Goal: Task Accomplishment & Management: Manage account settings

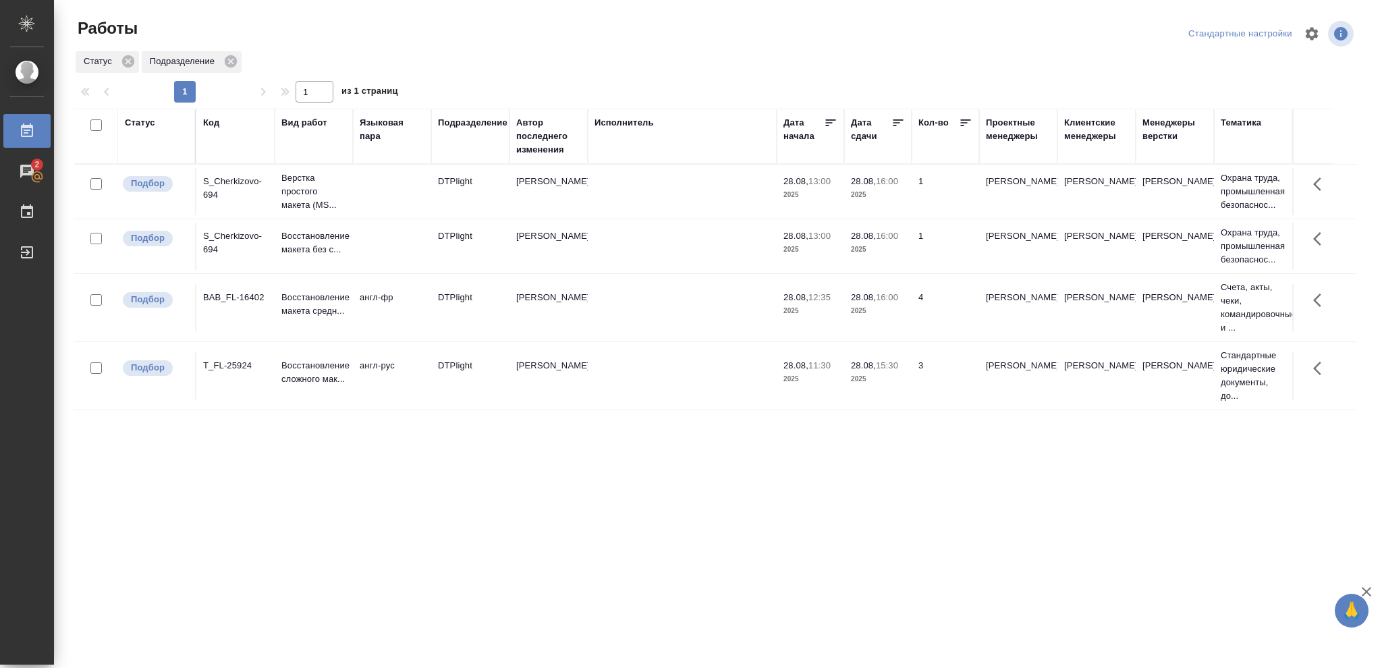
click at [891, 258] on td "28.08, 16:00 2025" at bounding box center [877, 246] width 67 height 47
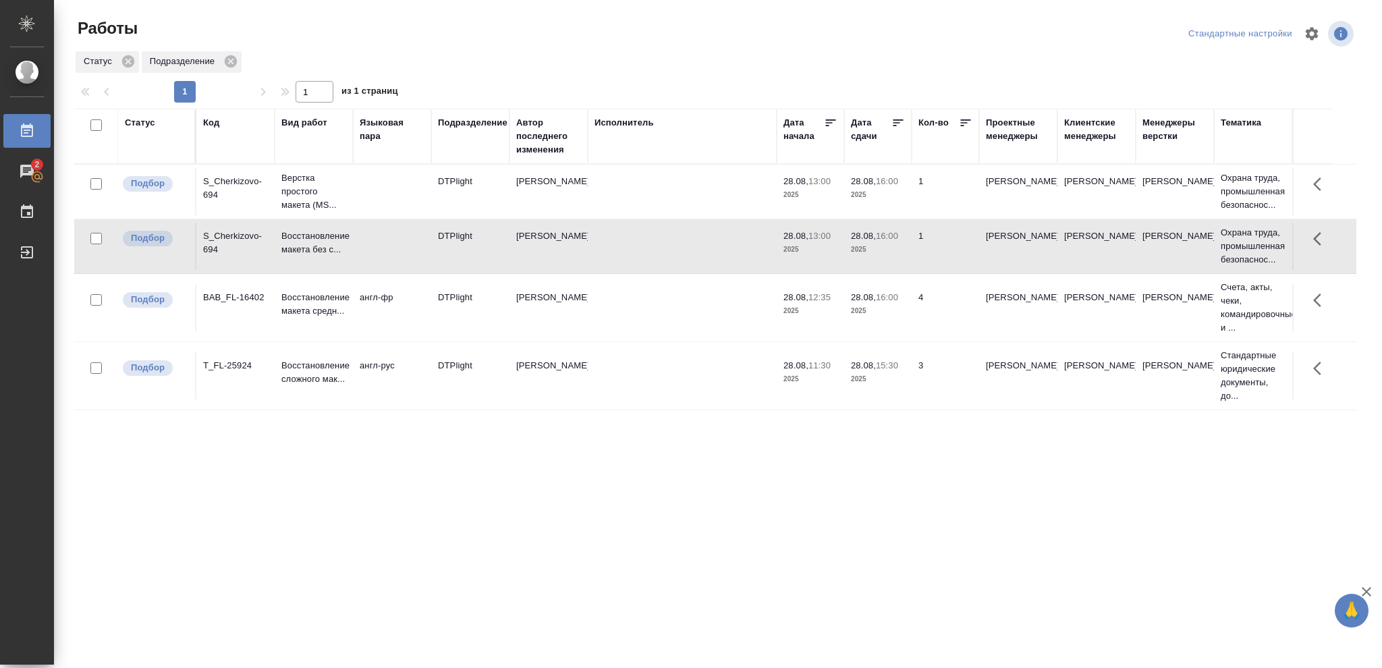
click at [891, 258] on td "28.08, 16:00 2025" at bounding box center [877, 246] width 67 height 47
click at [879, 312] on p "2025" at bounding box center [878, 310] width 54 height 13
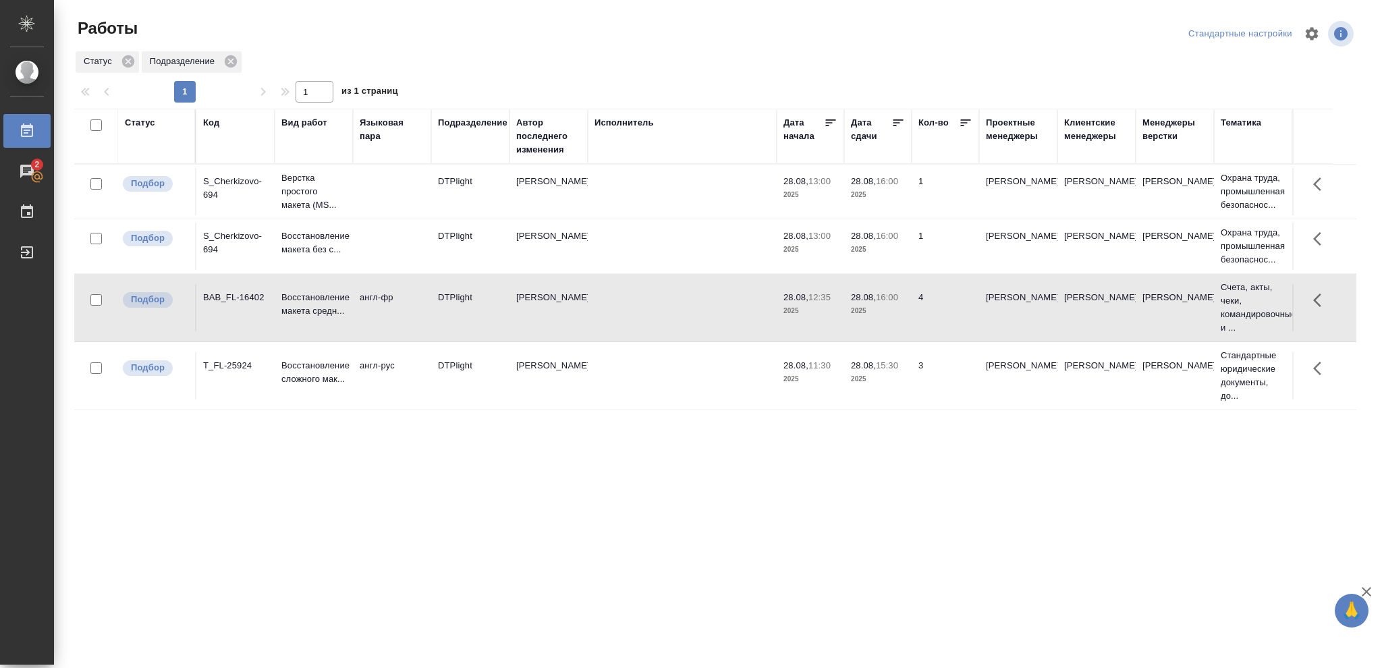
click at [879, 312] on p "2025" at bounding box center [878, 310] width 54 height 13
click at [872, 258] on td "28.08, 16:00 2025" at bounding box center [877, 246] width 67 height 47
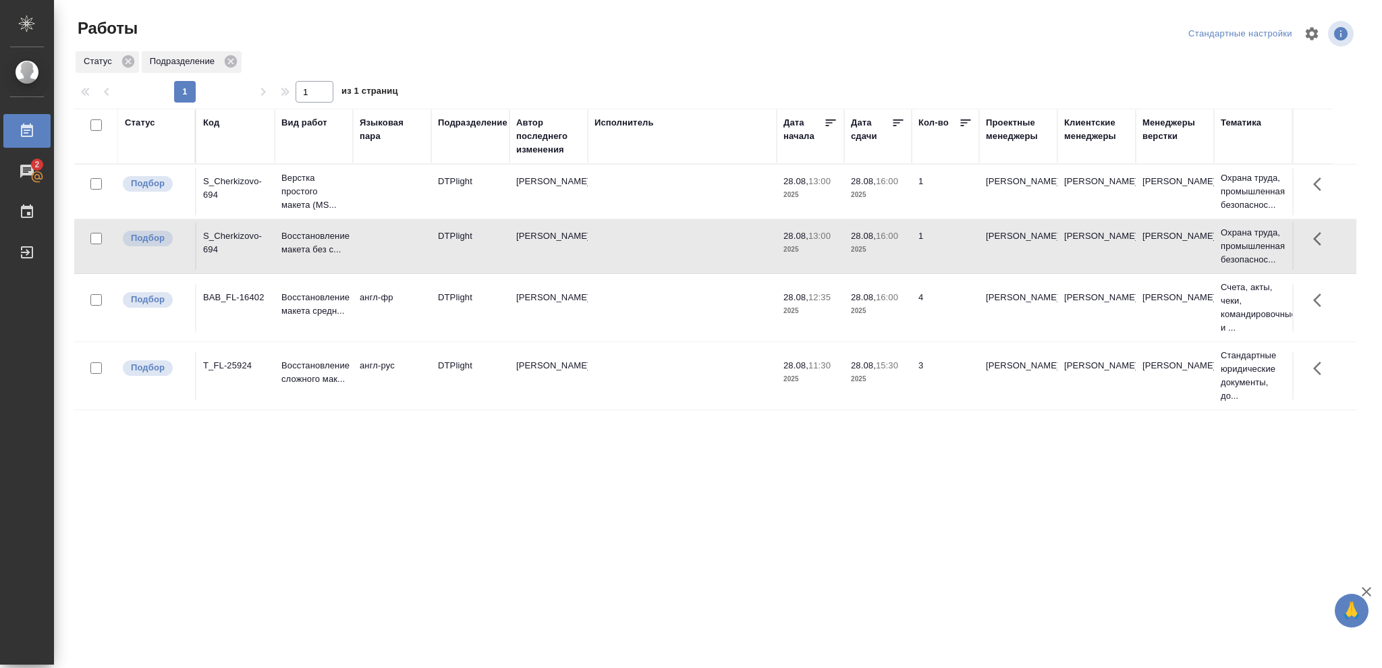
click at [872, 258] on td "28.08, 16:00 2025" at bounding box center [877, 246] width 67 height 47
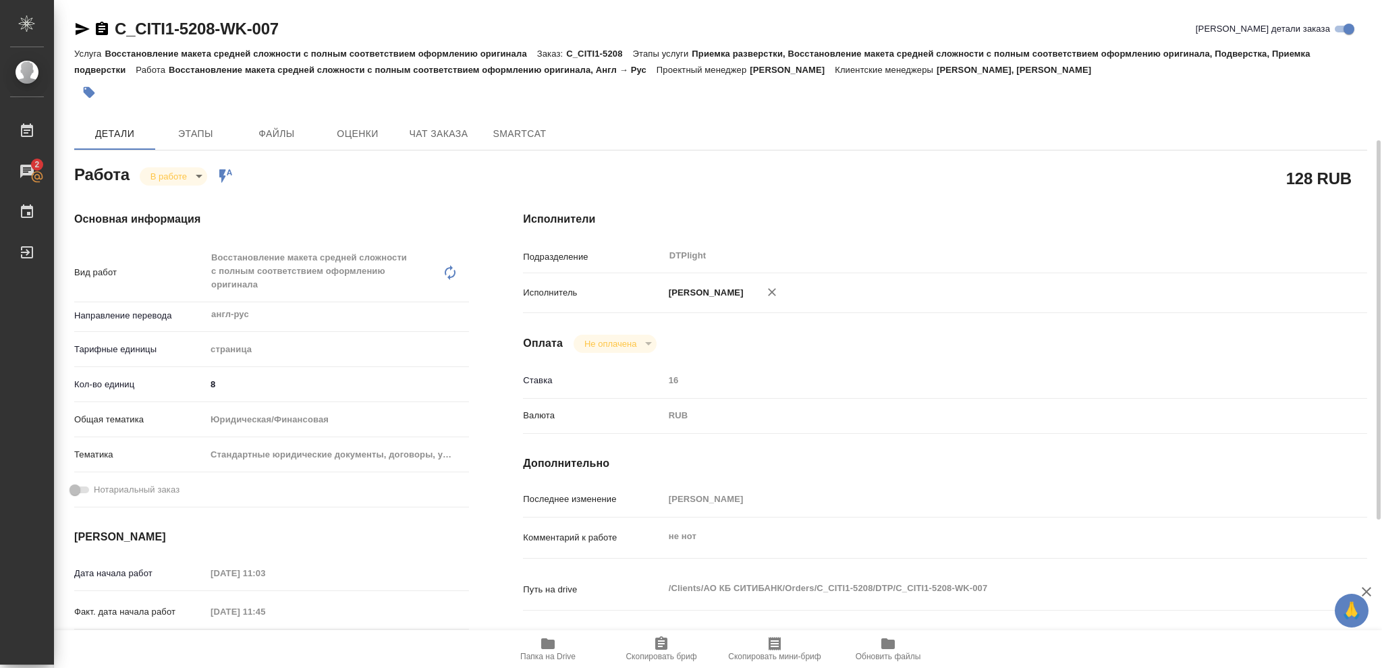
scroll to position [179, 0]
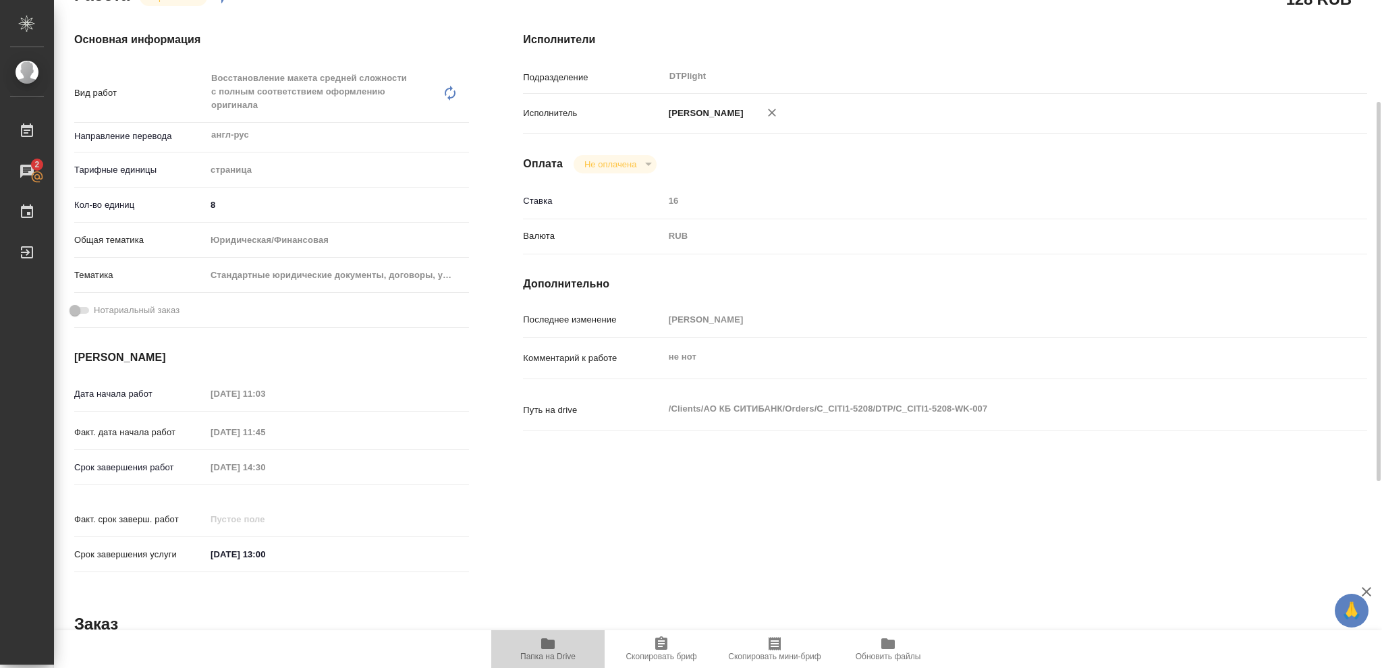
click at [546, 644] on icon "button" at bounding box center [547, 643] width 13 height 11
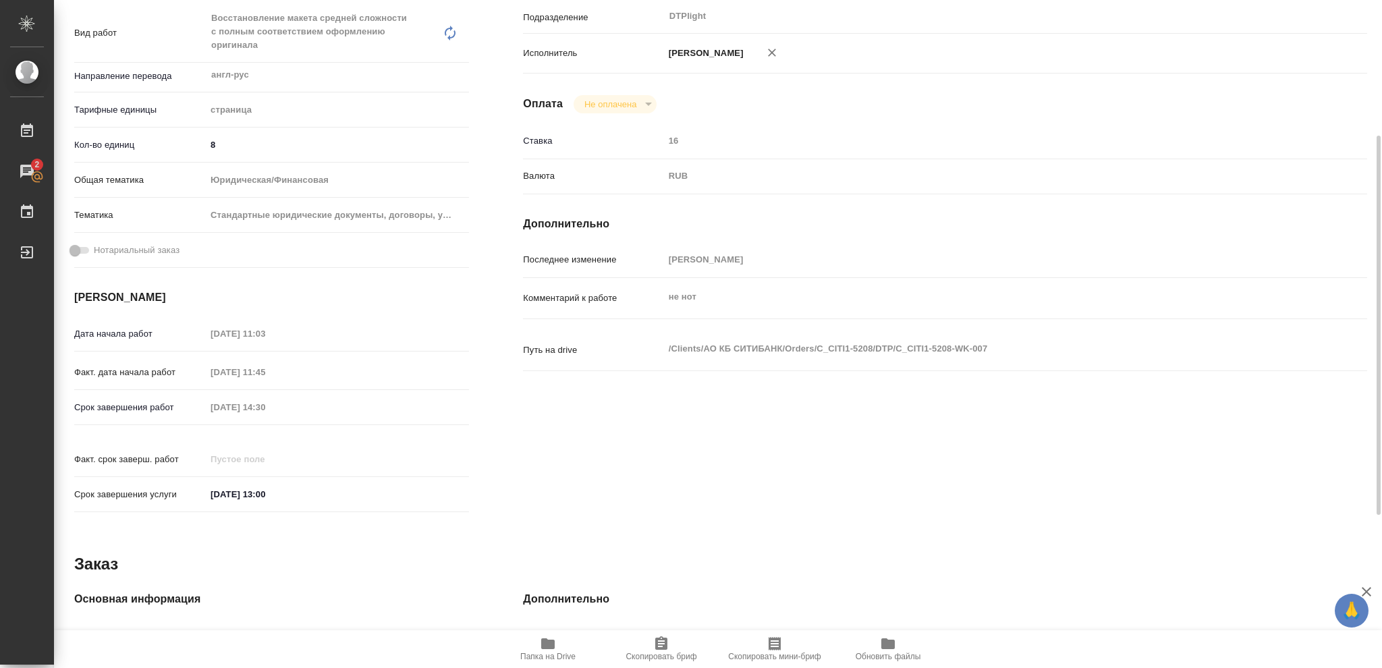
scroll to position [59, 0]
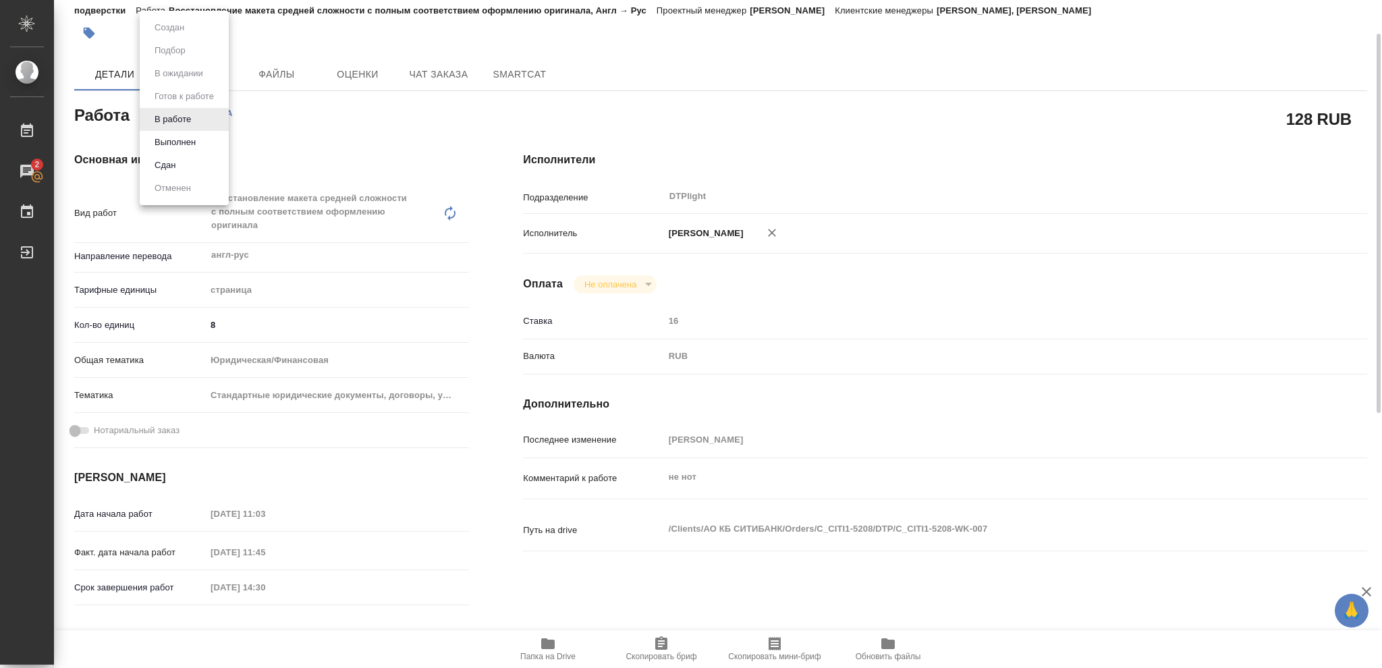
click at [198, 114] on body "🙏 .cls-1 fill:#fff; AWATERA Vasileva Olga Работы 2 Чаты График Выйти C_CITI1-52…" at bounding box center [691, 334] width 1382 height 668
click at [181, 141] on button "Выполнен" at bounding box center [174, 142] width 49 height 15
type textarea "x"
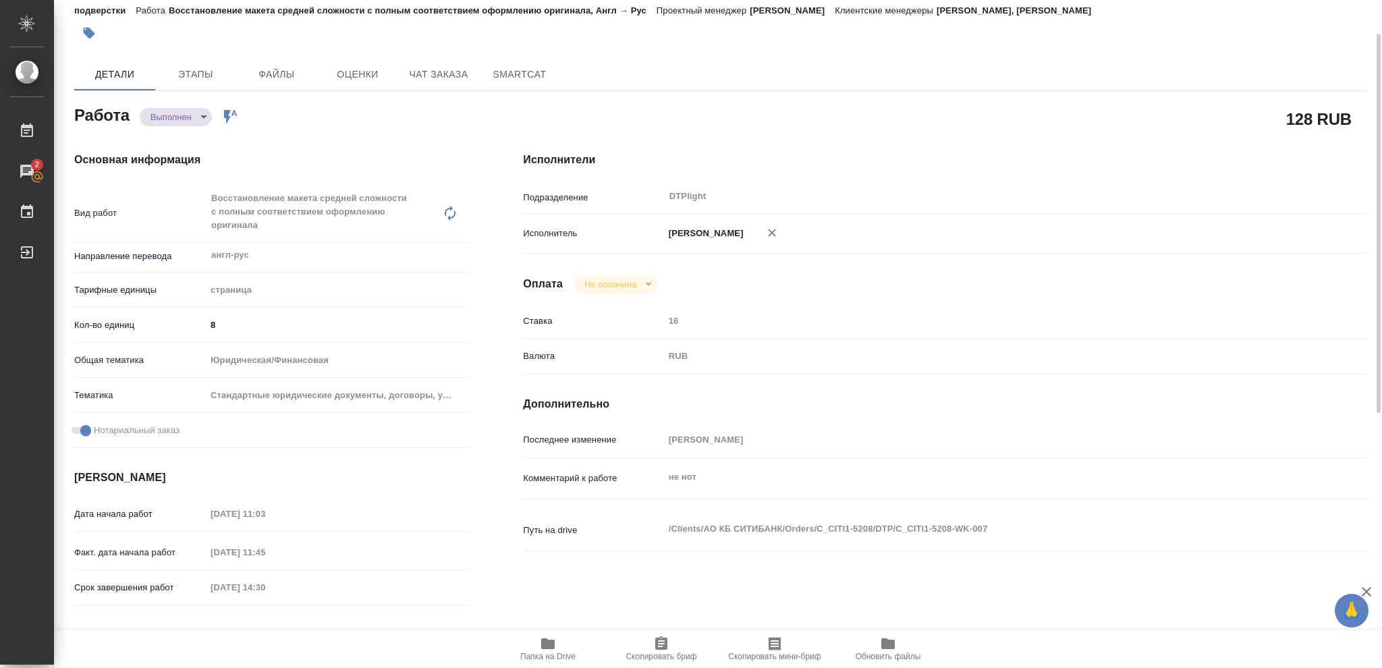
type textarea "x"
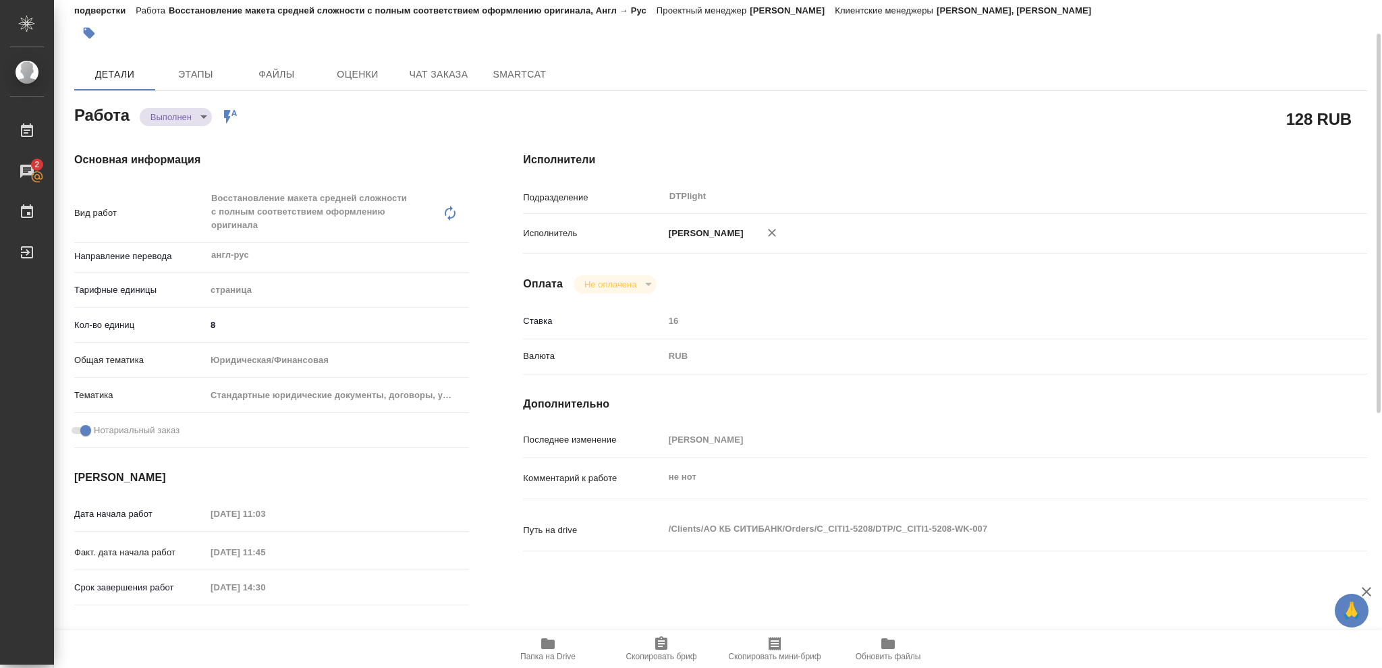
type textarea "x"
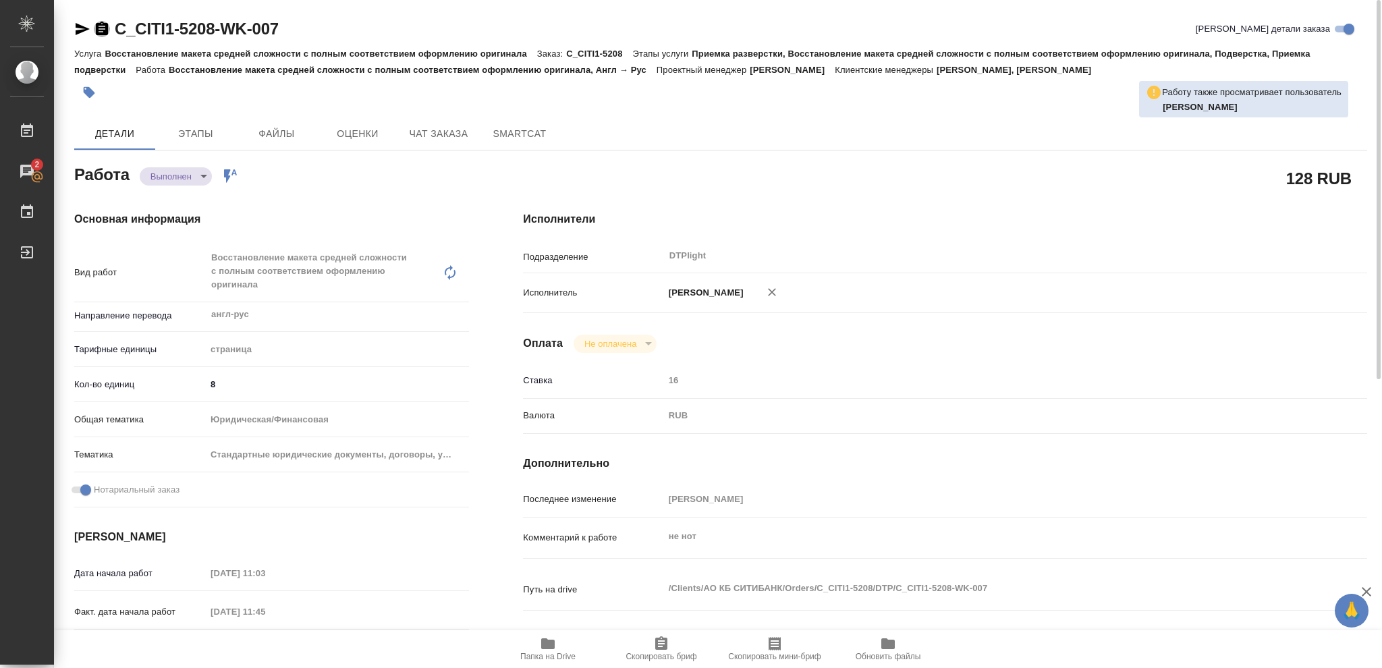
click at [98, 30] on icon "button" at bounding box center [102, 28] width 12 height 13
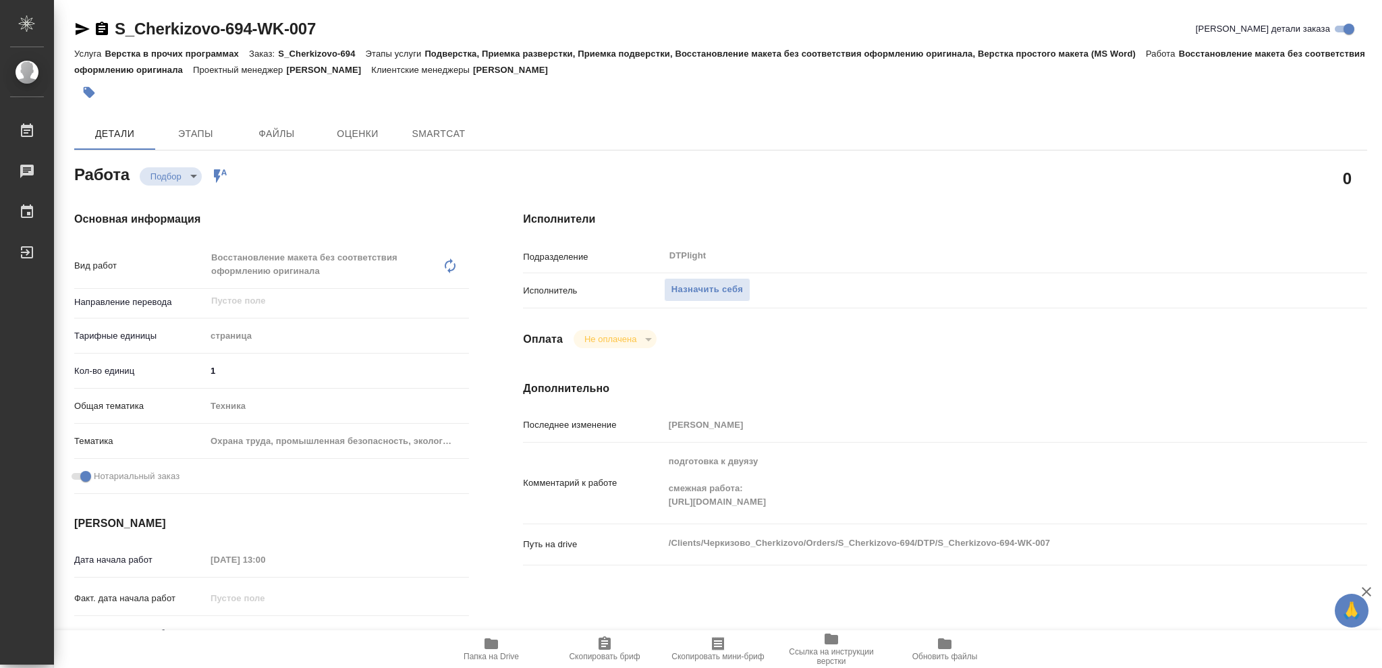
type textarea "x"
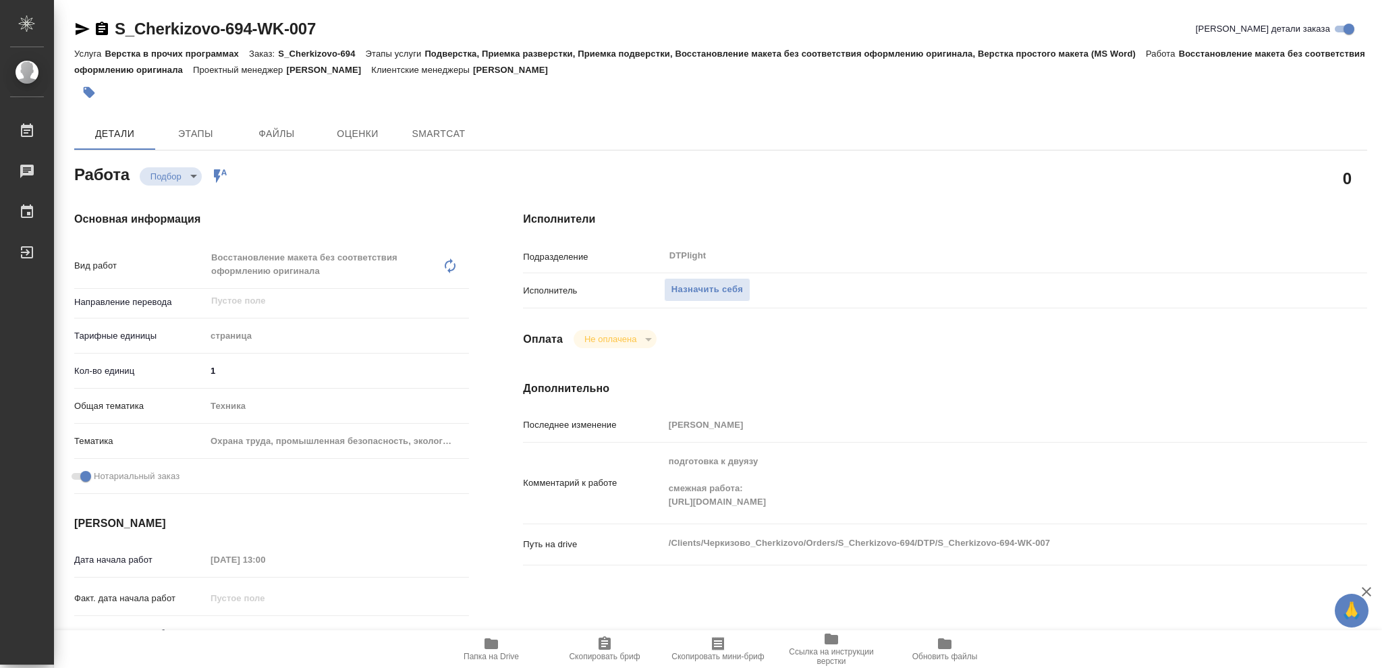
type textarea "x"
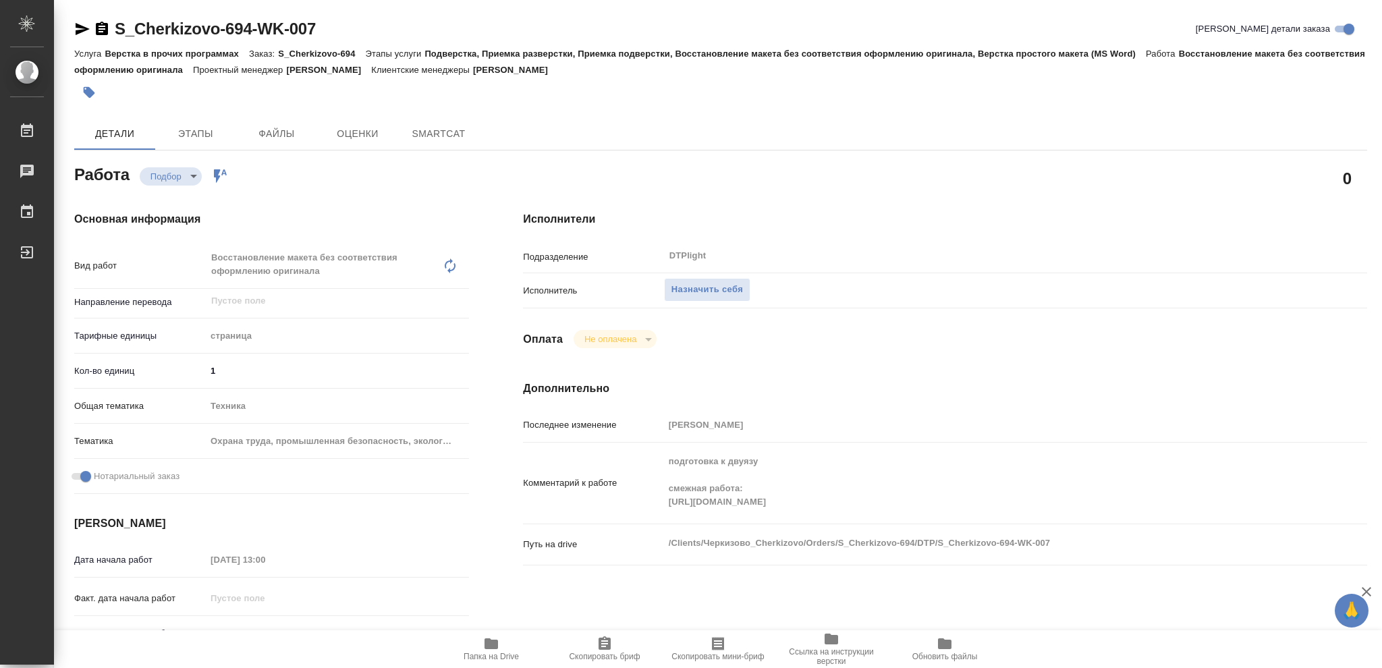
type textarea "x"
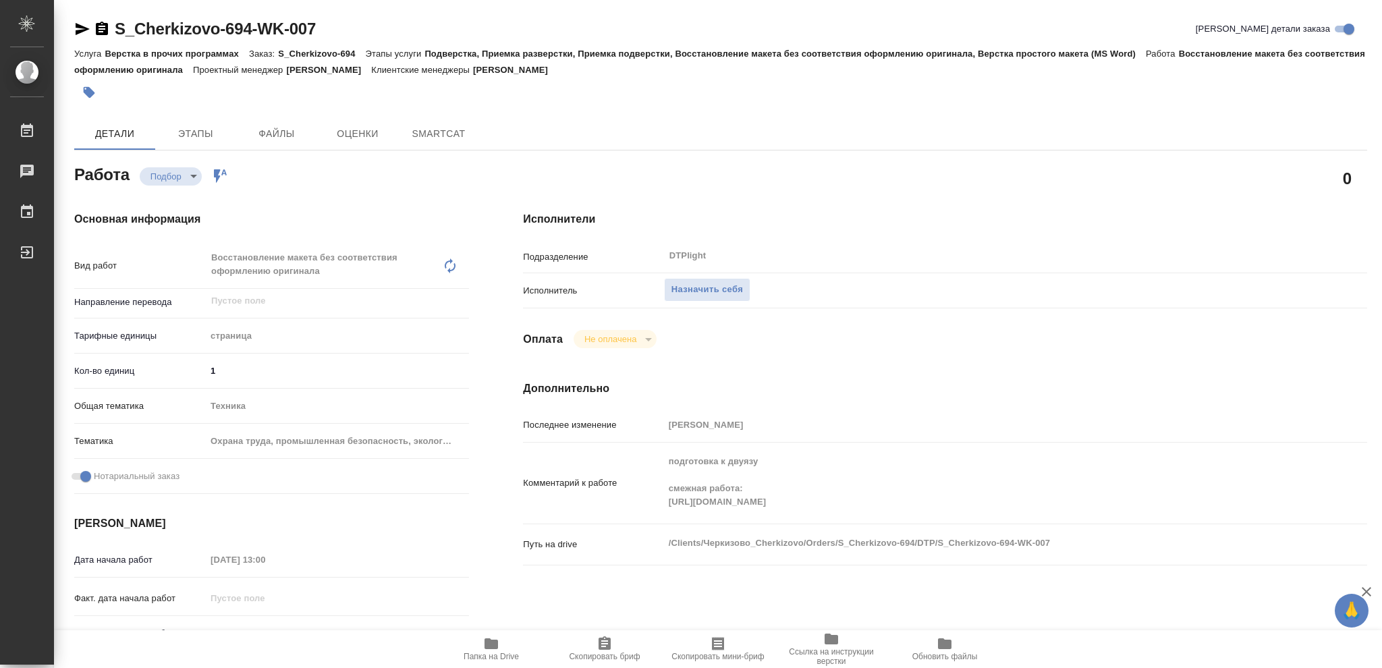
type textarea "x"
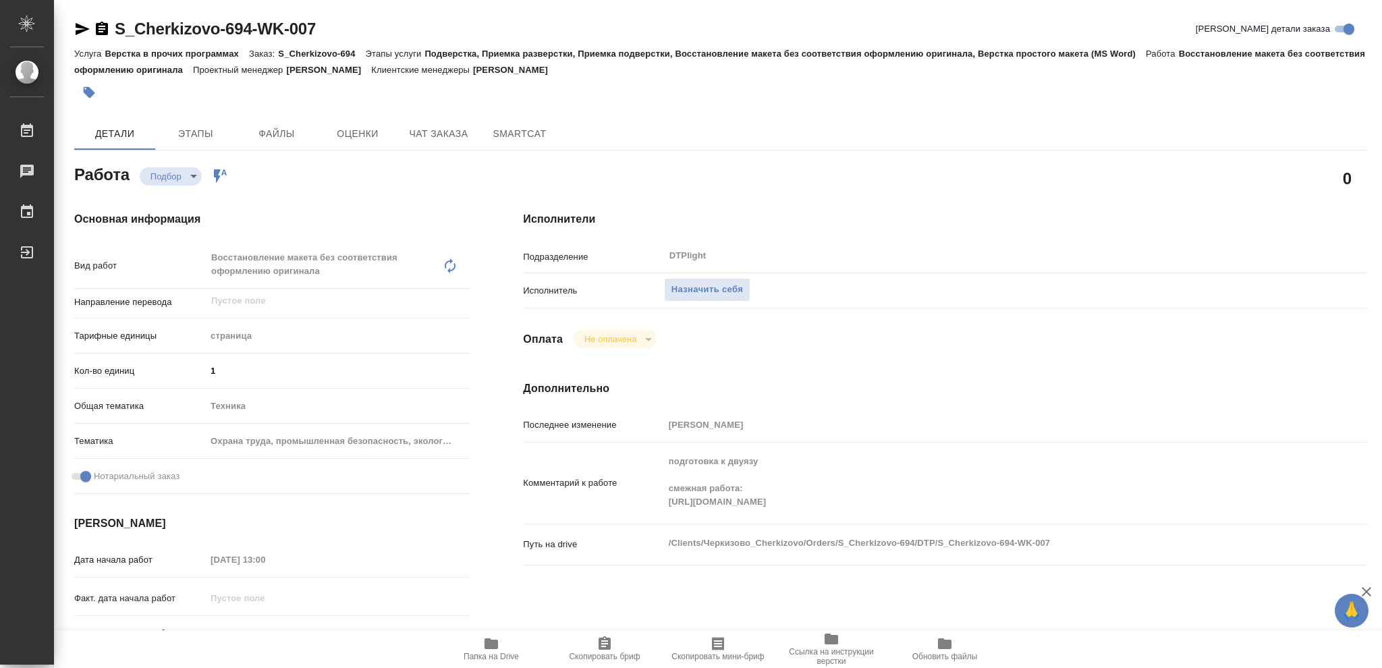
type textarea "x"
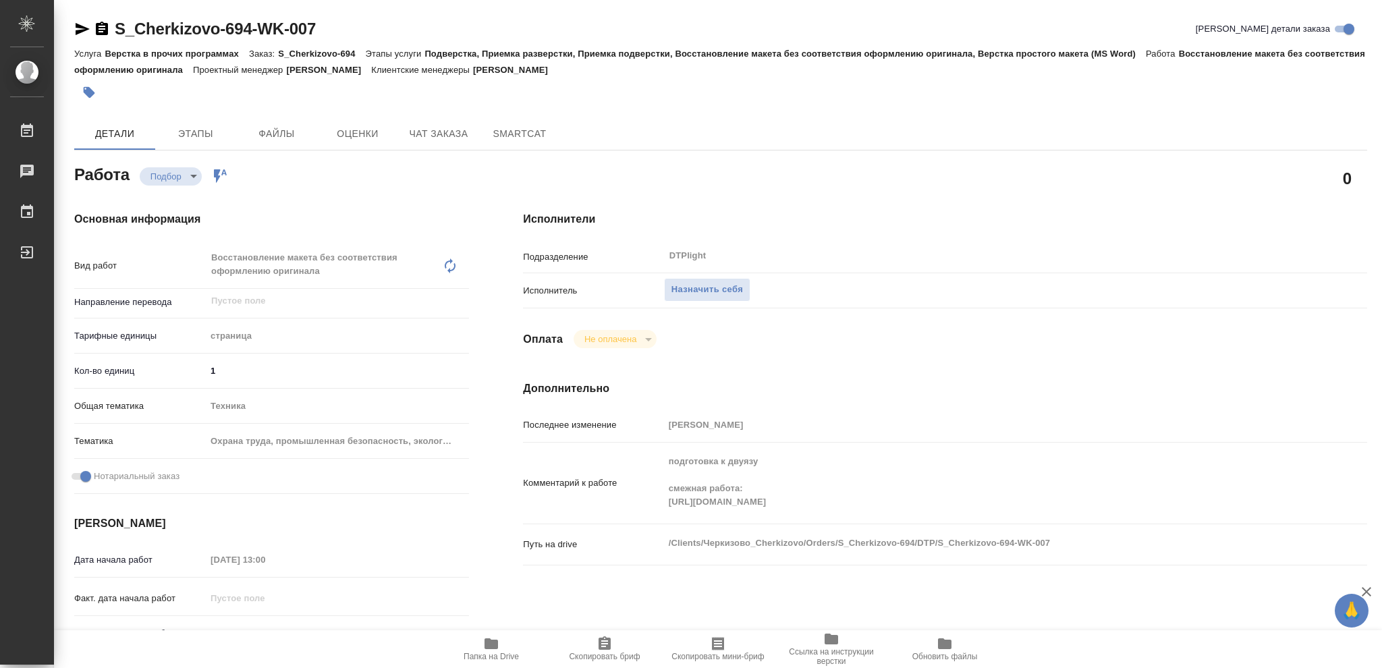
click at [490, 648] on icon "button" at bounding box center [490, 643] width 13 height 11
type textarea "x"
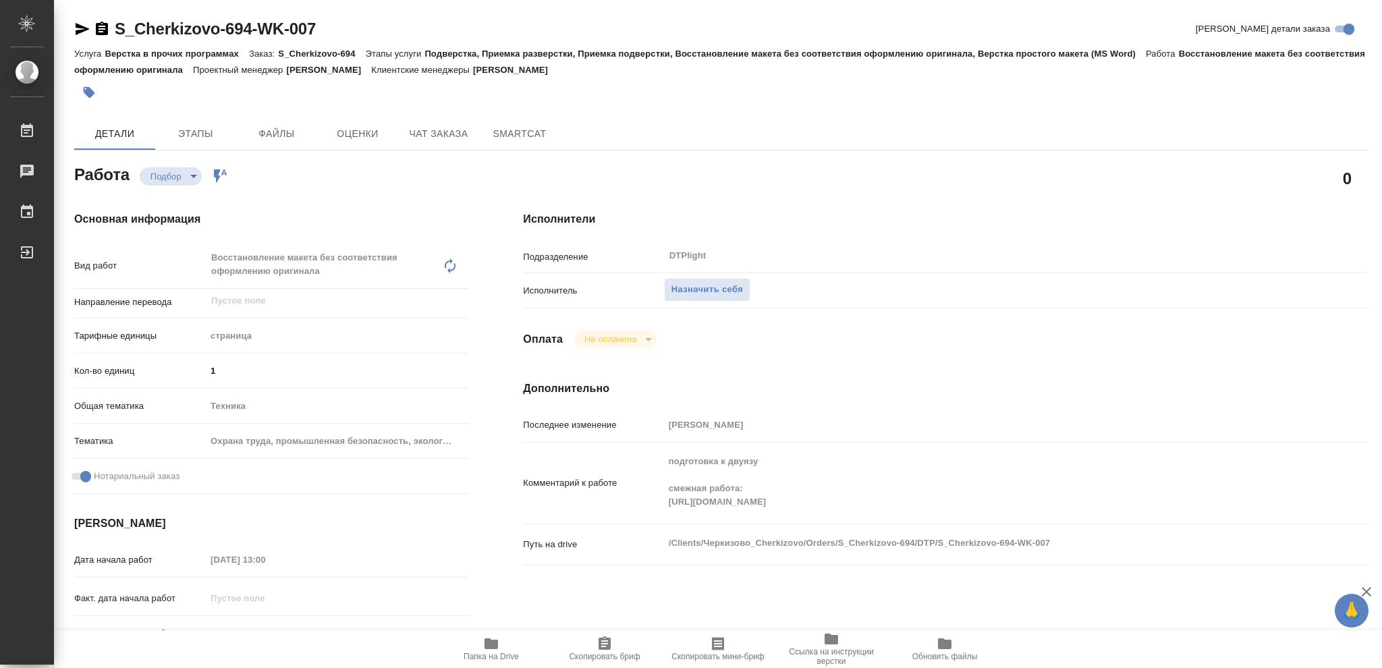
type textarea "x"
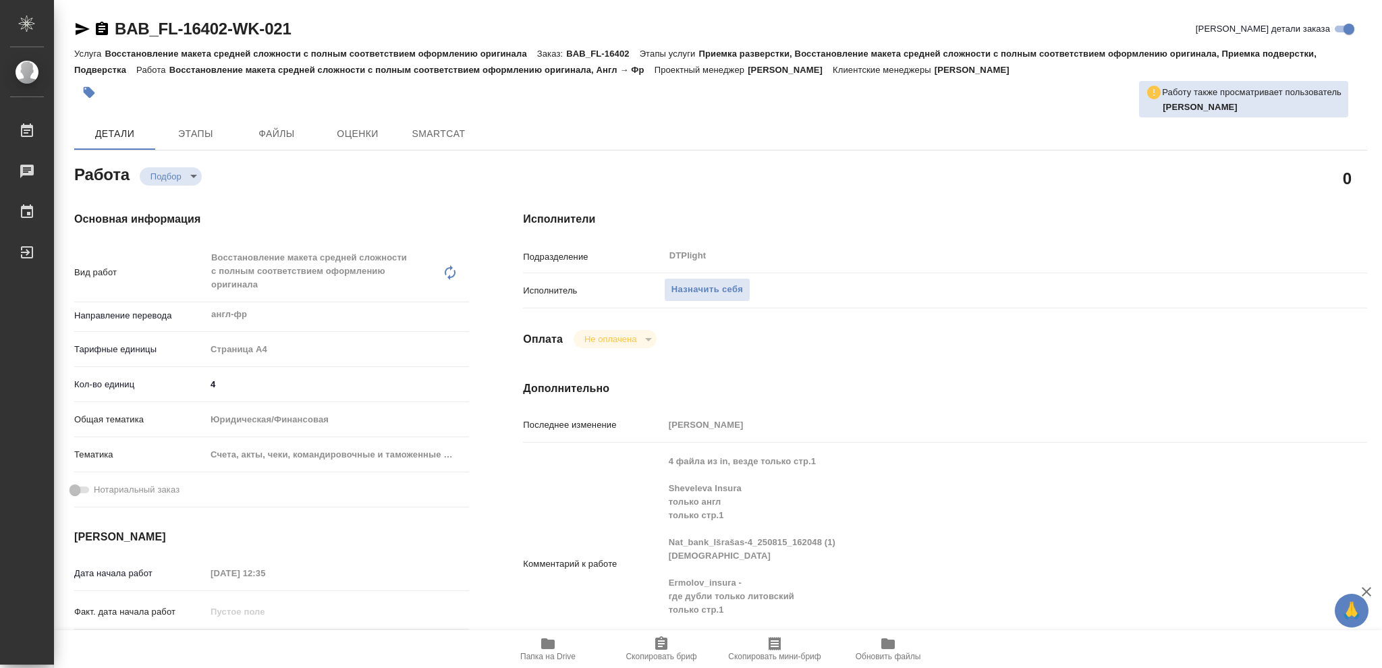
type textarea "x"
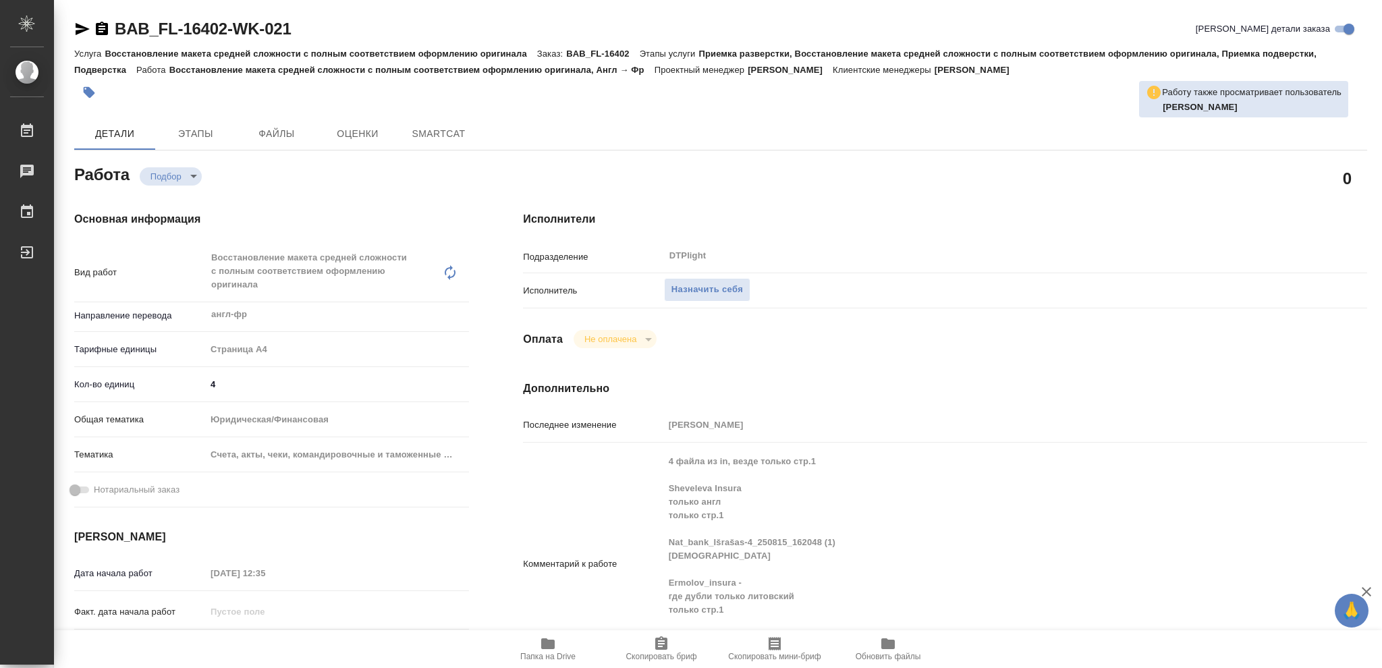
type textarea "x"
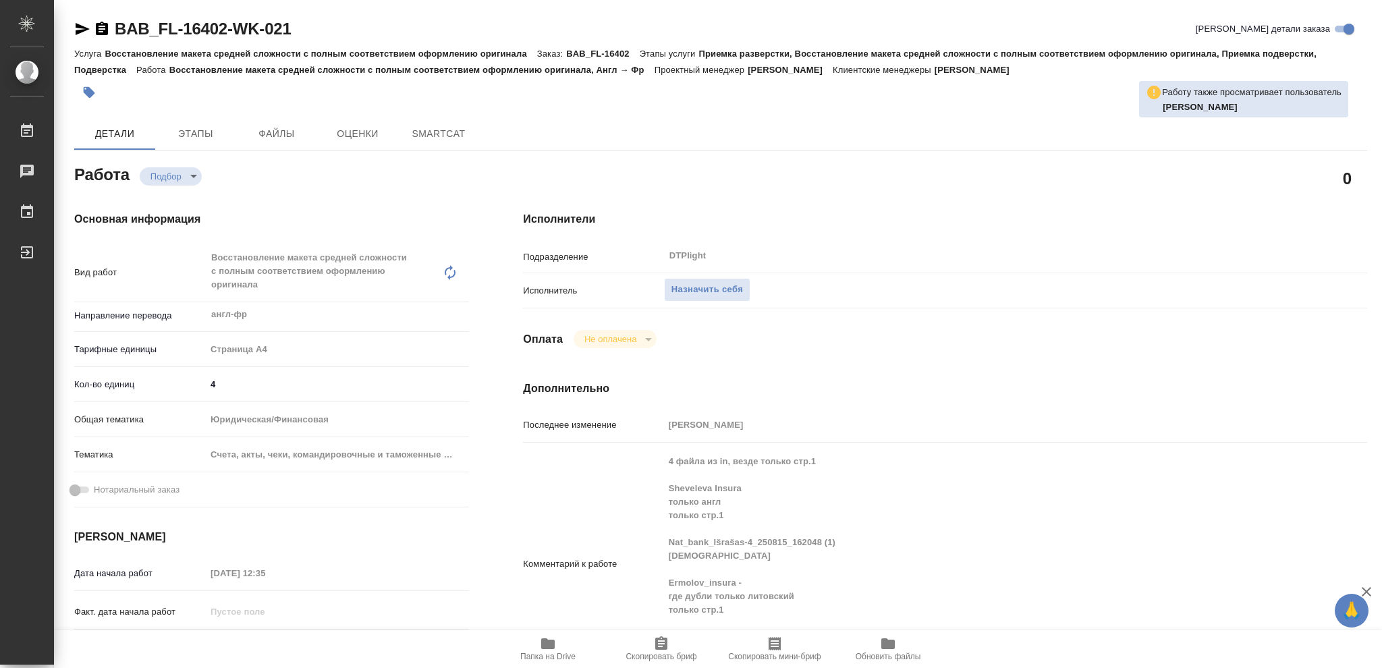
type textarea "x"
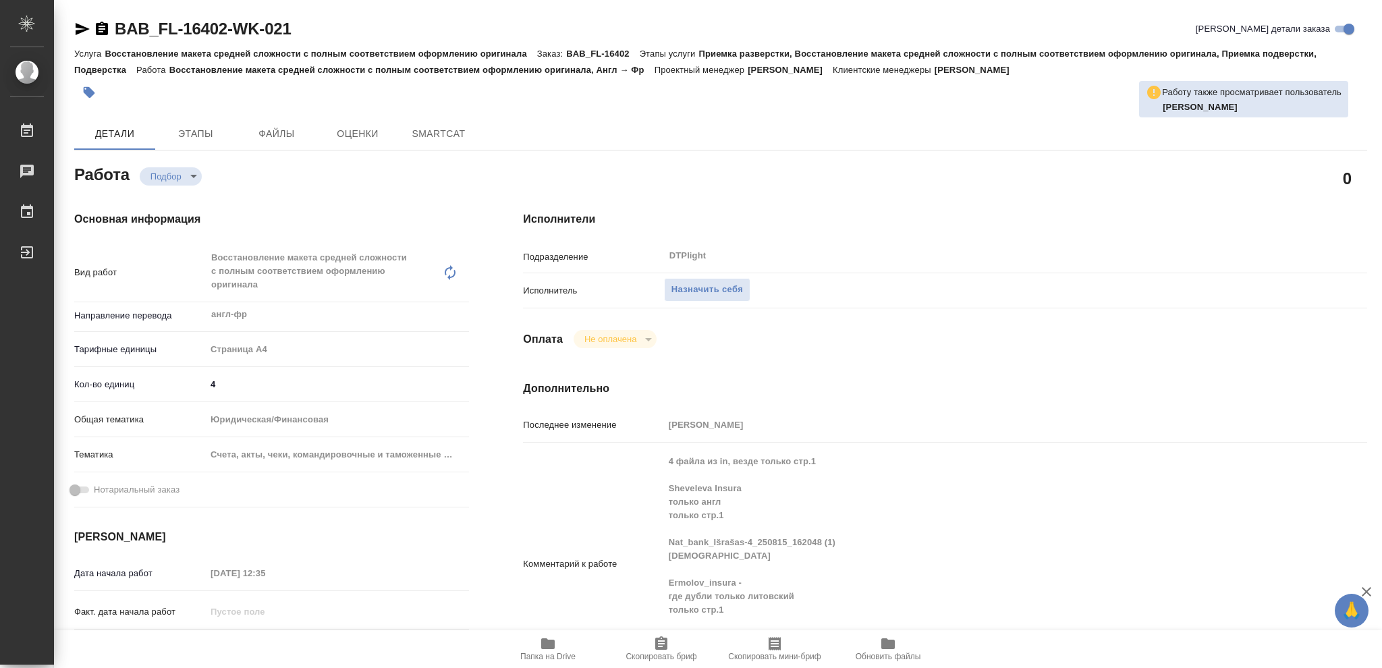
type textarea "x"
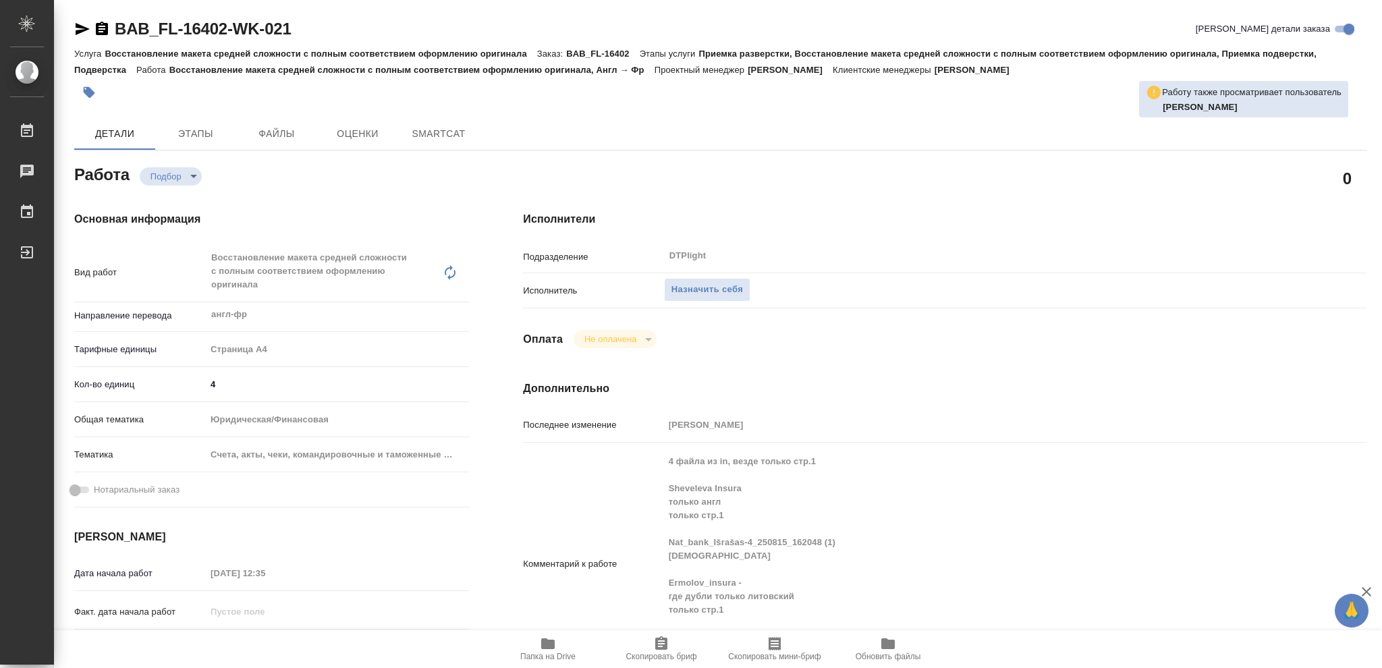
type textarea "x"
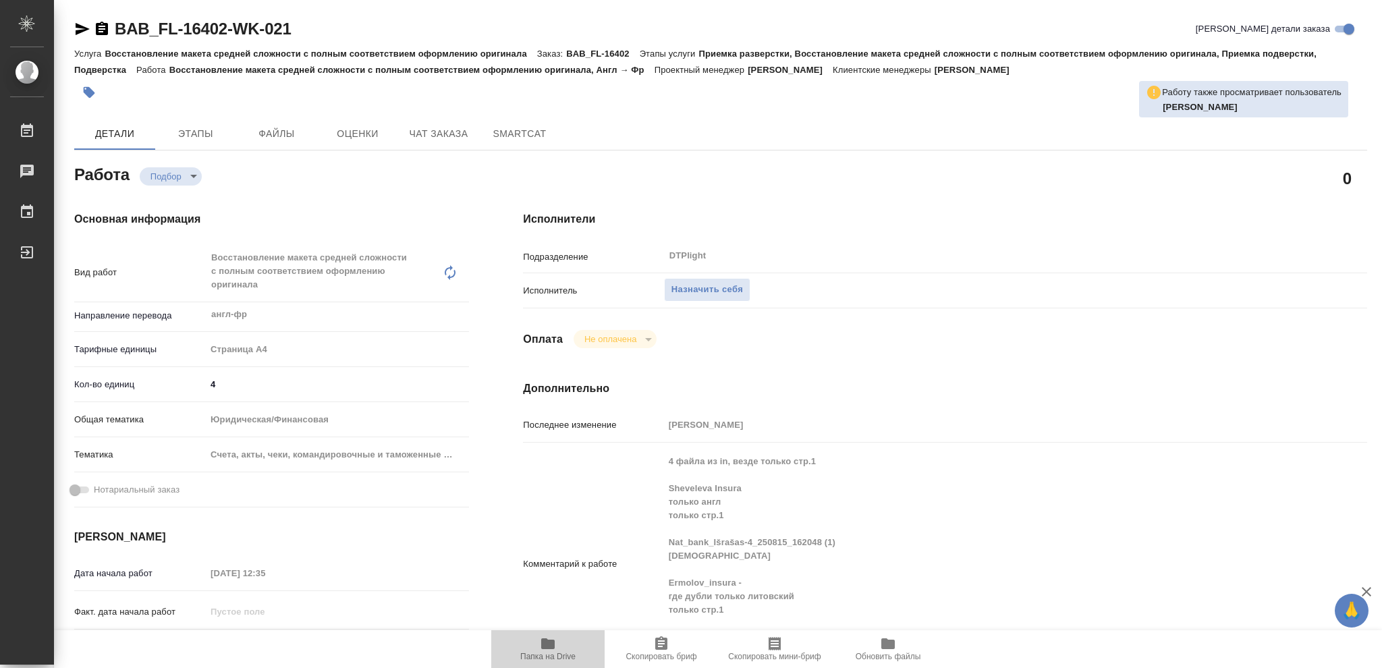
click at [544, 644] on icon "button" at bounding box center [547, 643] width 13 height 11
type textarea "x"
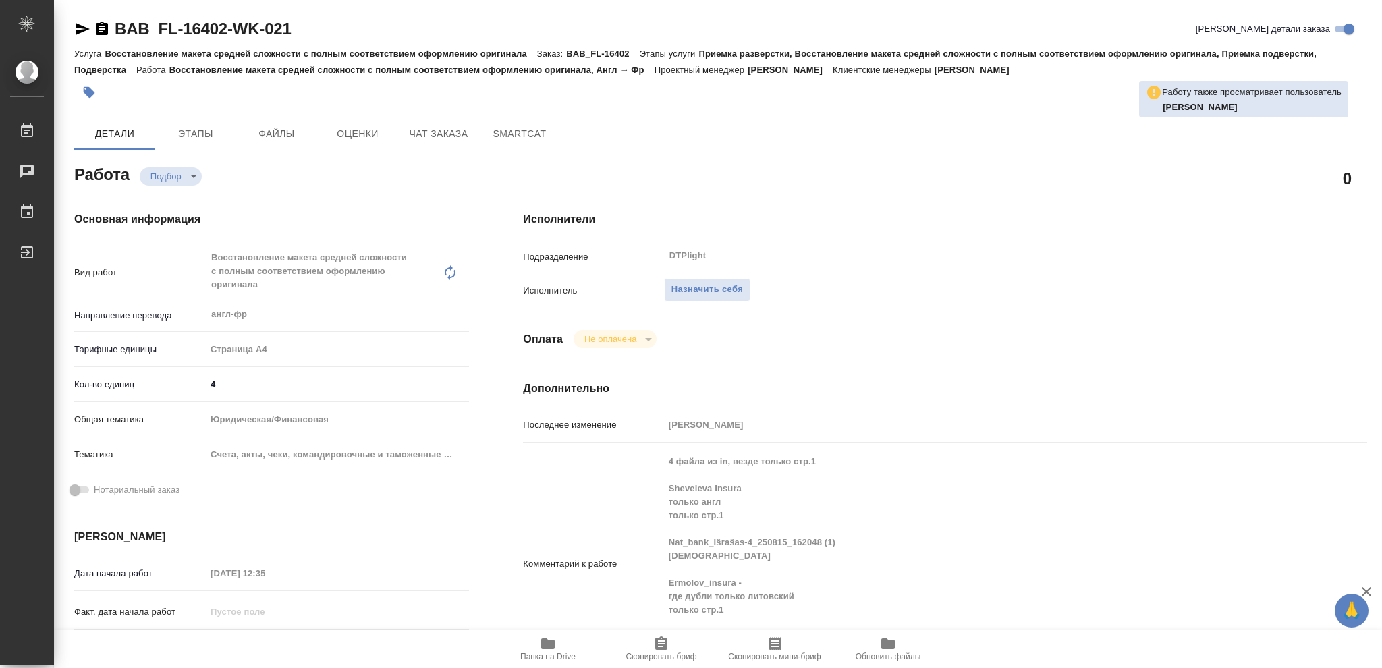
type textarea "x"
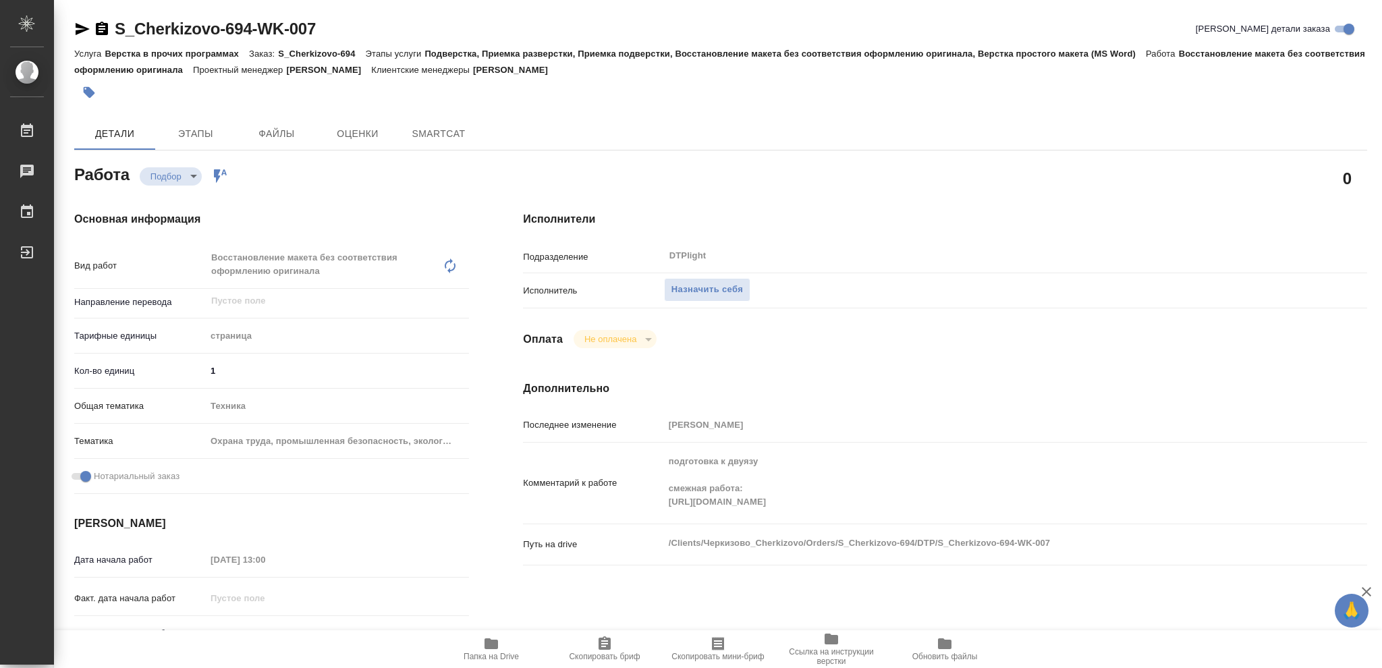
type textarea "x"
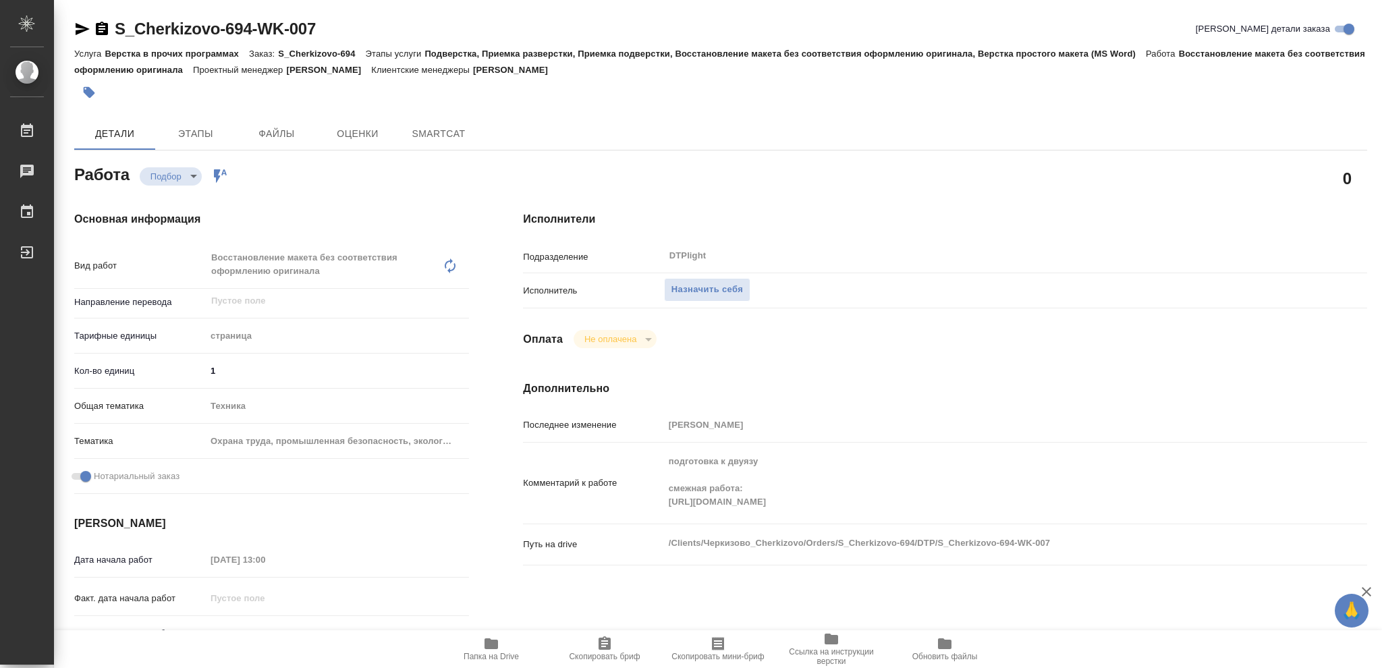
type textarea "x"
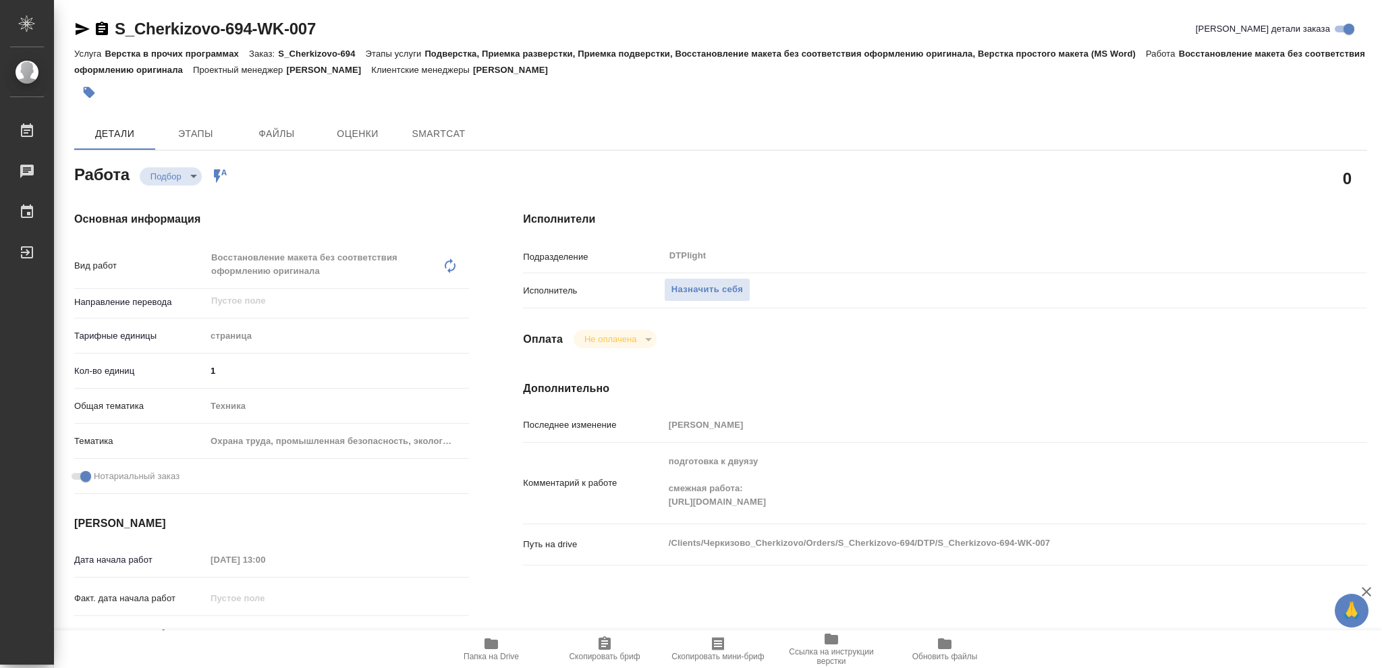
type textarea "x"
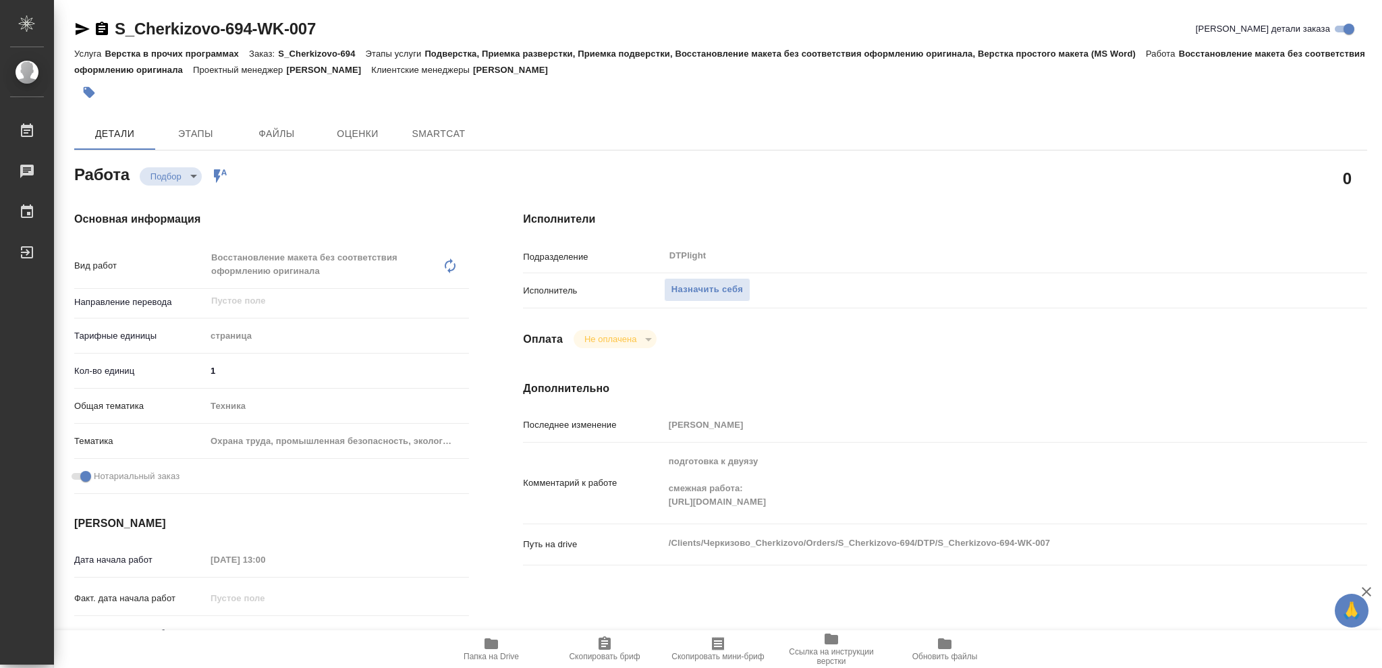
type textarea "x"
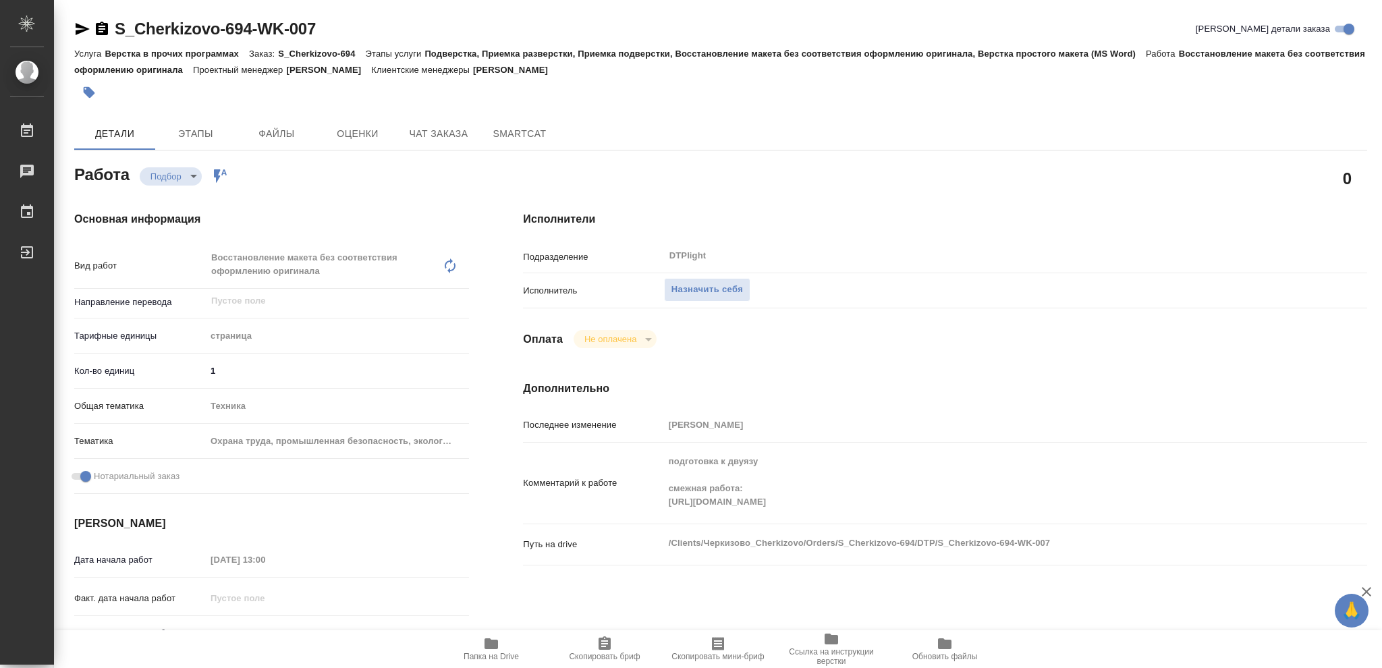
type textarea "x"
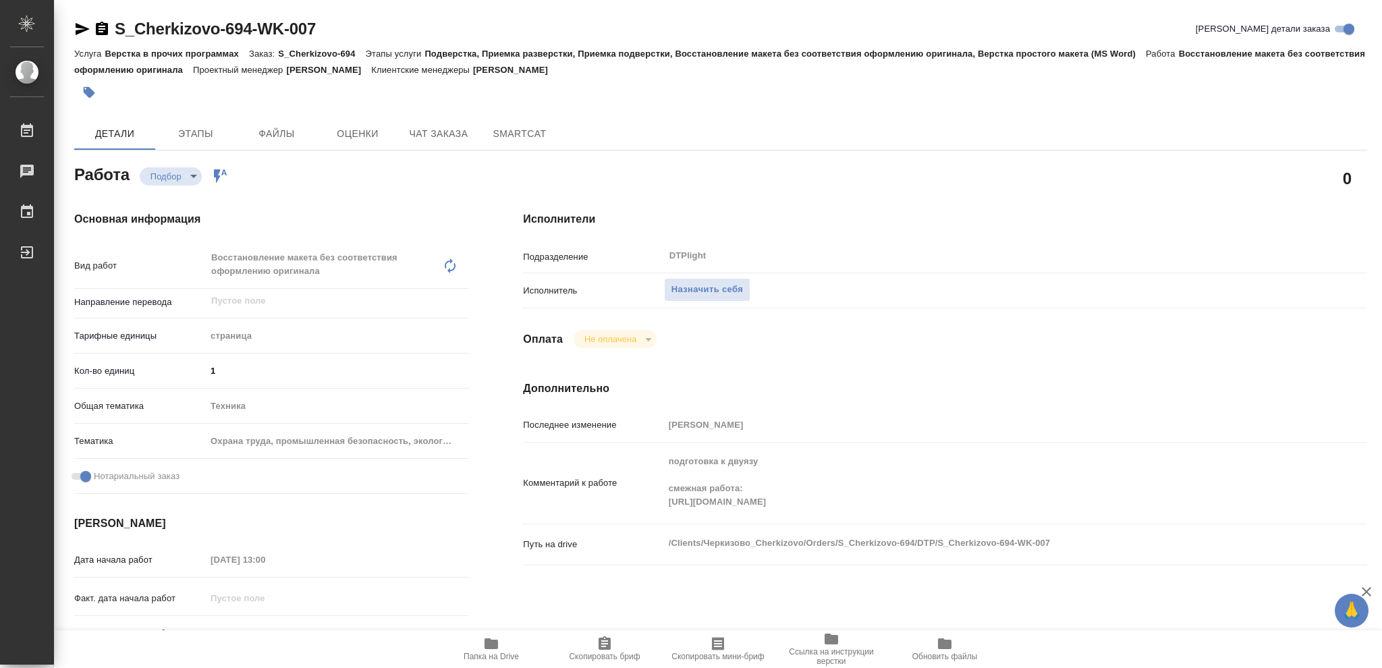
type textarea "x"
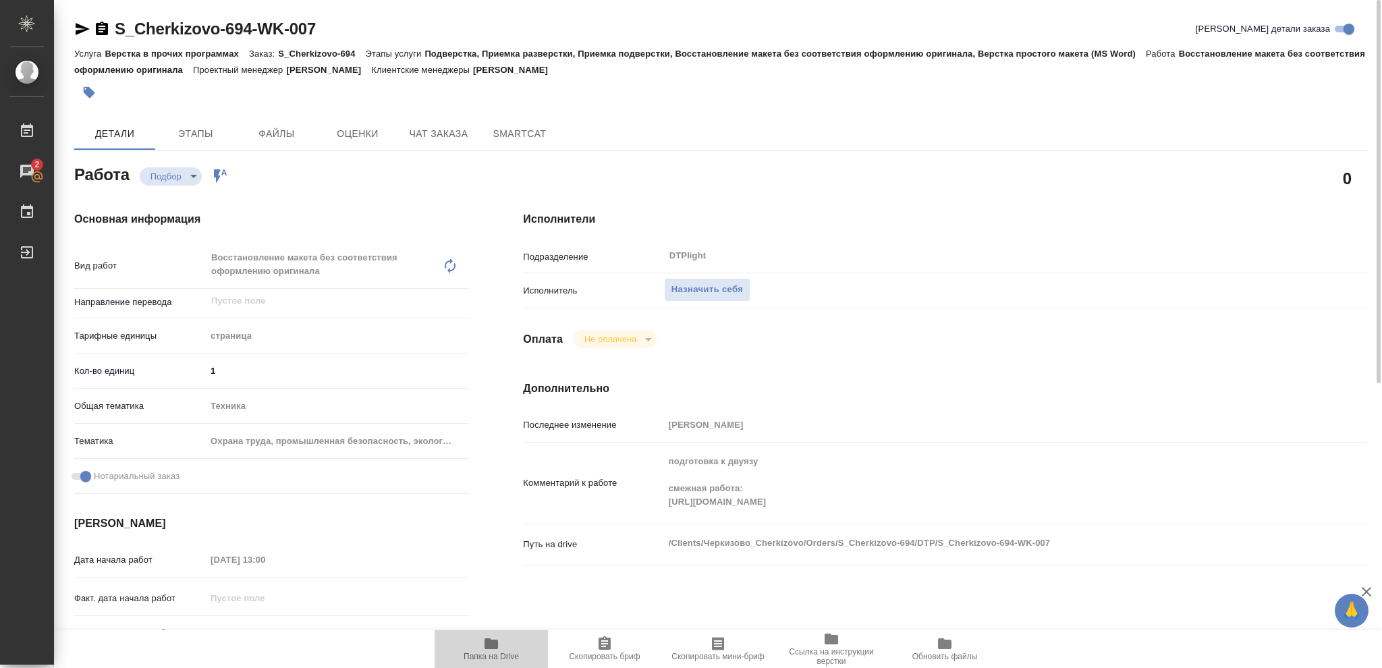
click at [488, 646] on icon "button" at bounding box center [490, 643] width 13 height 11
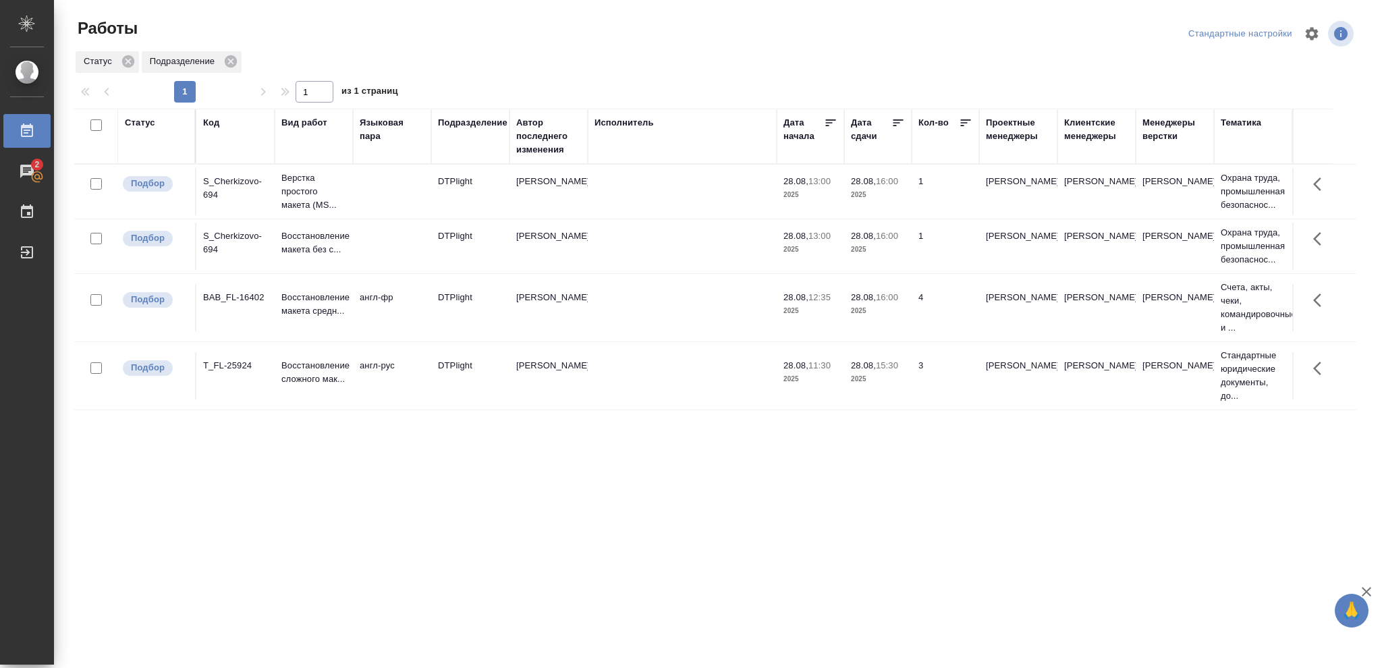
click at [890, 375] on p "2025" at bounding box center [878, 378] width 54 height 13
click at [890, 376] on p "2025" at bounding box center [878, 378] width 54 height 13
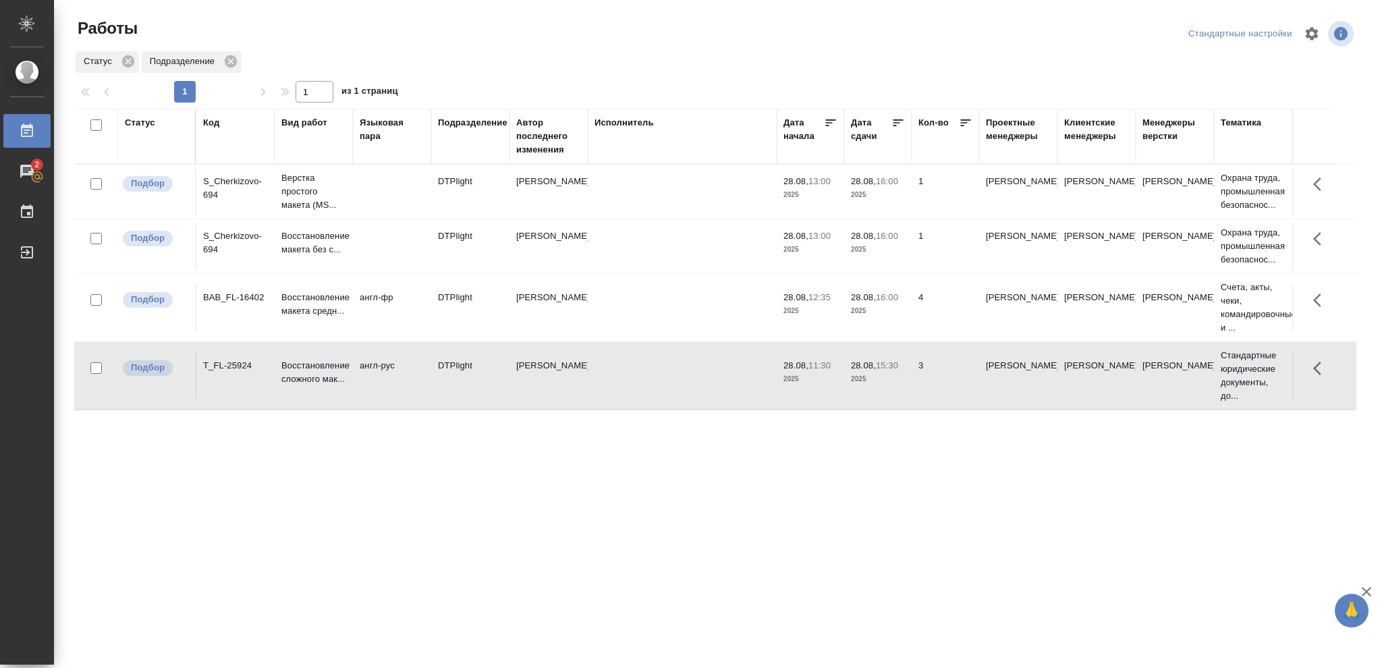
click at [890, 247] on p "2025" at bounding box center [878, 249] width 54 height 13
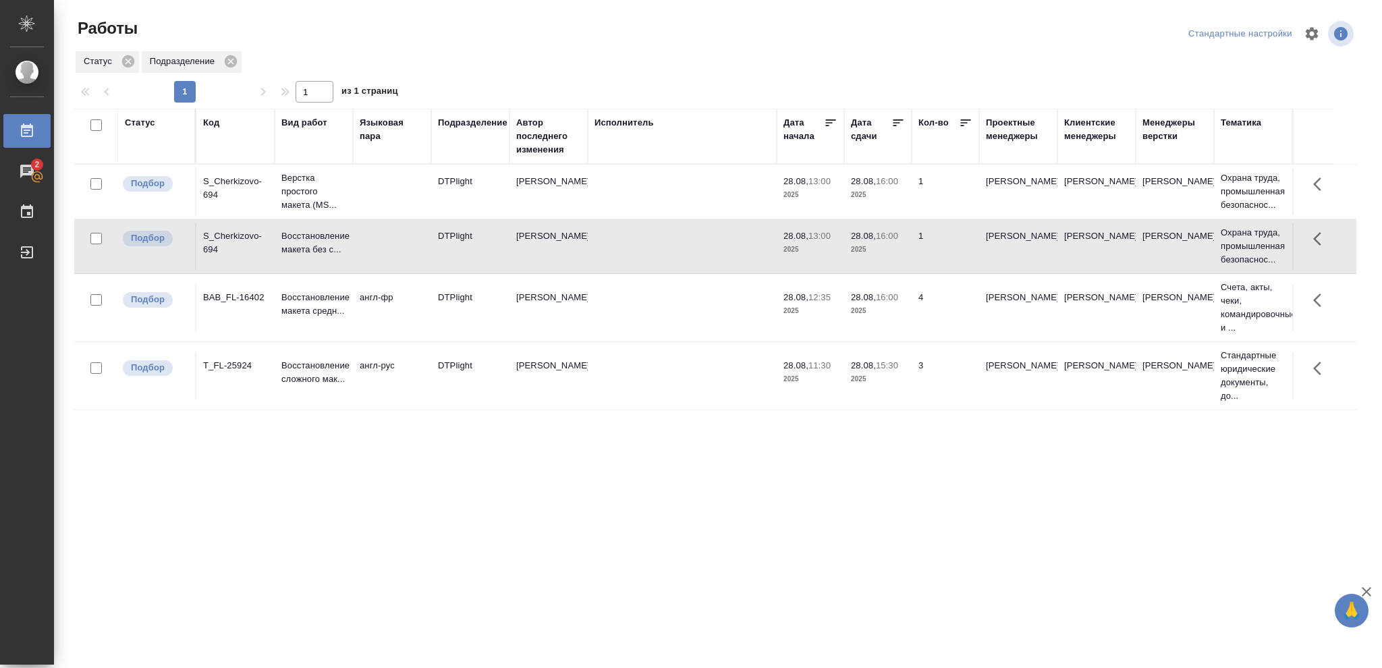
click at [890, 247] on p "2025" at bounding box center [878, 249] width 54 height 13
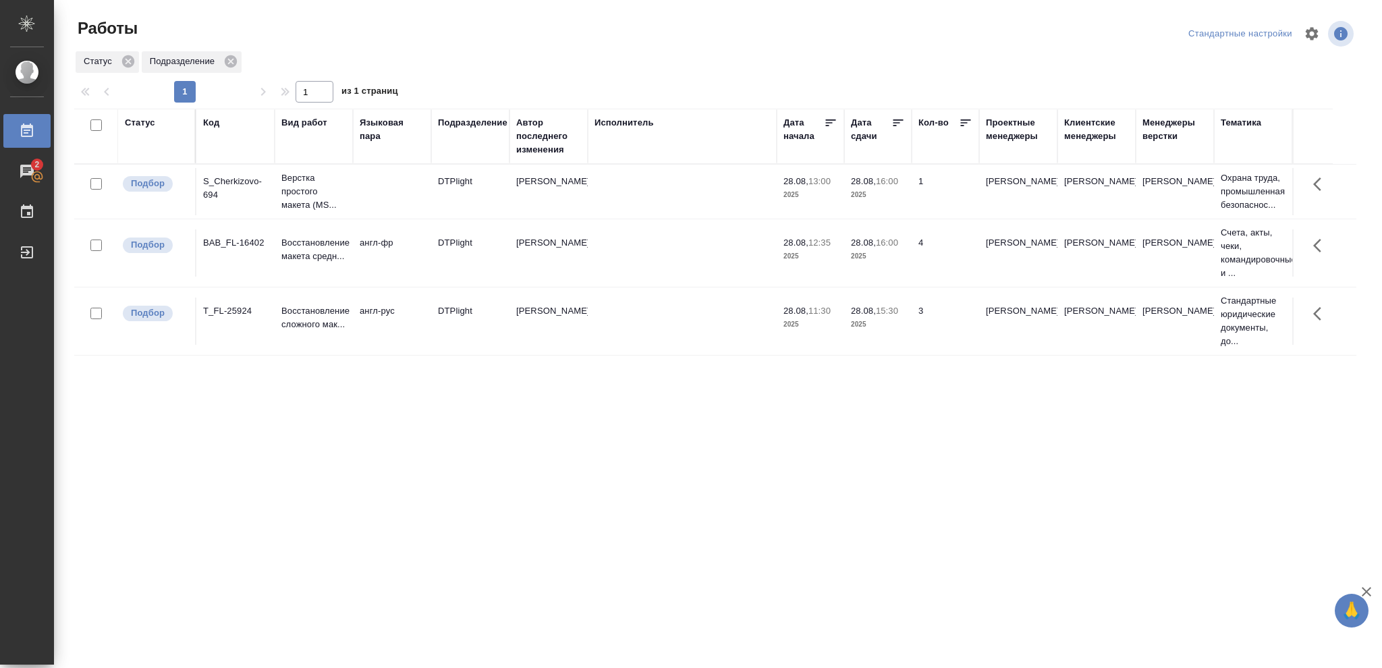
click at [904, 202] on td "28.08, 16:00 2025" at bounding box center [877, 191] width 67 height 47
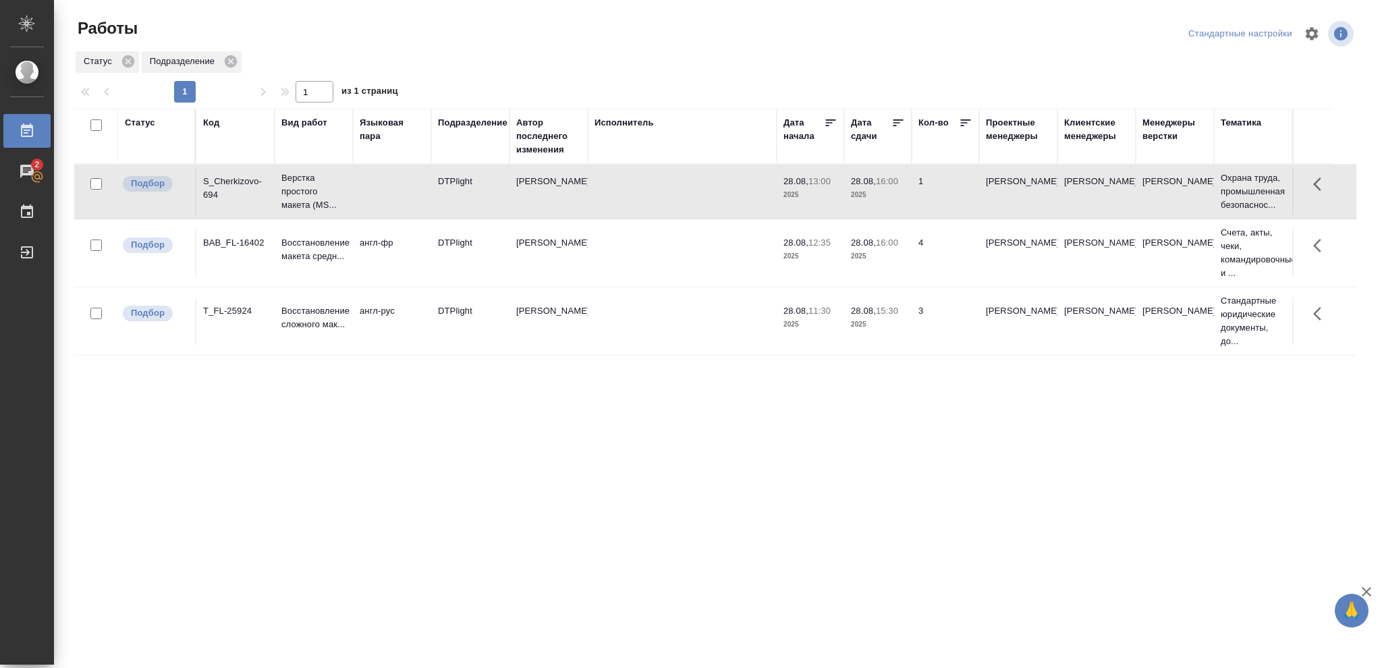
click at [904, 202] on td "28.08, 16:00 2025" at bounding box center [877, 191] width 67 height 47
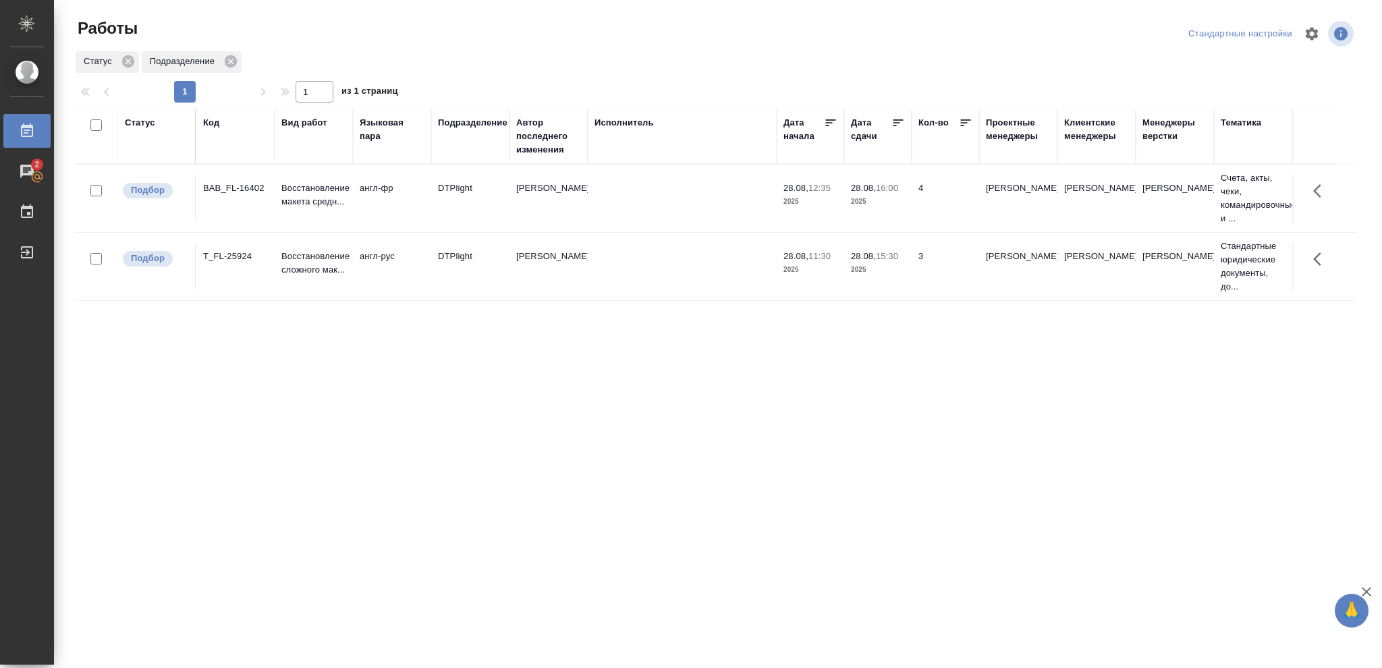
click at [138, 125] on div "Статус" at bounding box center [140, 122] width 30 height 13
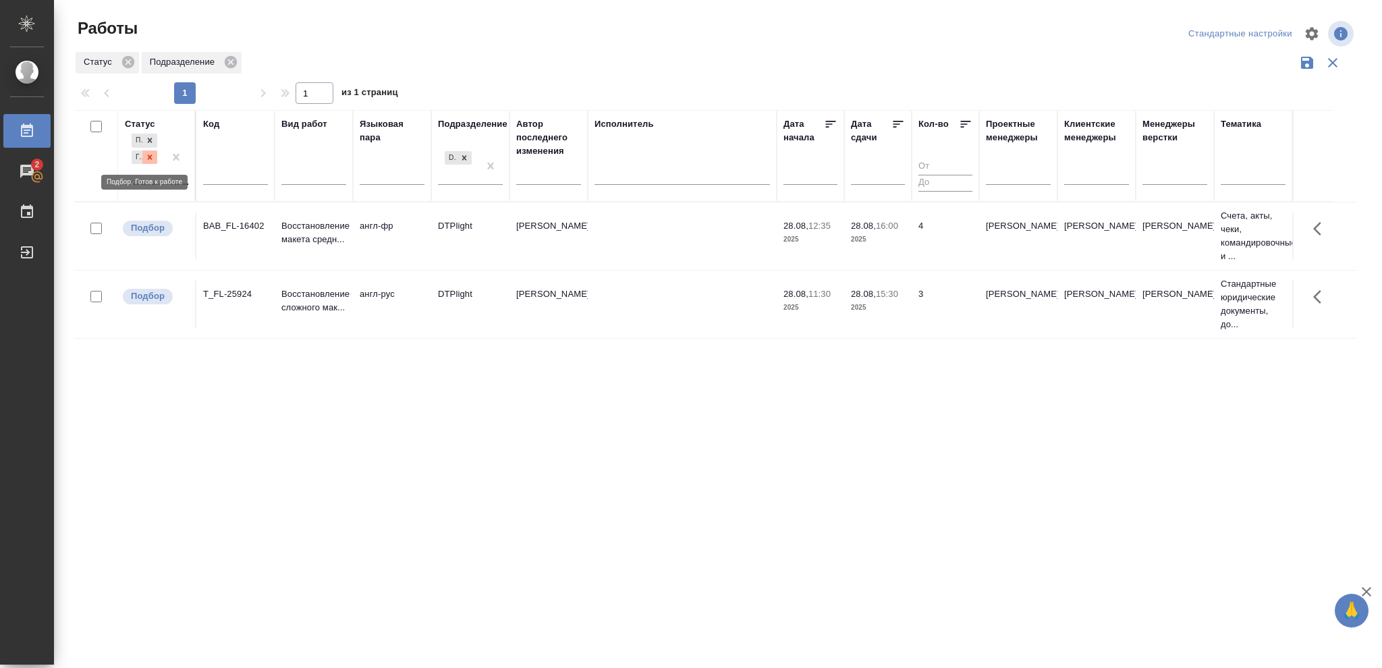
click at [149, 161] on icon at bounding box center [149, 156] width 9 height 9
click at [461, 156] on icon at bounding box center [463, 153] width 9 height 9
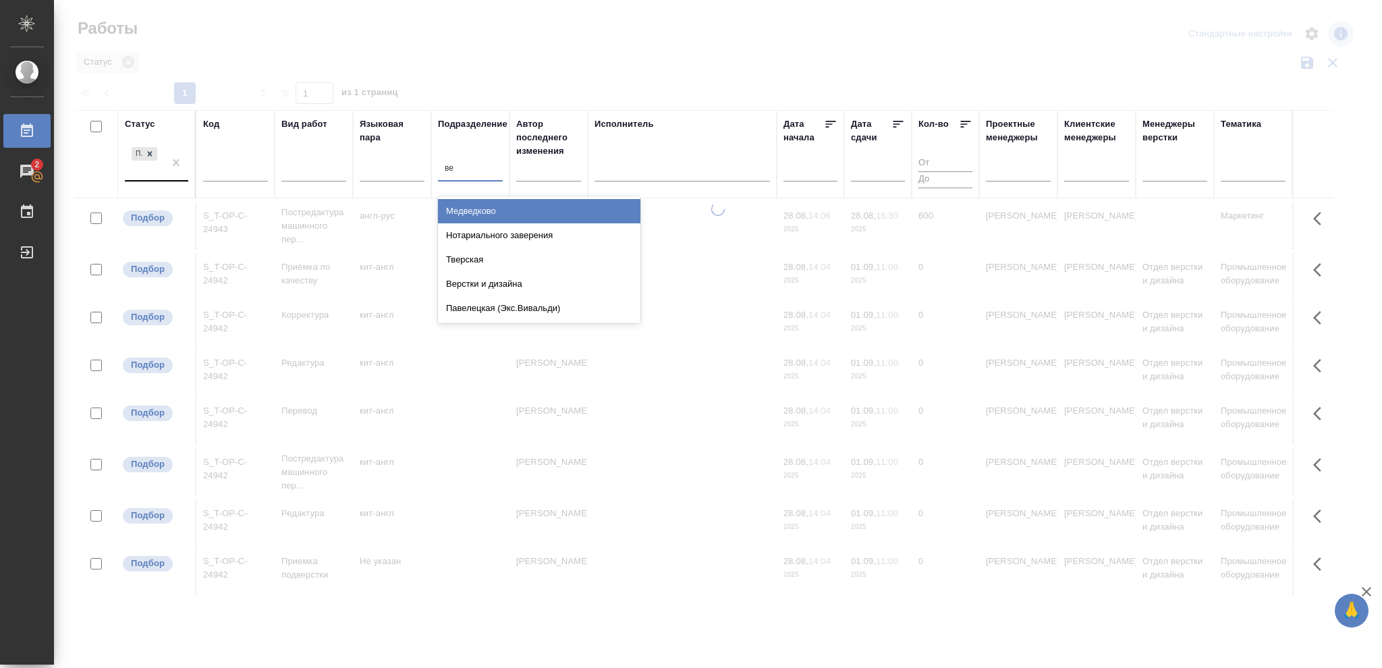
type input "вер"
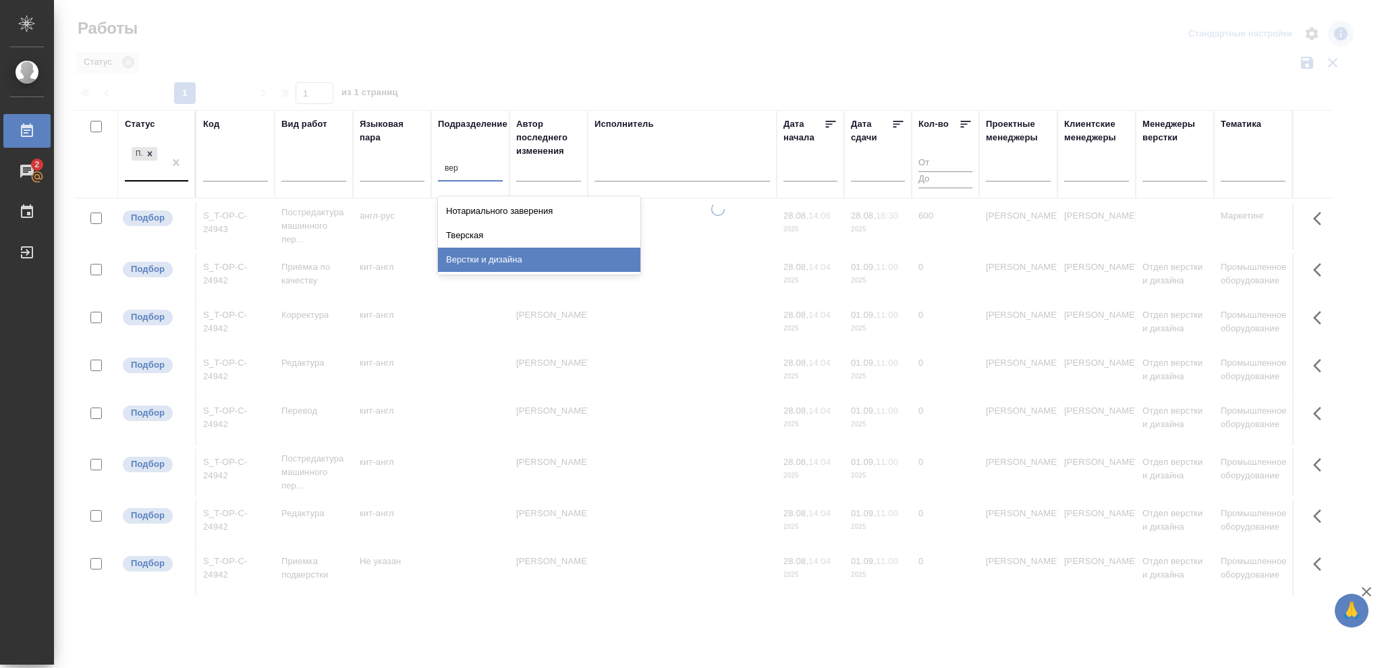
click at [509, 260] on div "Верстки и дизайна" at bounding box center [539, 260] width 202 height 24
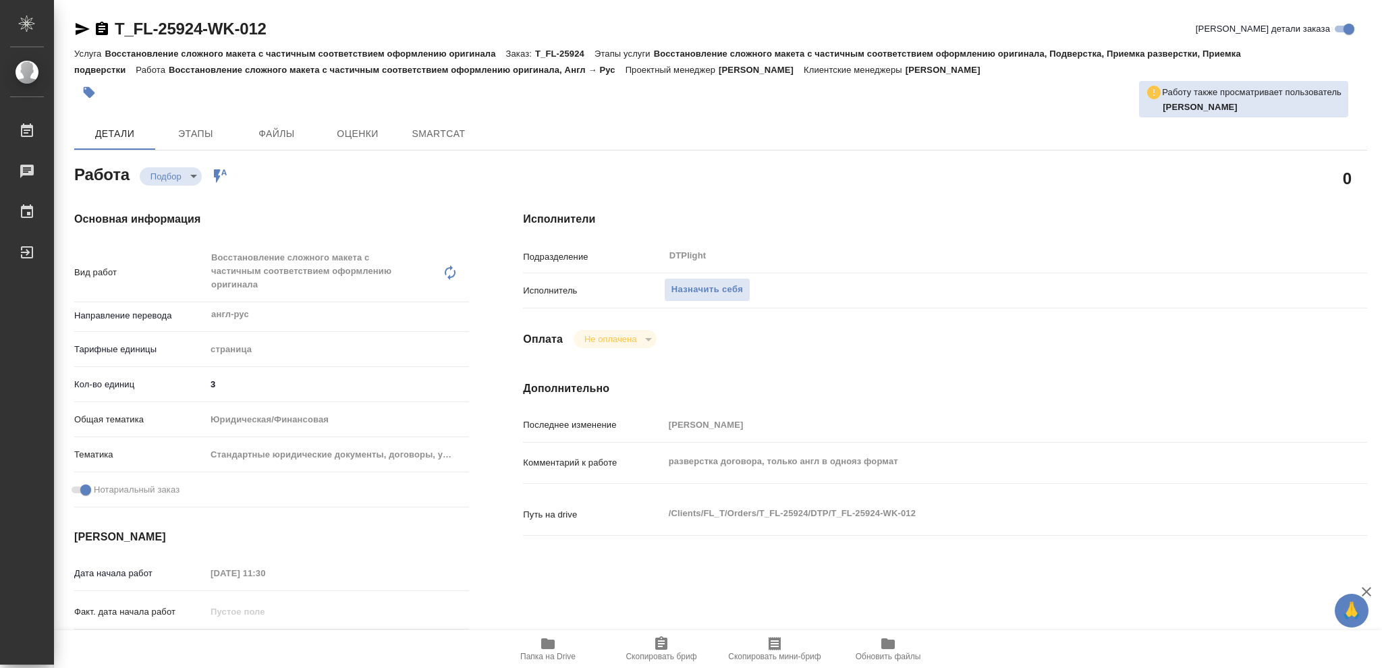
type textarea "x"
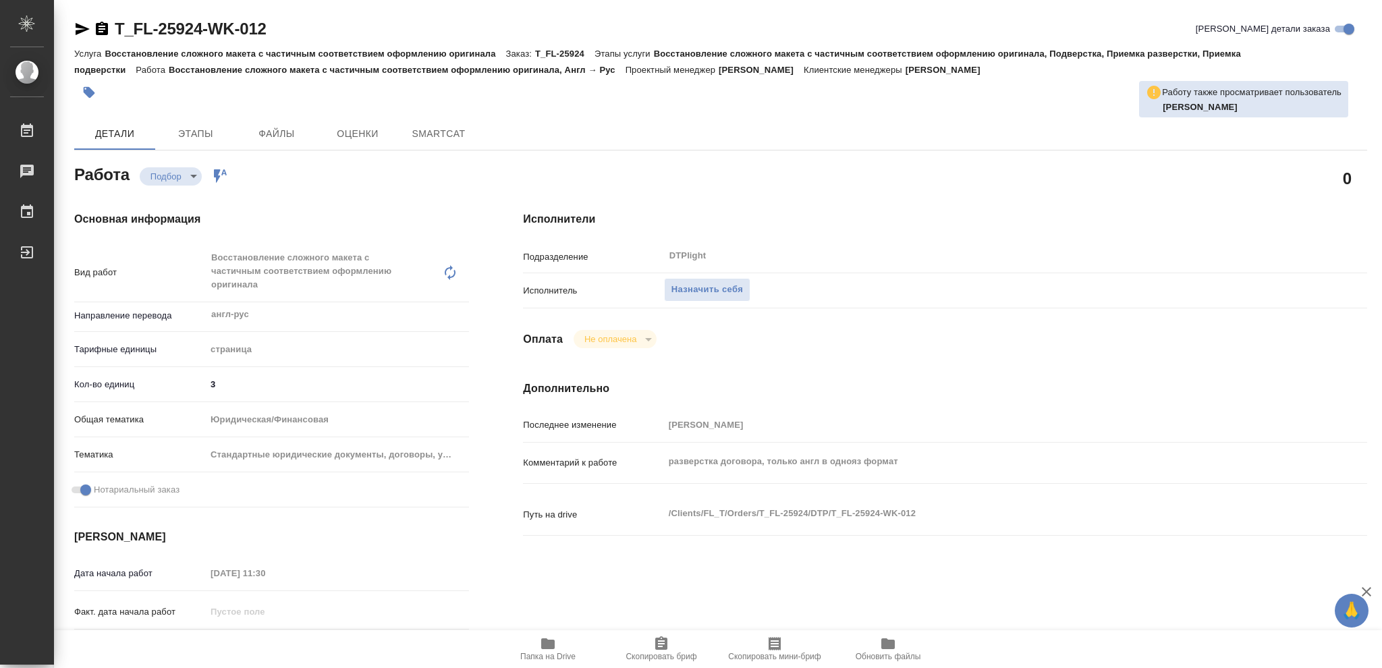
type textarea "x"
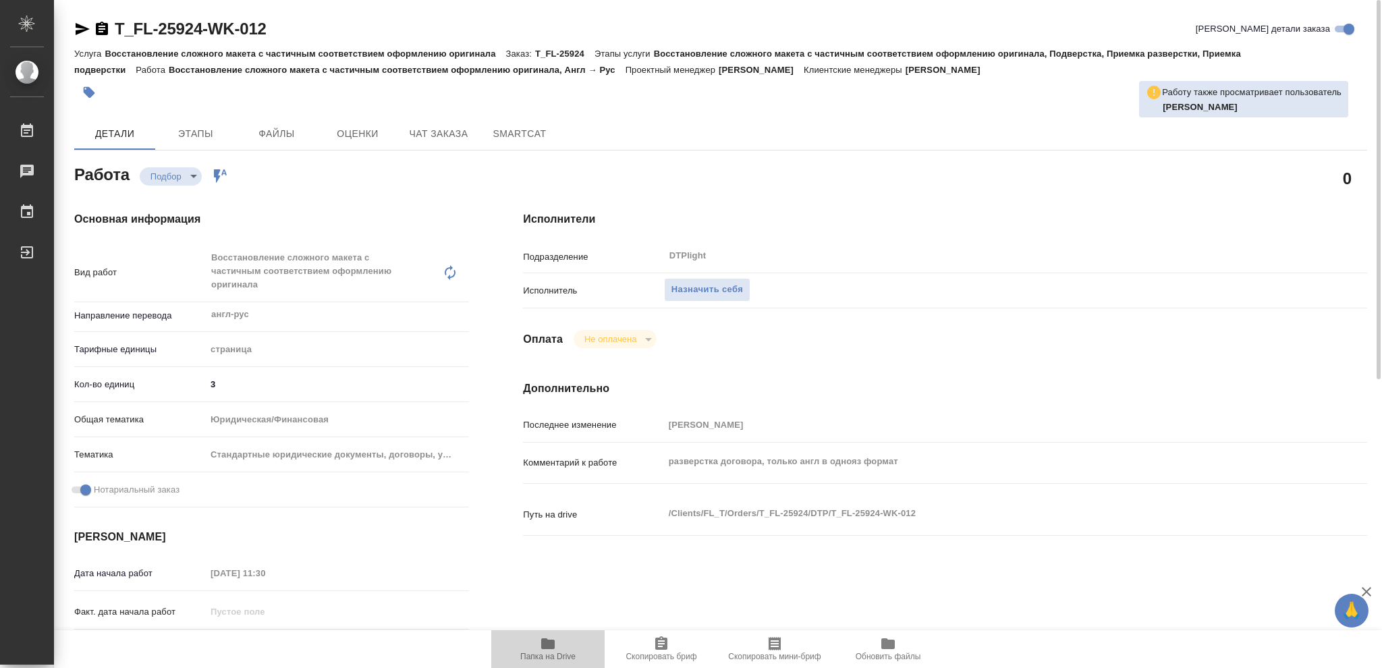
type textarea "x"
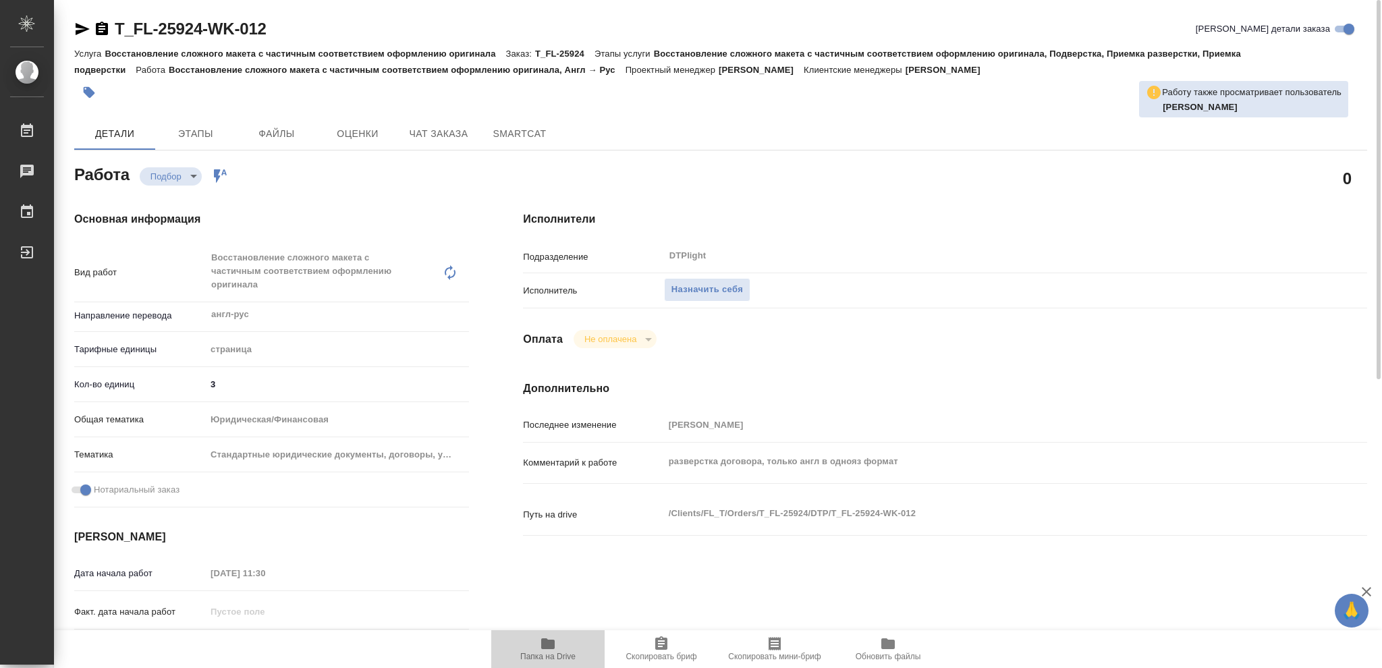
click at [552, 646] on icon "button" at bounding box center [547, 643] width 13 height 11
type textarea "x"
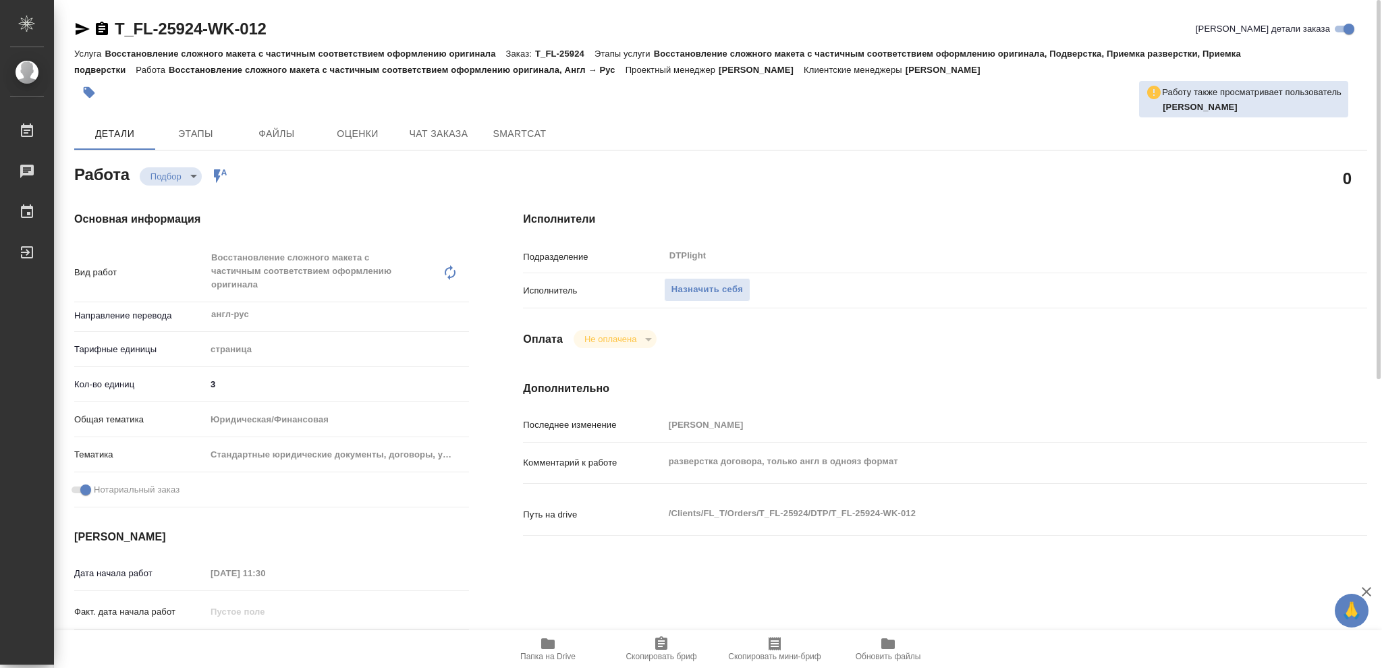
type textarea "x"
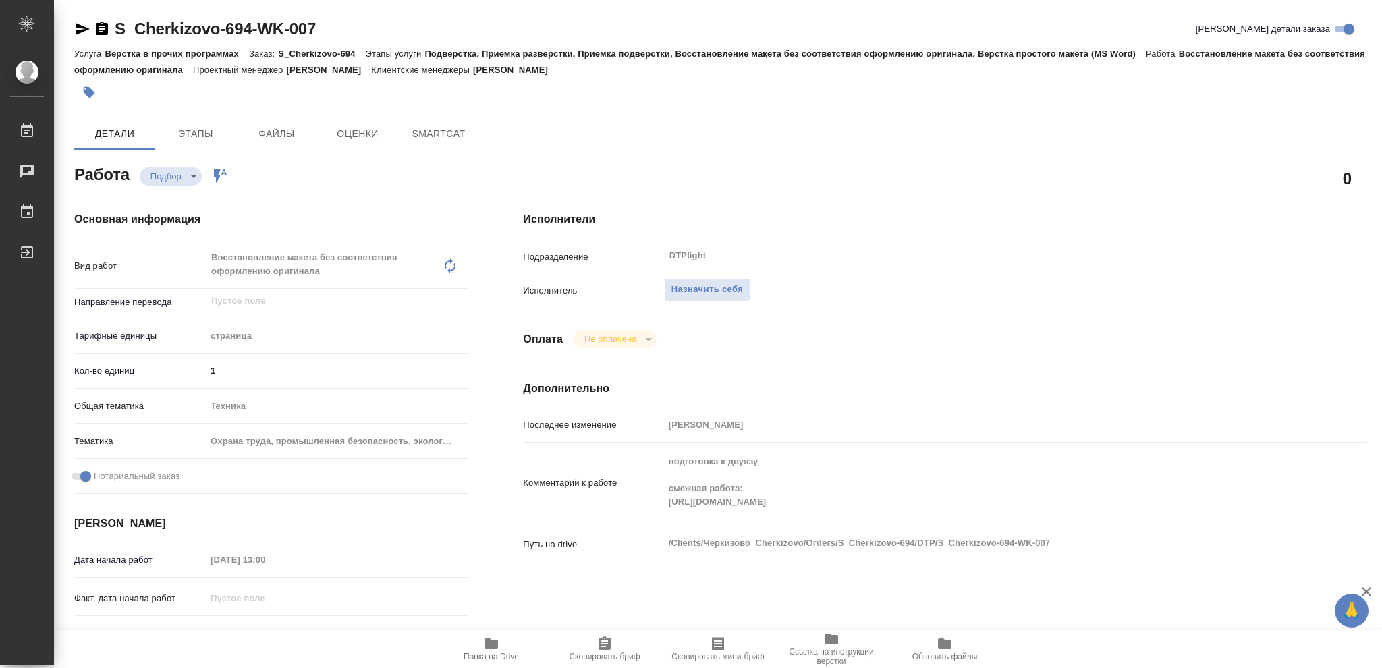
type textarea "x"
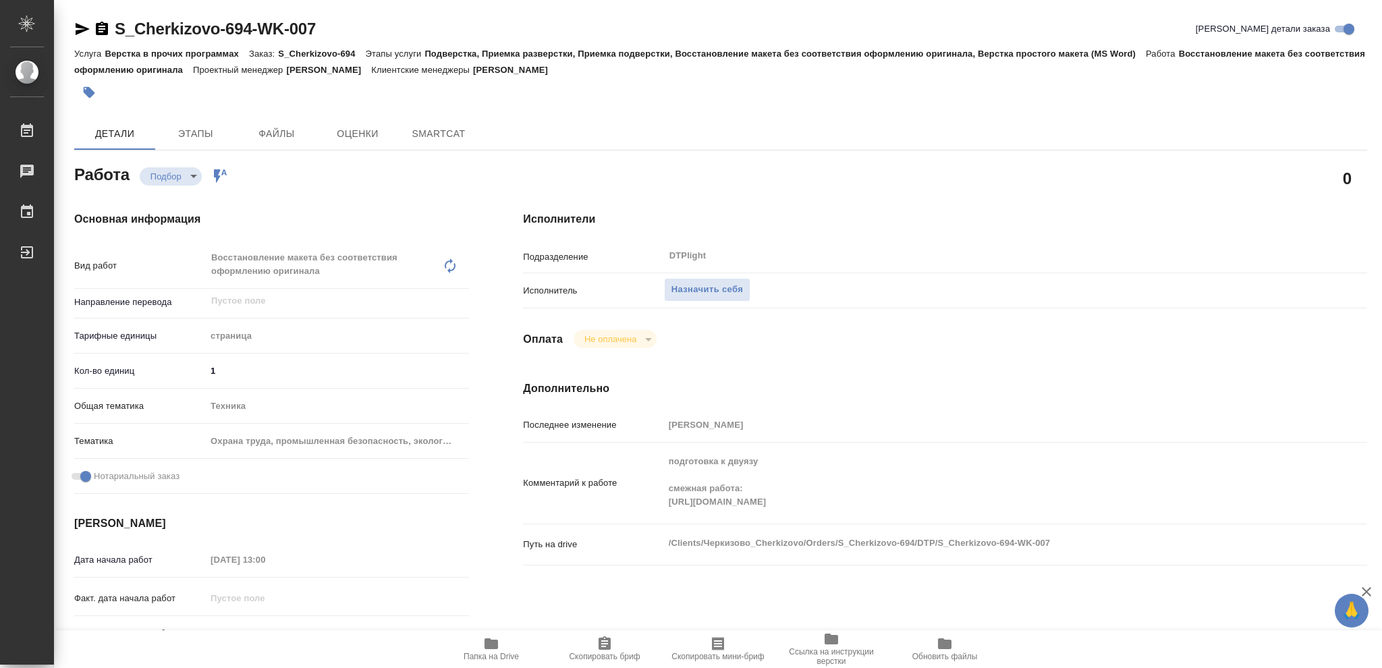
type textarea "x"
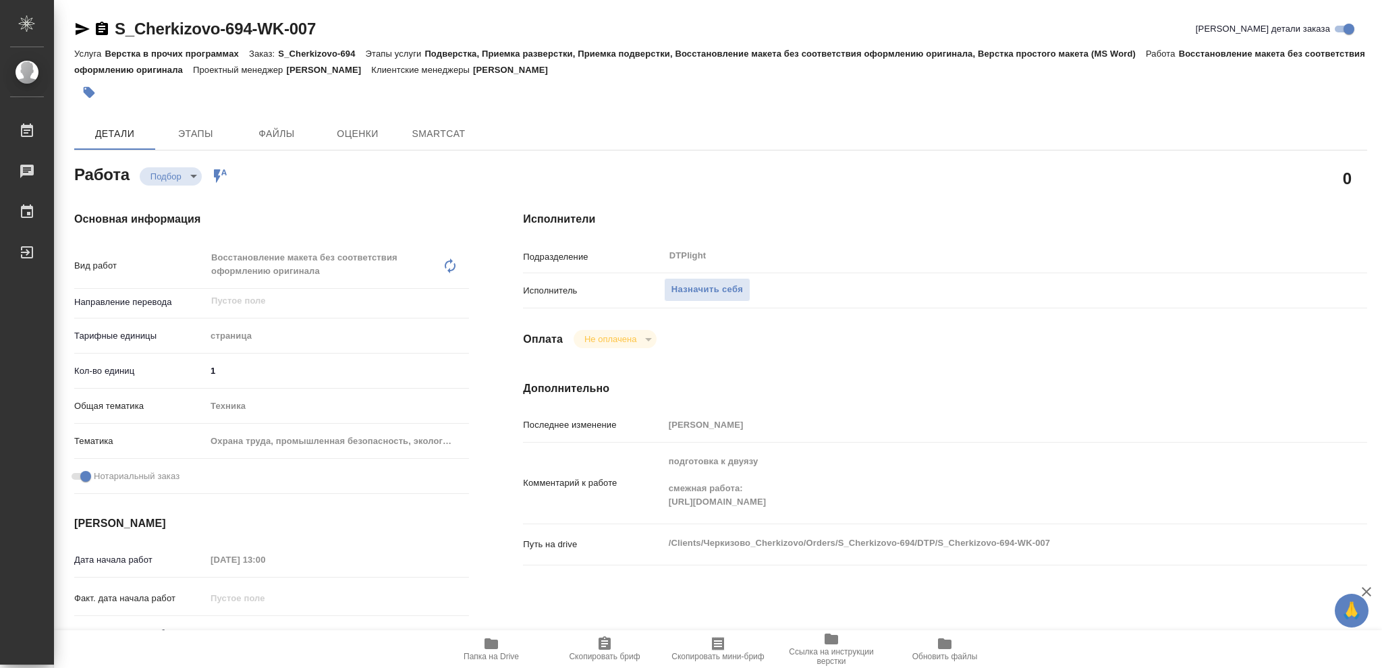
type textarea "x"
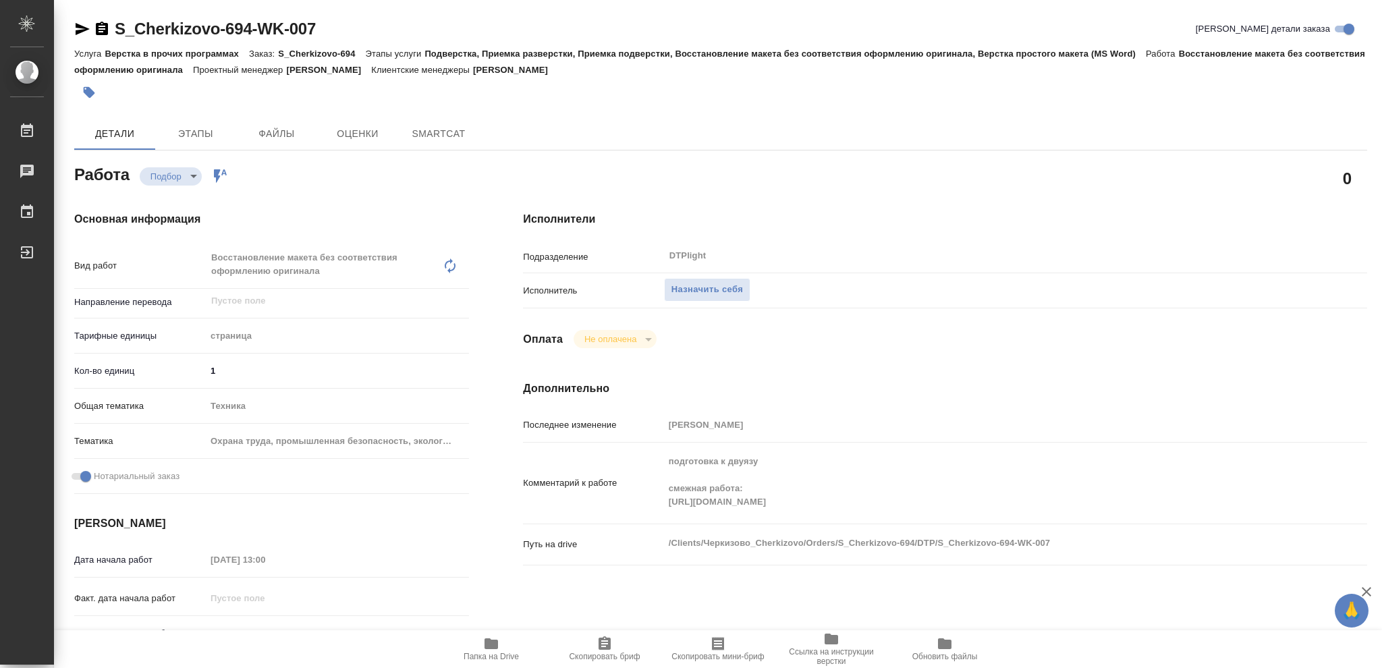
type textarea "x"
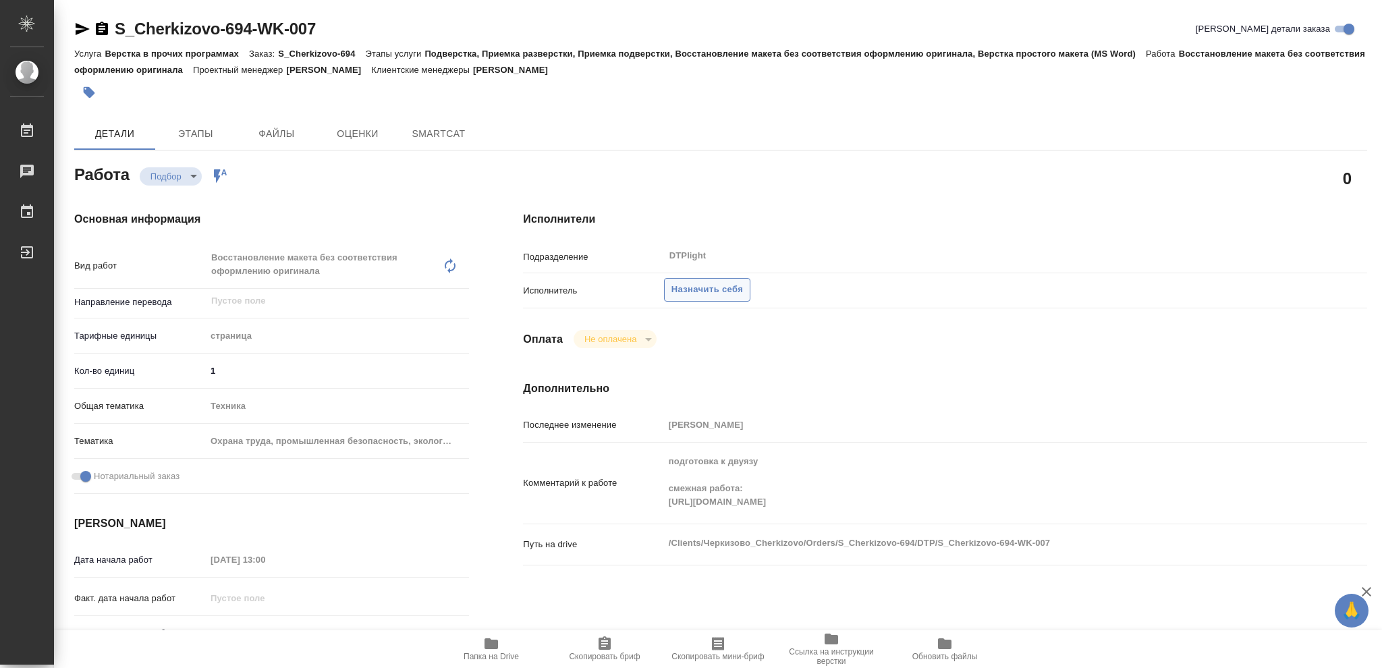
type textarea "x"
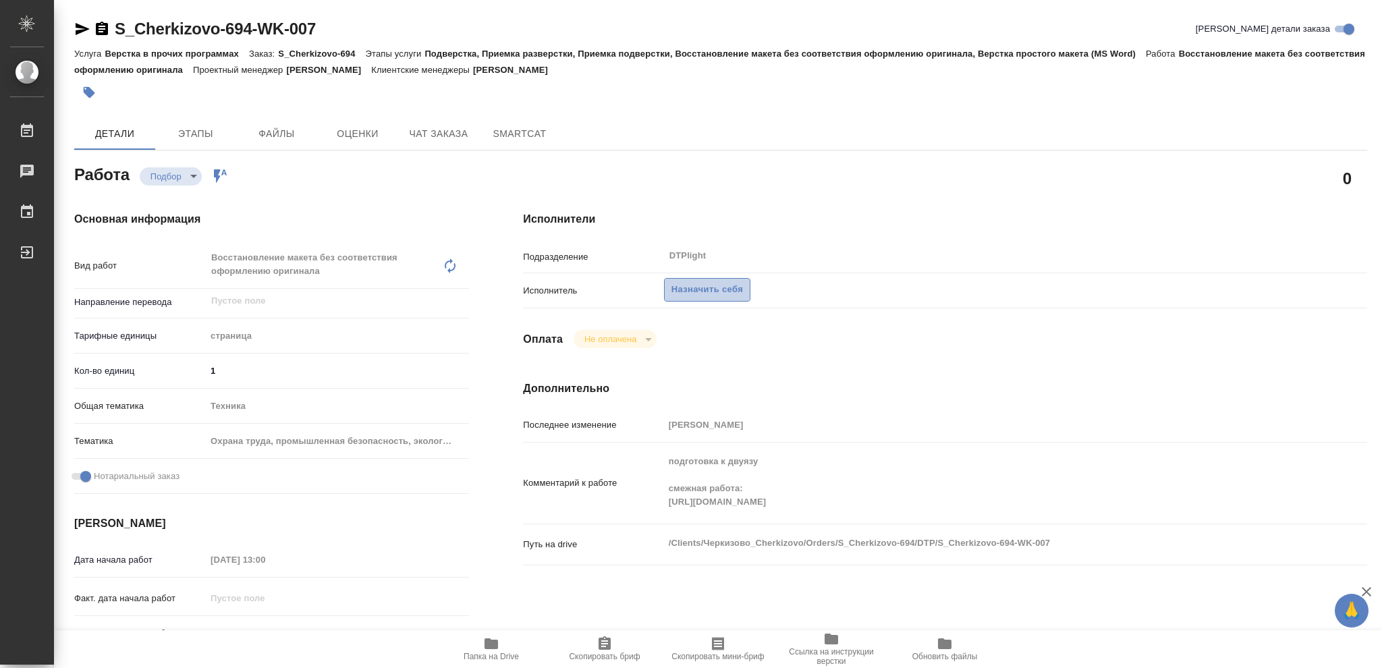
click at [720, 289] on span "Назначить себя" at bounding box center [707, 290] width 72 height 16
type textarea "x"
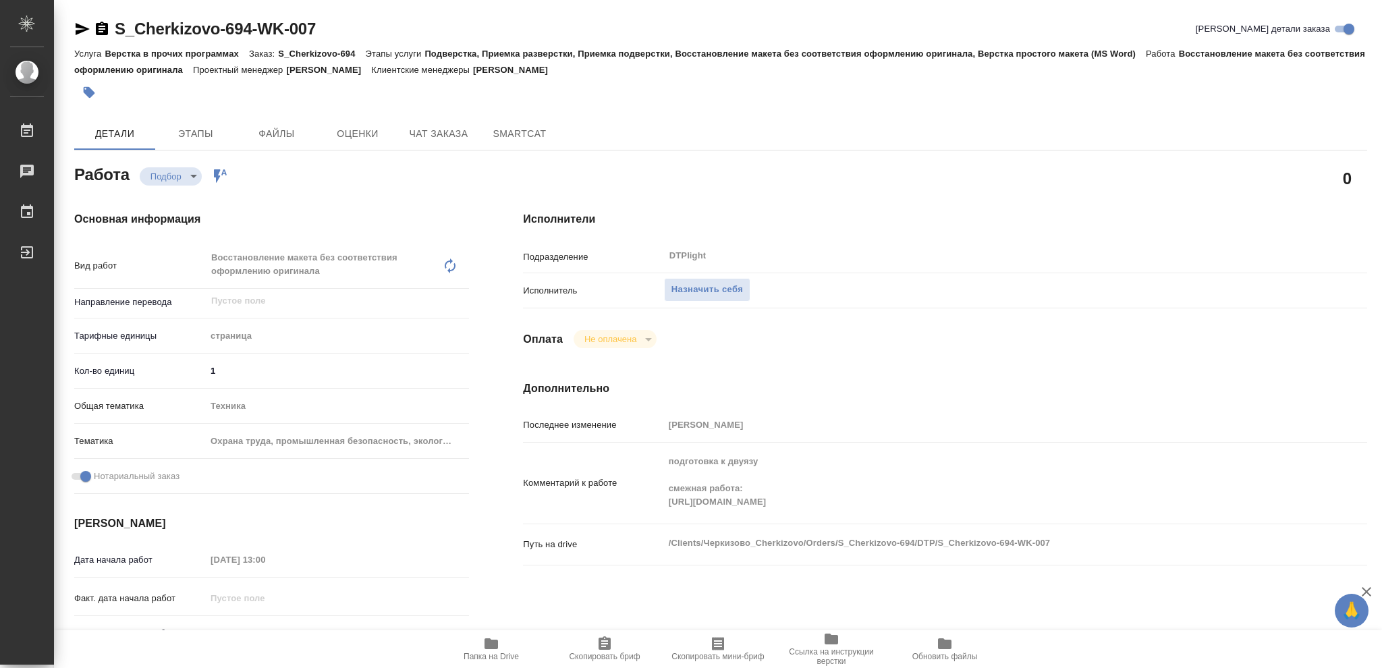
type textarea "x"
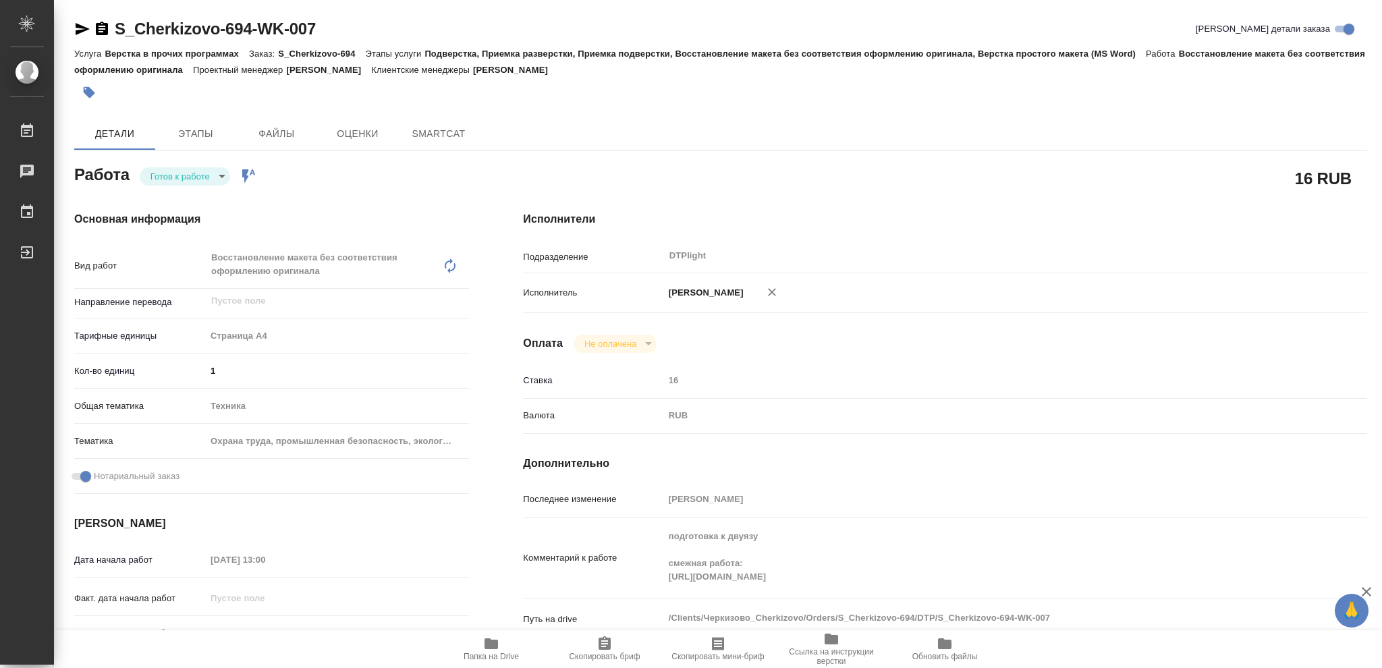
type textarea "x"
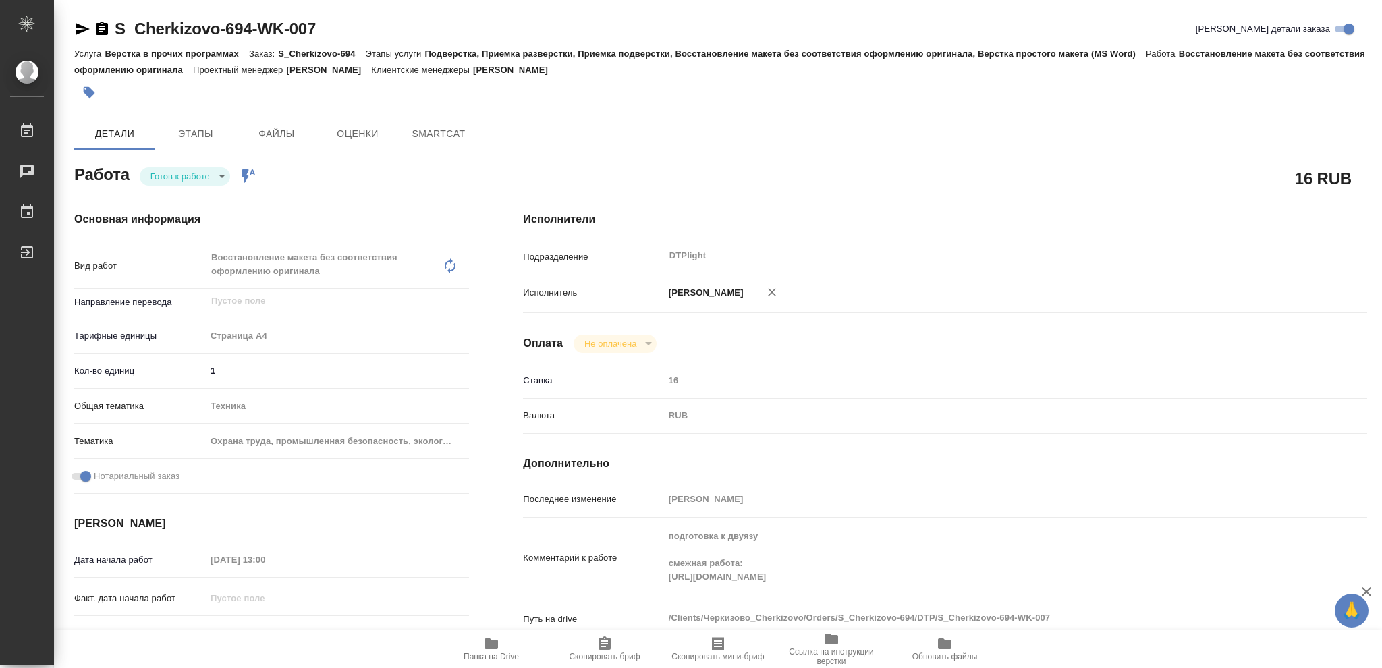
type textarea "x"
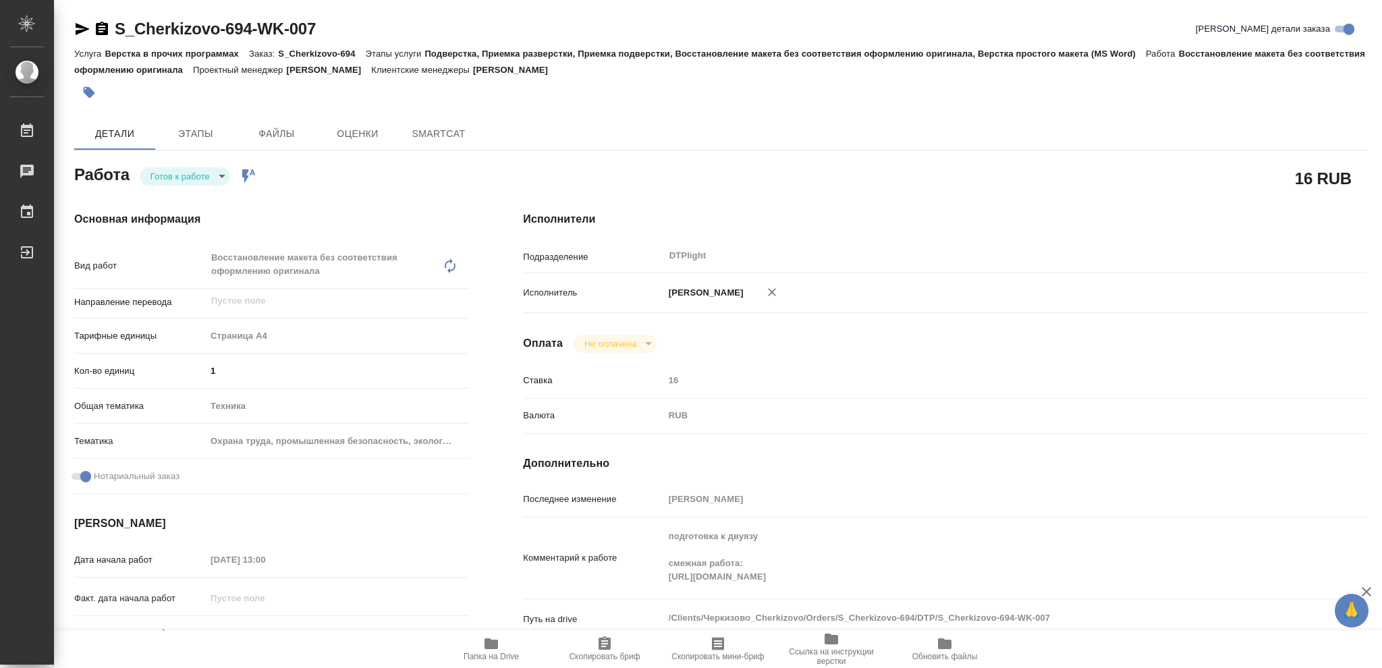
type textarea "x"
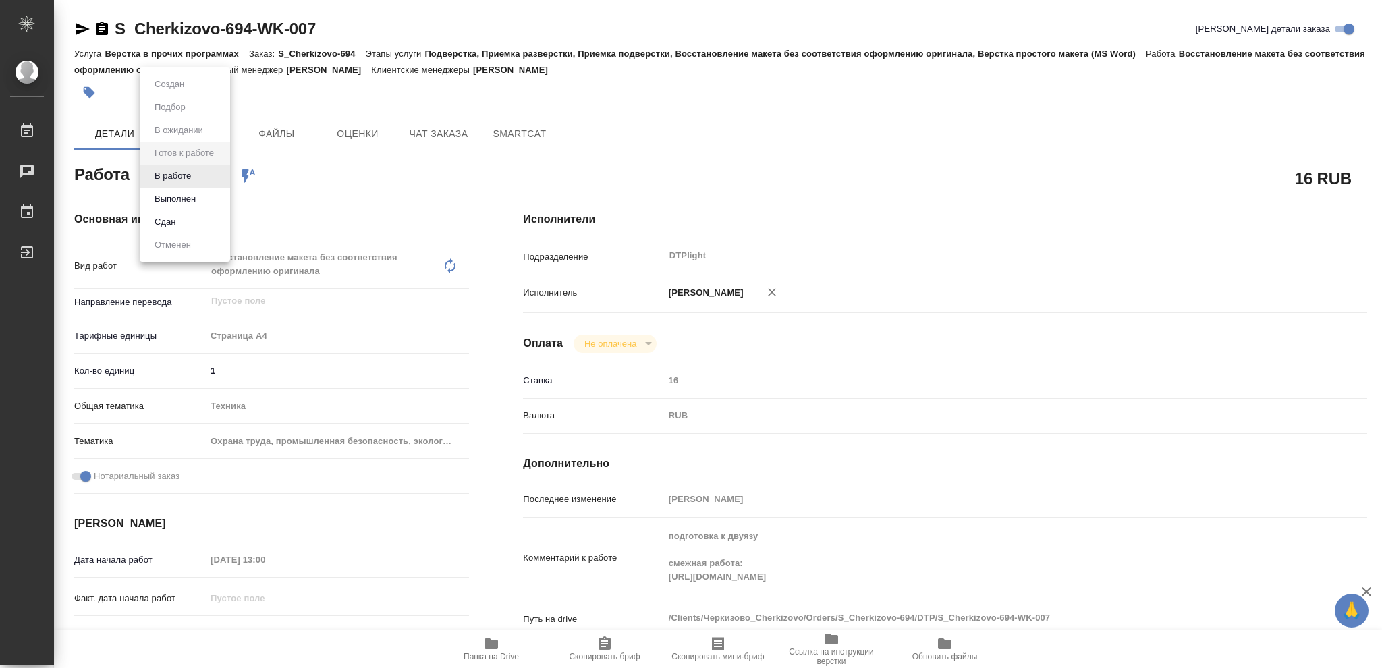
type textarea "x"
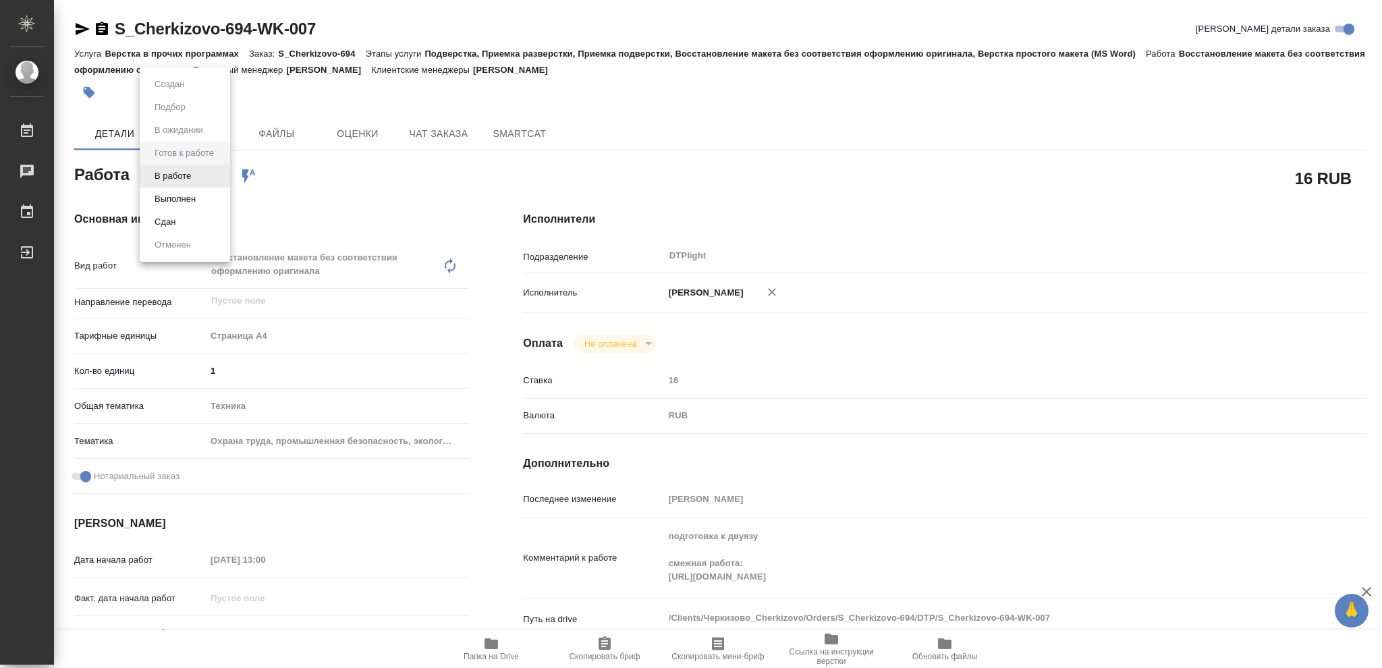
click at [222, 177] on body "🙏 .cls-1 fill:#fff; AWATERA Vasileva Olga Работы Чаты График Выйти S_Cherkizovo…" at bounding box center [691, 334] width 1382 height 668
type textarea "x"
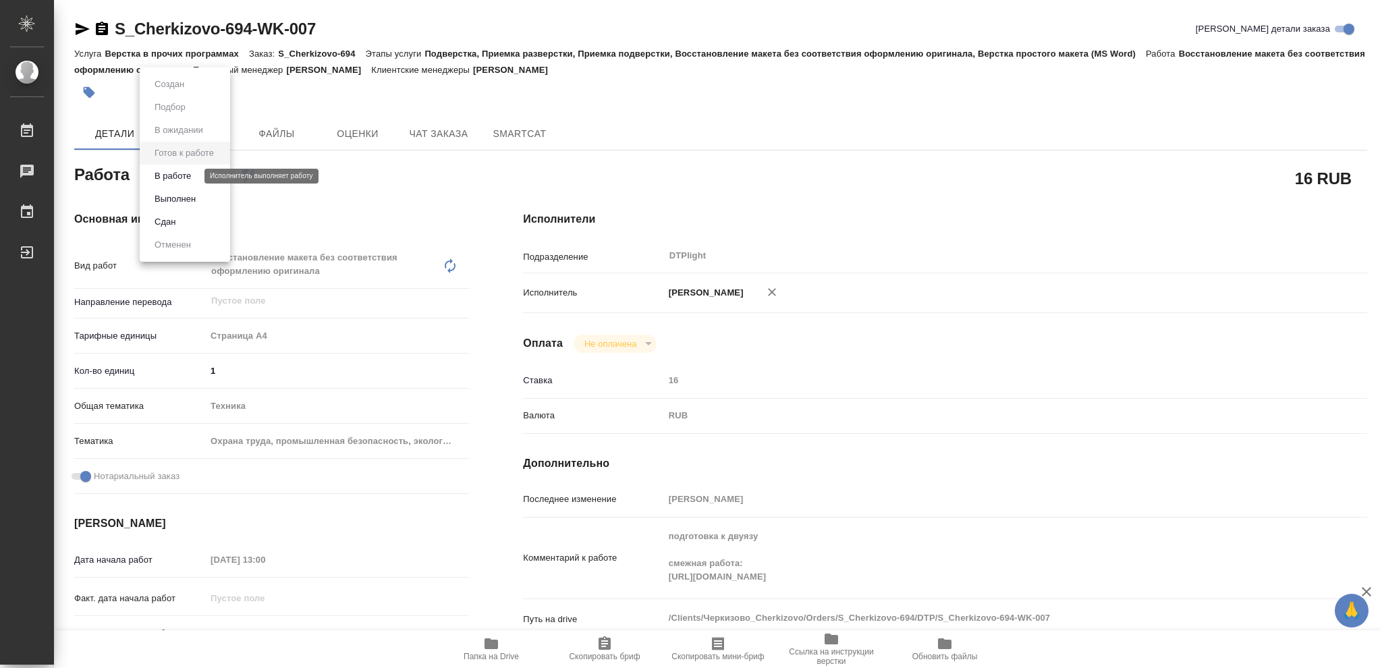
type textarea "x"
click at [176, 173] on button "В работе" at bounding box center [172, 176] width 45 height 15
type textarea "x"
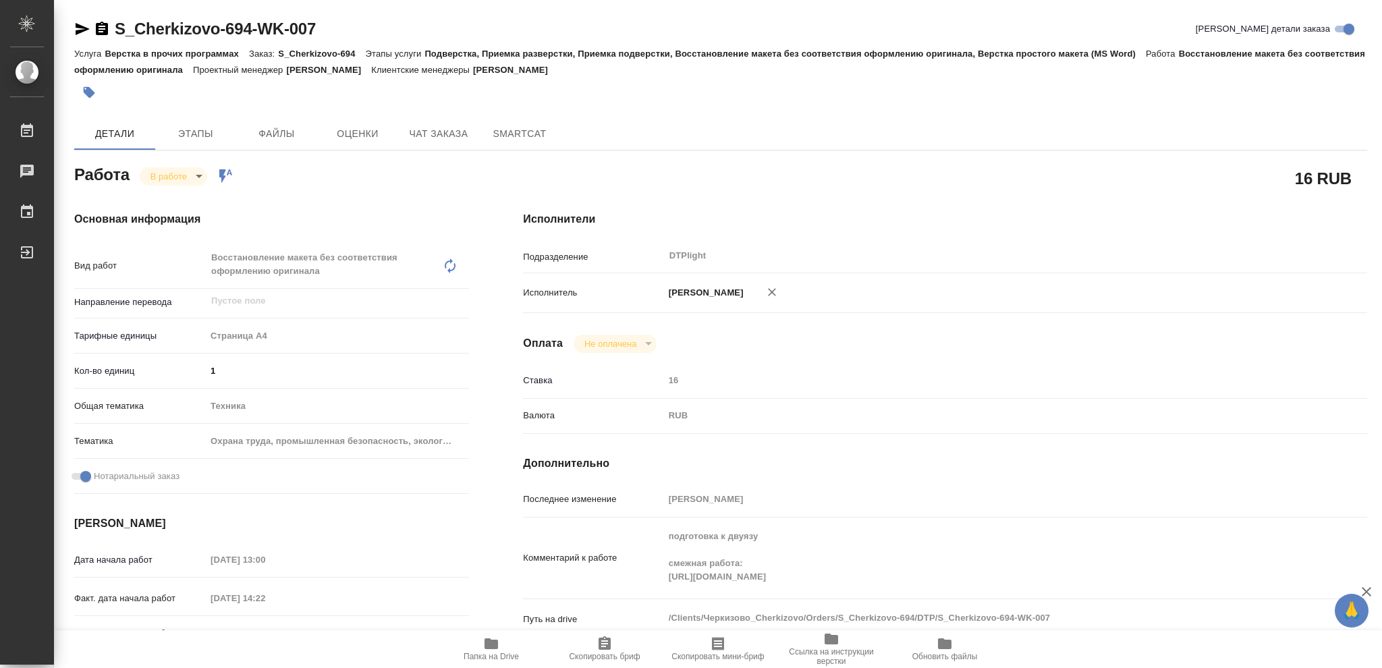
type textarea "x"
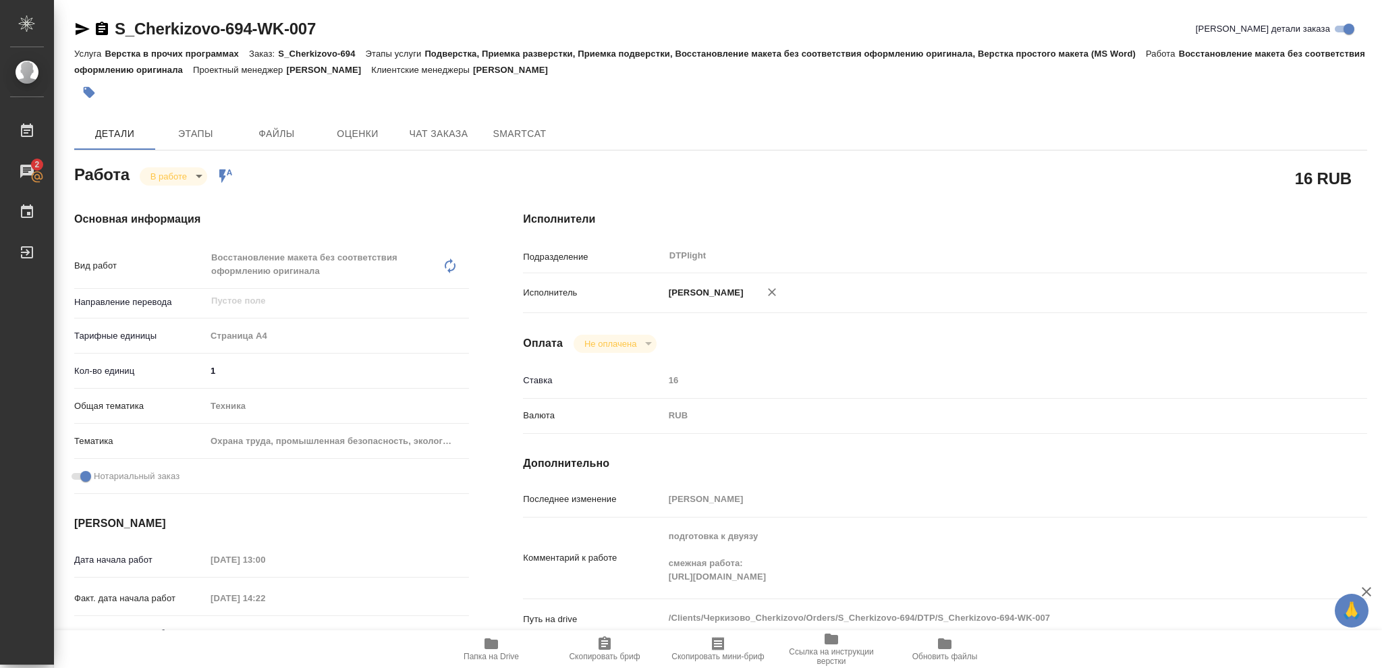
type textarea "x"
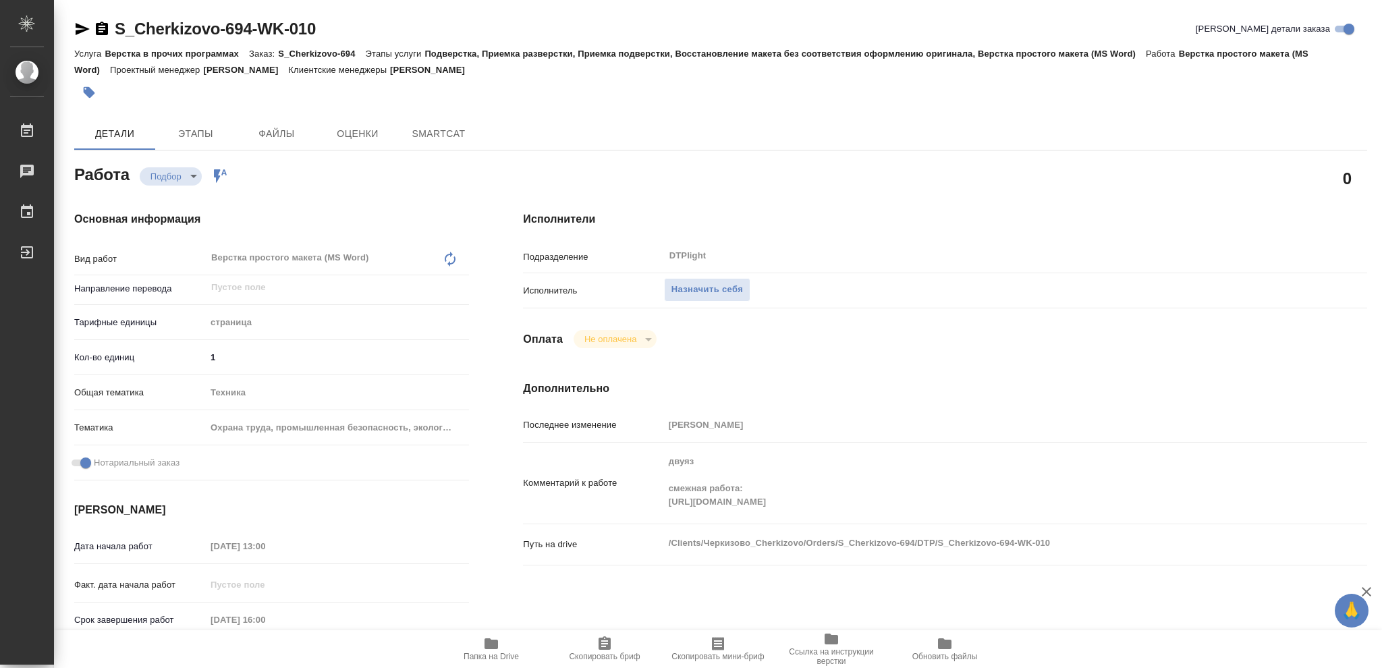
type textarea "x"
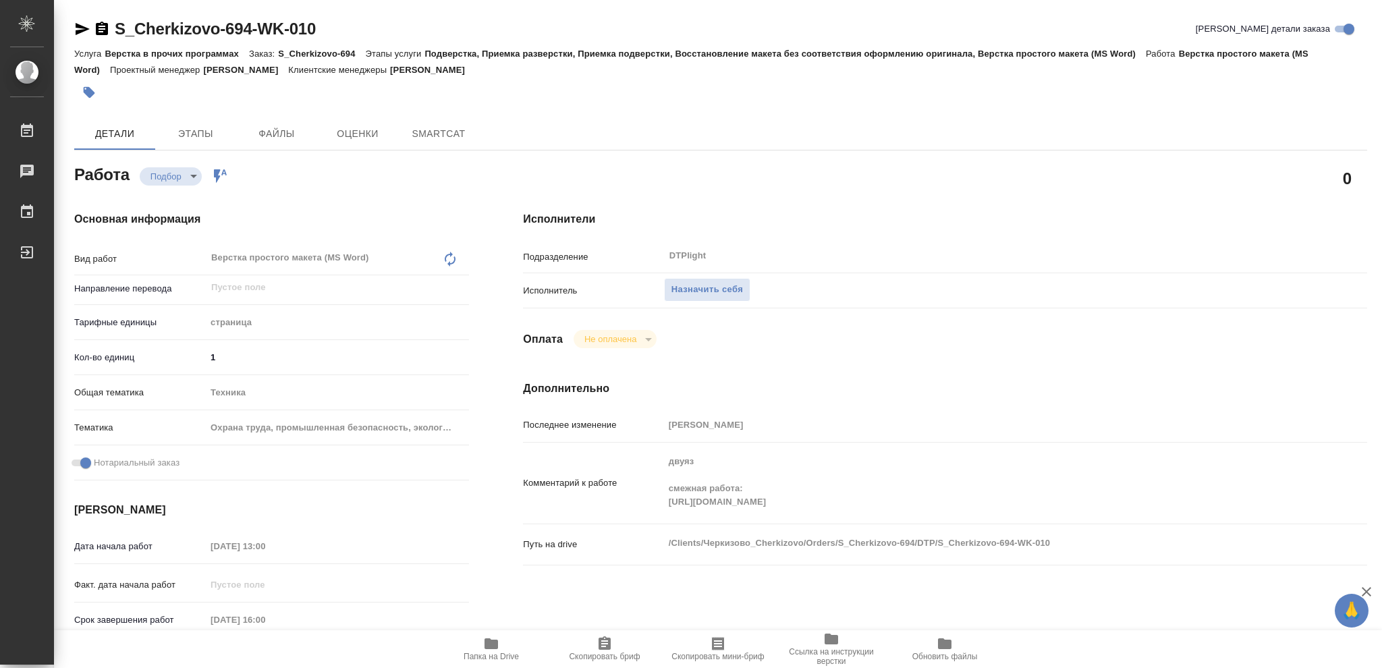
type textarea "x"
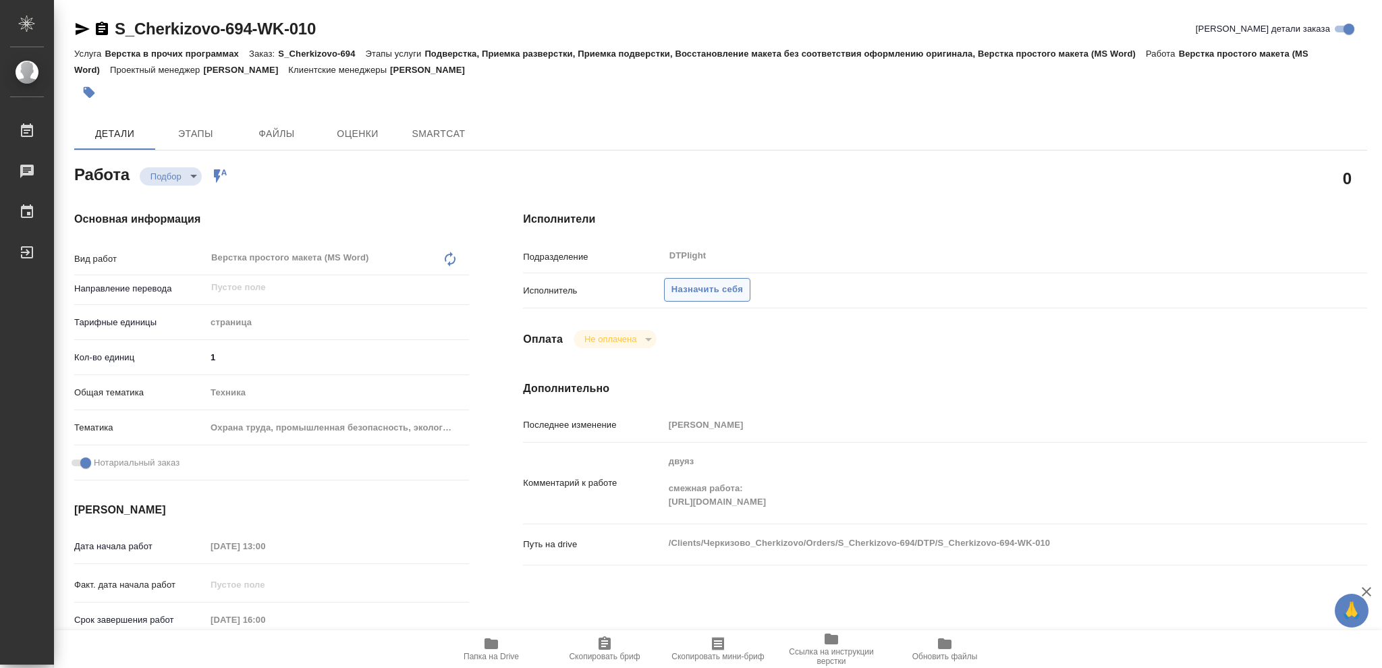
type textarea "x"
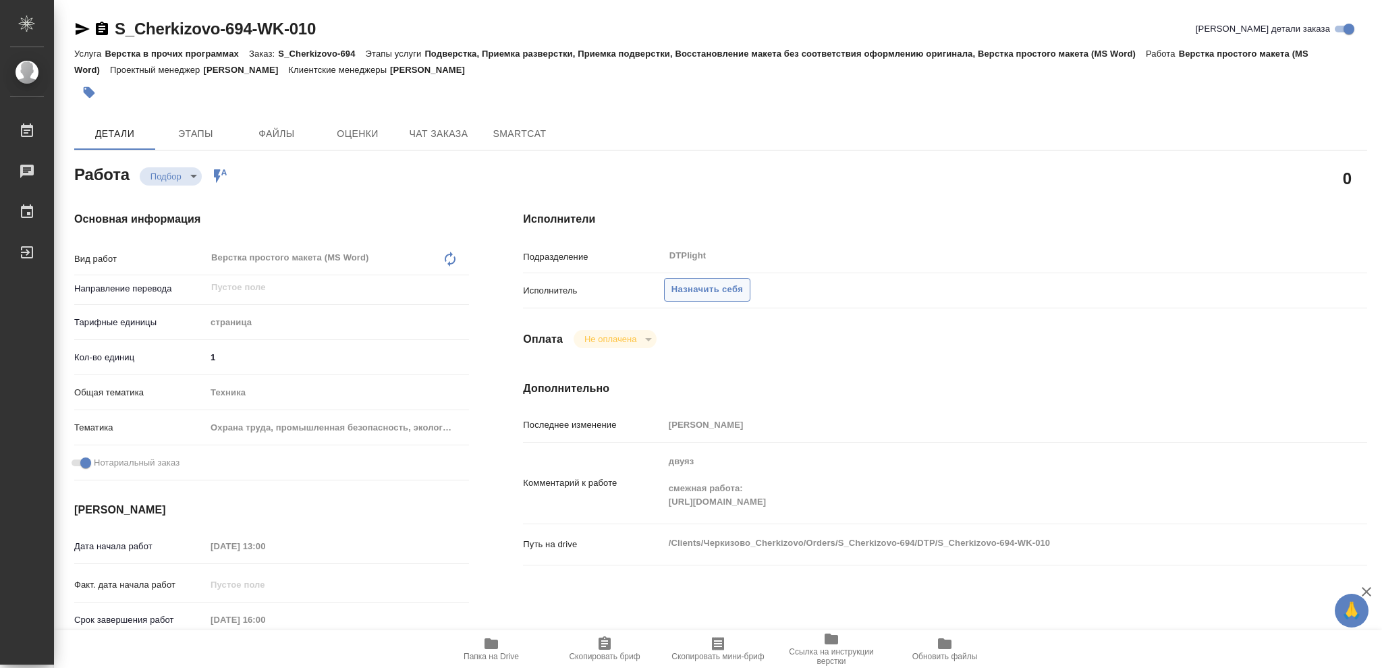
click at [709, 291] on span "Назначить себя" at bounding box center [707, 290] width 72 height 16
type textarea "x"
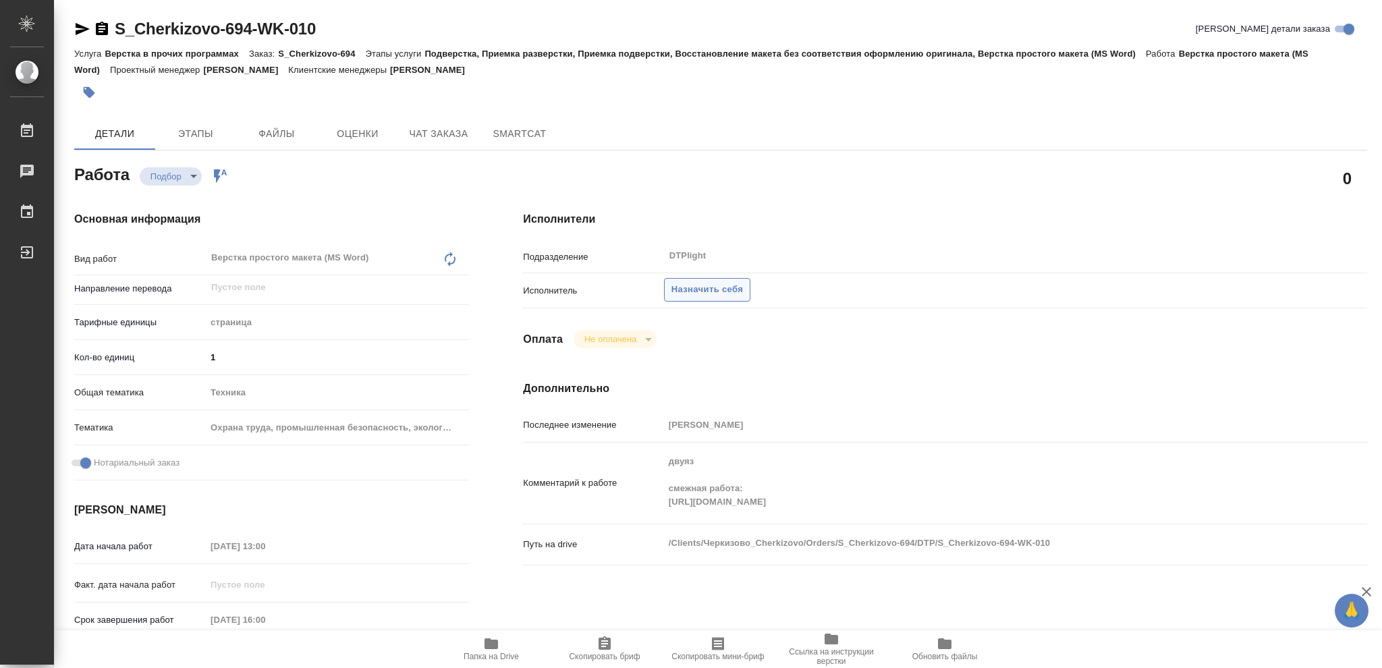
type textarea "x"
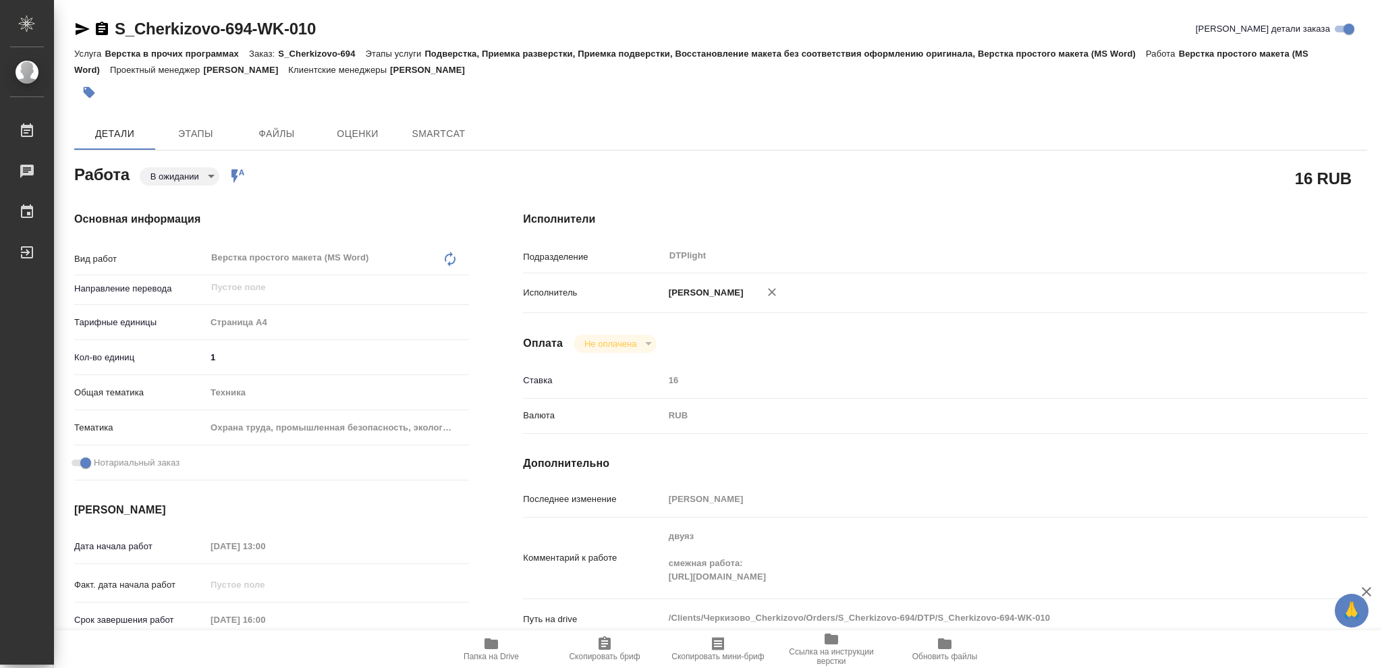
type textarea "x"
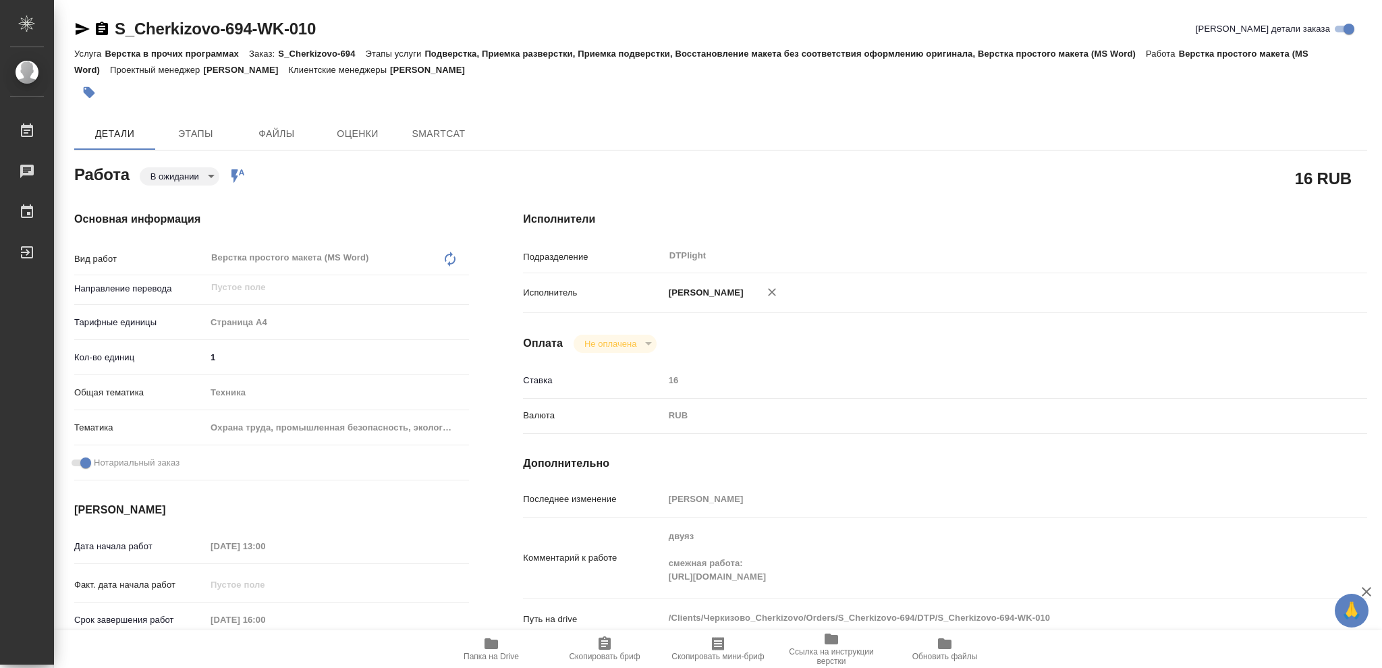
type textarea "x"
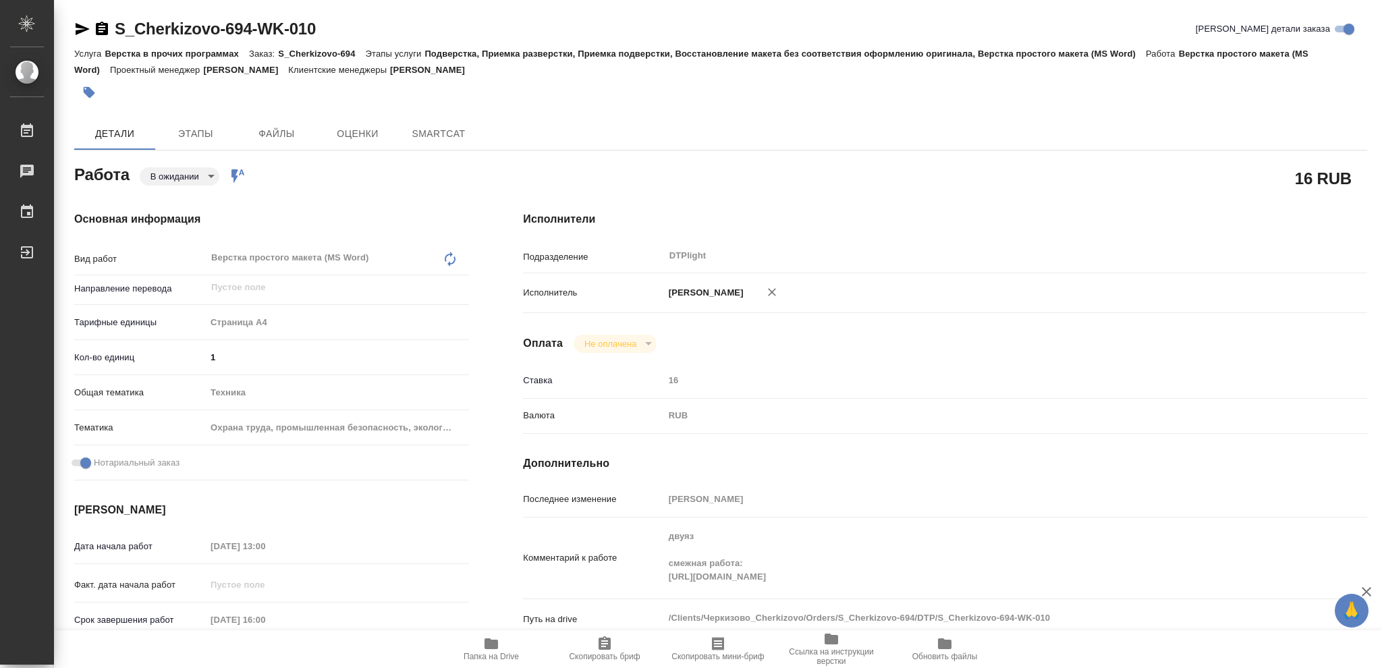
type textarea "x"
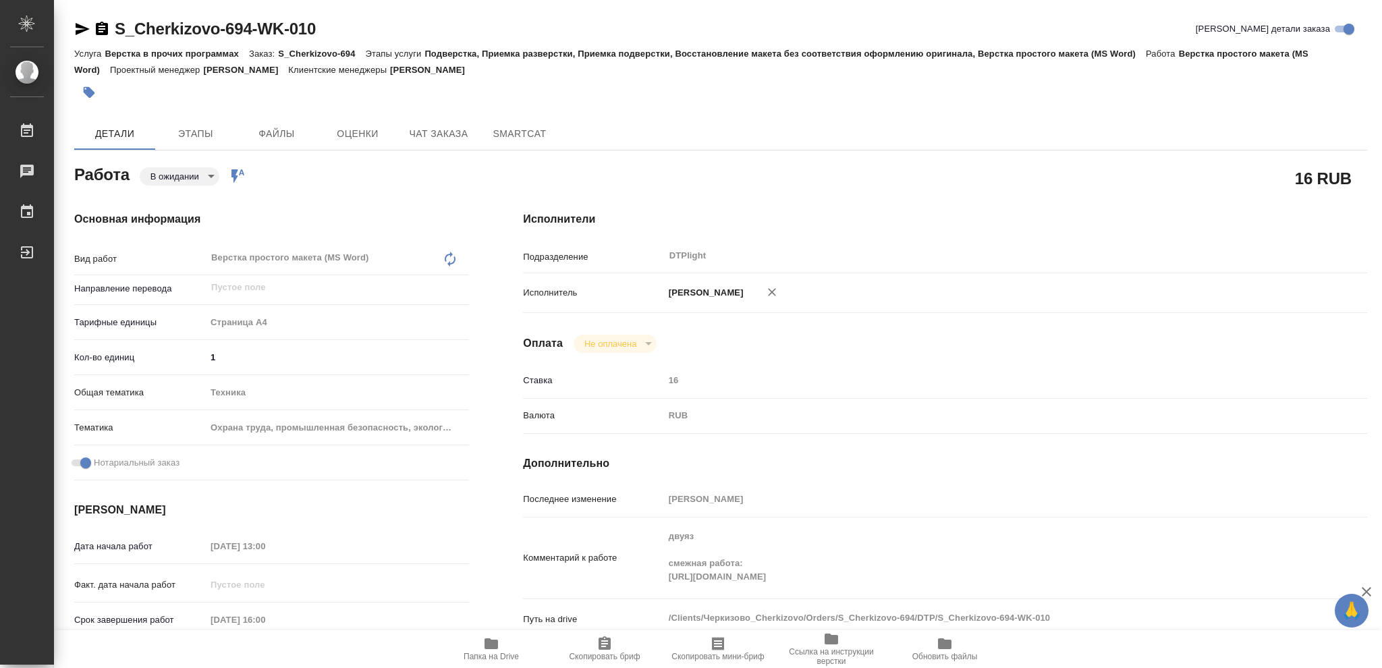
type textarea "x"
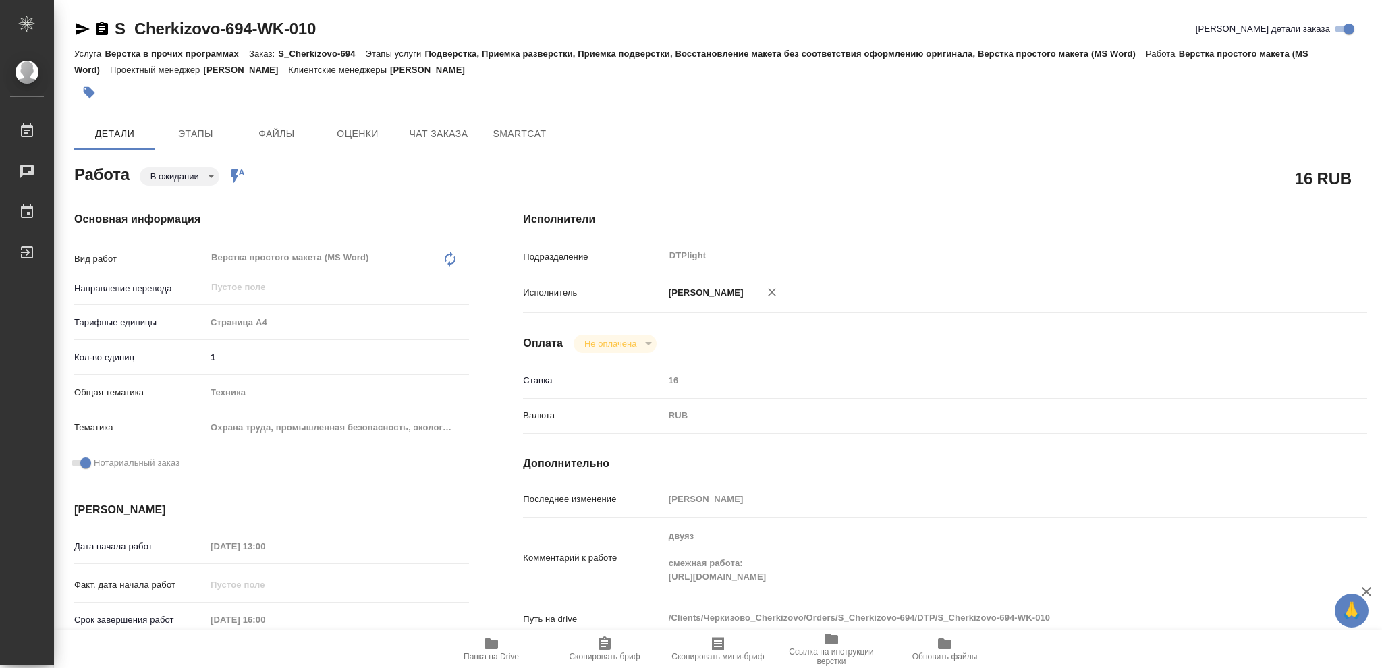
click at [208, 174] on body "🙏 .cls-1 fill:#fff; AWATERA Vasileva Olga Работы Чаты График Выйти S_Cherkizovo…" at bounding box center [691, 334] width 1382 height 668
type textarea "x"
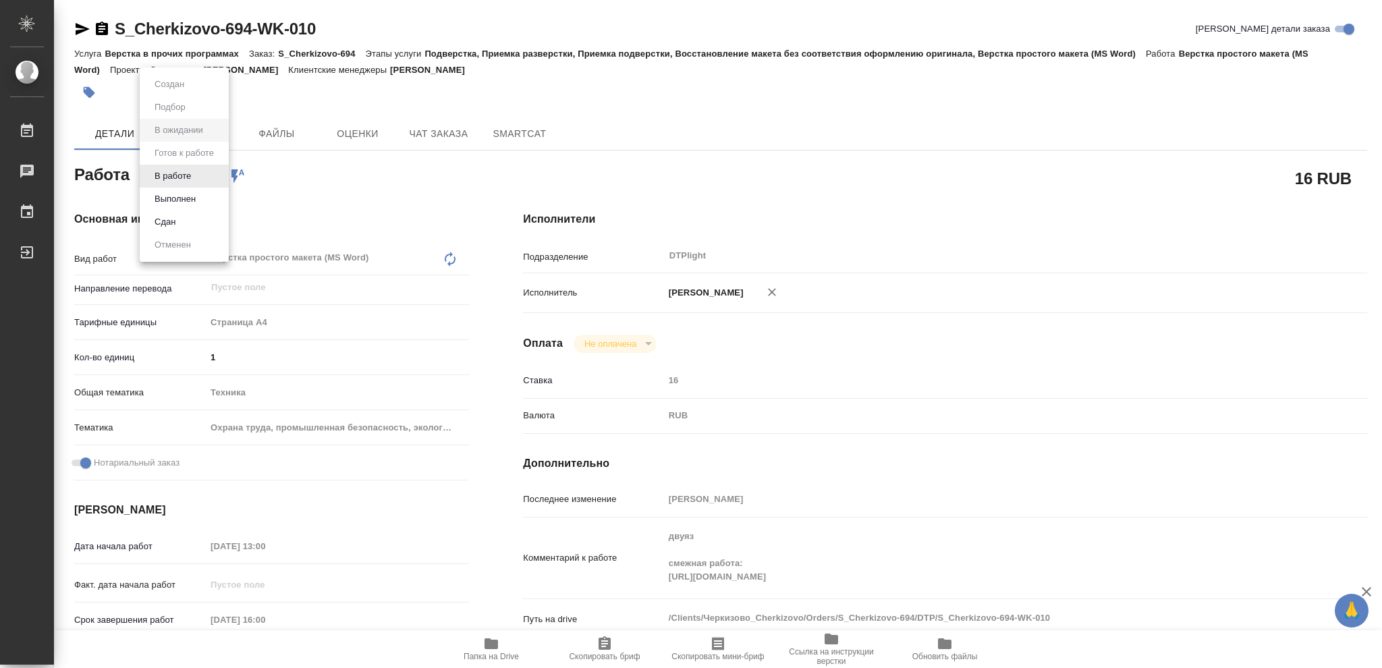
type textarea "x"
click at [188, 175] on button "В работе" at bounding box center [172, 176] width 45 height 15
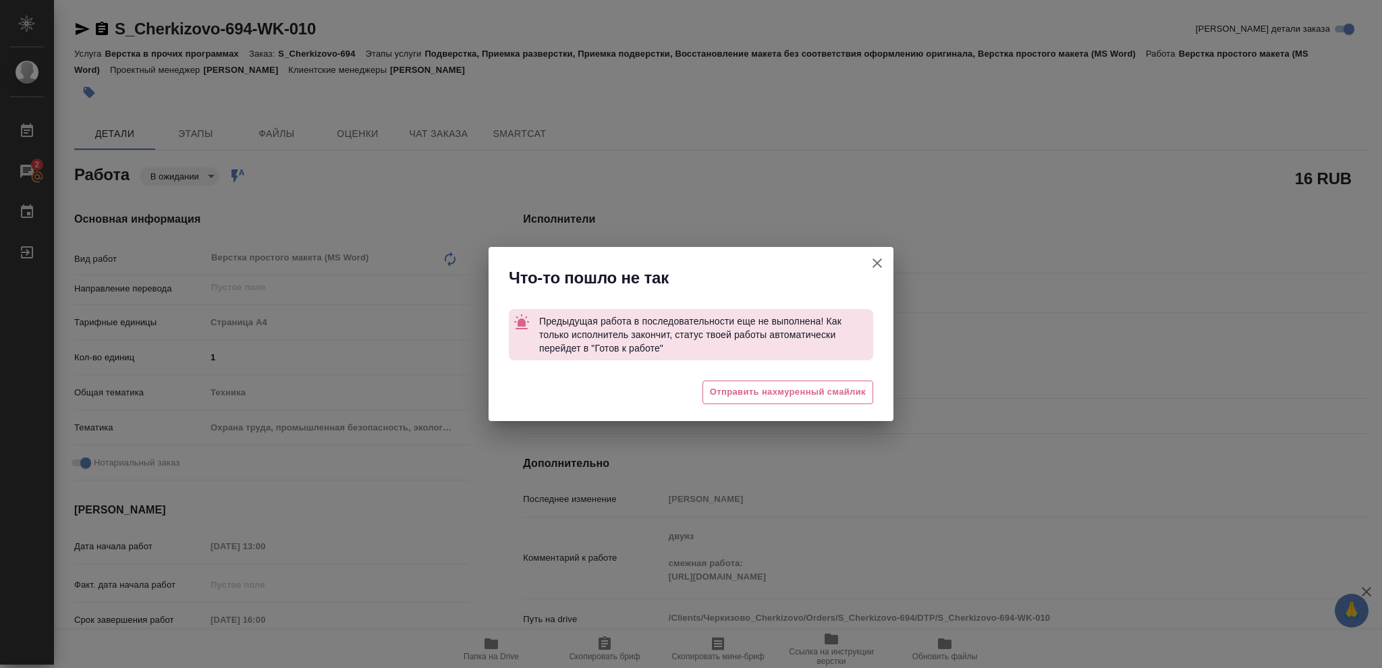
type textarea "x"
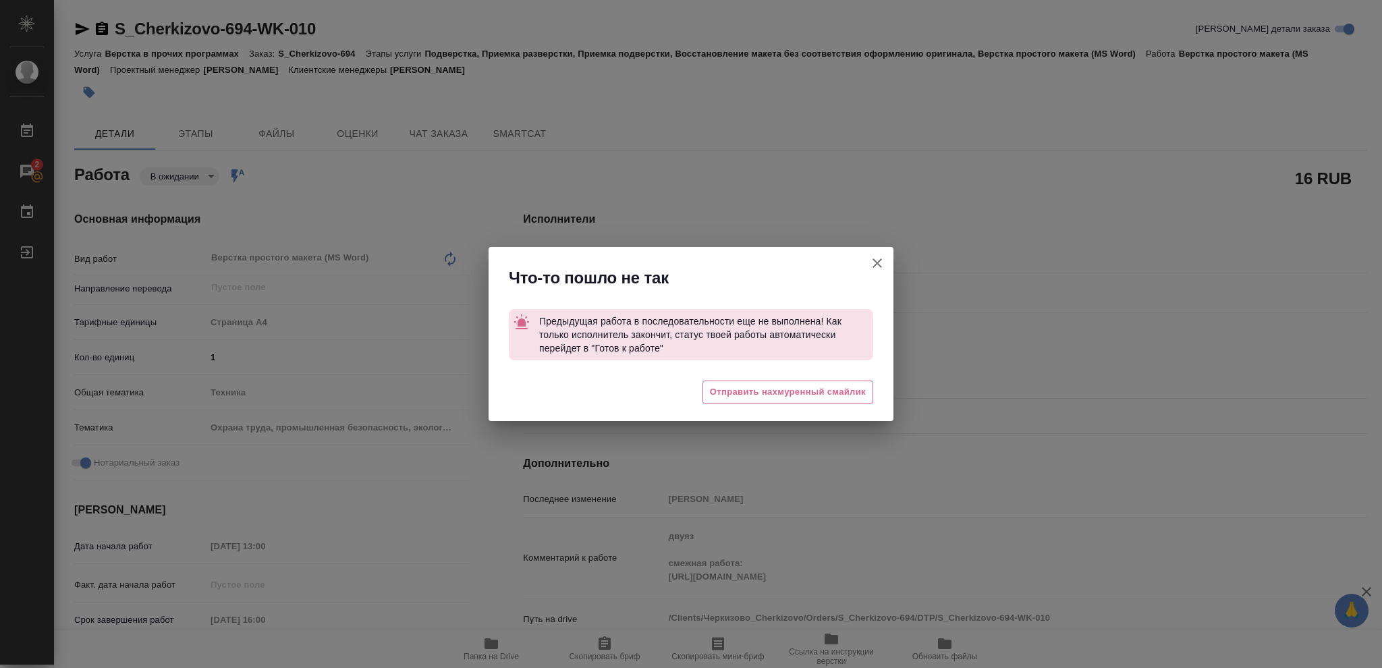
type textarea "x"
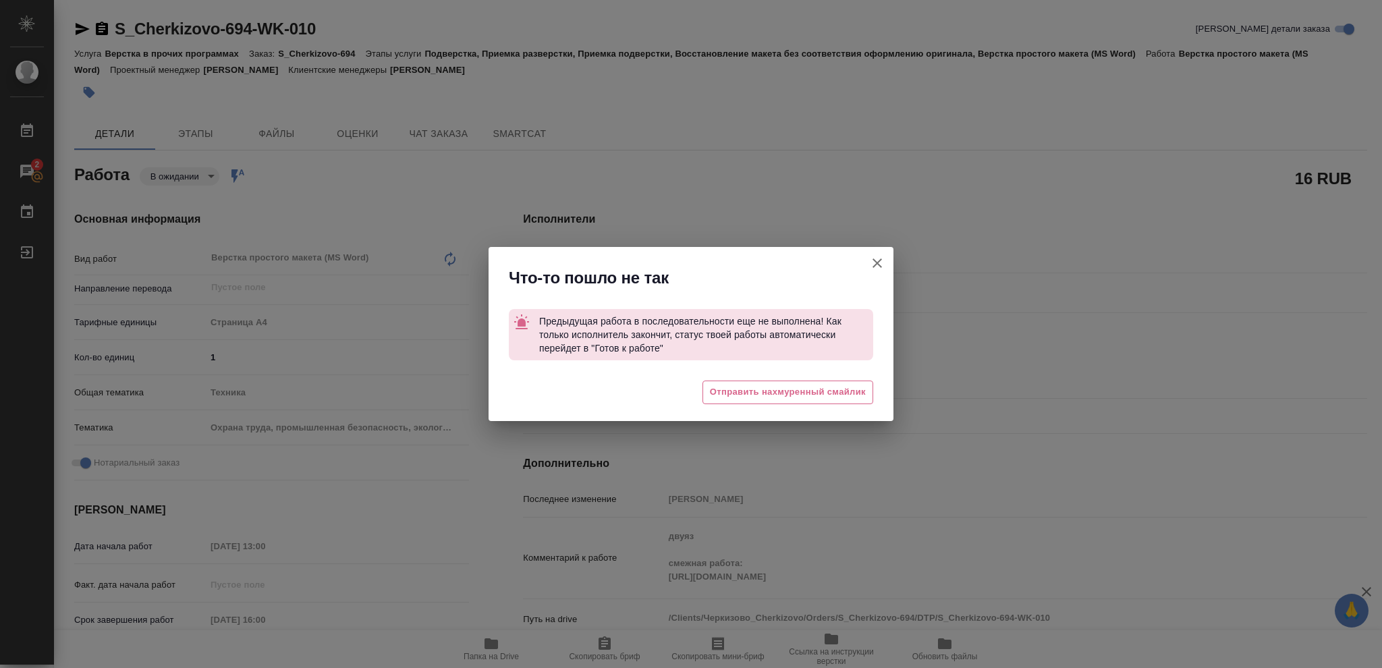
type textarea "x"
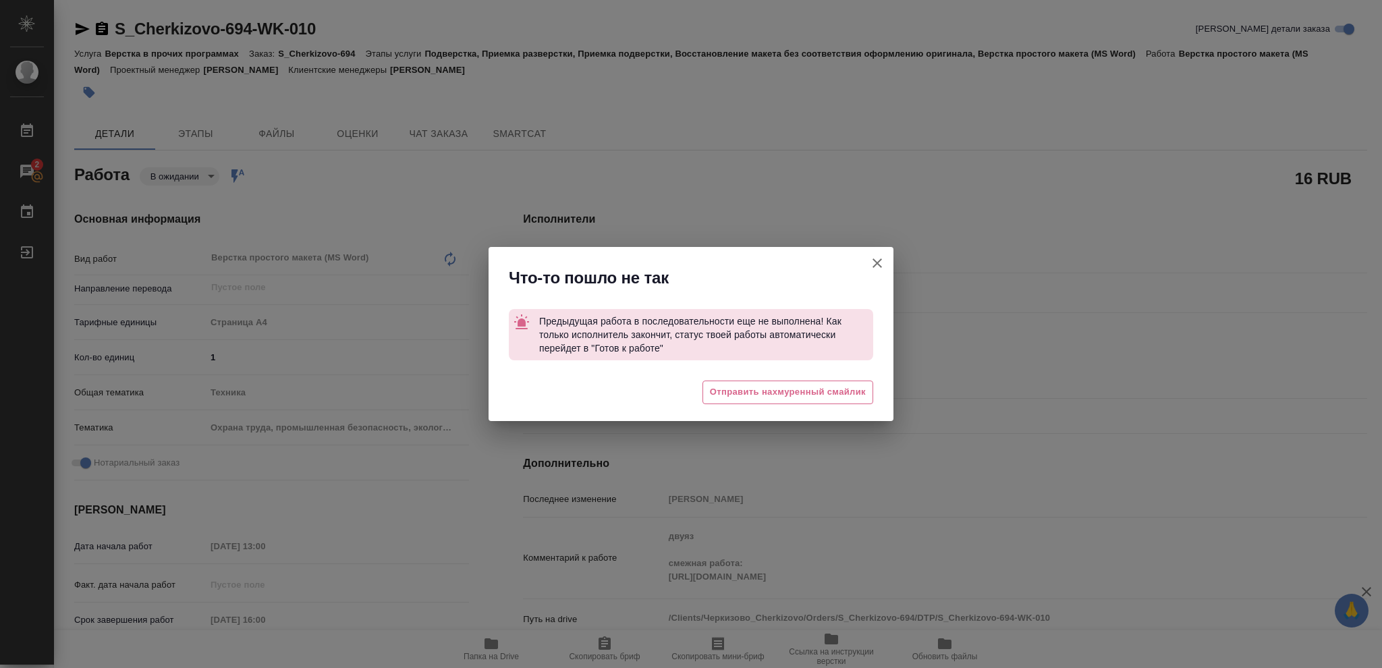
click at [875, 259] on icon "button" at bounding box center [877, 263] width 16 height 16
type textarea "x"
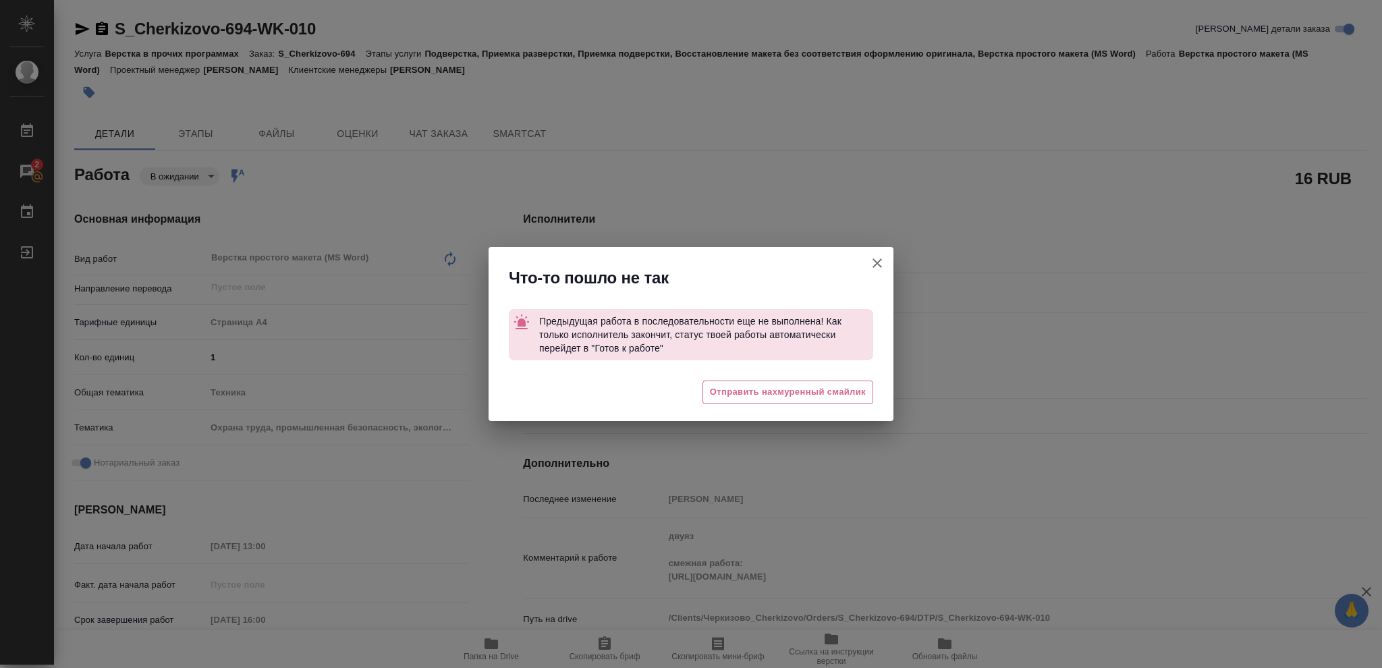
type textarea "x"
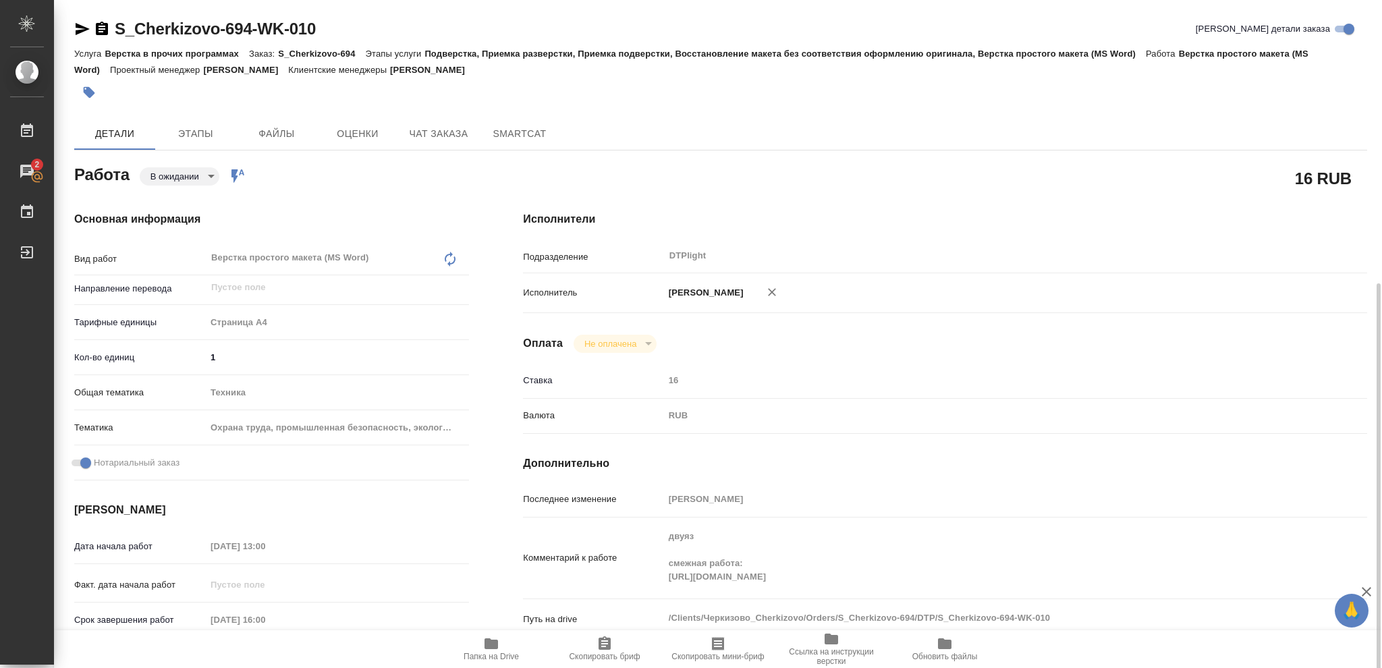
scroll to position [179, 0]
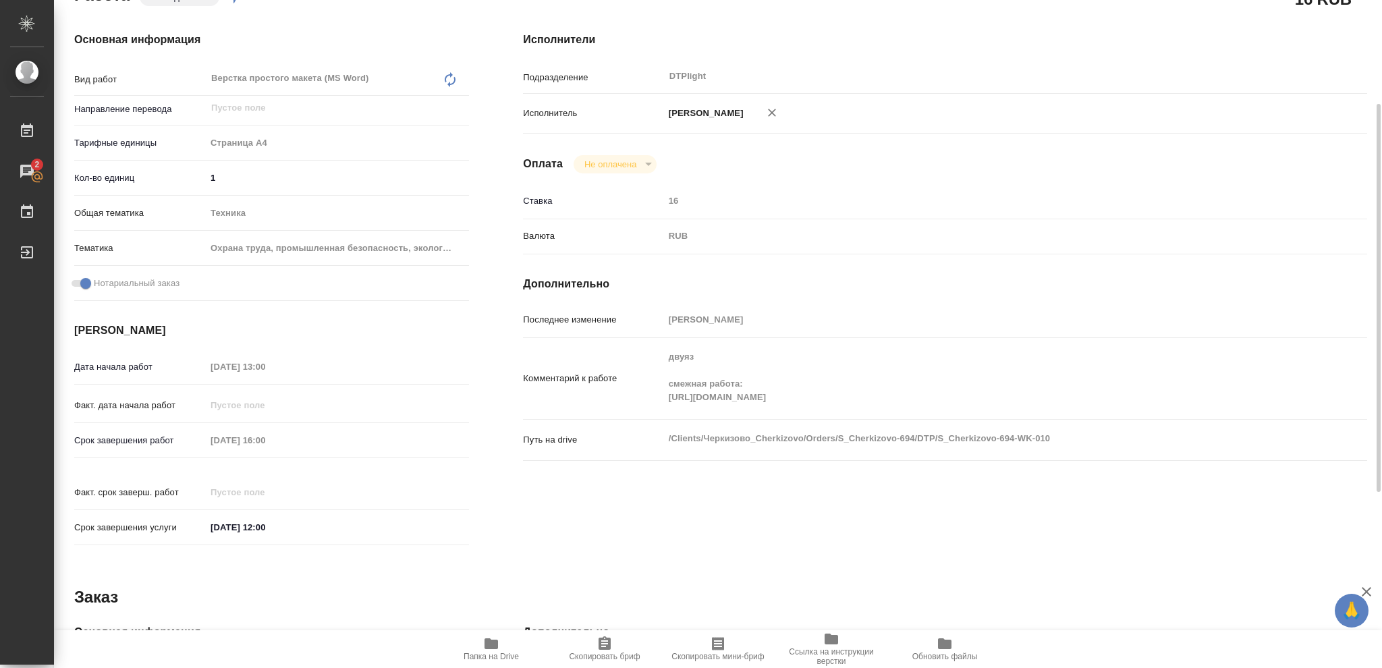
click at [493, 641] on icon "button" at bounding box center [490, 643] width 13 height 11
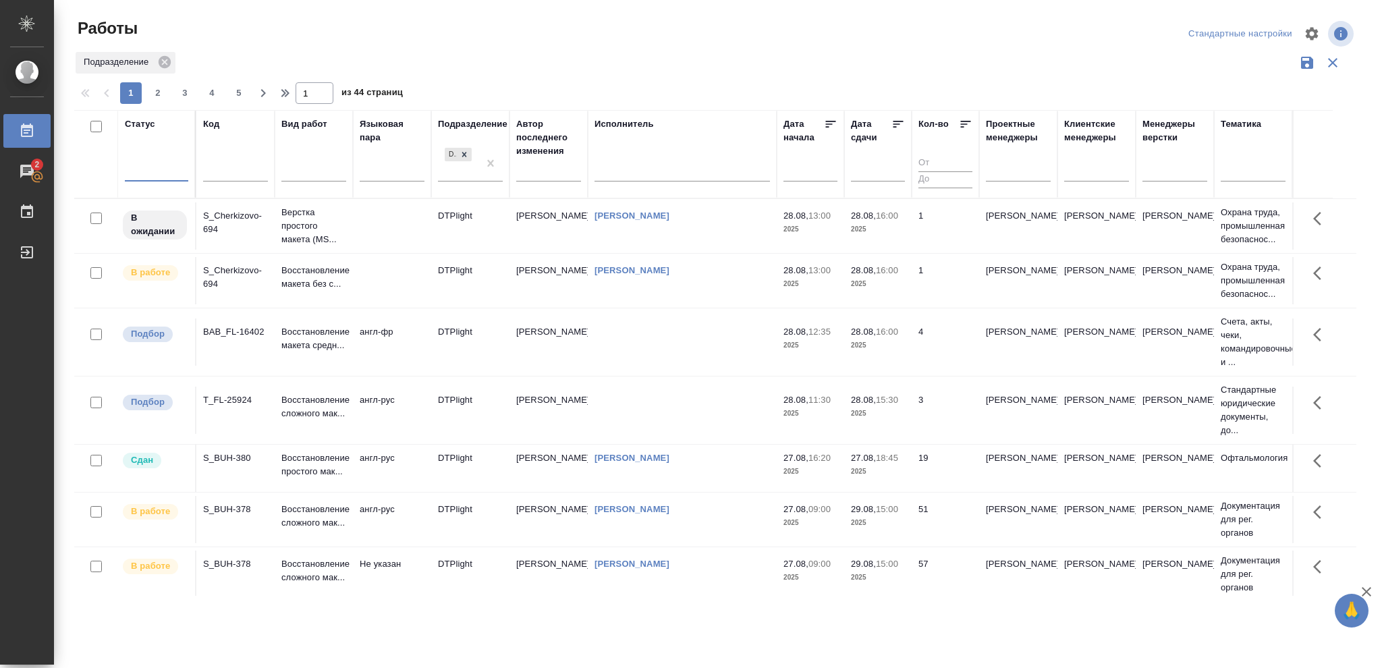
click at [154, 171] on div at bounding box center [156, 169] width 63 height 20
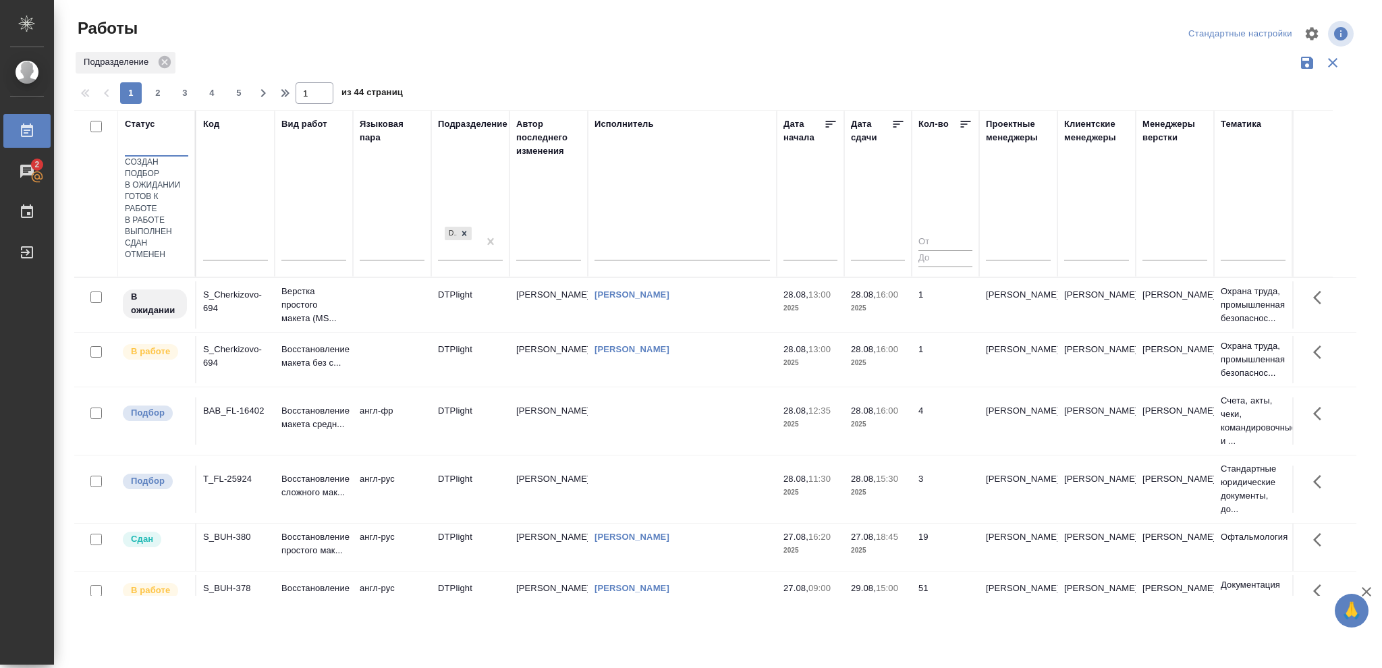
click at [188, 191] on div "В ожидании" at bounding box center [156, 184] width 63 height 11
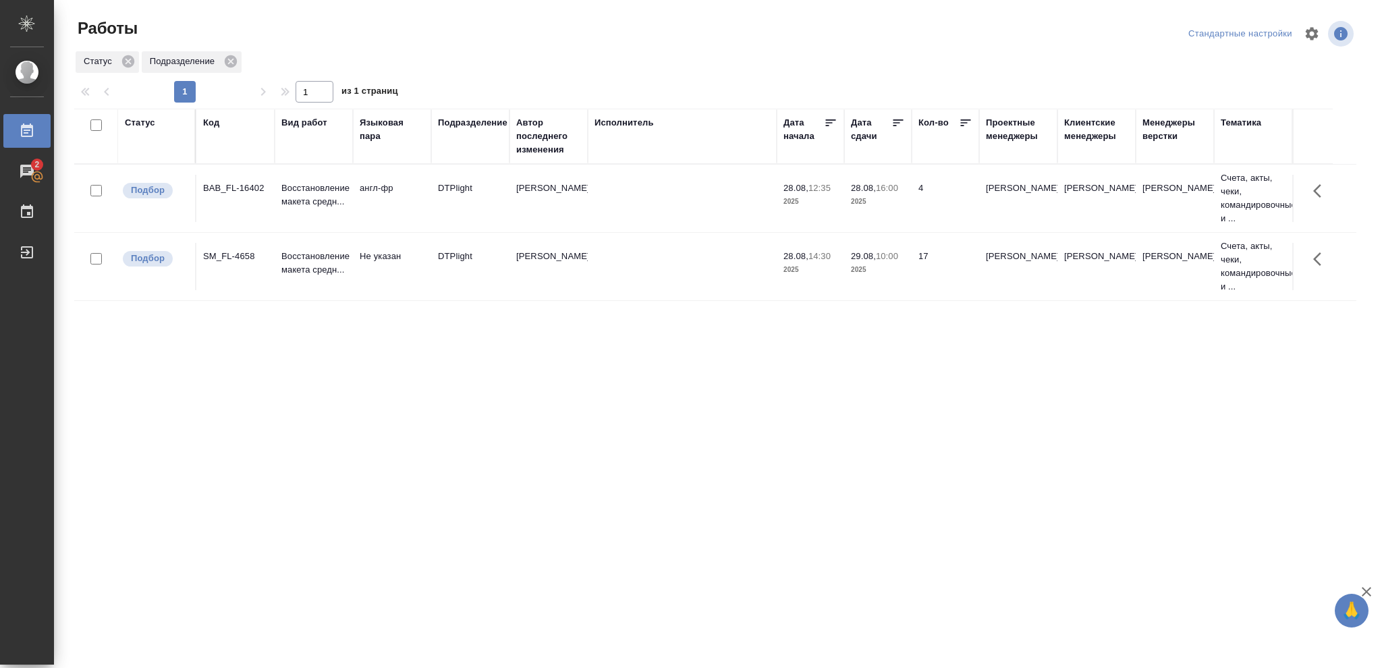
click at [864, 268] on p "2025" at bounding box center [878, 269] width 54 height 13
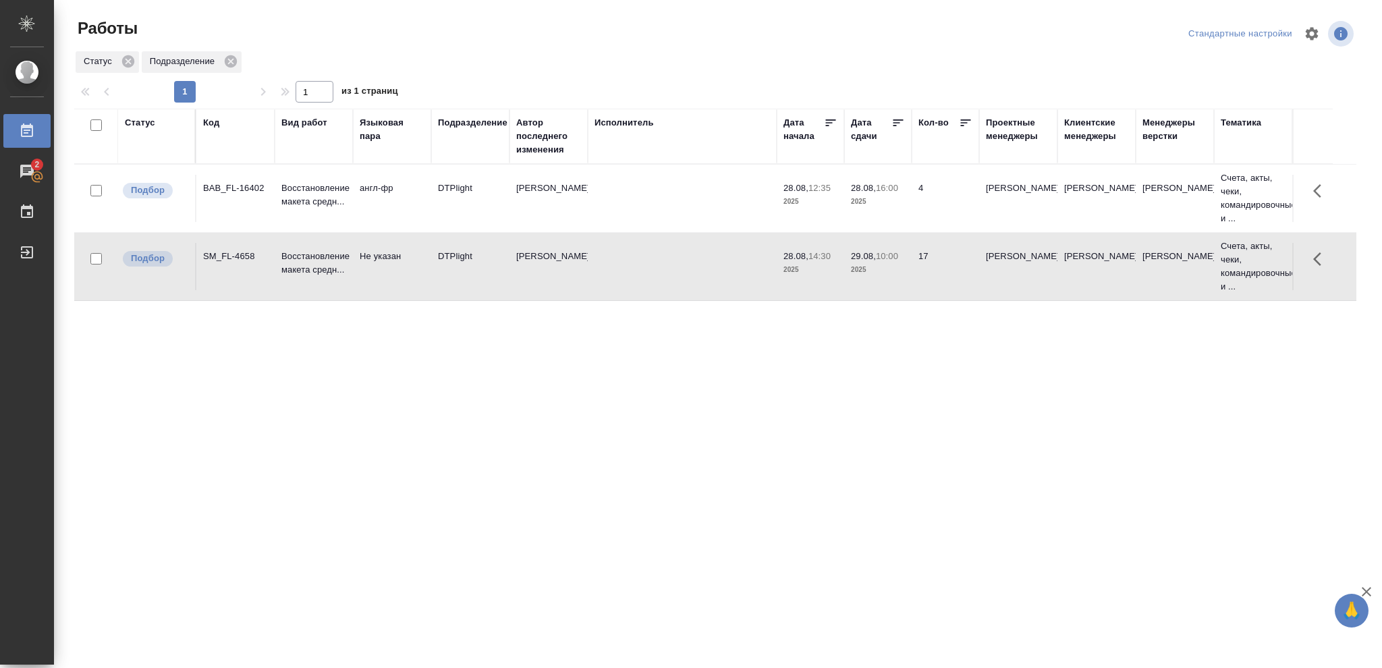
click at [864, 268] on p "2025" at bounding box center [878, 269] width 54 height 13
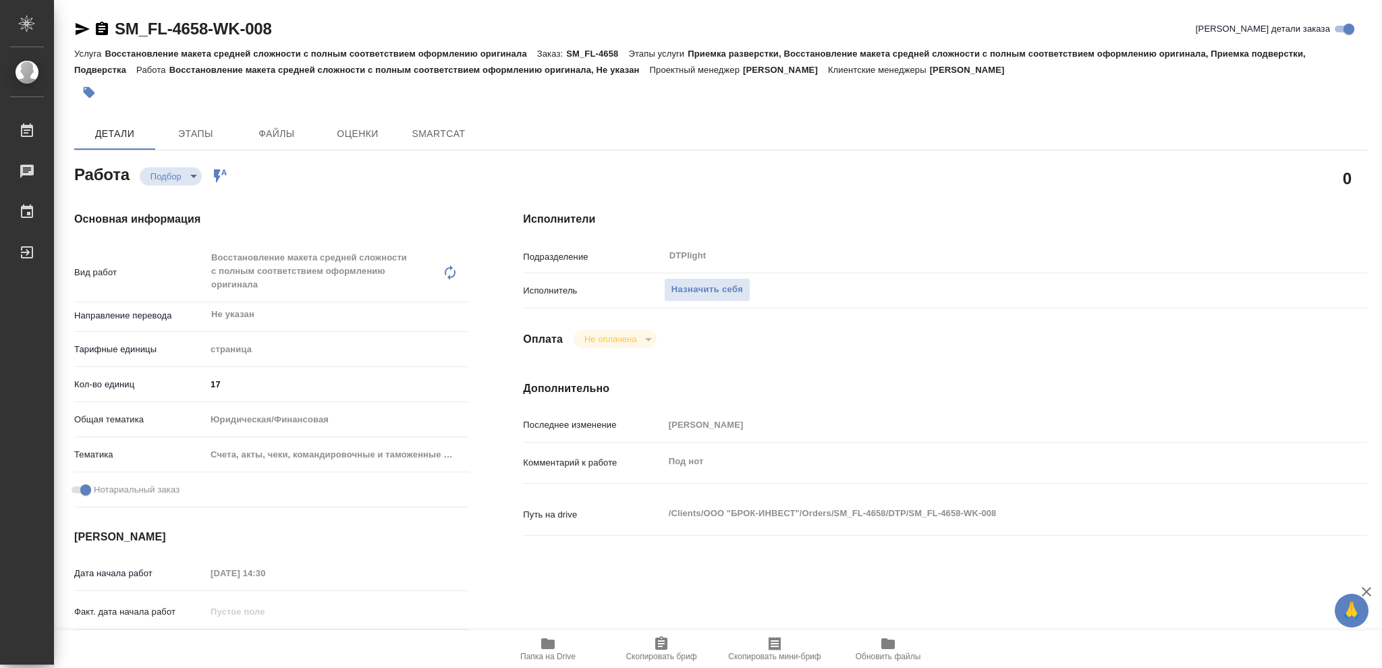
type textarea "x"
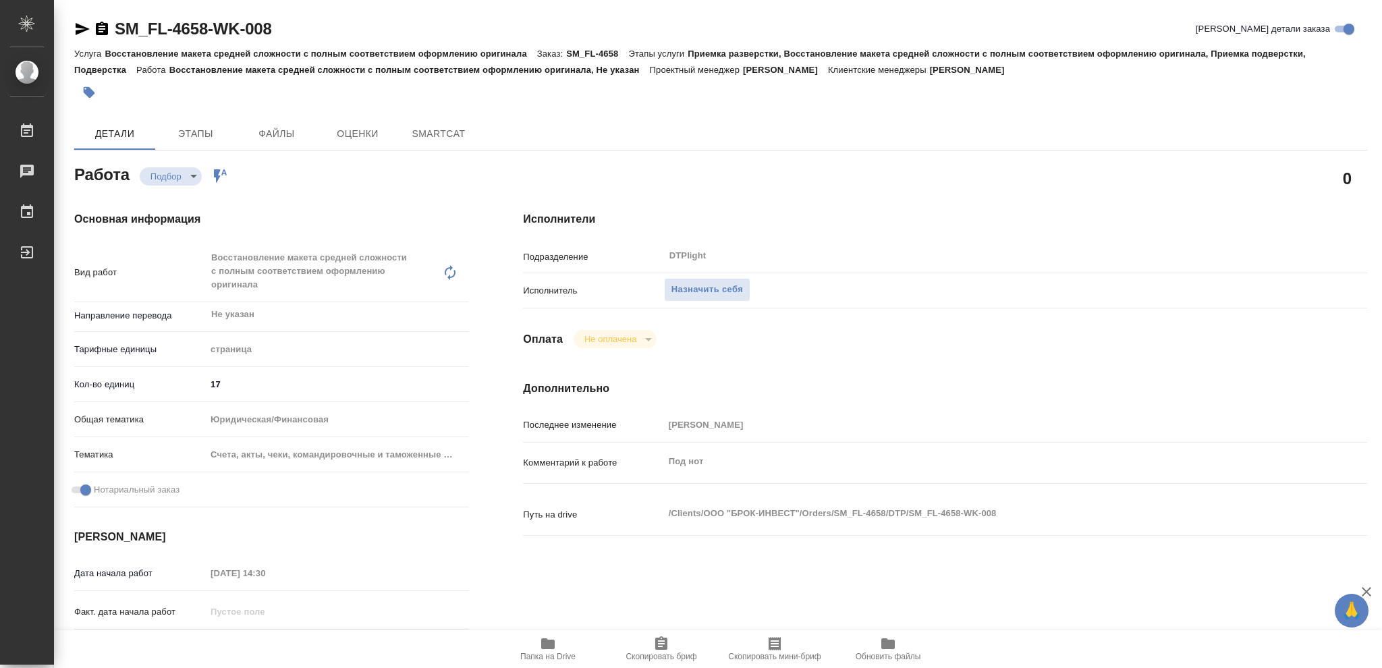
type textarea "x"
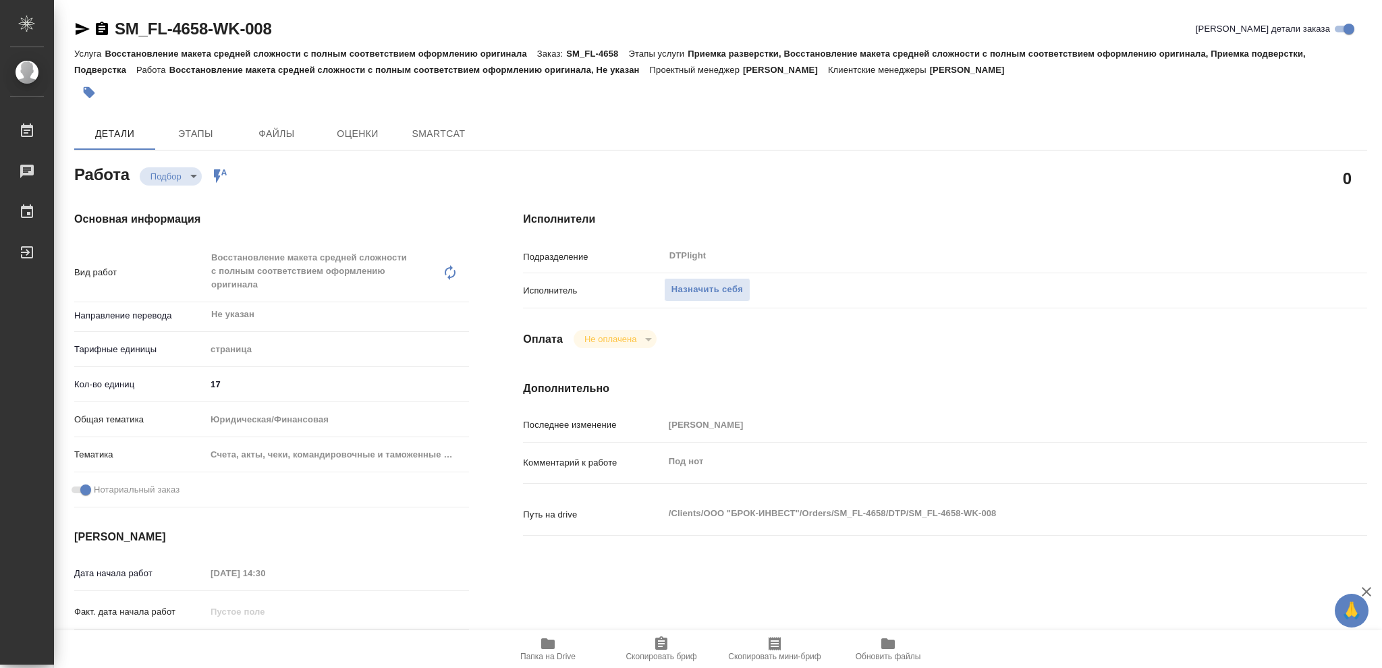
type textarea "x"
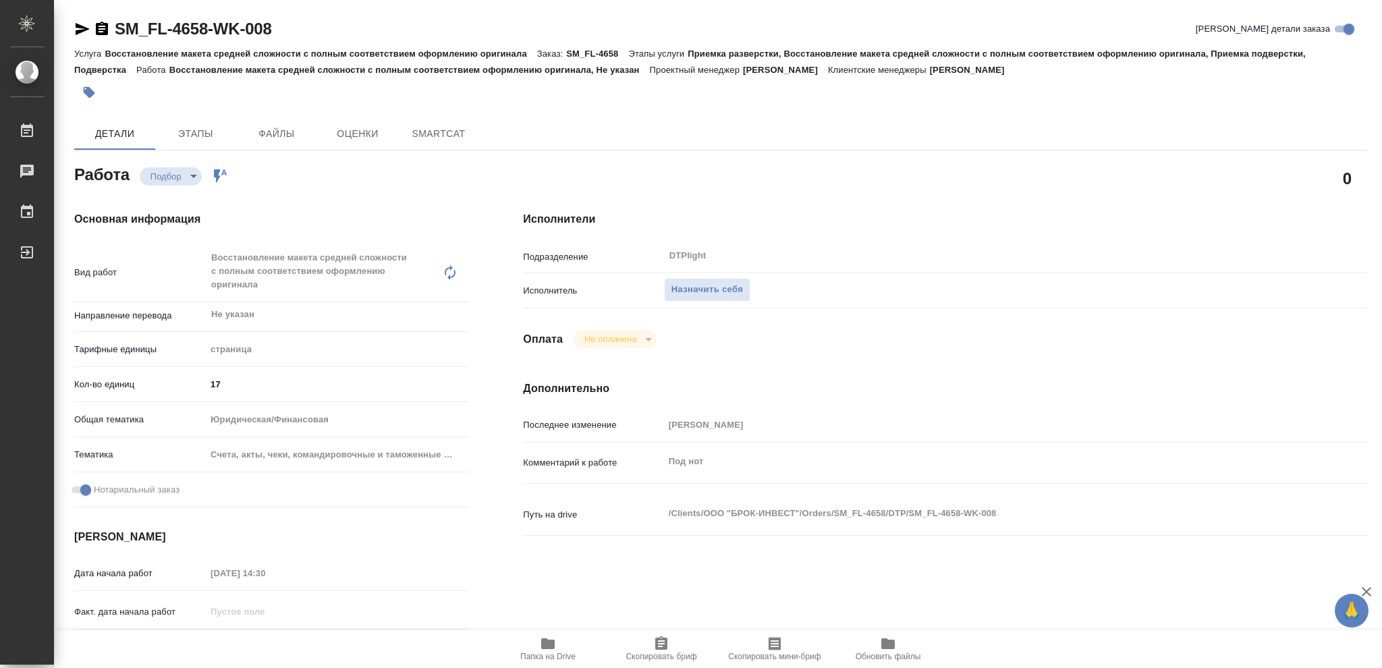
type textarea "x"
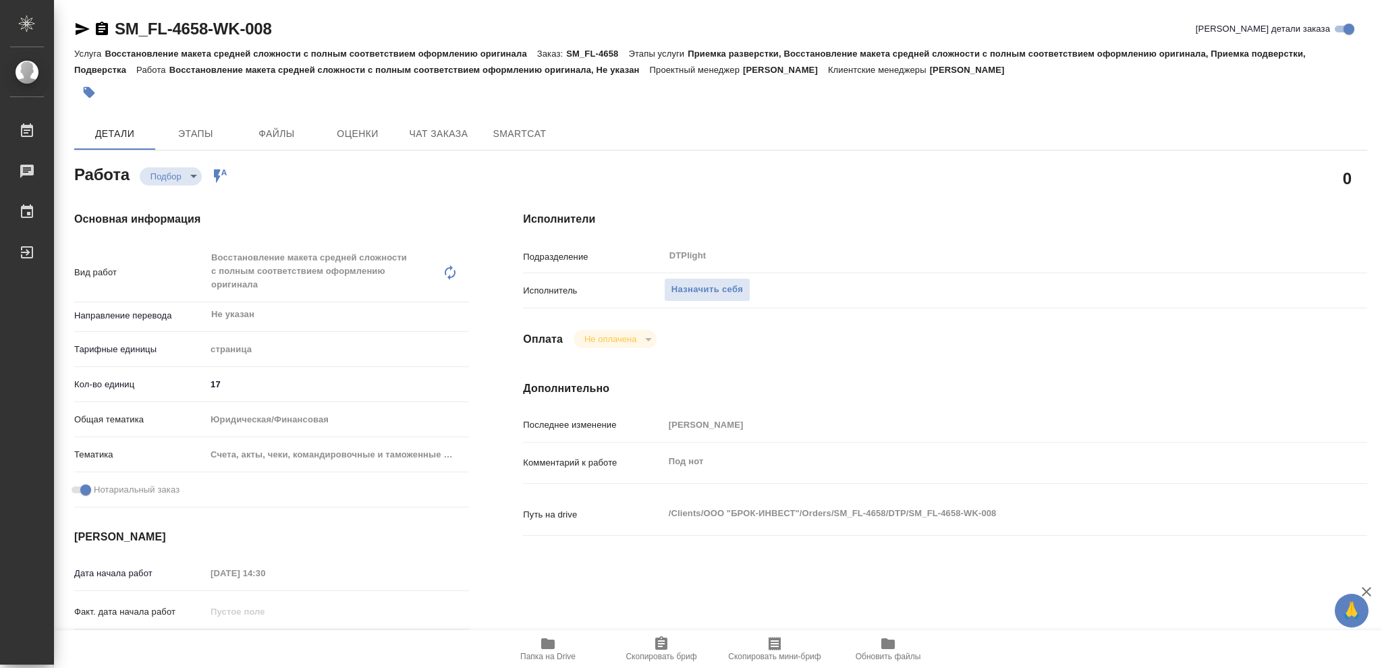
type textarea "x"
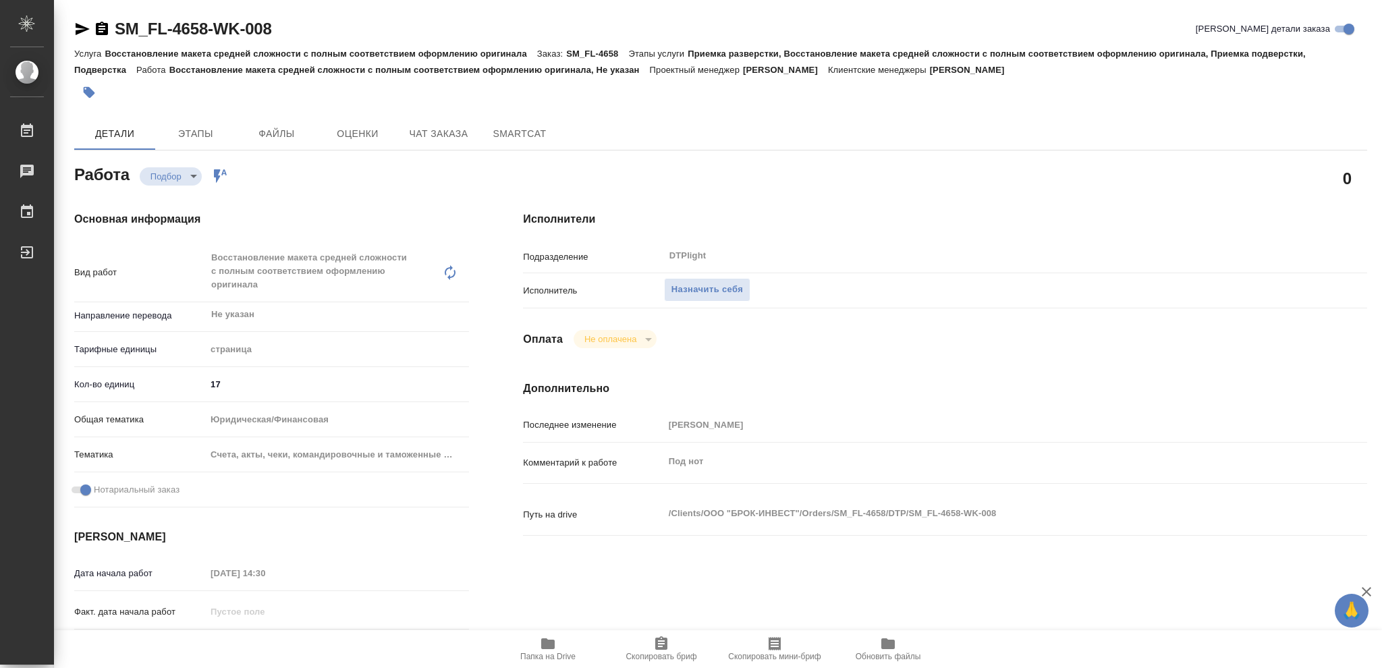
click at [548, 648] on icon "button" at bounding box center [547, 643] width 13 height 11
type textarea "x"
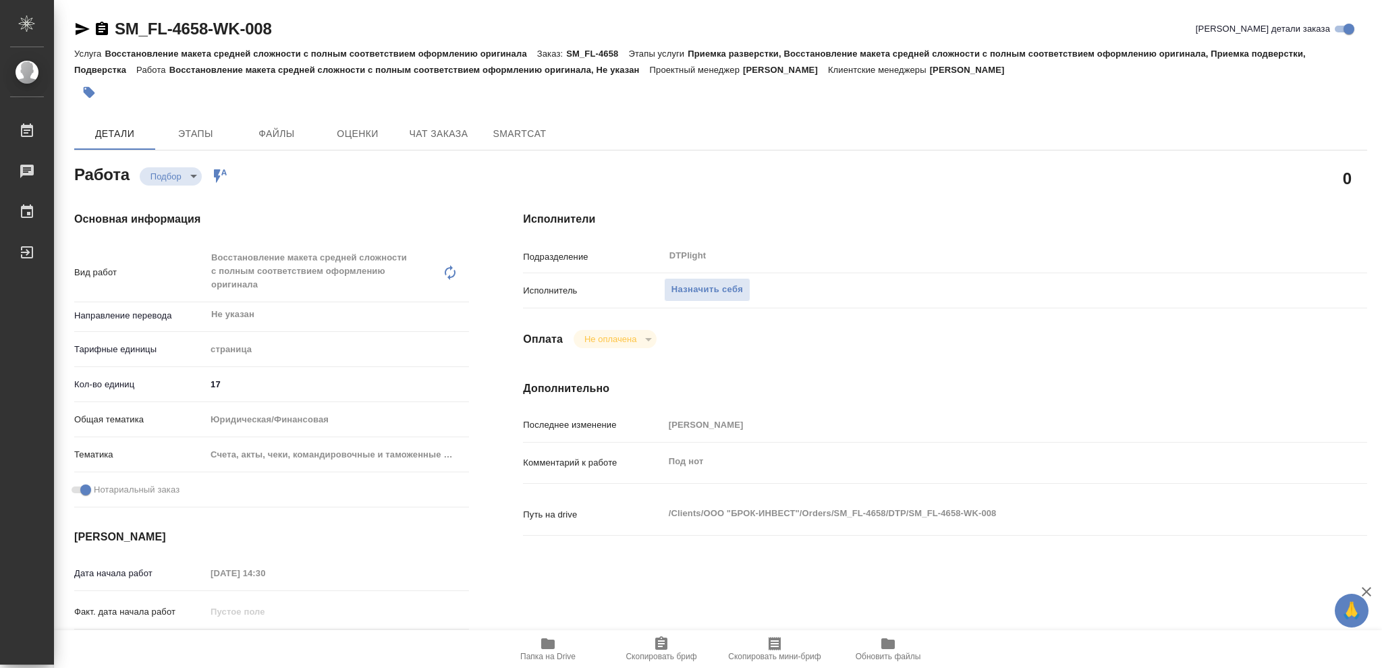
type textarea "x"
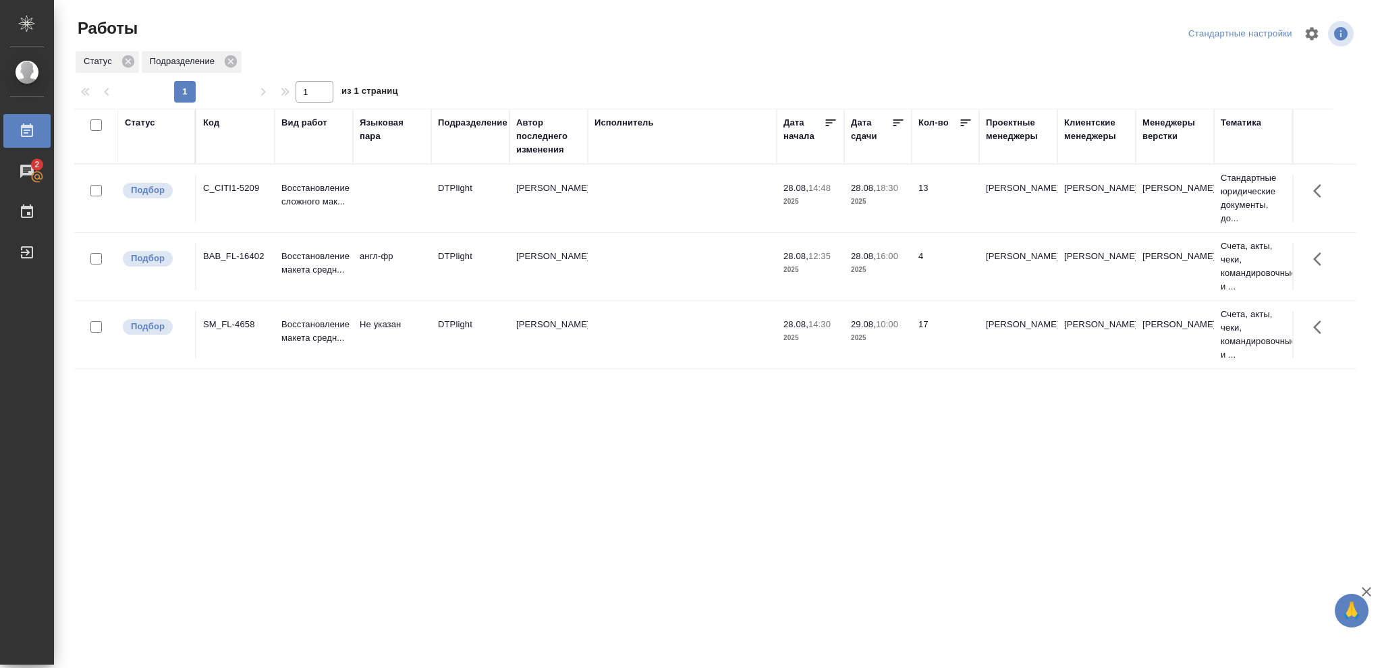
click at [882, 208] on p "2025" at bounding box center [878, 201] width 54 height 13
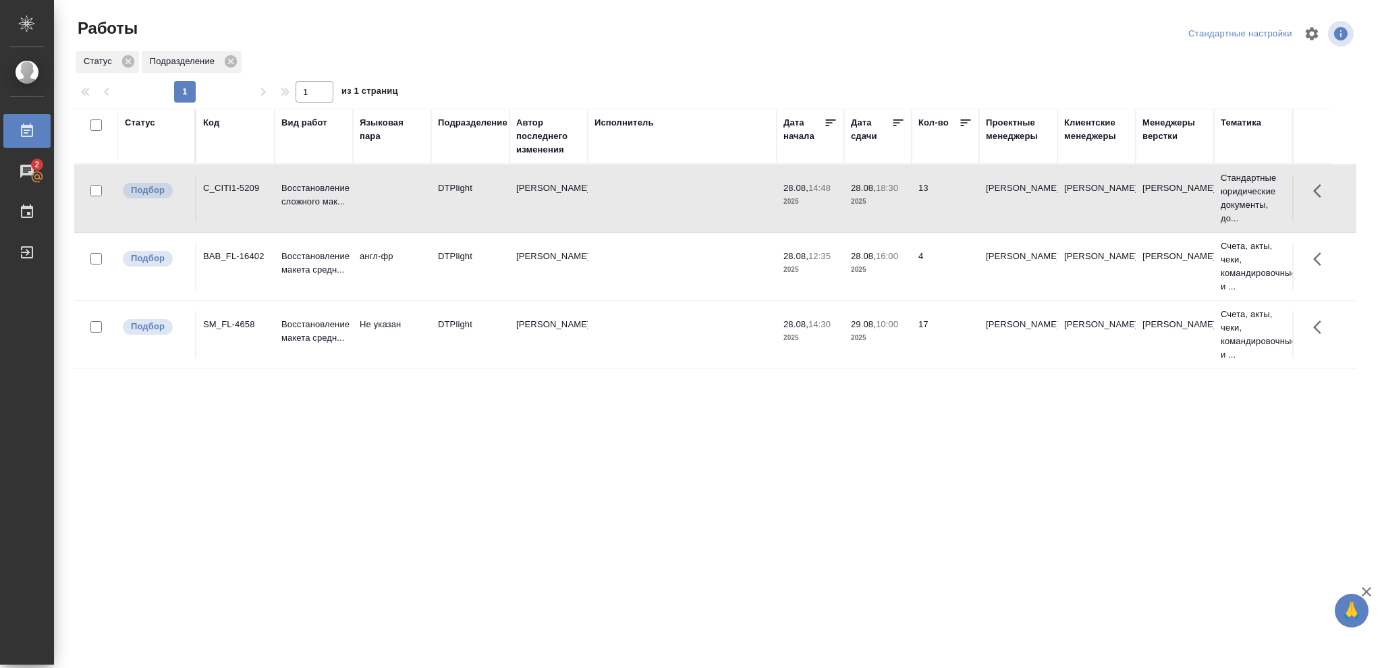
click at [882, 208] on p "2025" at bounding box center [878, 201] width 54 height 13
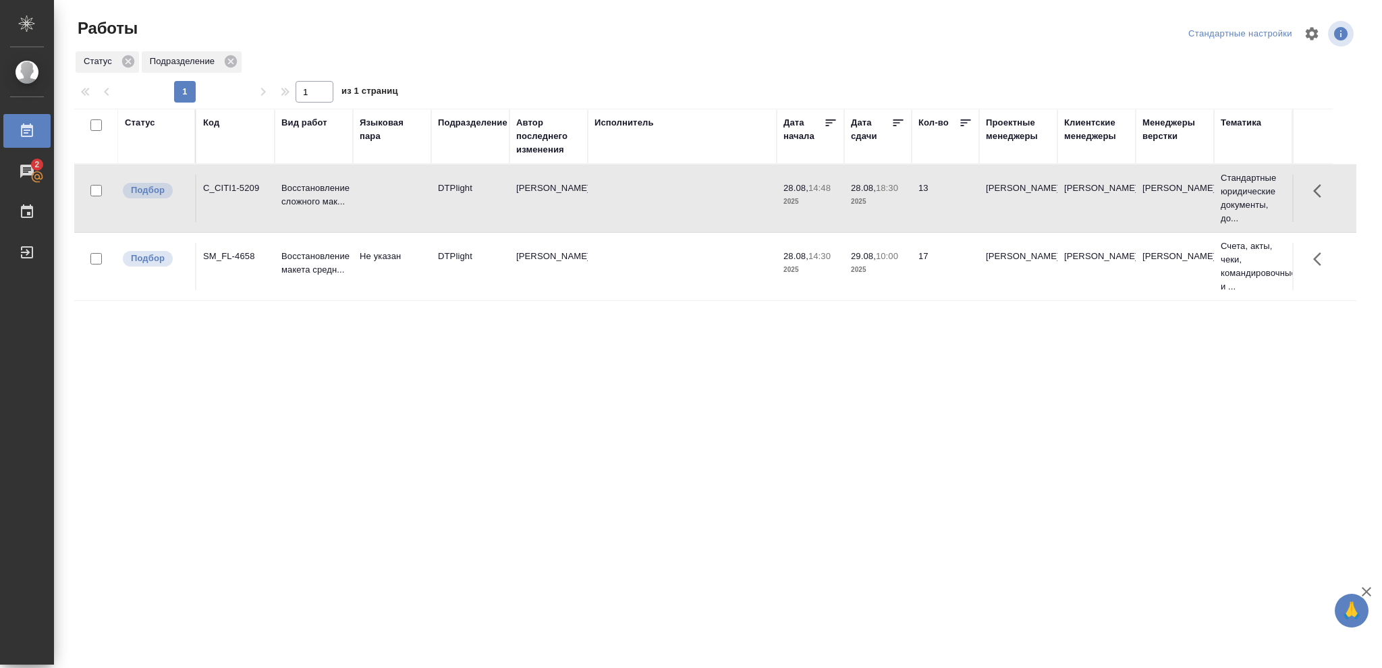
click at [130, 119] on div "Статус" at bounding box center [140, 122] width 30 height 13
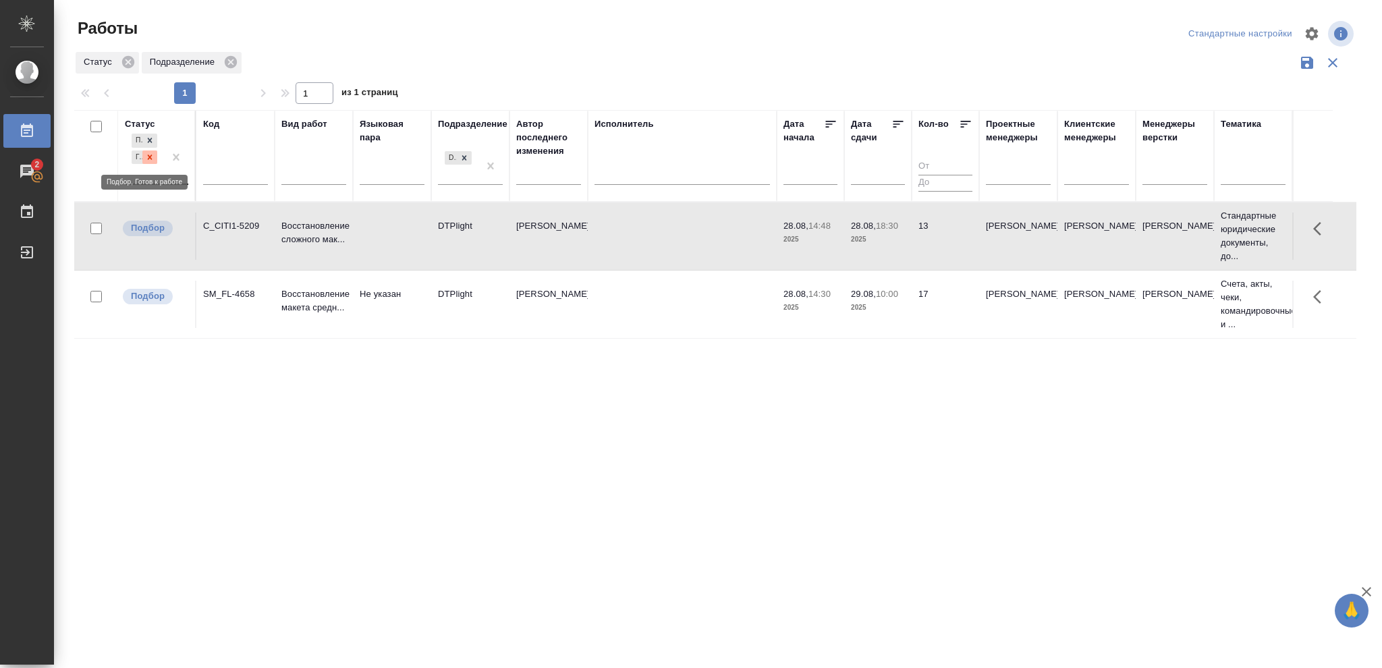
click at [147, 152] on icon at bounding box center [149, 156] width 9 height 9
click at [461, 152] on icon at bounding box center [463, 153] width 9 height 9
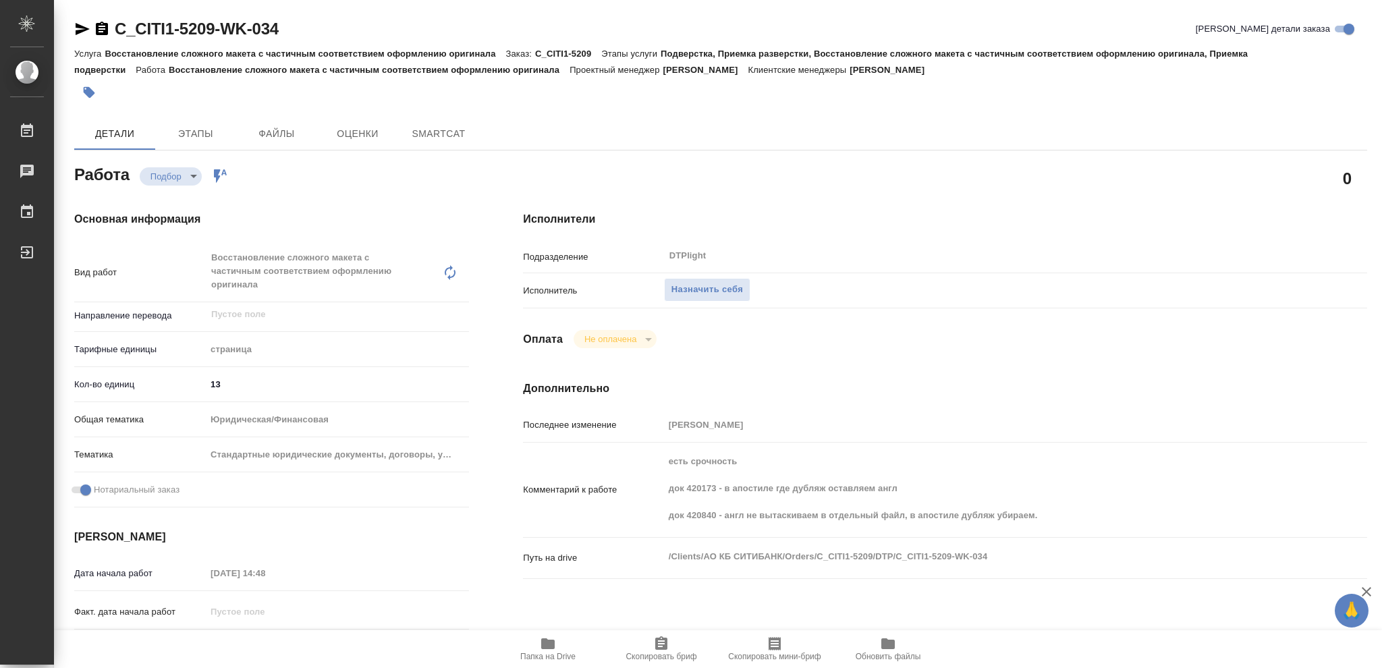
type textarea "x"
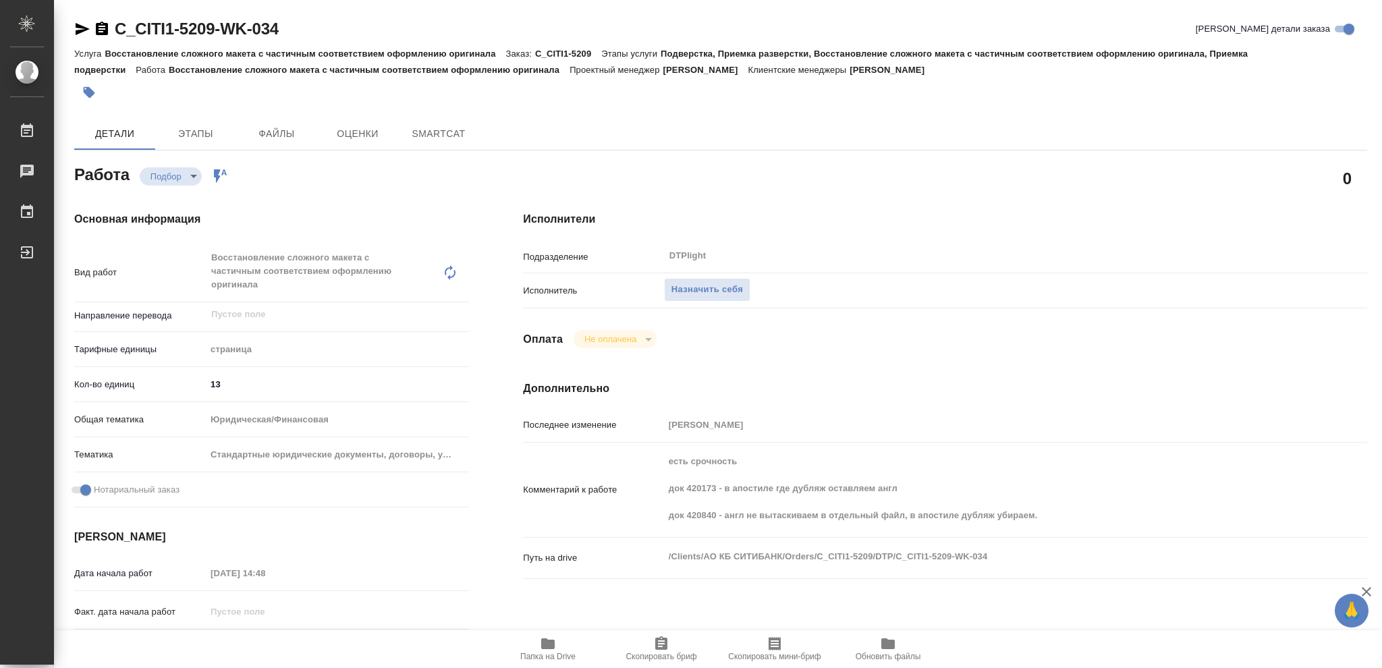
type textarea "x"
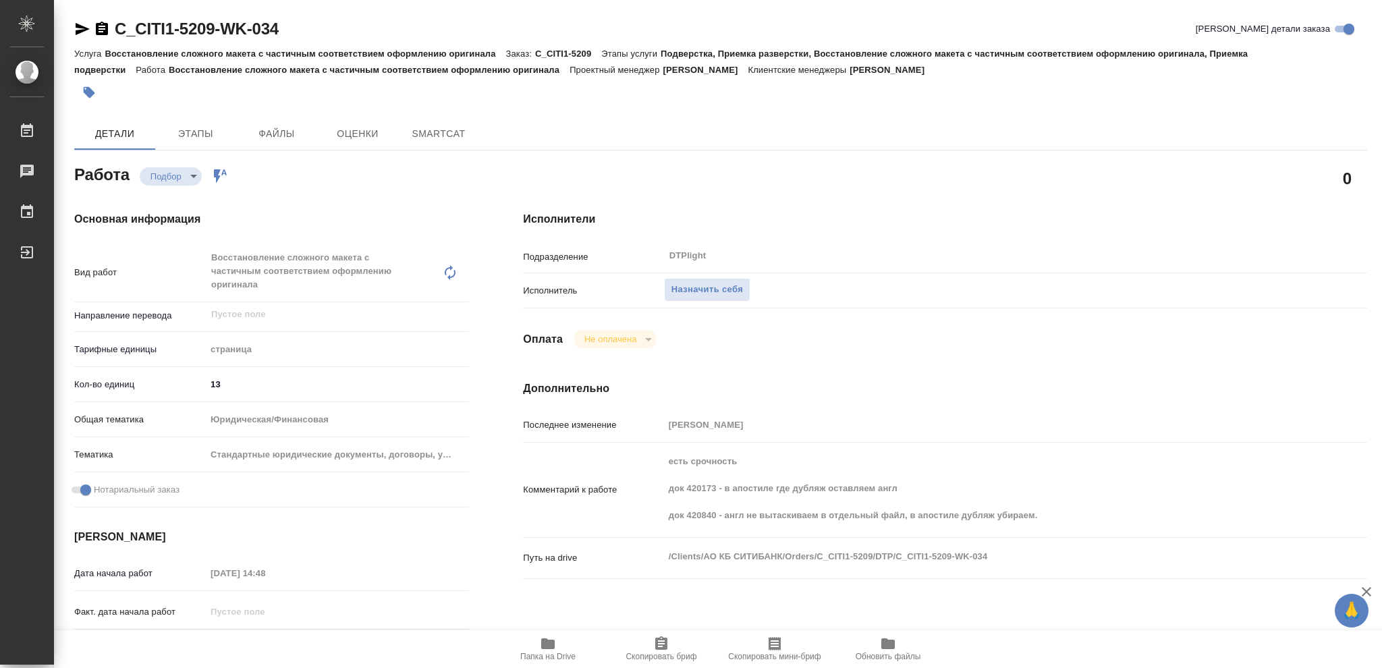
type textarea "x"
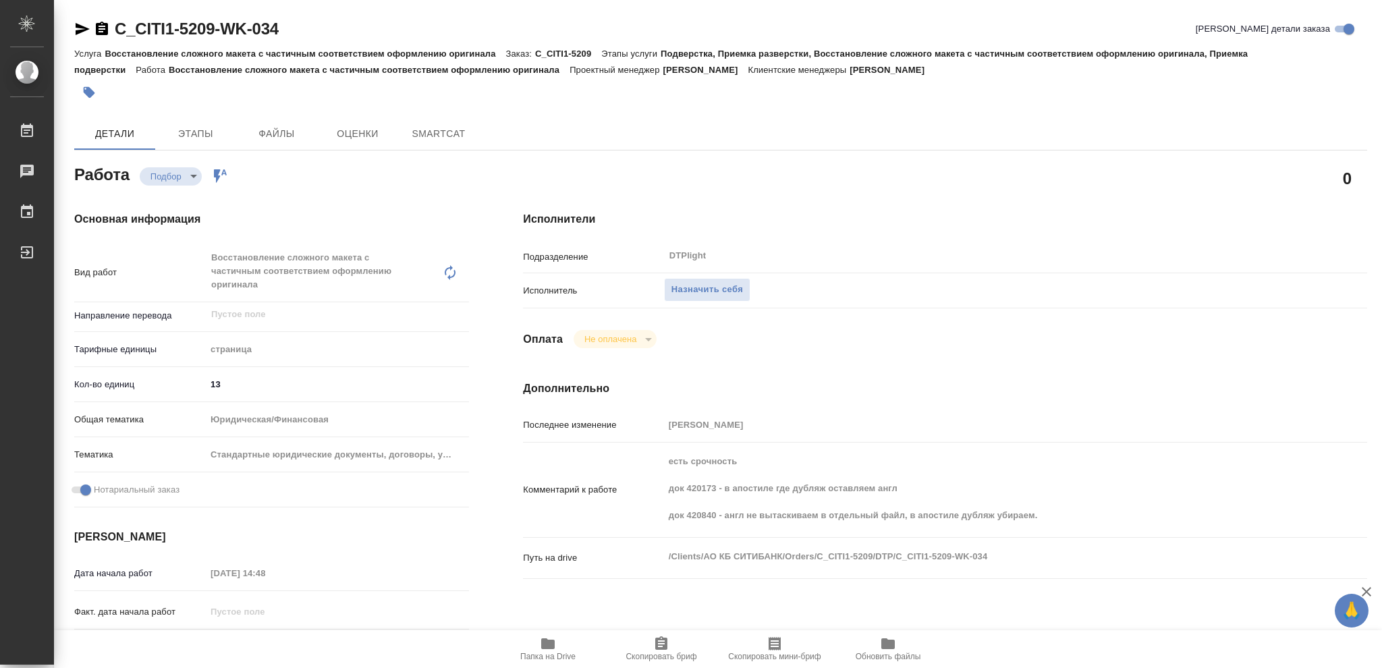
type textarea "x"
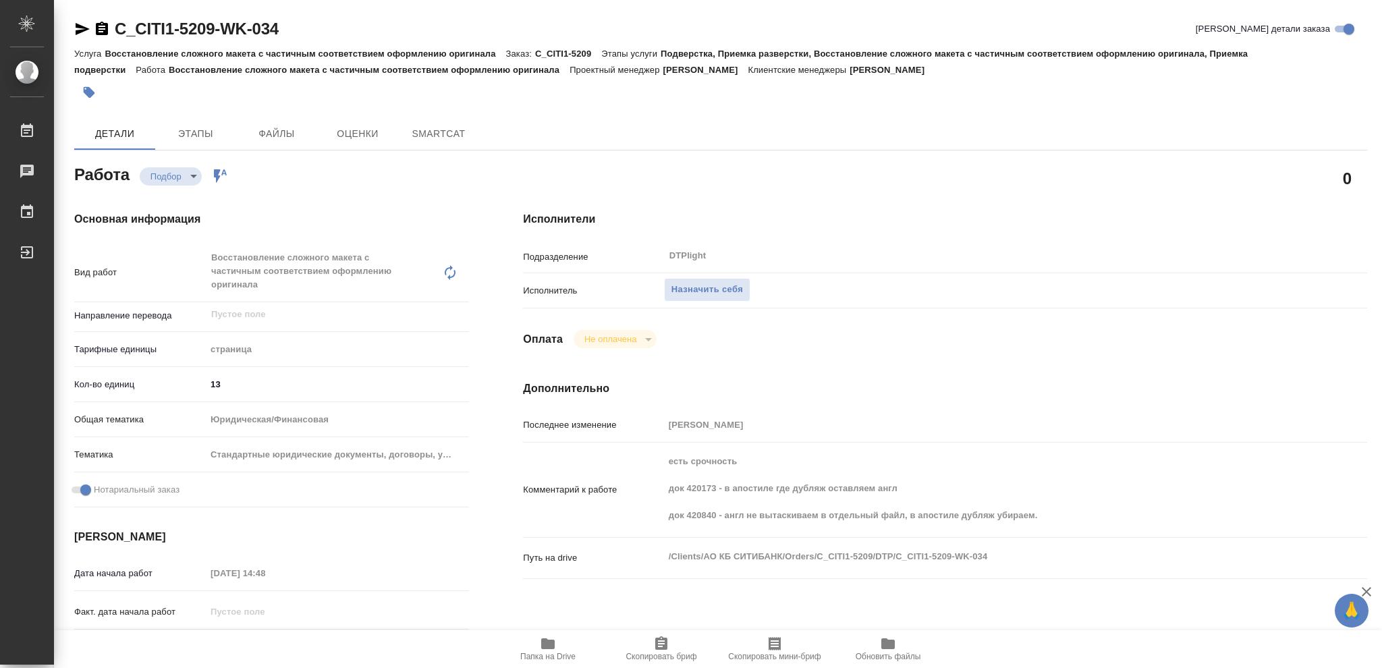
type textarea "x"
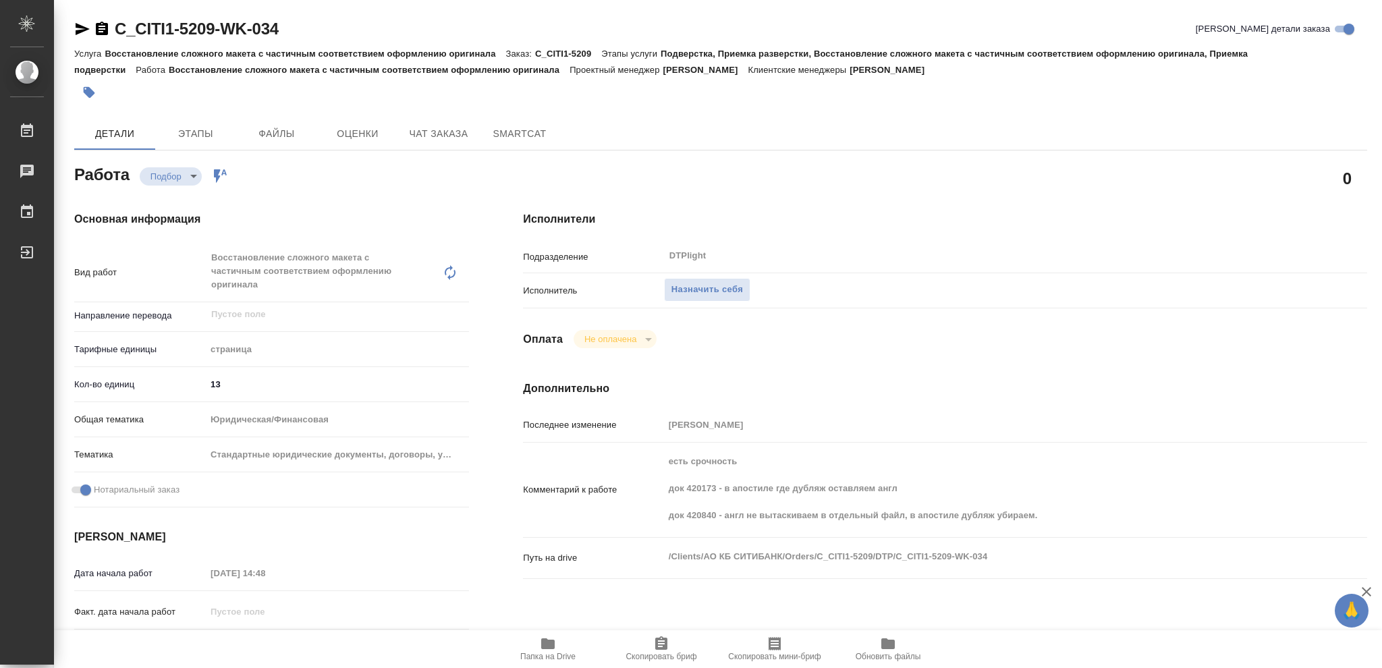
type textarea "x"
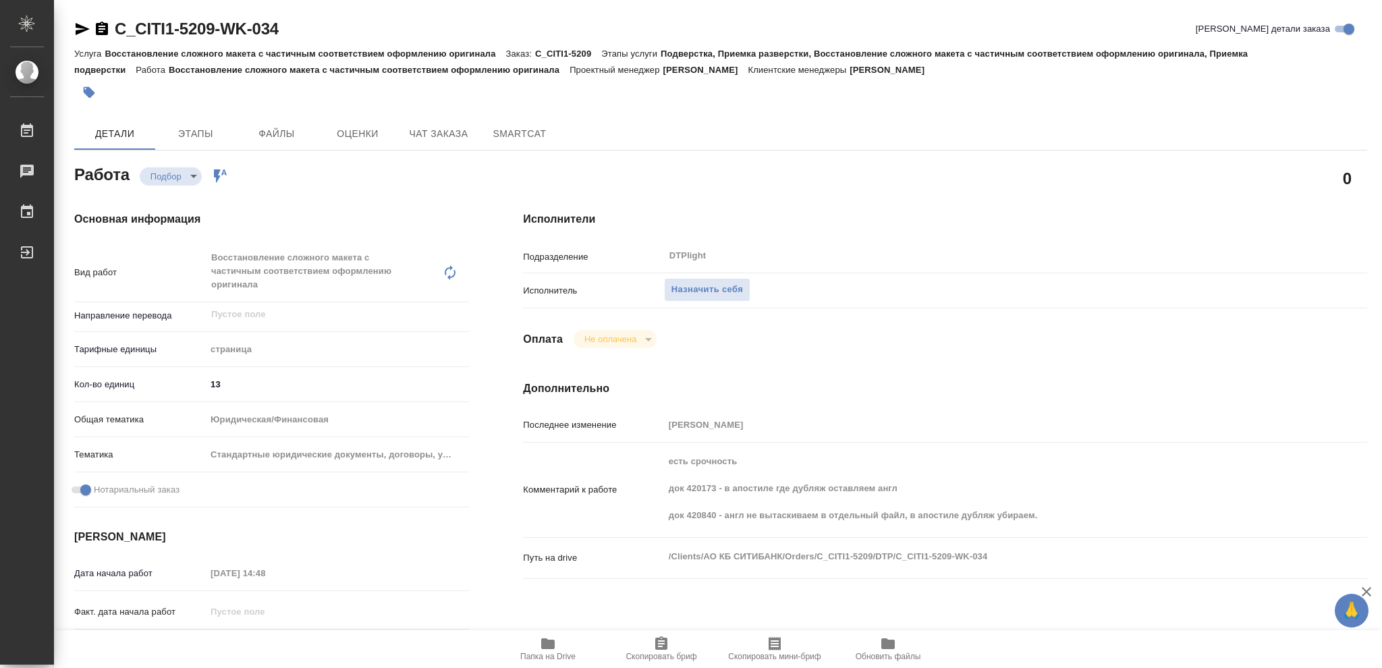
type textarea "x"
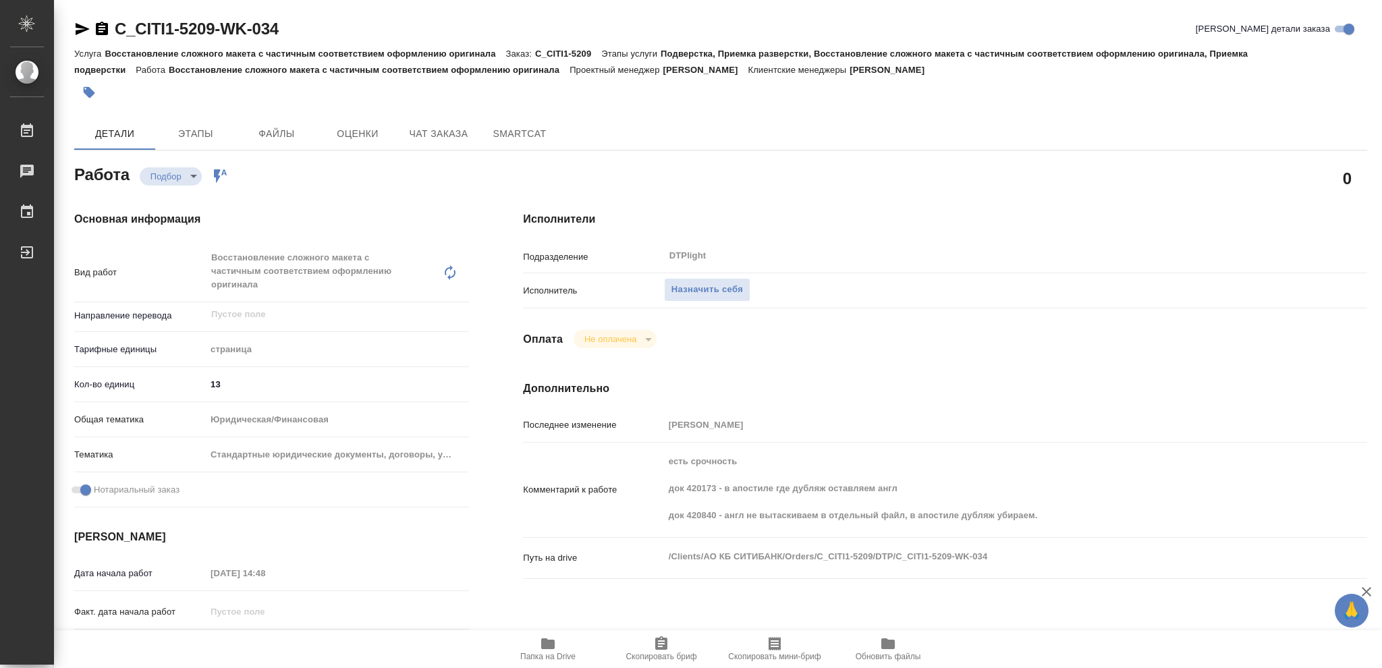
click at [546, 648] on icon "button" at bounding box center [547, 643] width 13 height 11
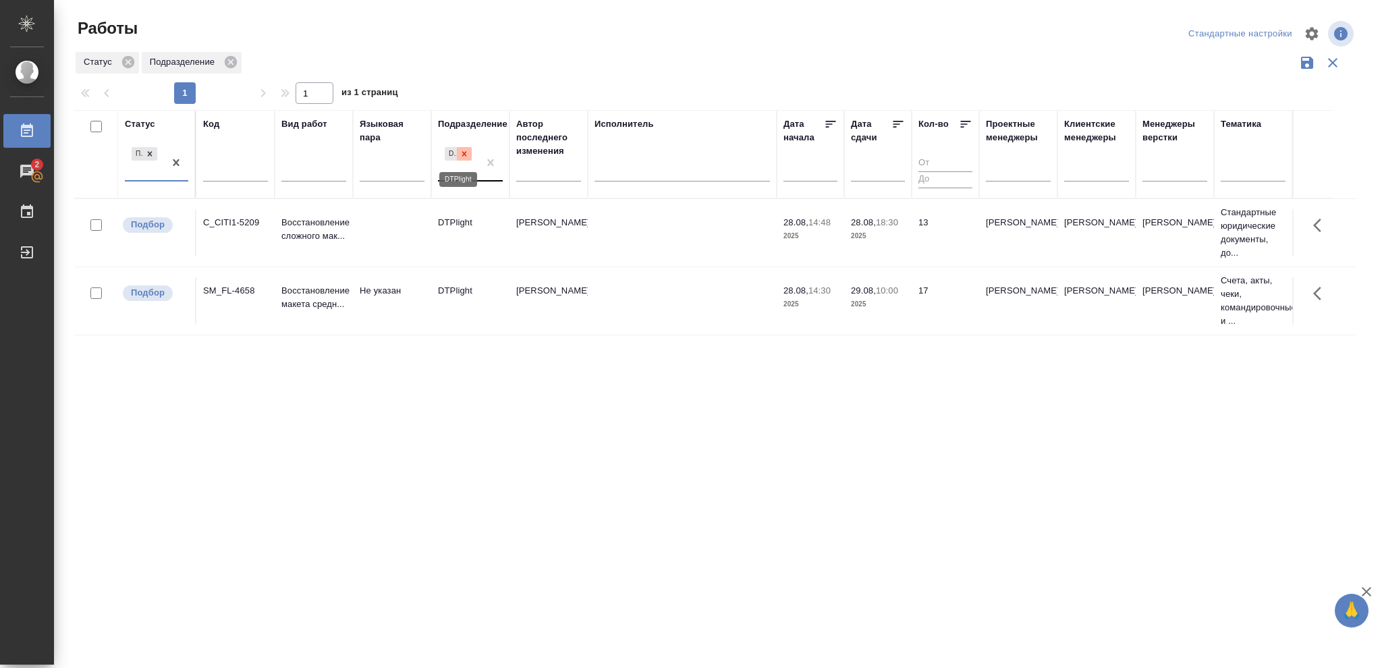
click at [461, 154] on icon at bounding box center [463, 153] width 9 height 9
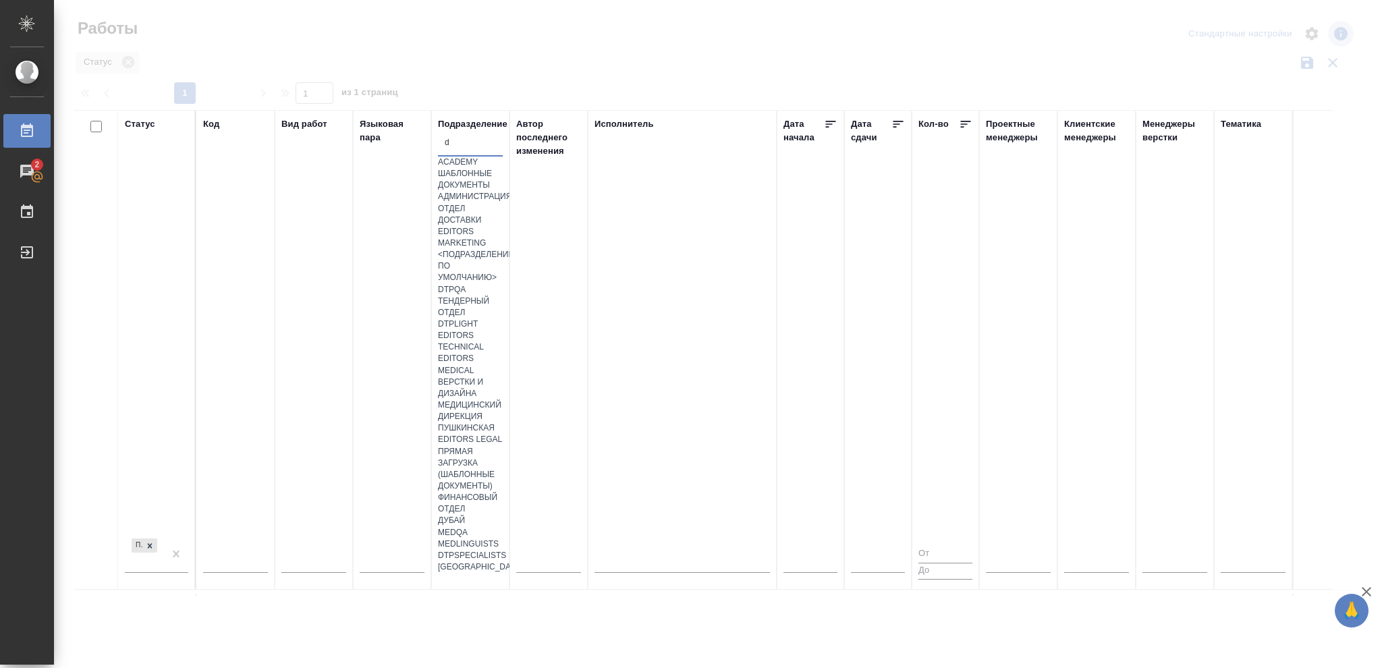
type input "dt"
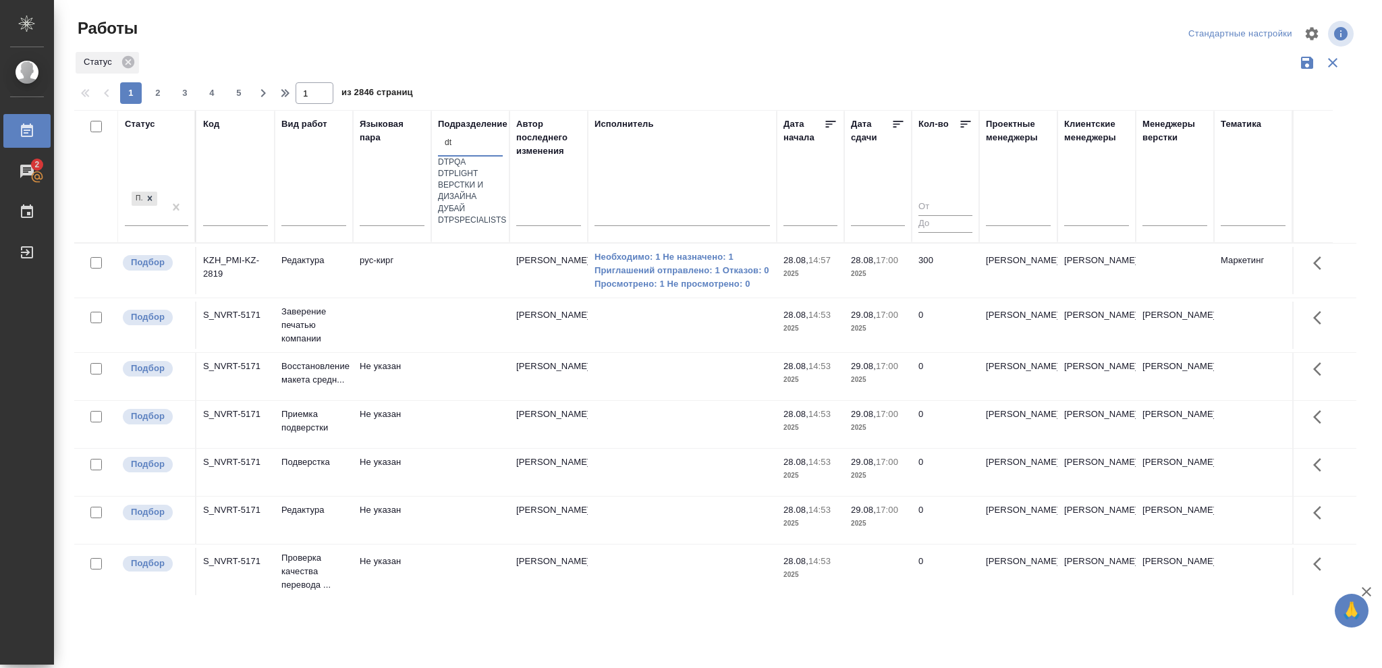
click at [499, 202] on div "Верстки и дизайна" at bounding box center [470, 190] width 65 height 23
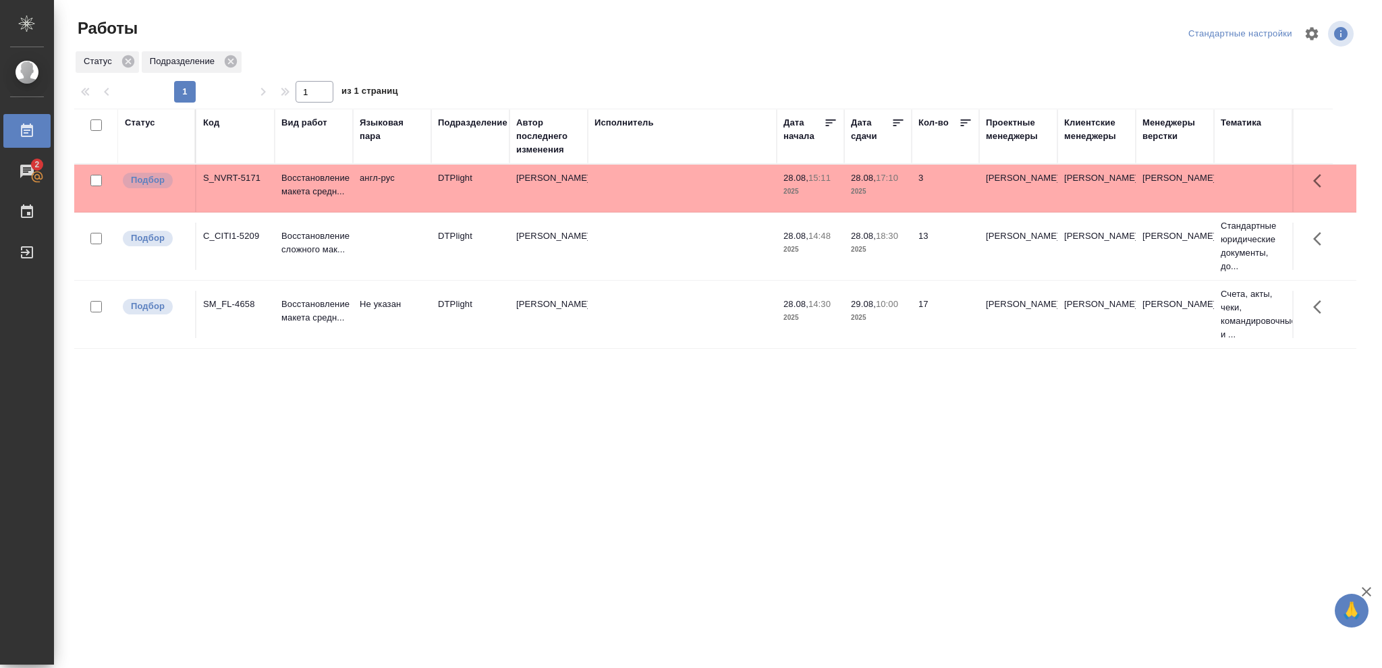
click at [888, 181] on p "17:10" at bounding box center [887, 178] width 22 height 10
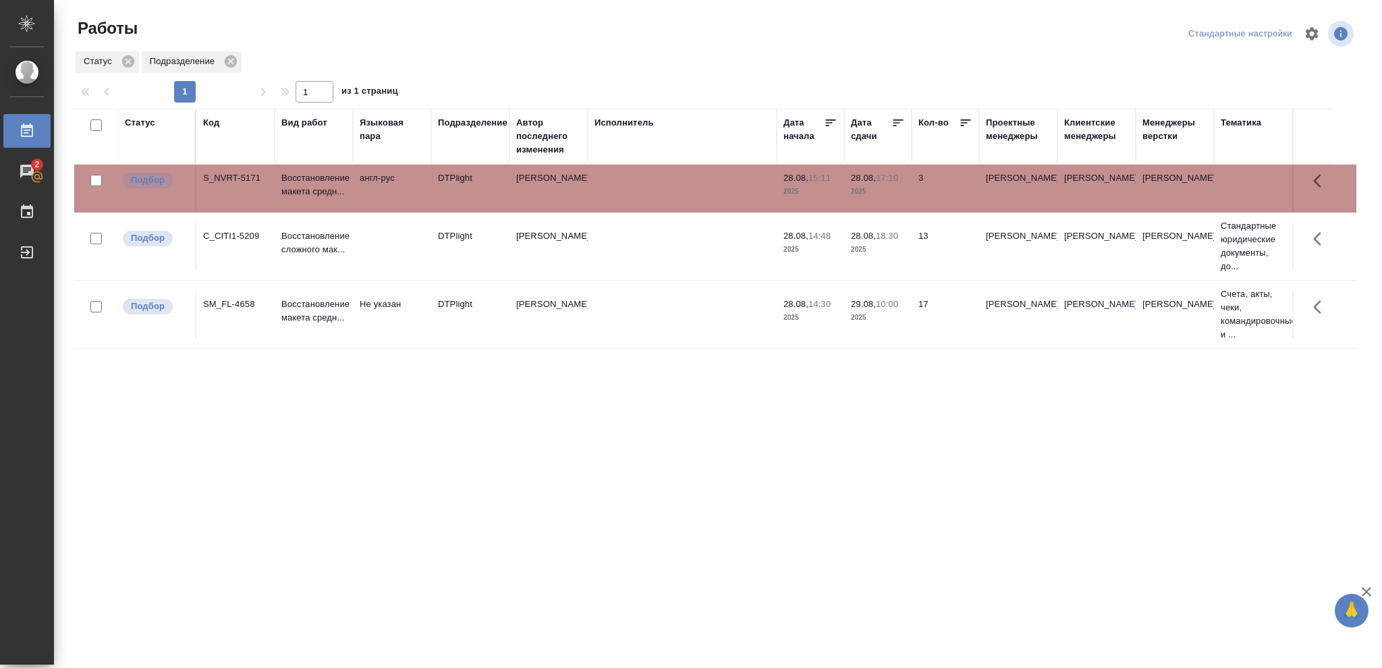
click at [888, 181] on p "17:10" at bounding box center [887, 178] width 22 height 10
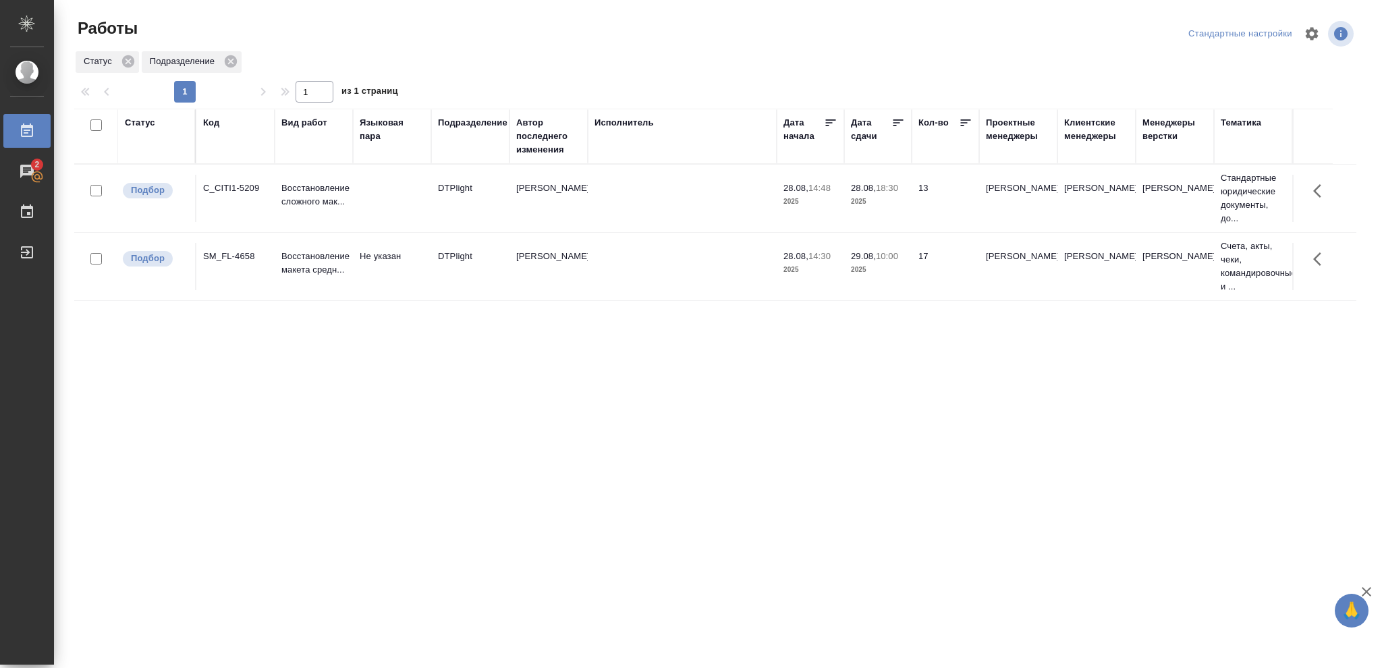
click at [148, 121] on div "Статус" at bounding box center [140, 122] width 30 height 13
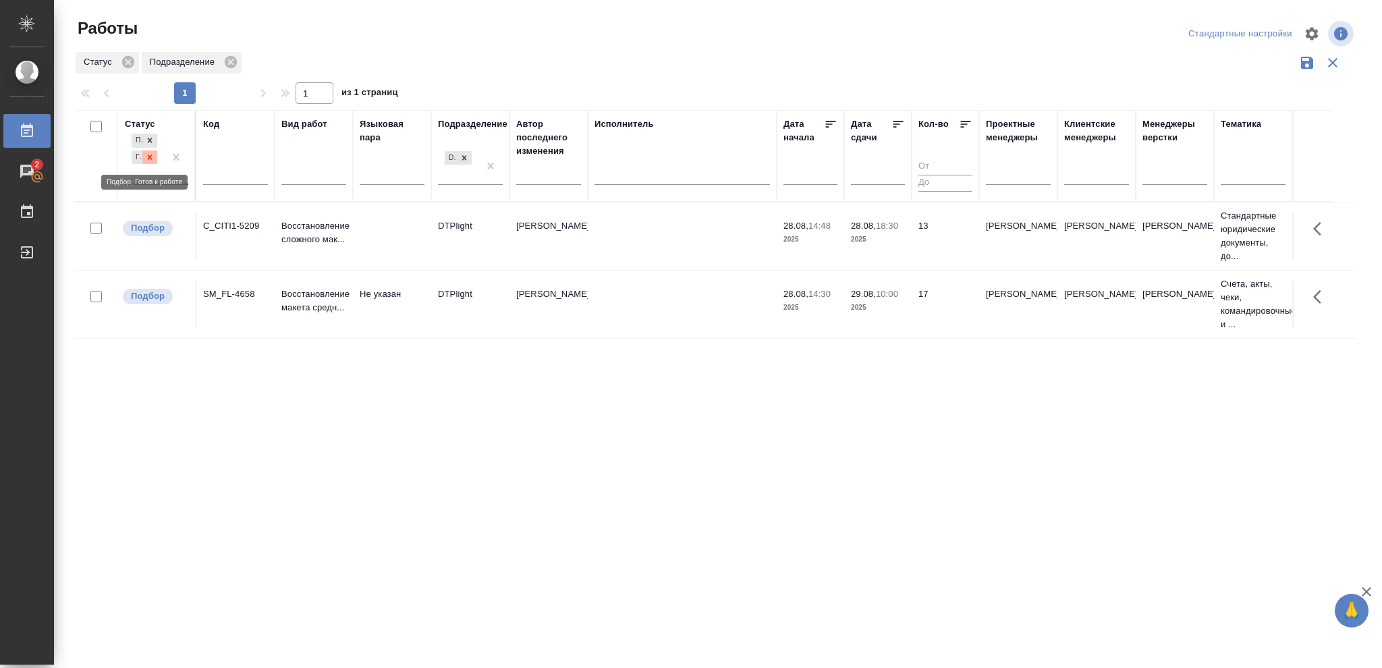
click at [148, 156] on icon at bounding box center [150, 156] width 5 height 5
click at [148, 156] on icon at bounding box center [150, 153] width 5 height 5
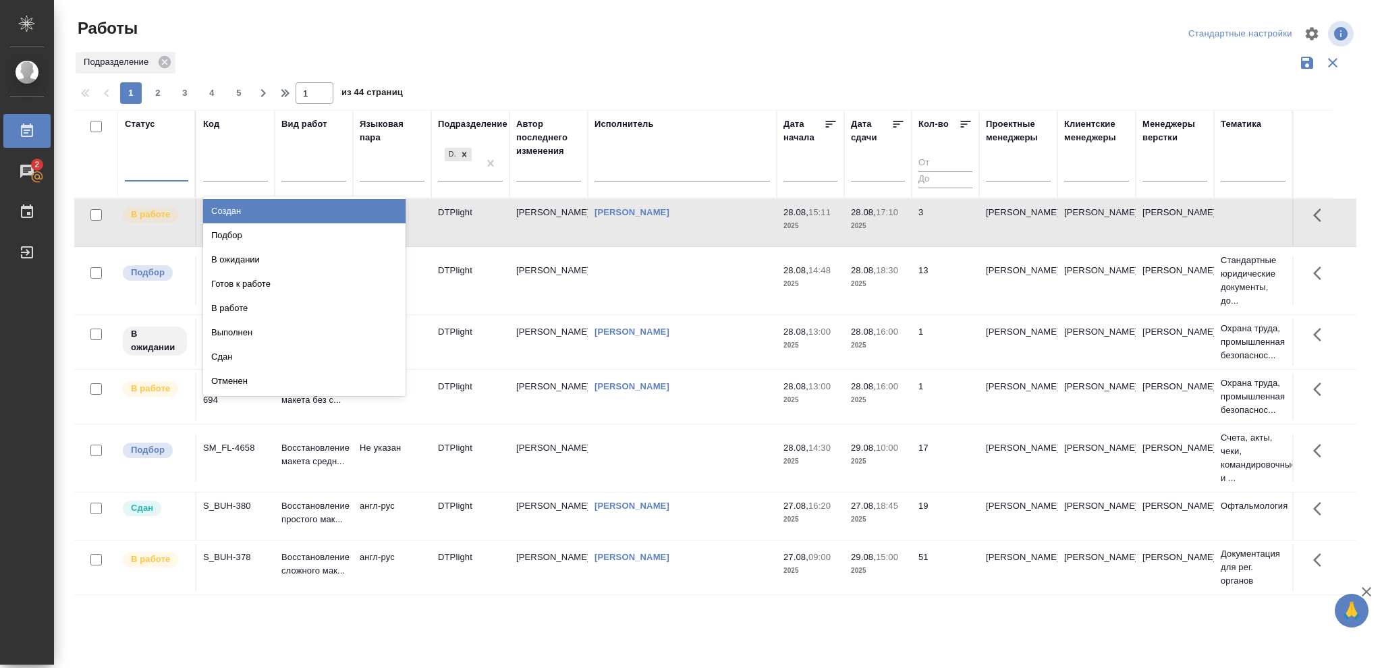
click at [148, 169] on div at bounding box center [156, 169] width 63 height 20
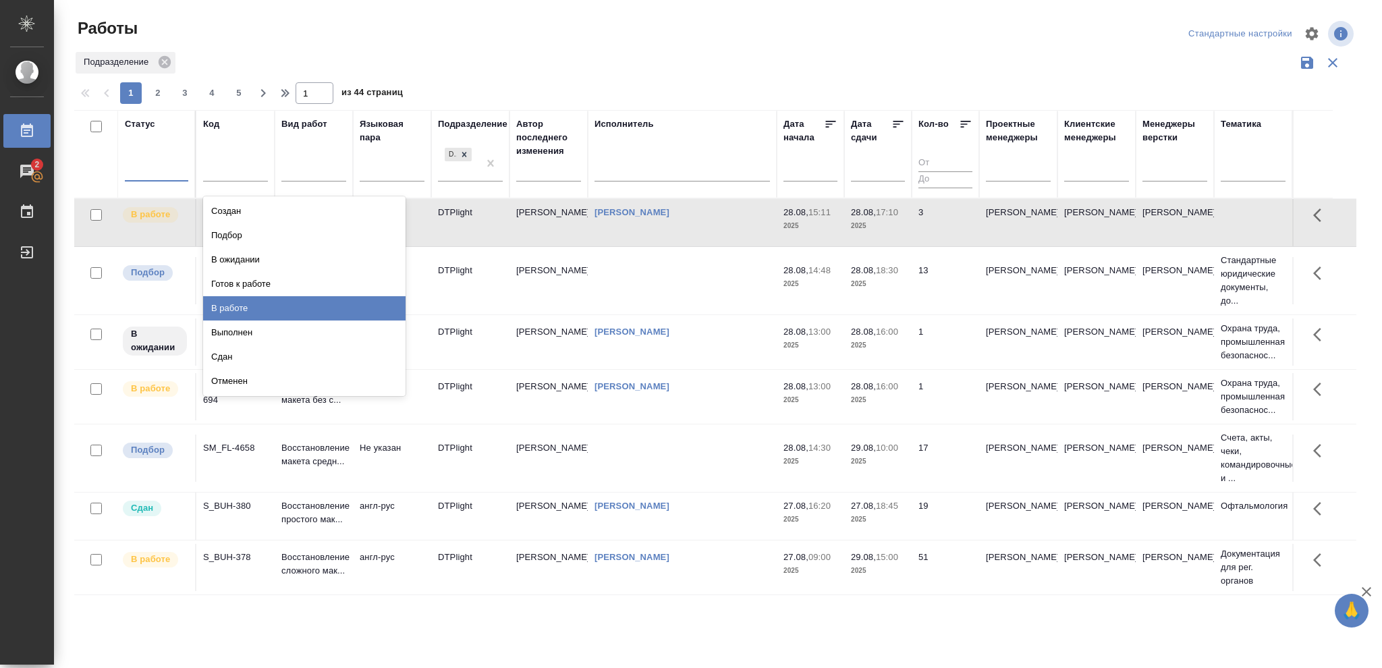
click at [225, 309] on div "В работе" at bounding box center [304, 308] width 202 height 24
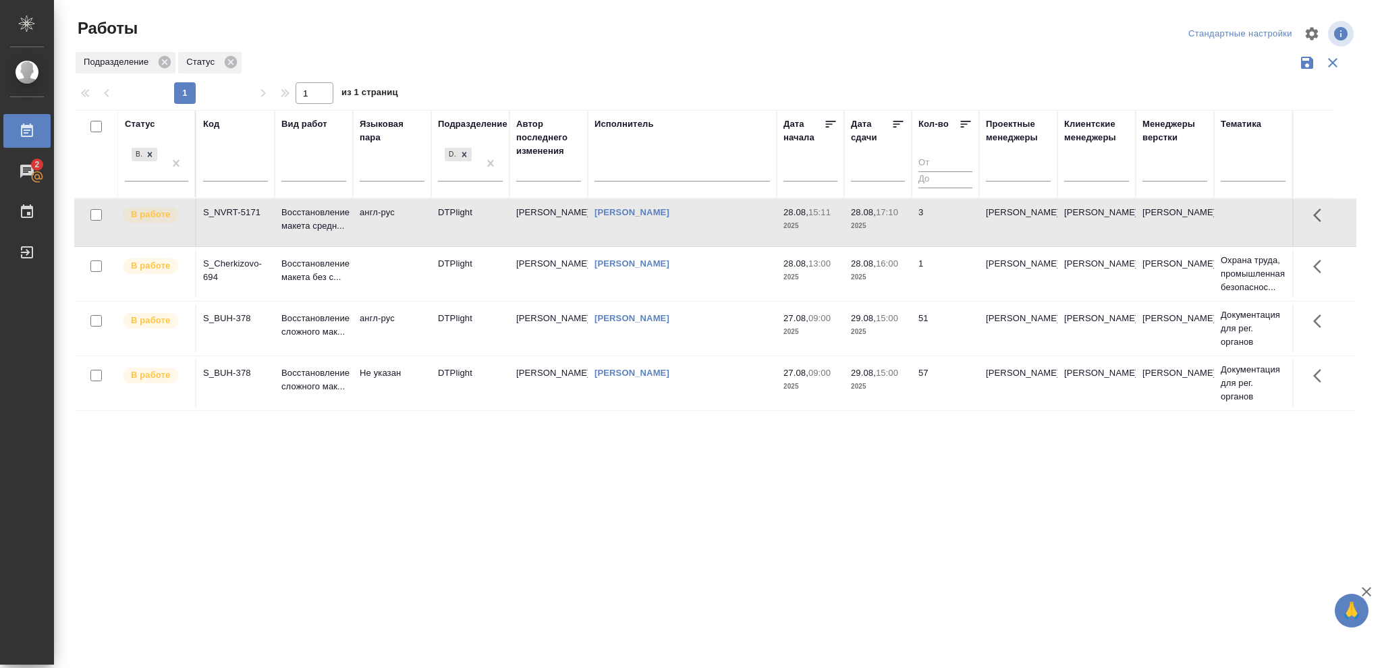
click at [891, 281] on p "2025" at bounding box center [878, 277] width 54 height 13
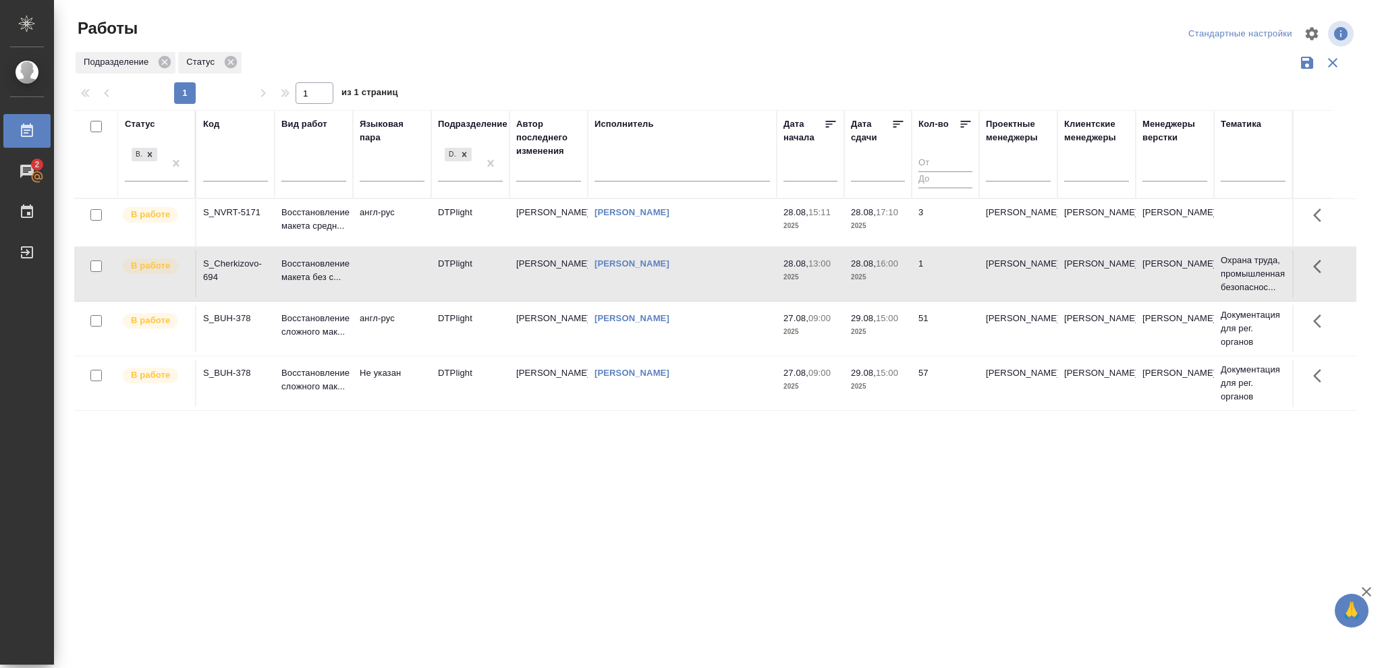
click at [891, 281] on p "2025" at bounding box center [878, 277] width 54 height 13
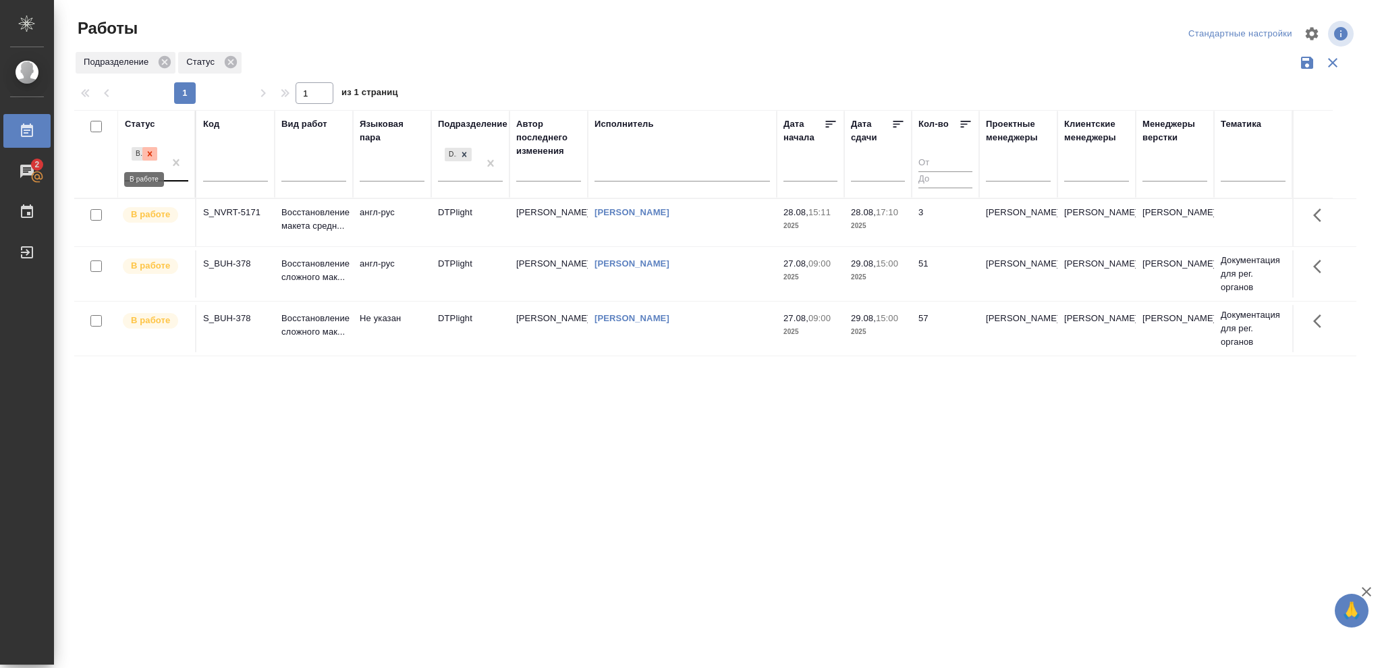
click at [152, 154] on icon at bounding box center [149, 153] width 9 height 9
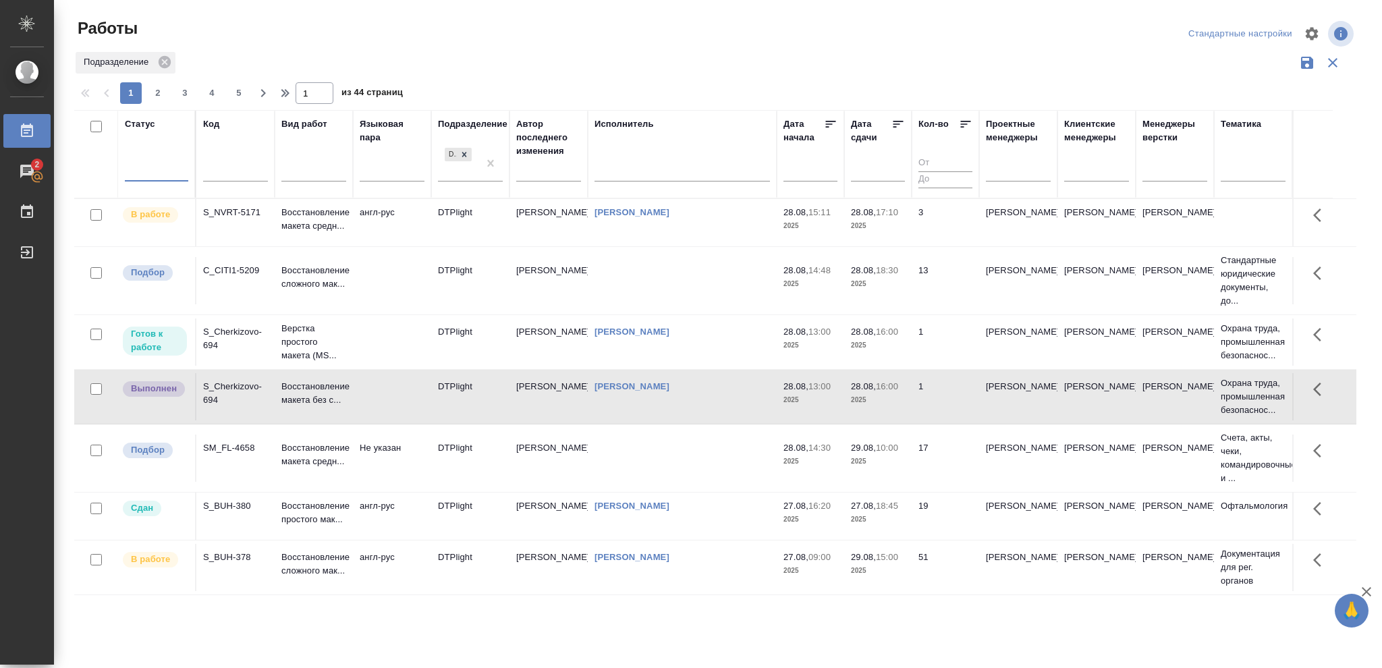
click at [153, 165] on div at bounding box center [156, 169] width 63 height 20
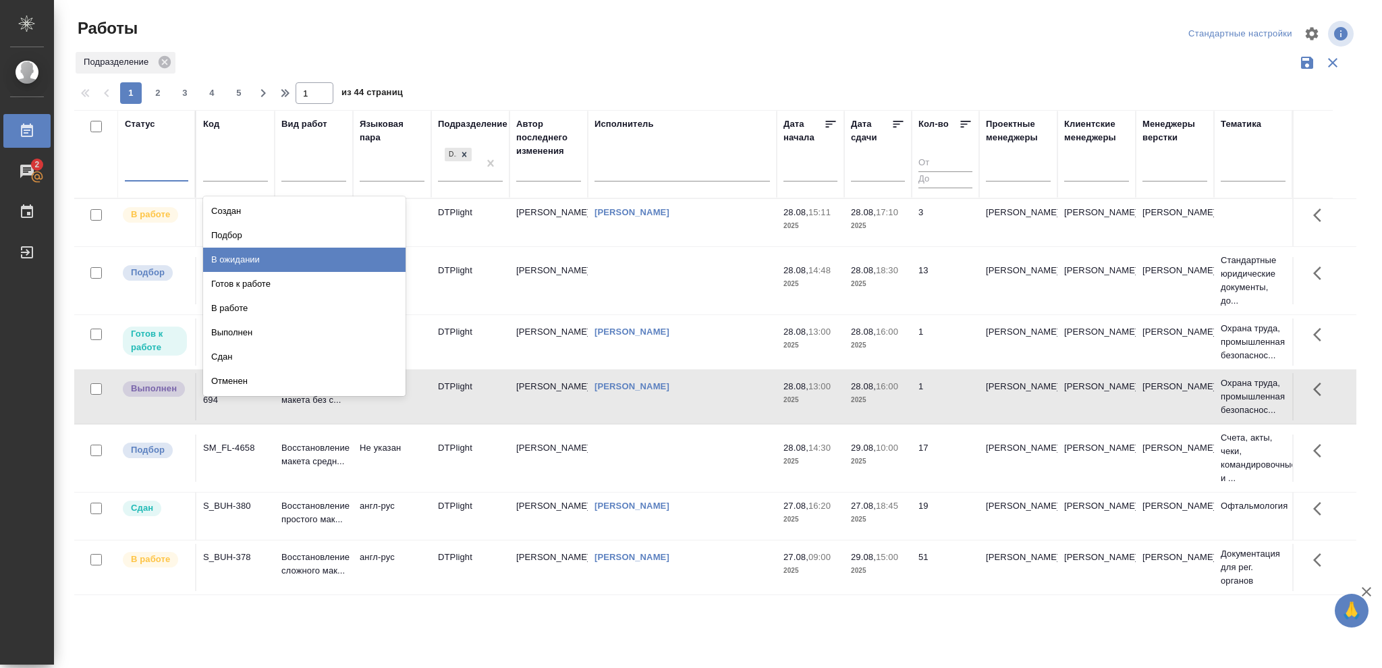
click at [230, 258] on div "В ожидании" at bounding box center [304, 260] width 202 height 24
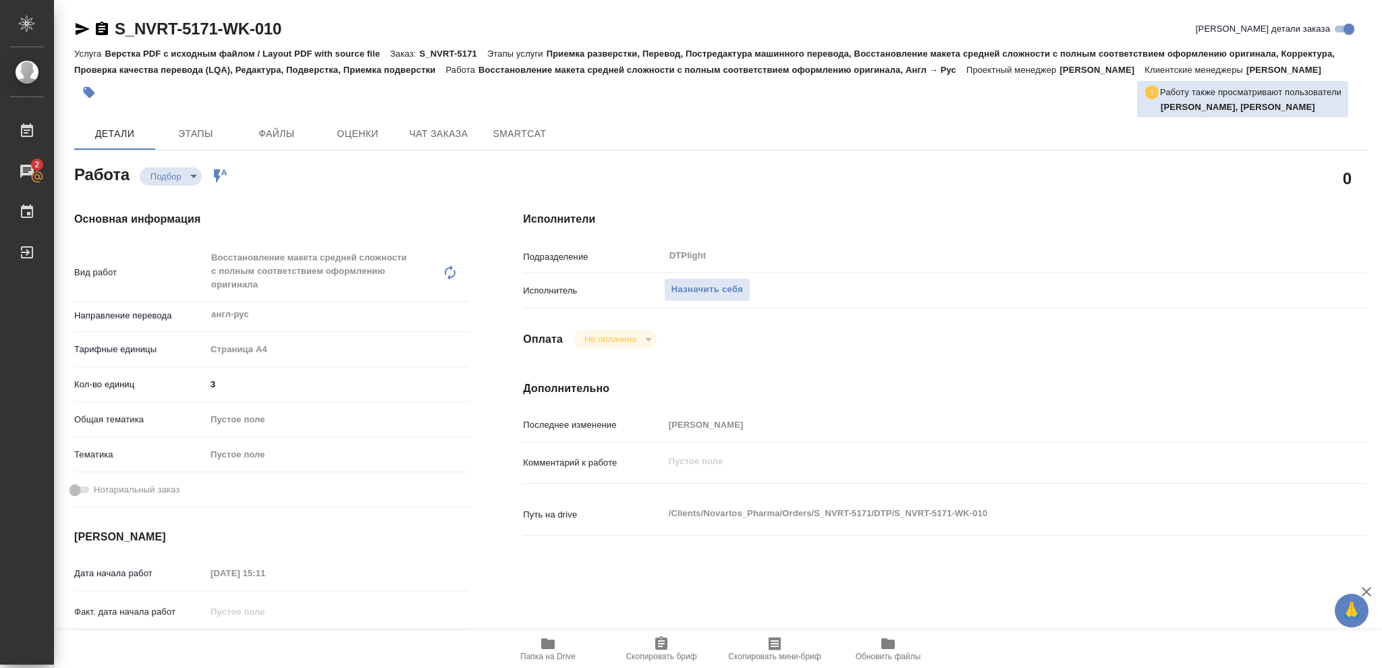
drag, startPoint x: 716, startPoint y: 289, endPoint x: 1129, endPoint y: 281, distance: 412.2
click at [717, 289] on span "Назначить себя" at bounding box center [707, 290] width 72 height 16
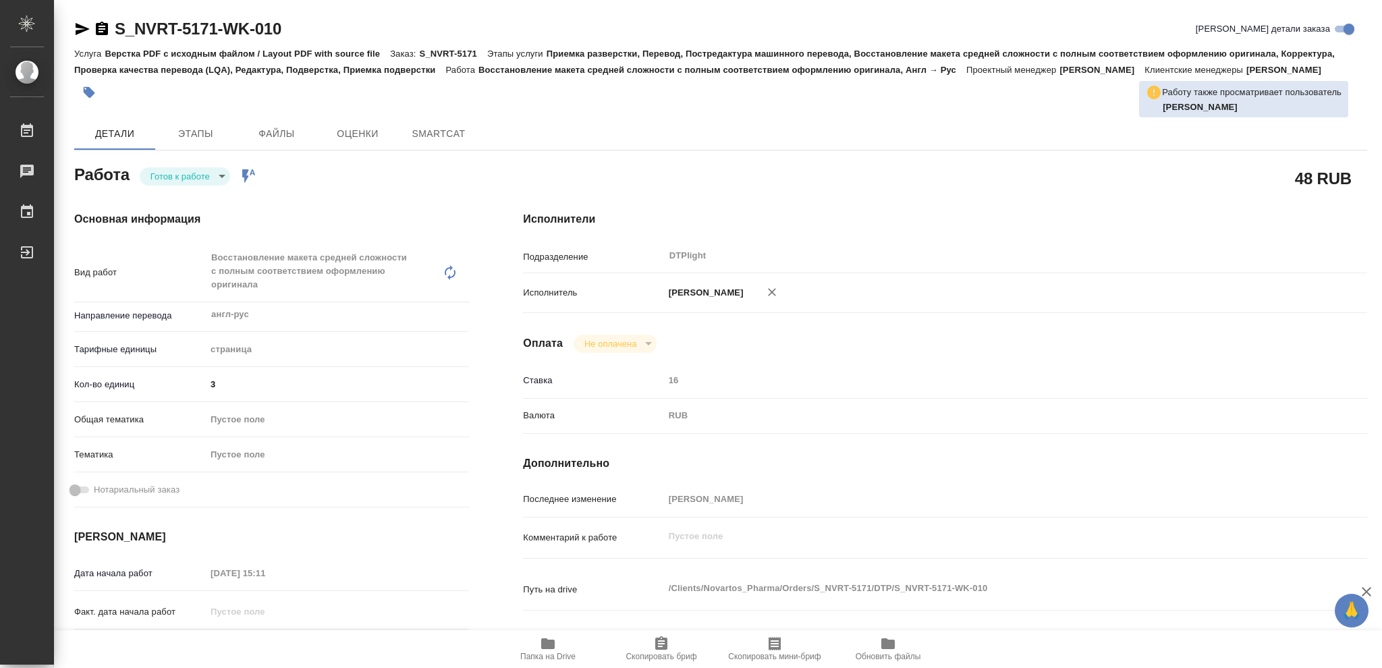
type textarea "x"
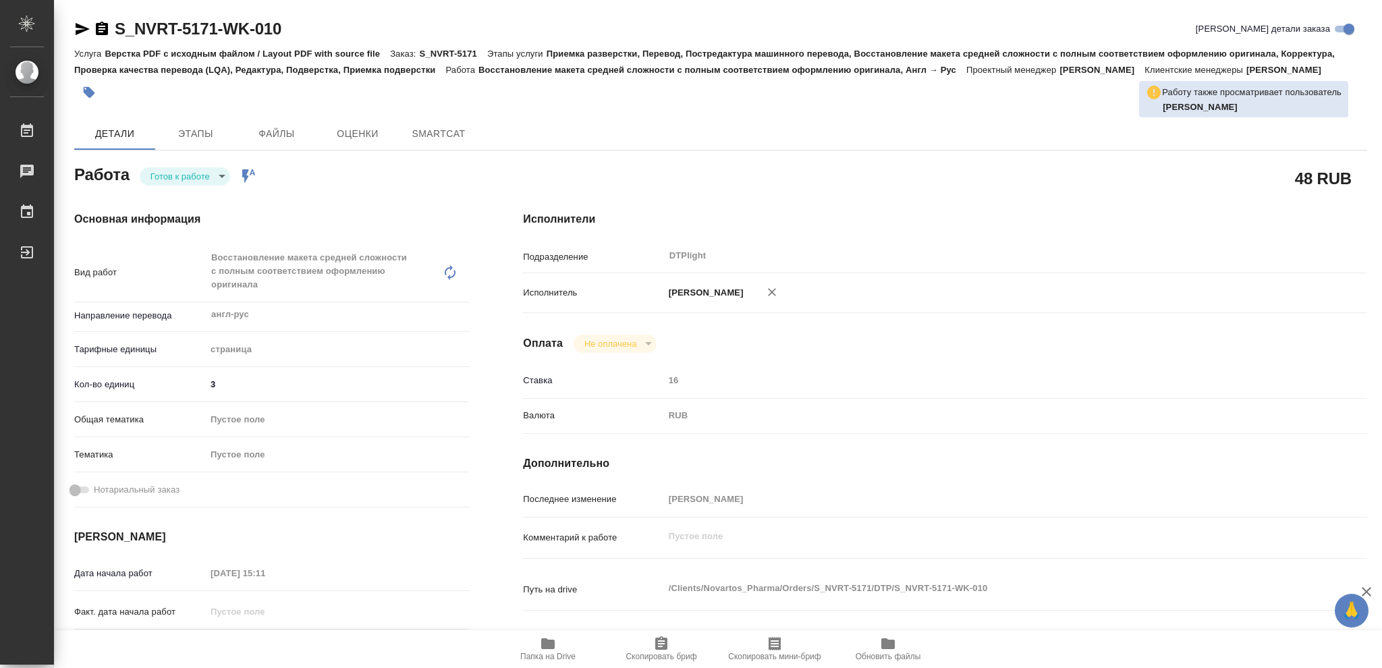
type textarea "x"
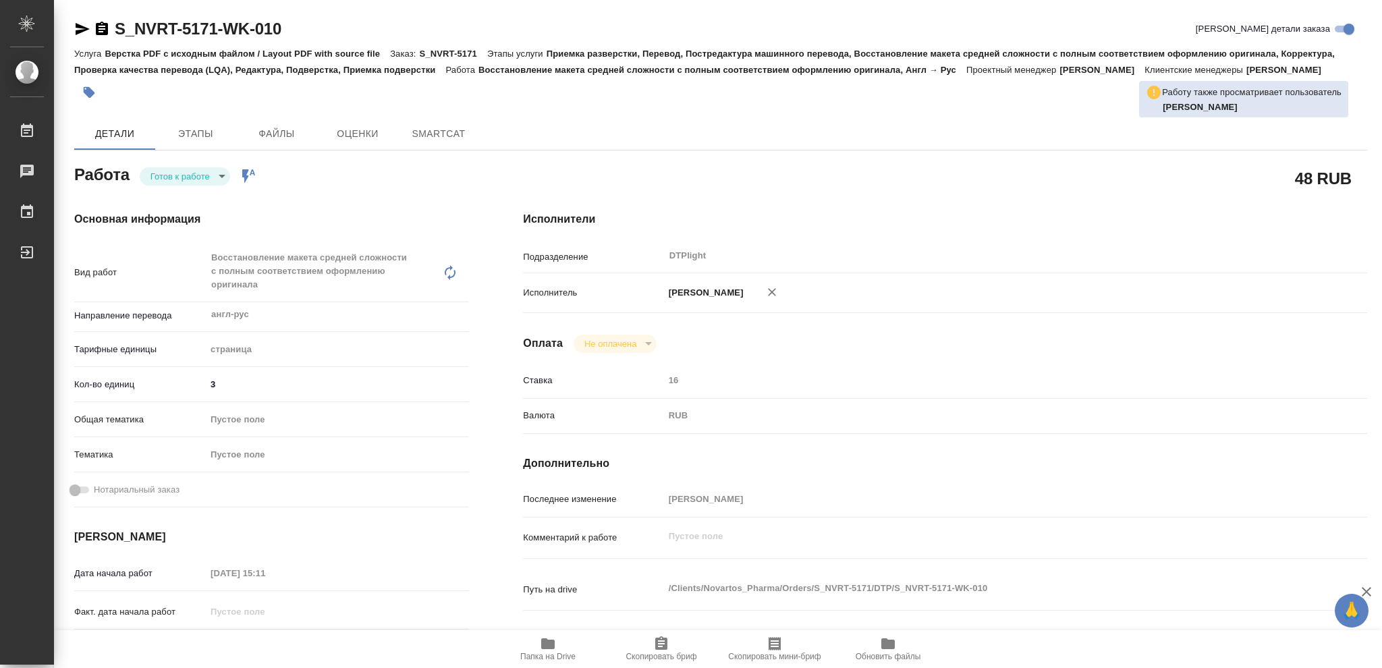
type textarea "x"
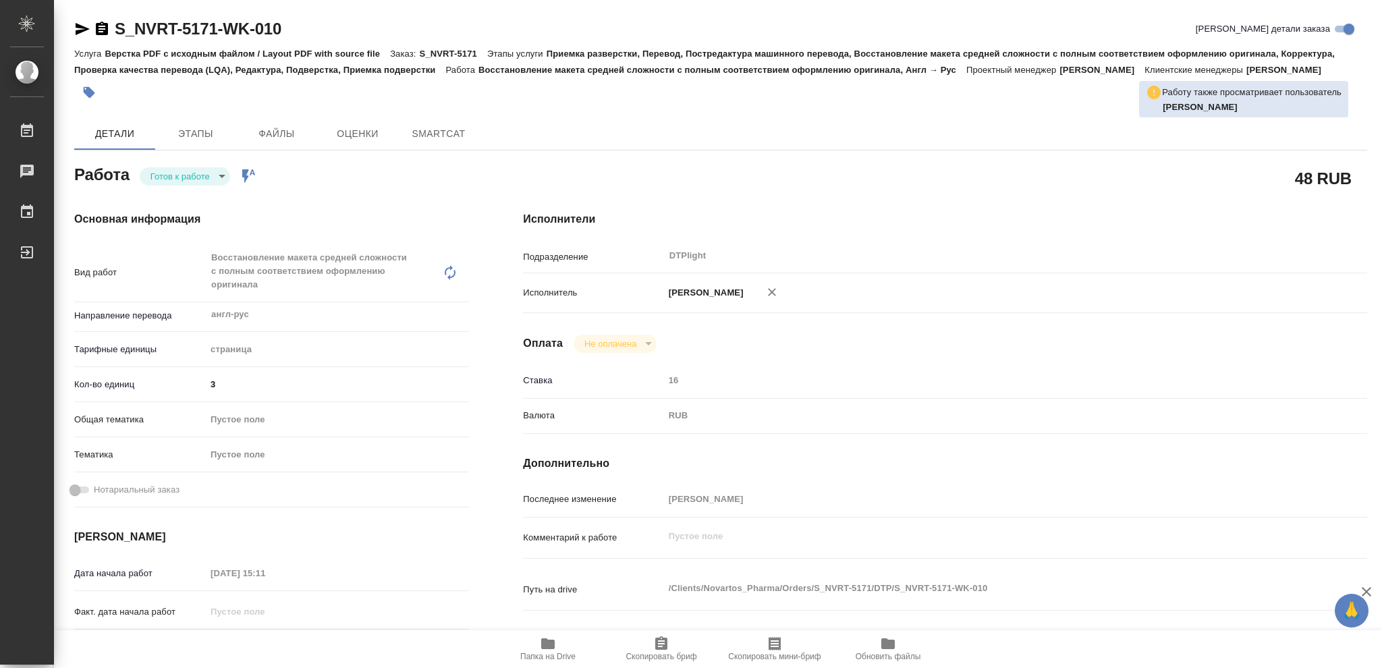
type textarea "x"
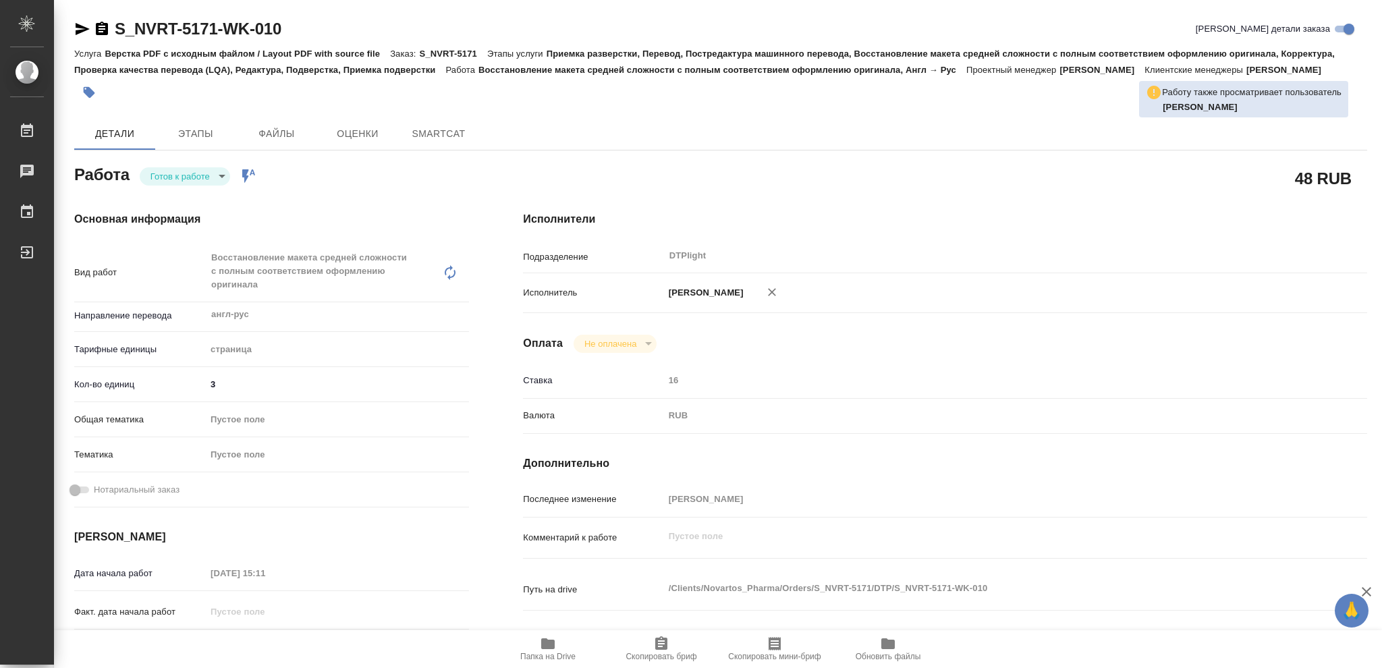
type textarea "x"
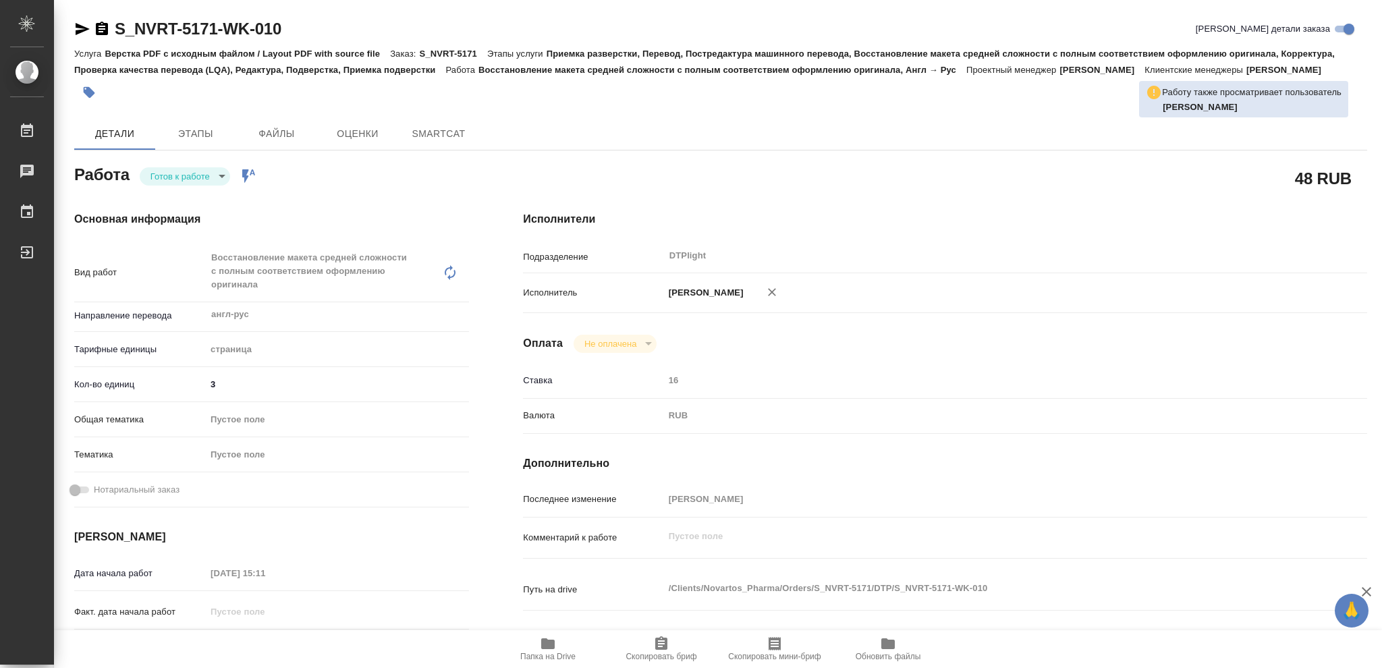
type textarea "x"
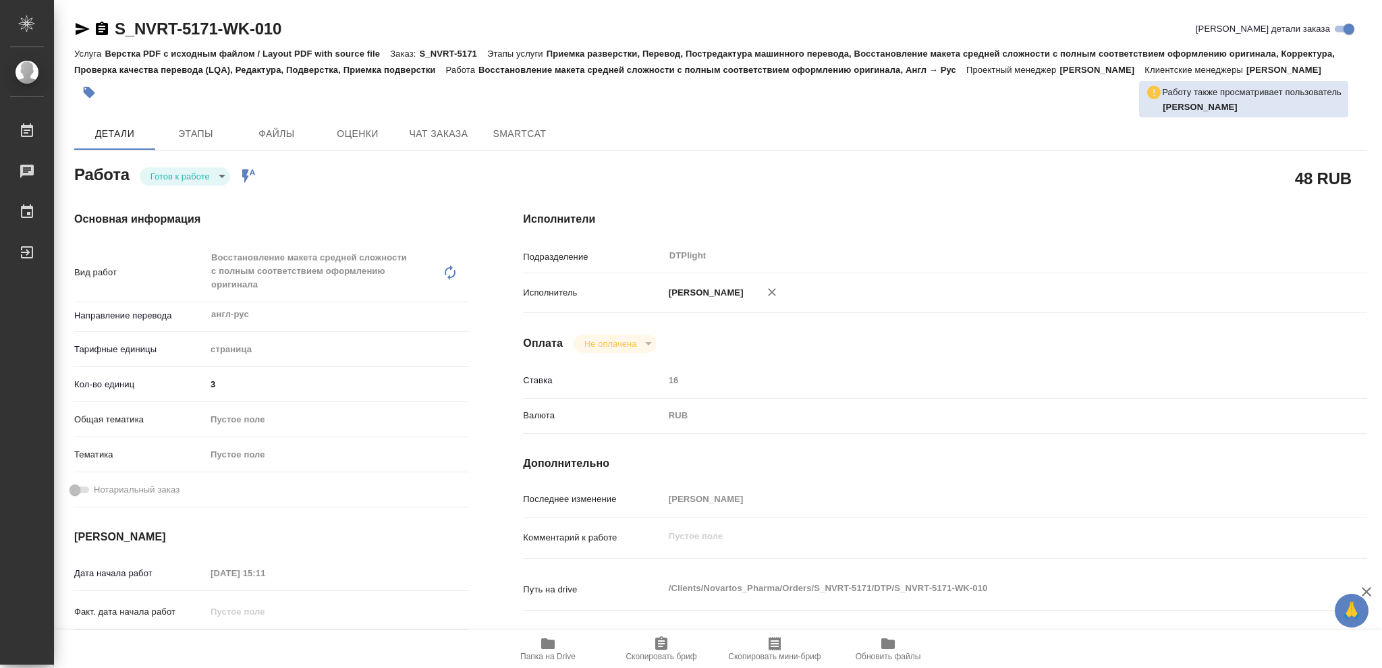
type textarea "x"
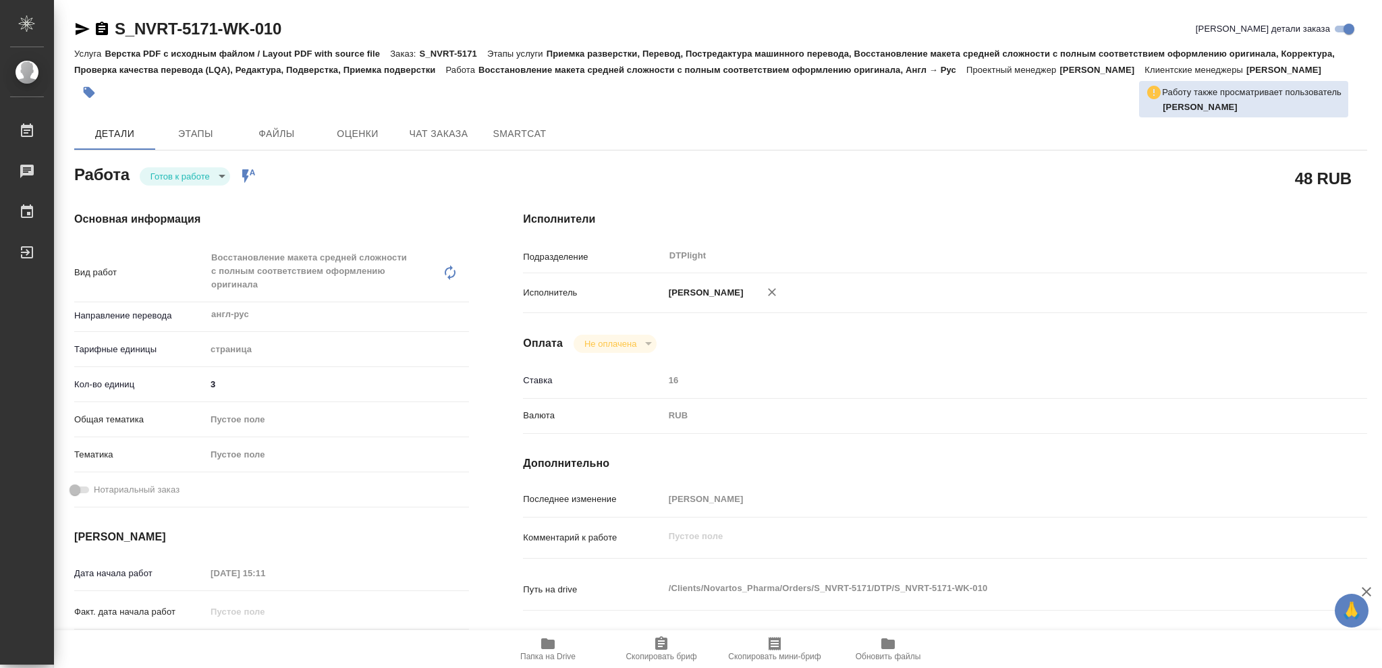
click at [221, 175] on body "🙏 .cls-1 fill:#fff; AWATERA Vasileva Olga Работы Чаты График Выйти S_NVRT-5171-…" at bounding box center [691, 334] width 1382 height 668
type textarea "x"
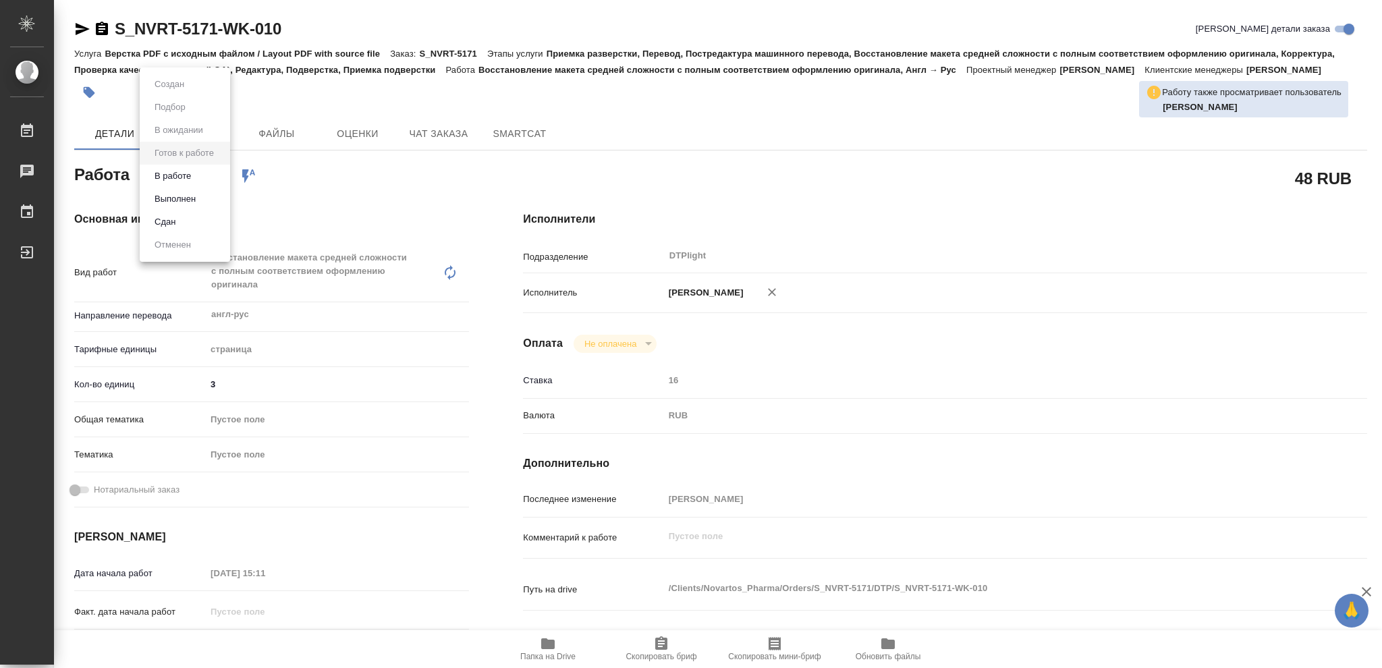
type textarea "x"
click at [183, 174] on button "В работе" at bounding box center [172, 176] width 45 height 15
type textarea "x"
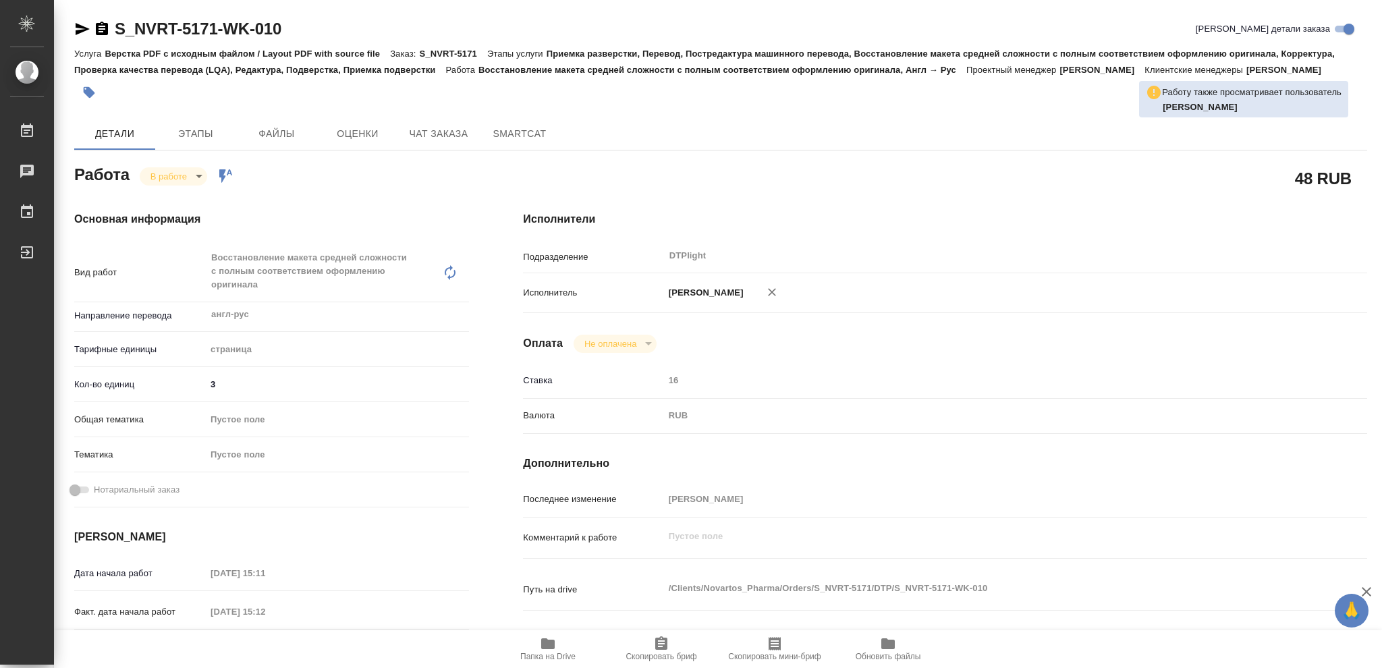
type textarea "x"
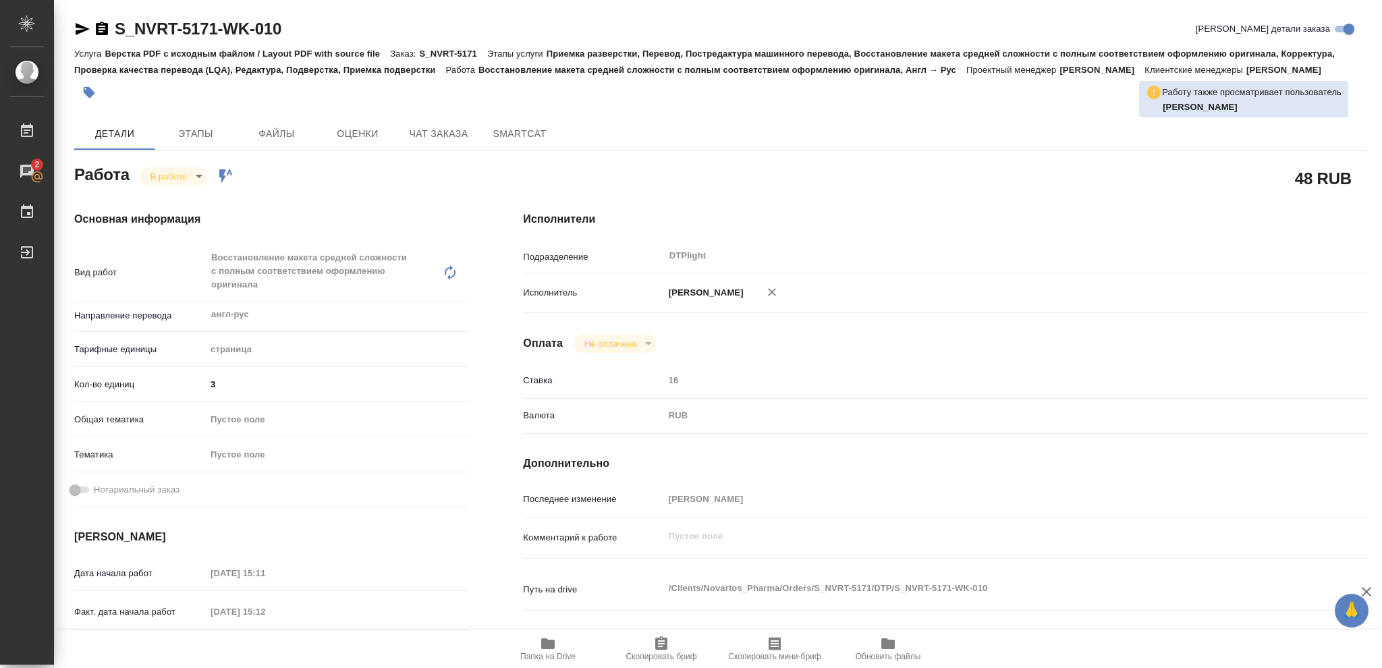
type textarea "x"
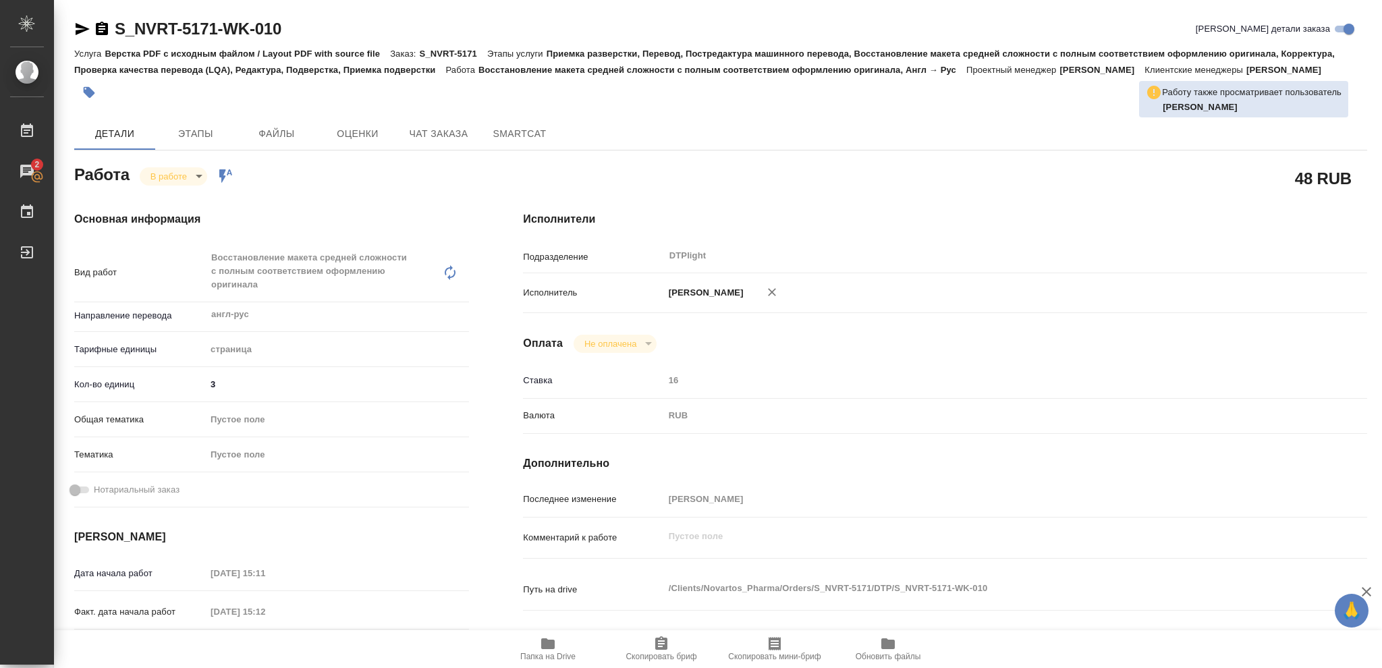
type textarea "x"
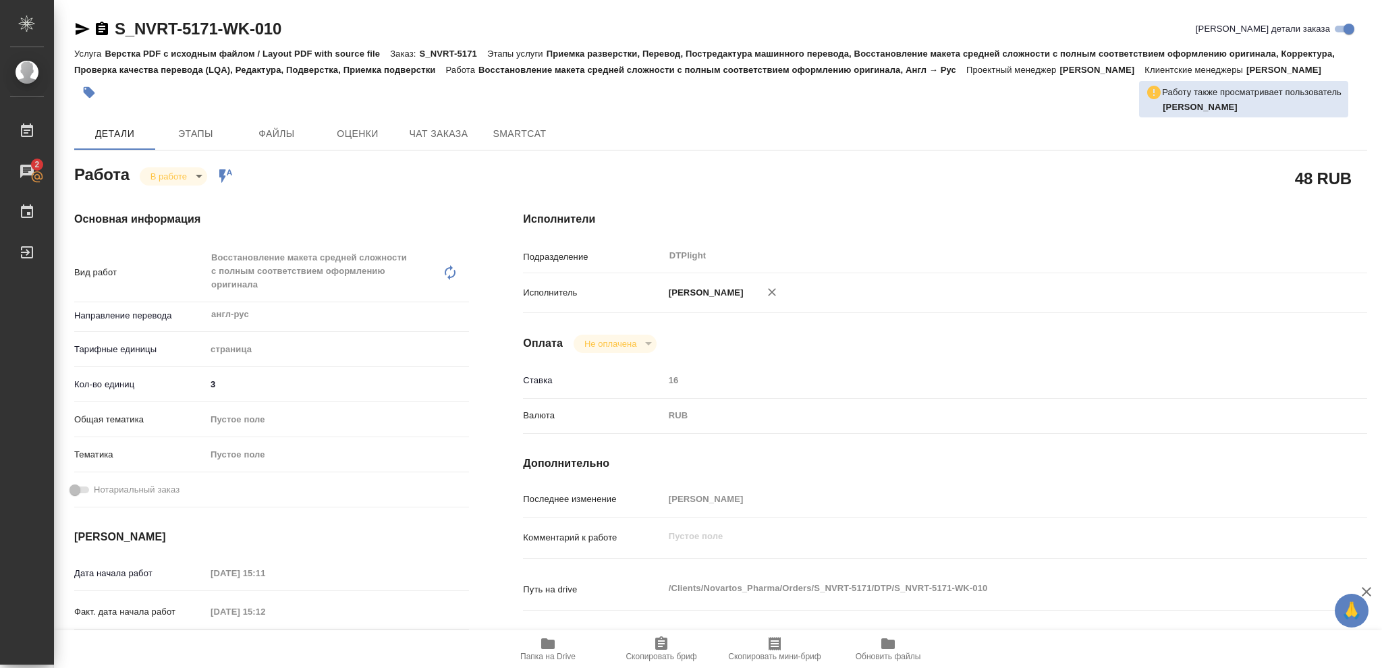
type textarea "x"
click at [94, 24] on icon "button" at bounding box center [102, 29] width 16 height 16
type textarea "x"
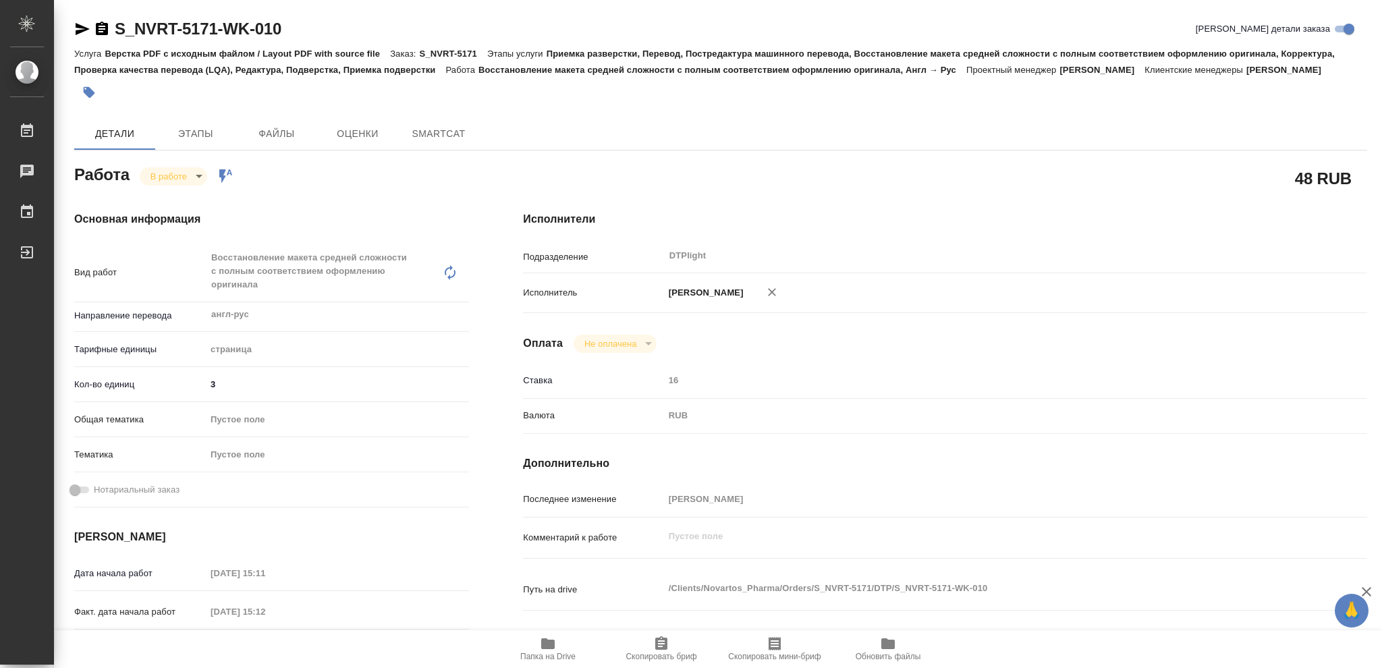
type textarea "x"
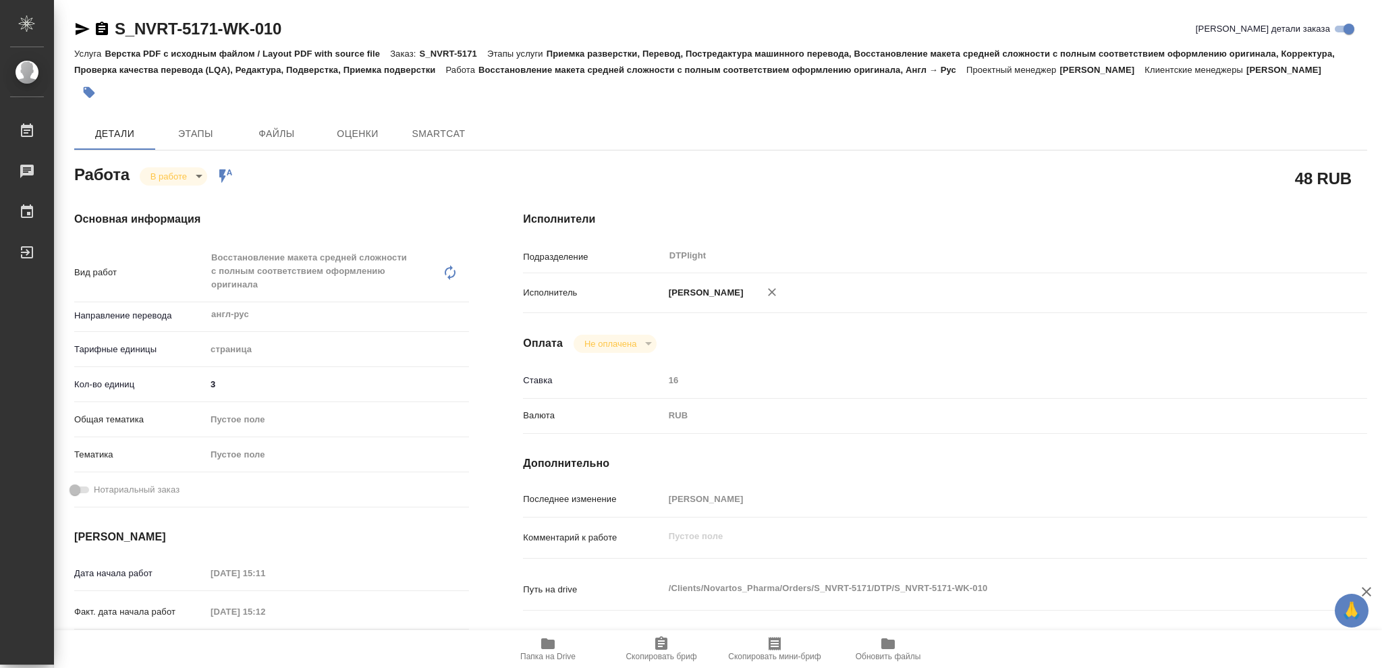
type textarea "x"
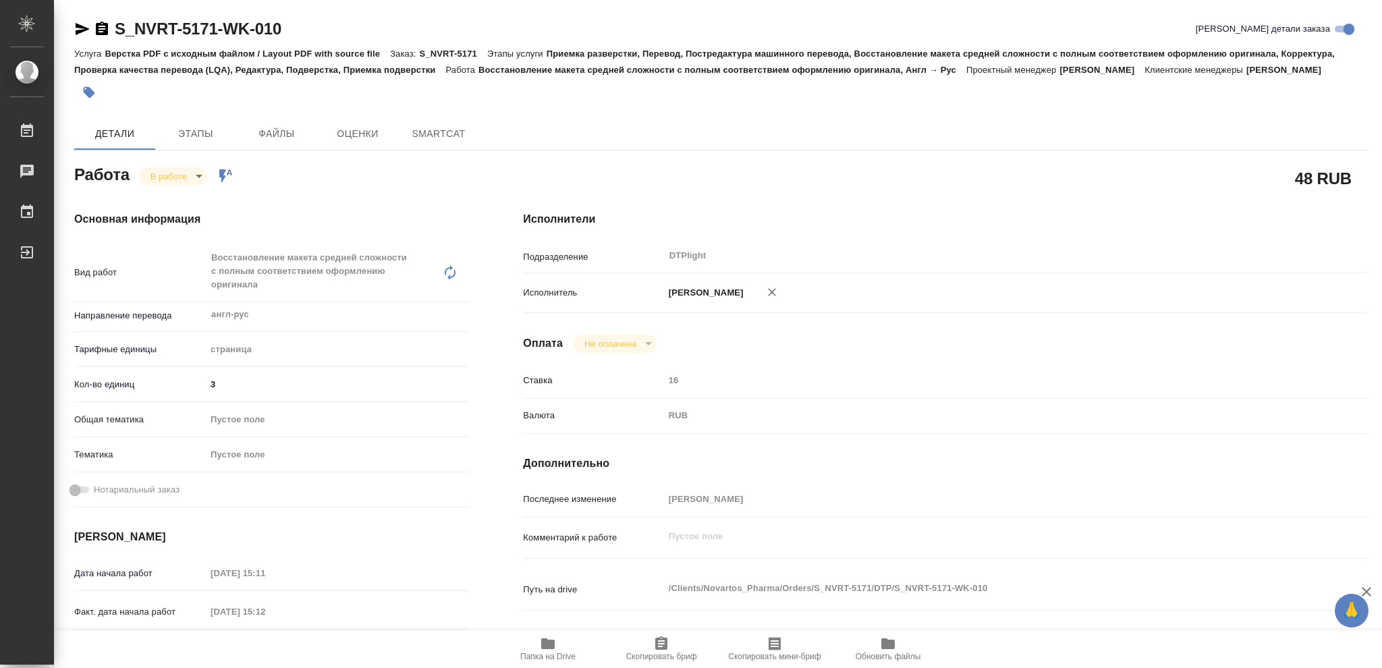
type textarea "x"
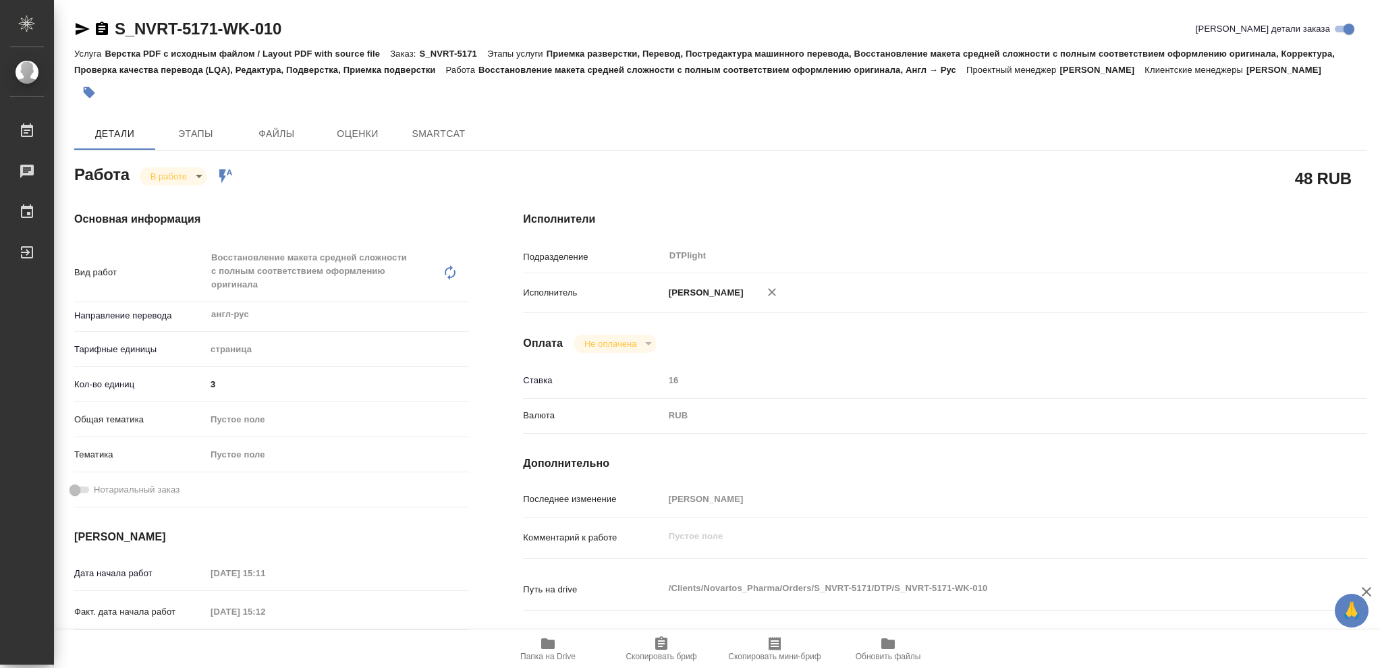
type textarea "x"
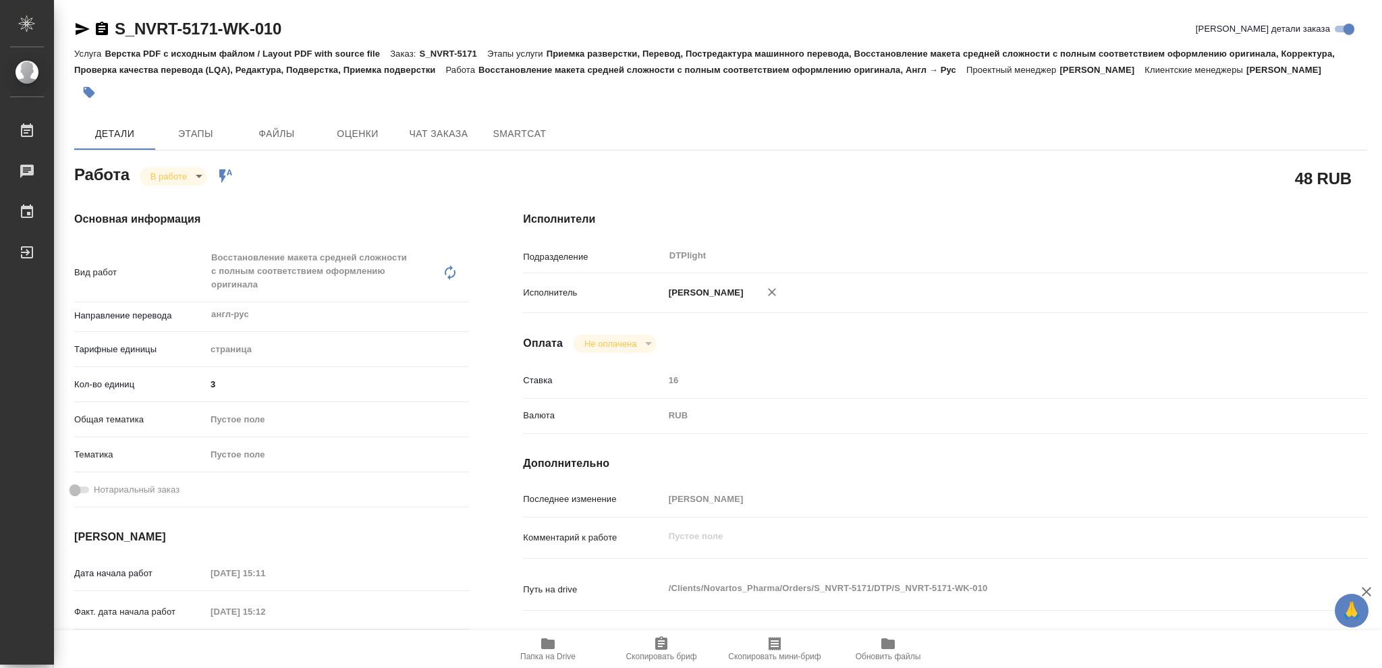
type textarea "x"
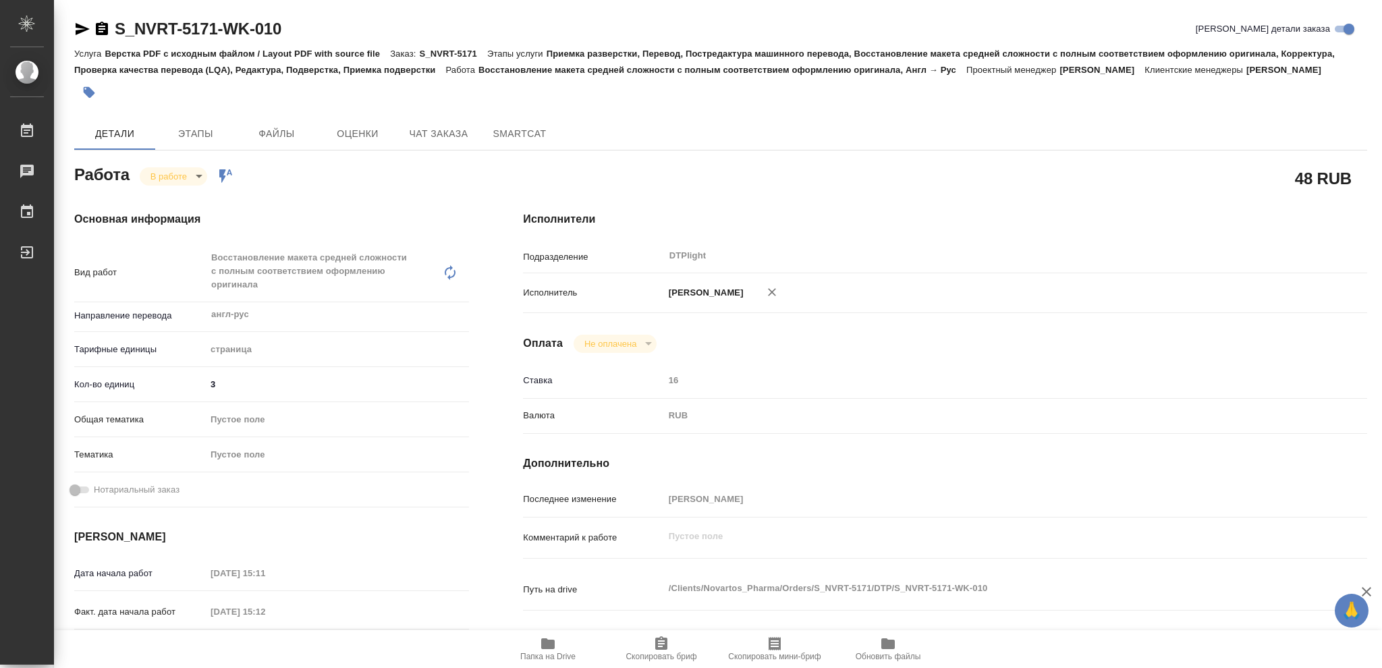
type textarea "x"
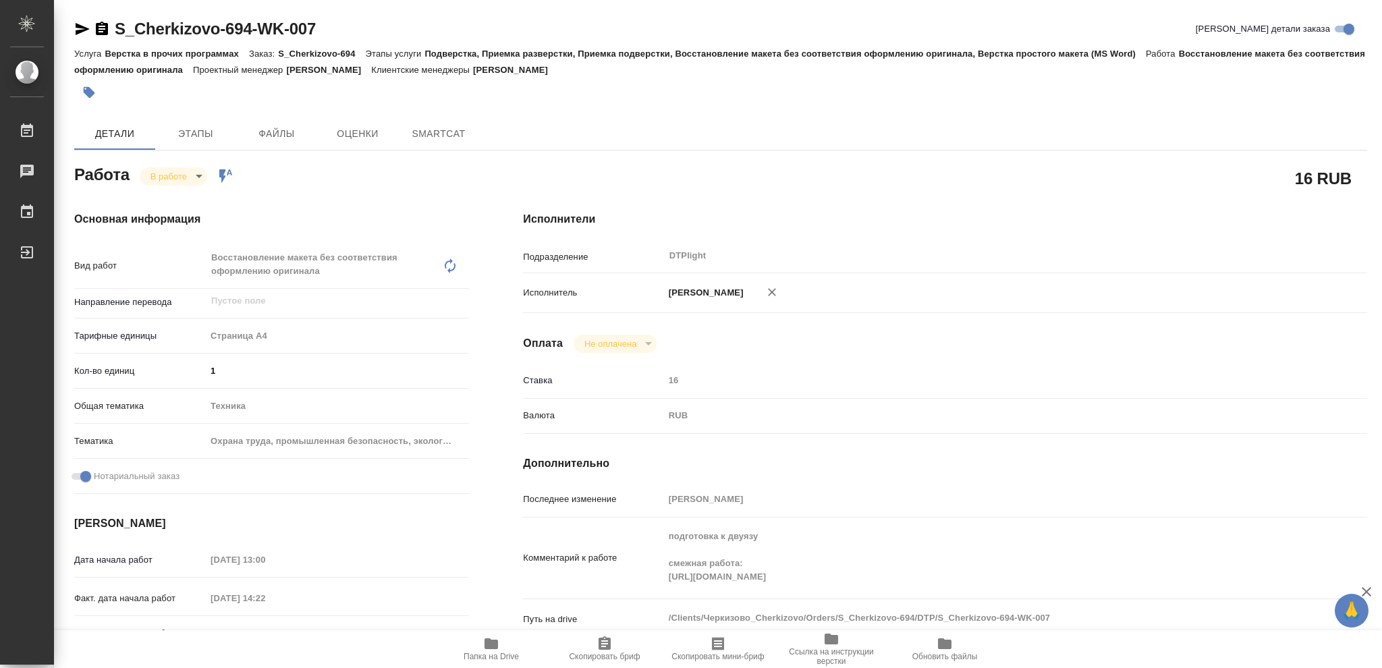
type textarea "x"
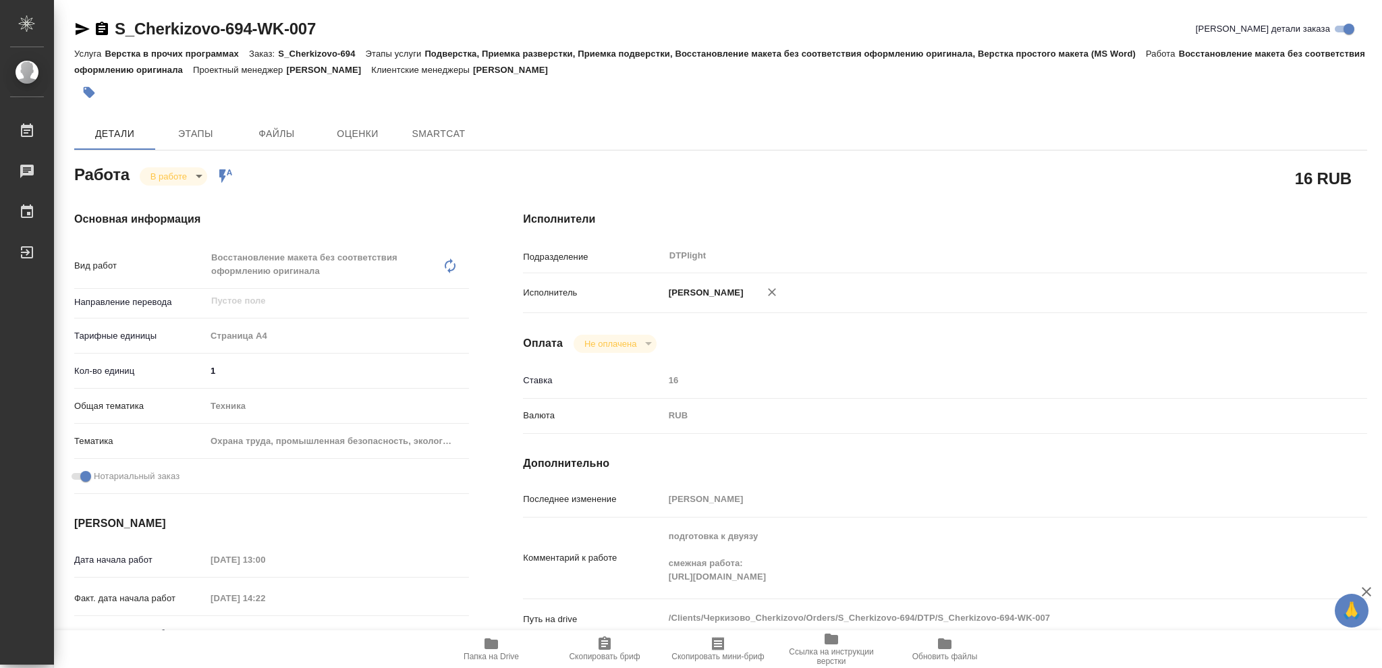
type textarea "x"
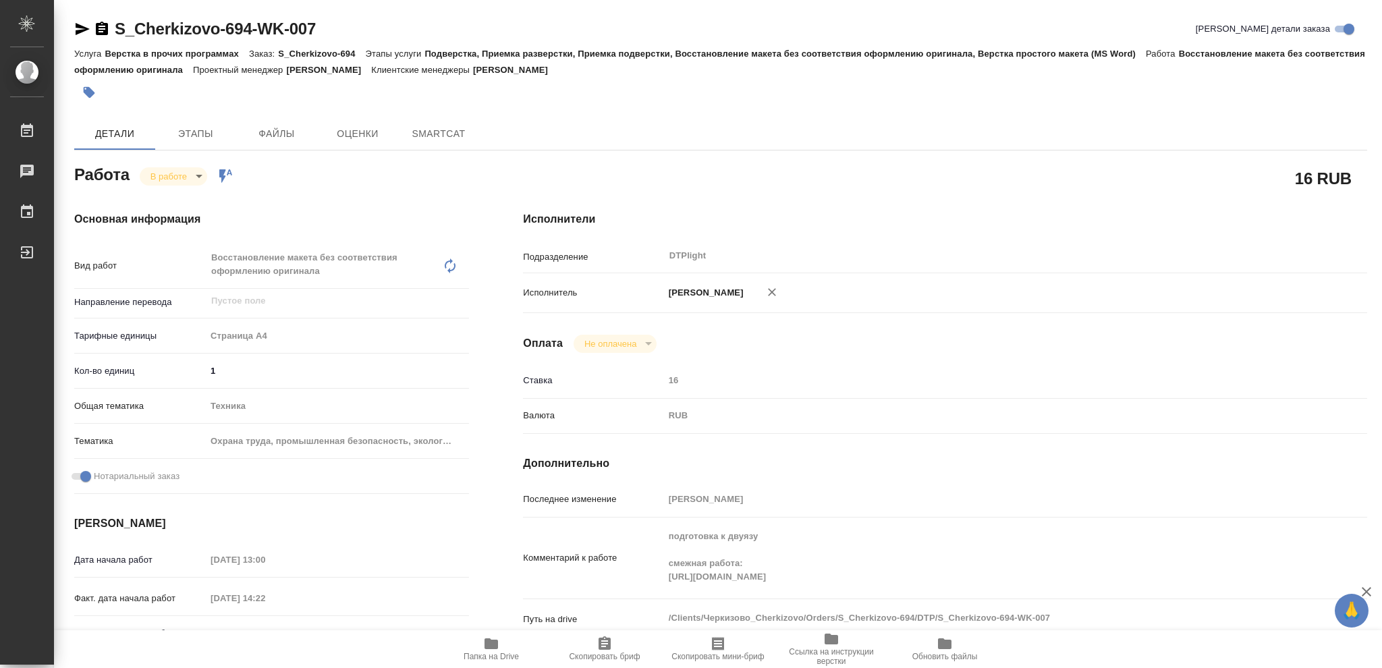
type textarea "x"
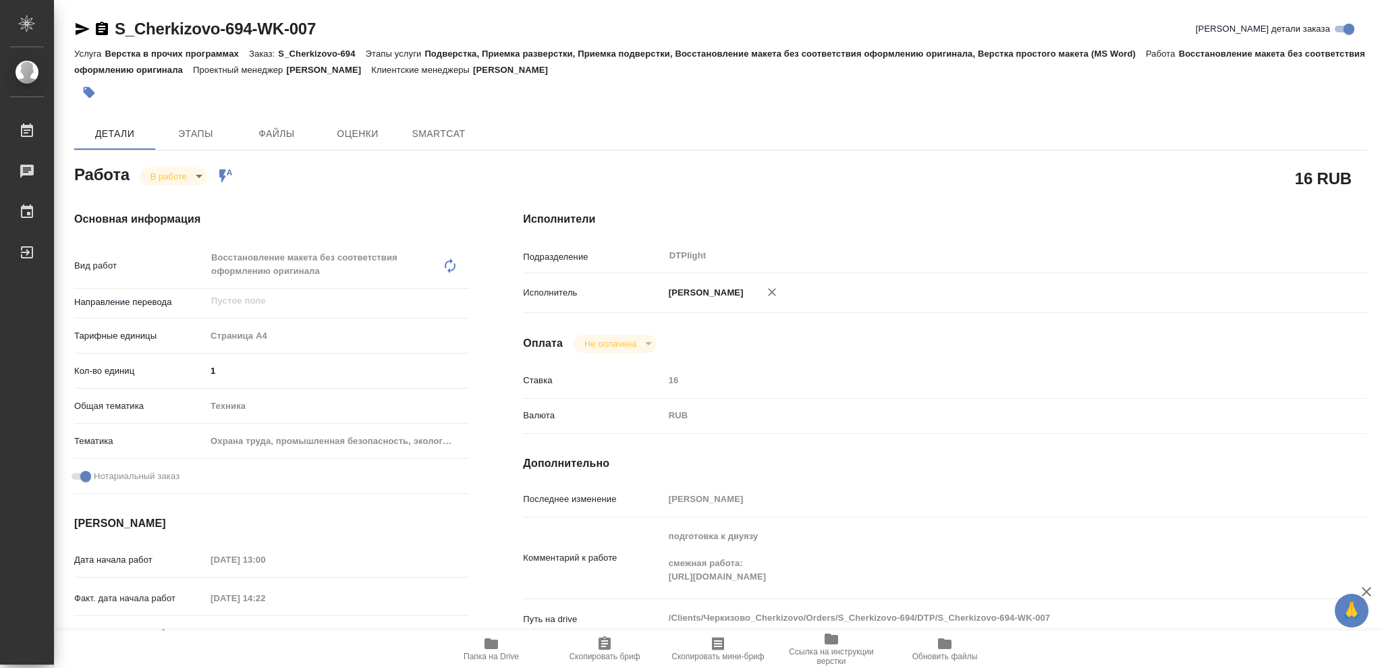
type textarea "x"
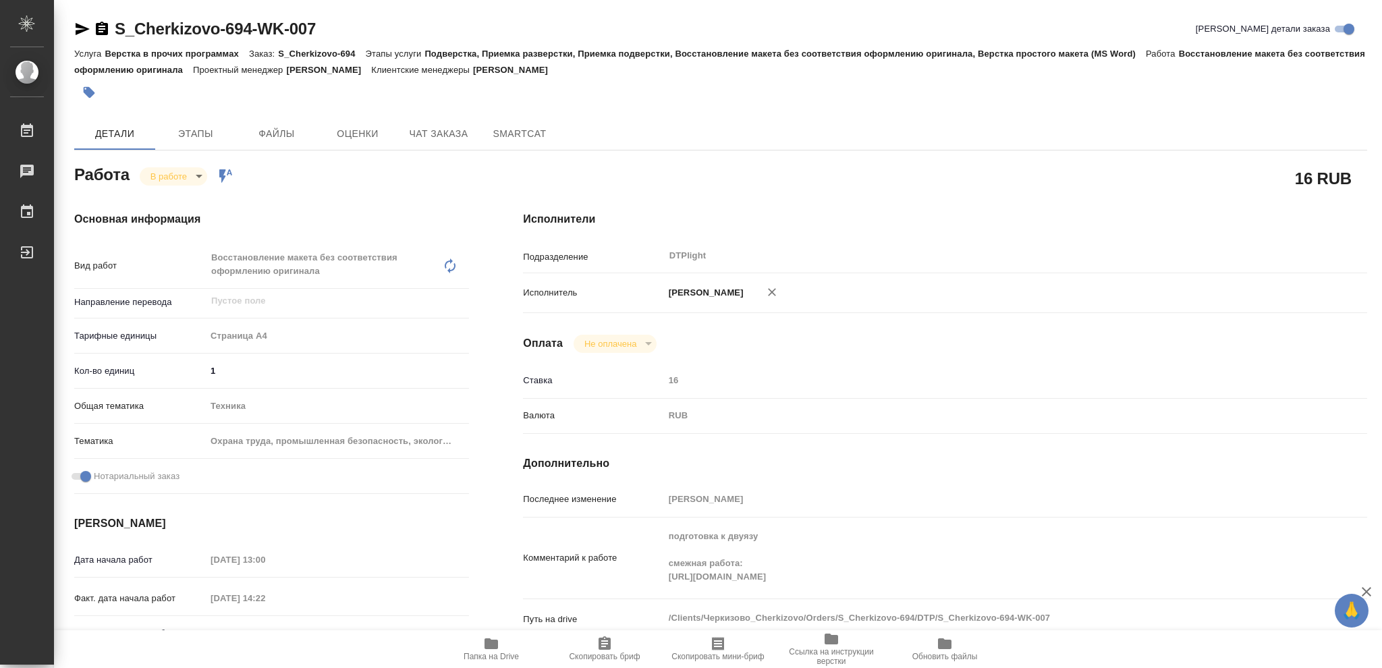
type textarea "x"
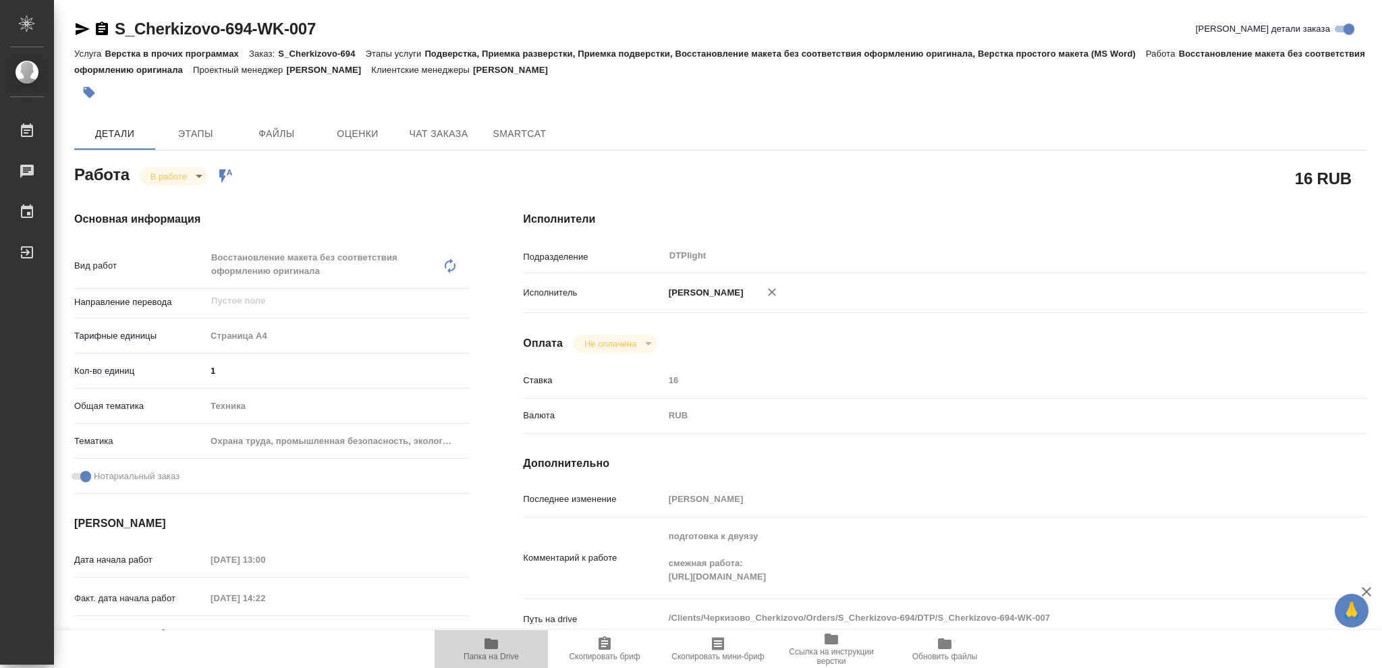
click at [488, 642] on icon "button" at bounding box center [490, 643] width 13 height 11
type textarea "x"
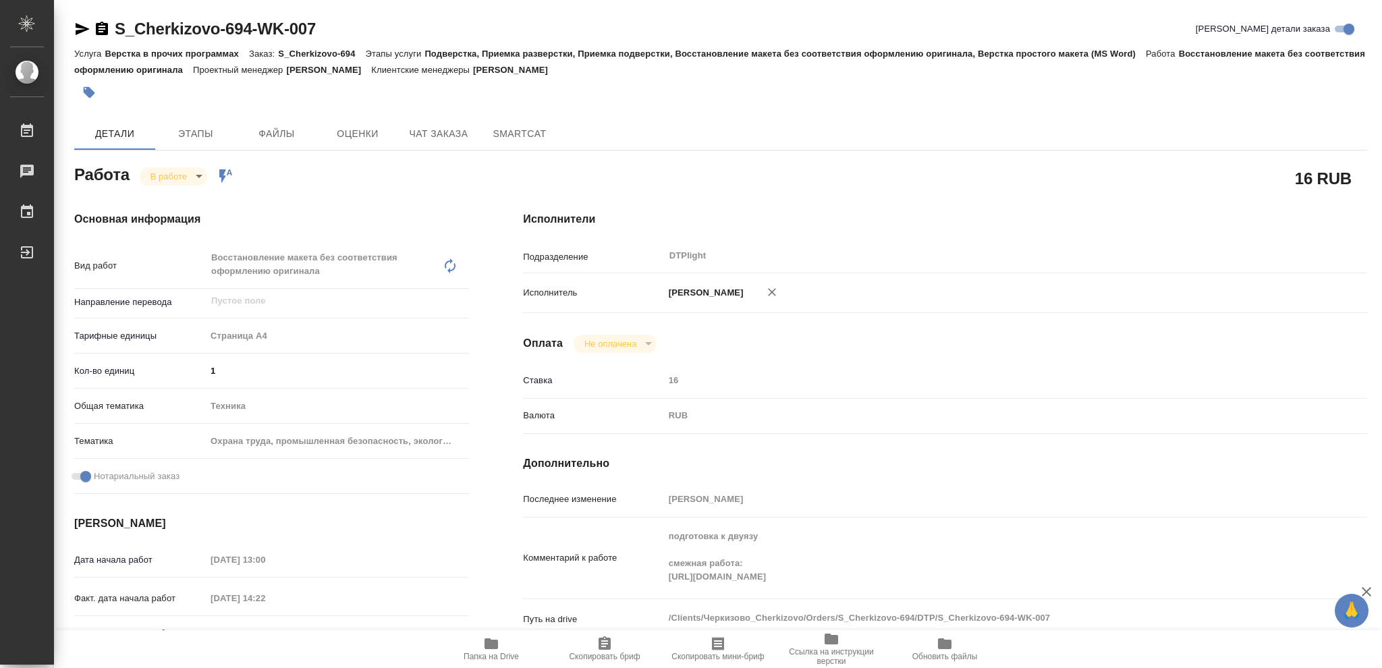
type textarea "x"
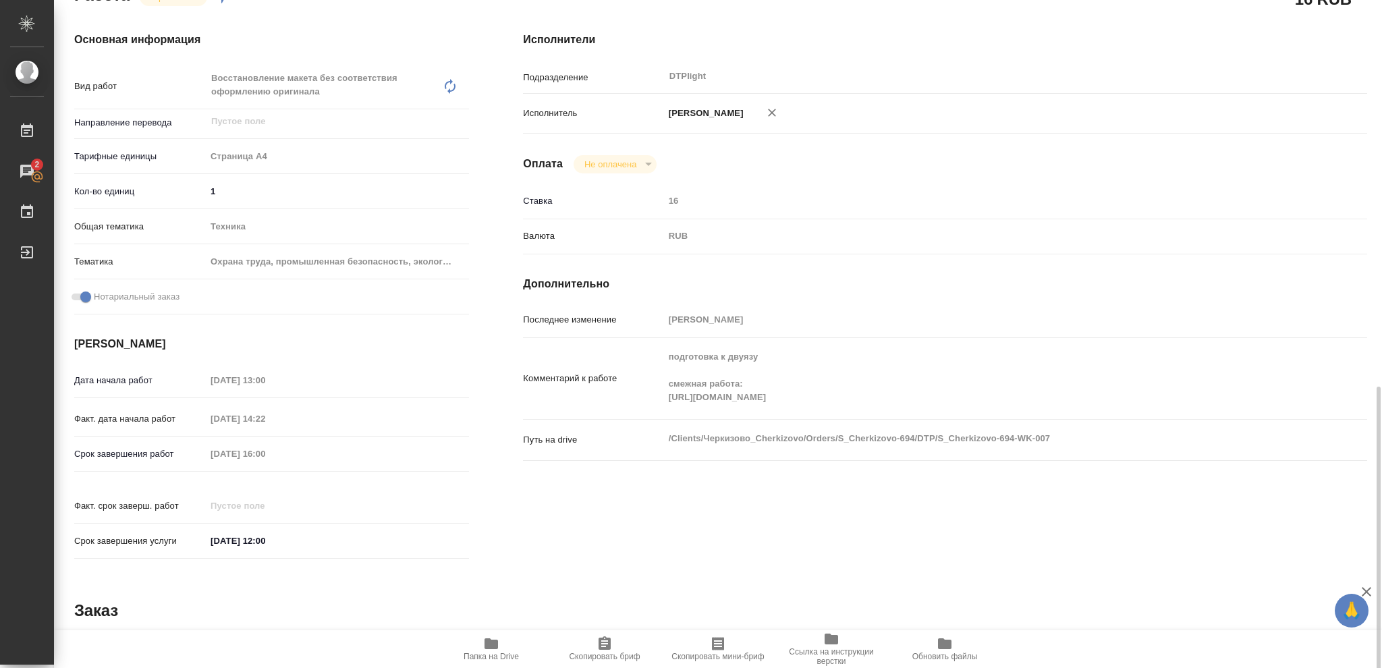
scroll to position [90, 0]
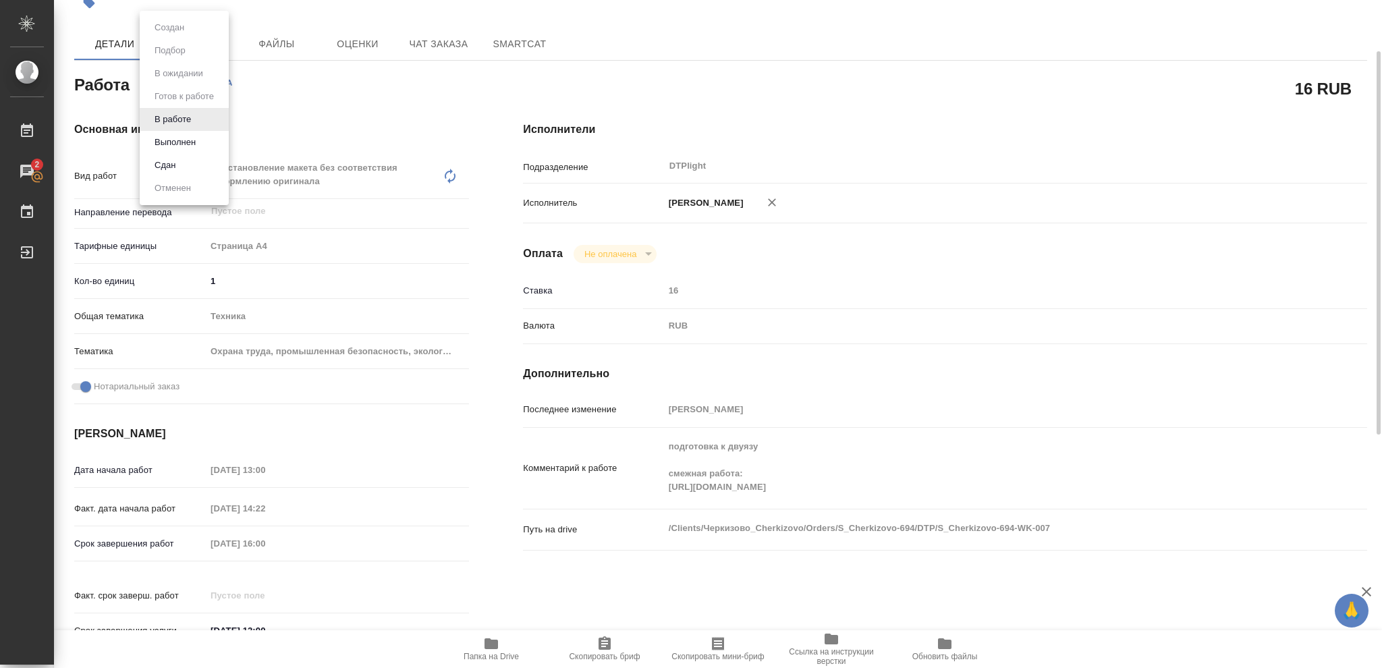
click at [197, 82] on body "🙏 .cls-1 fill:#fff; AWATERA Vasileva Olga Работы 2 Чаты График Выйти S_Cherkizo…" at bounding box center [691, 334] width 1382 height 668
click at [186, 136] on button "Выполнен" at bounding box center [174, 142] width 49 height 15
type textarea "x"
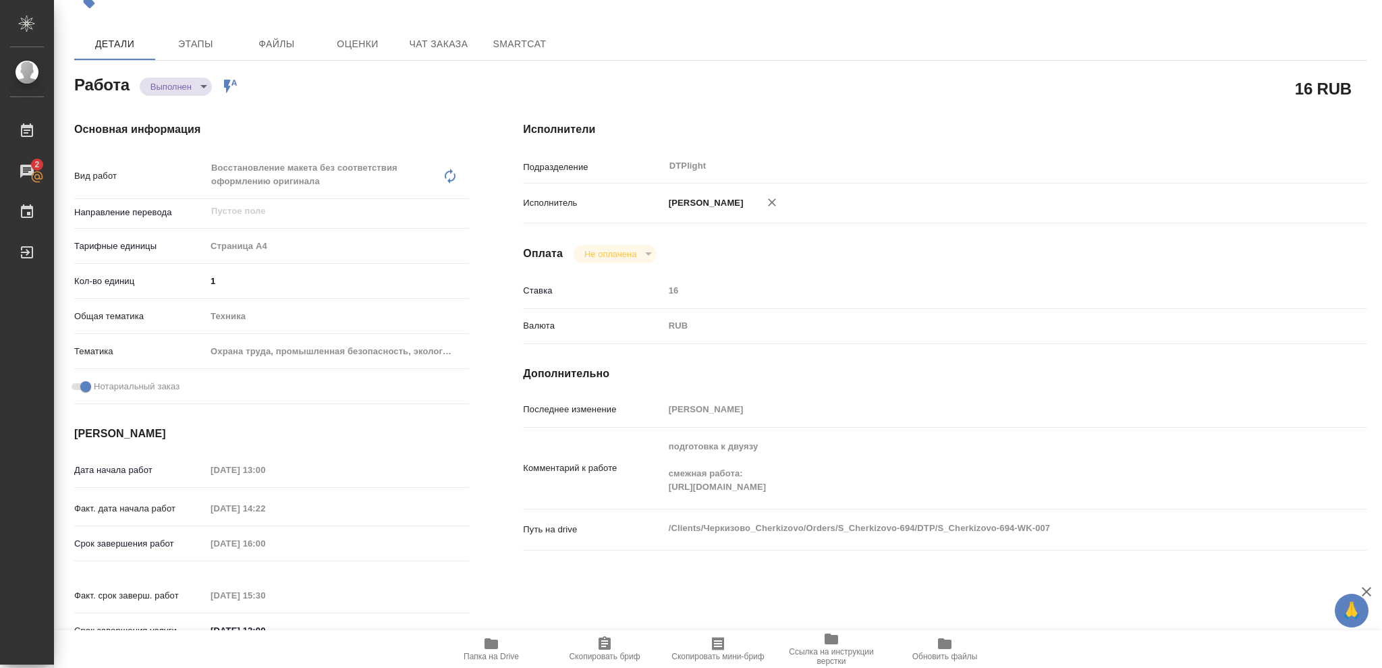
type textarea "x"
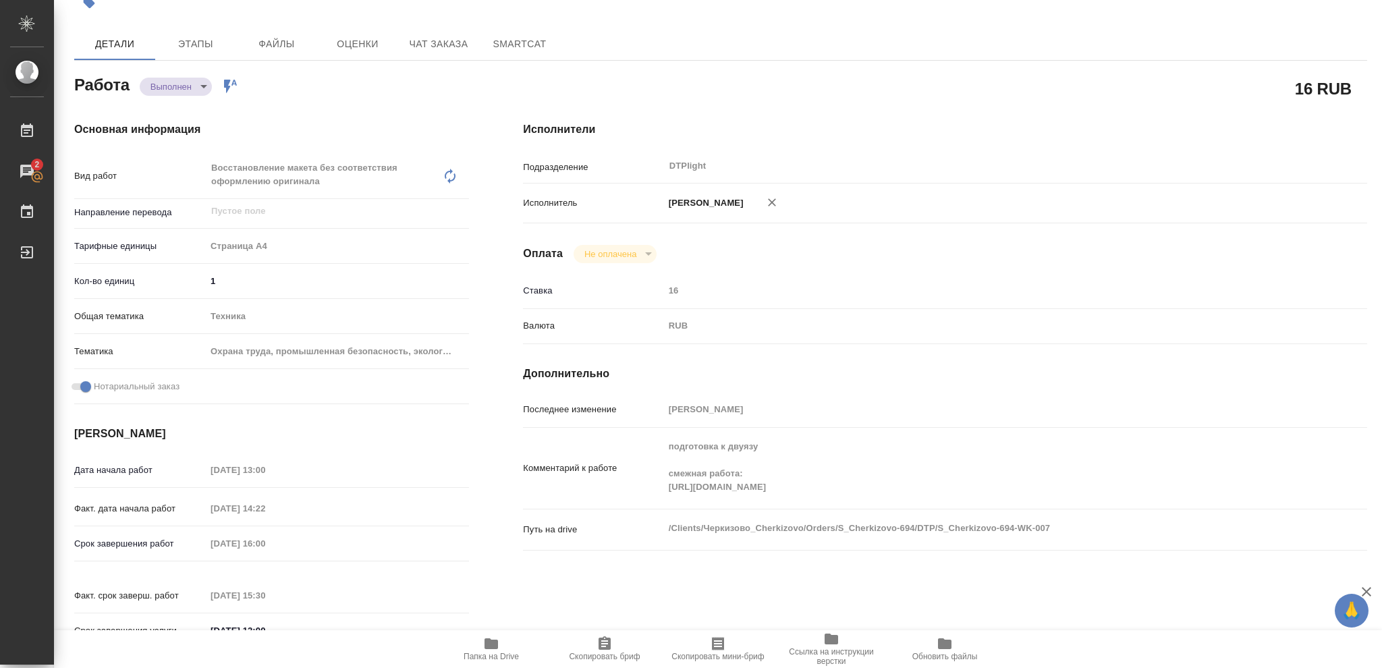
type textarea "x"
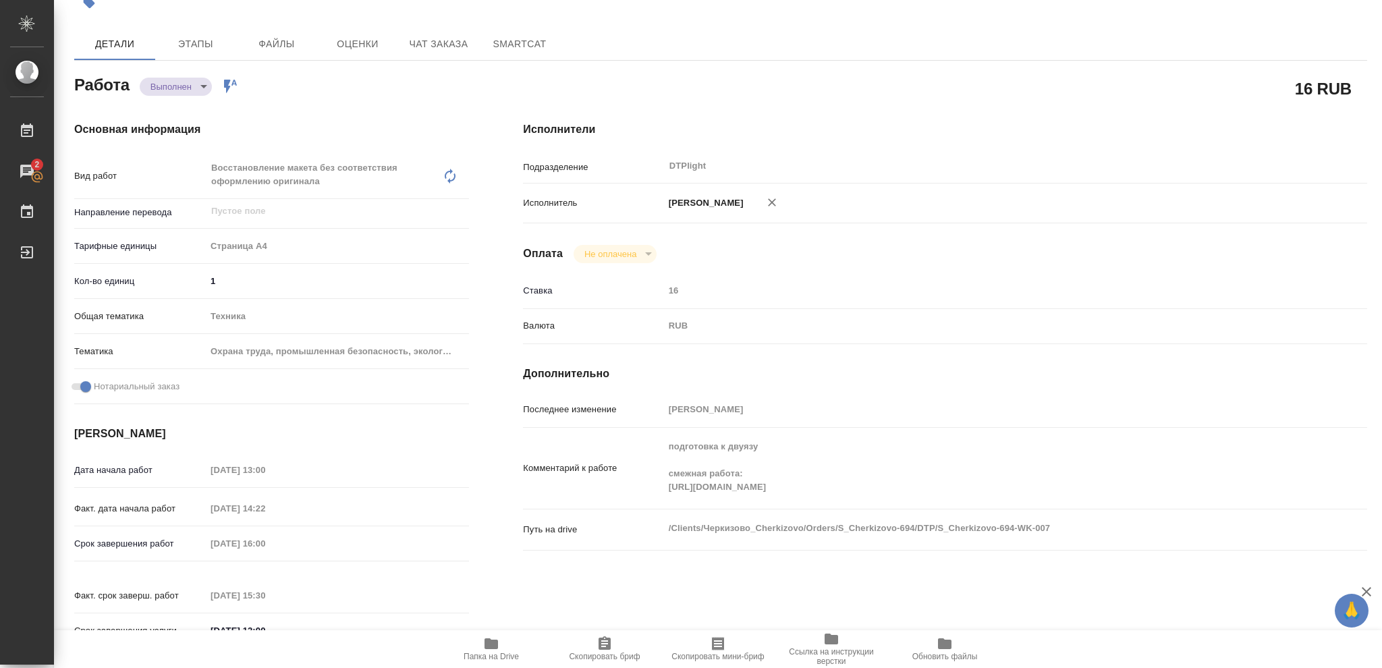
type textarea "x"
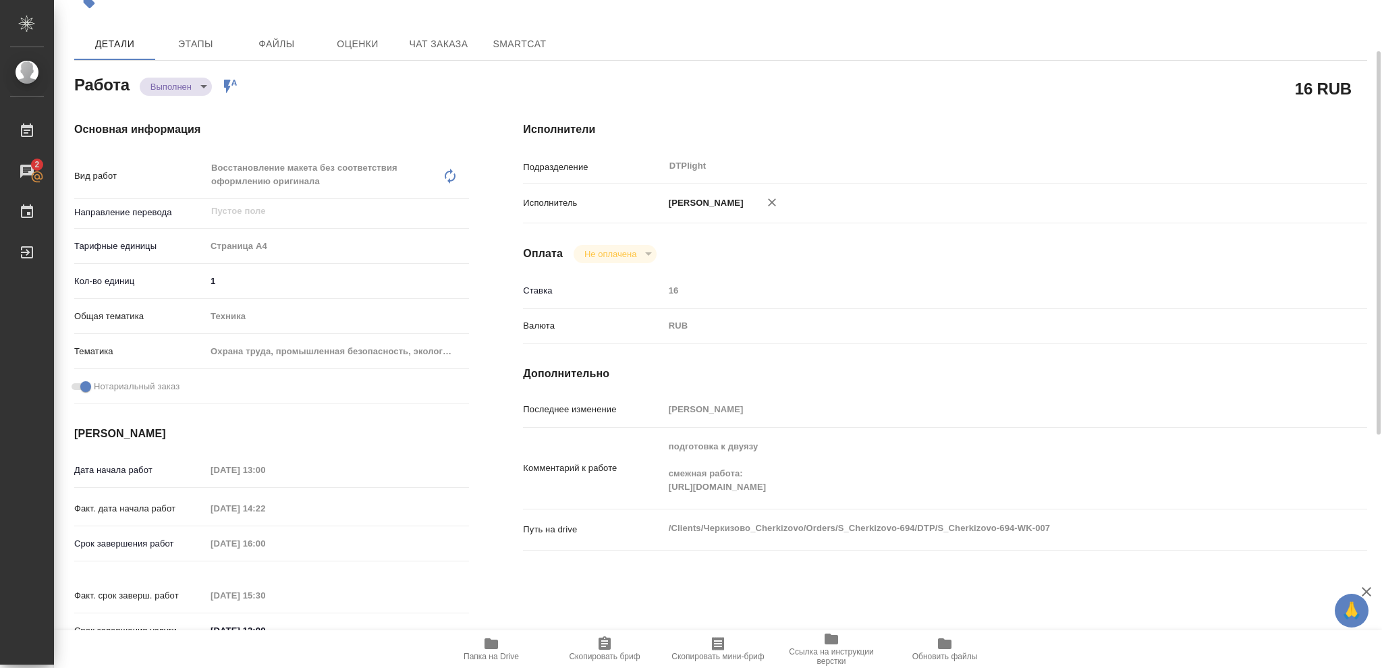
type textarea "x"
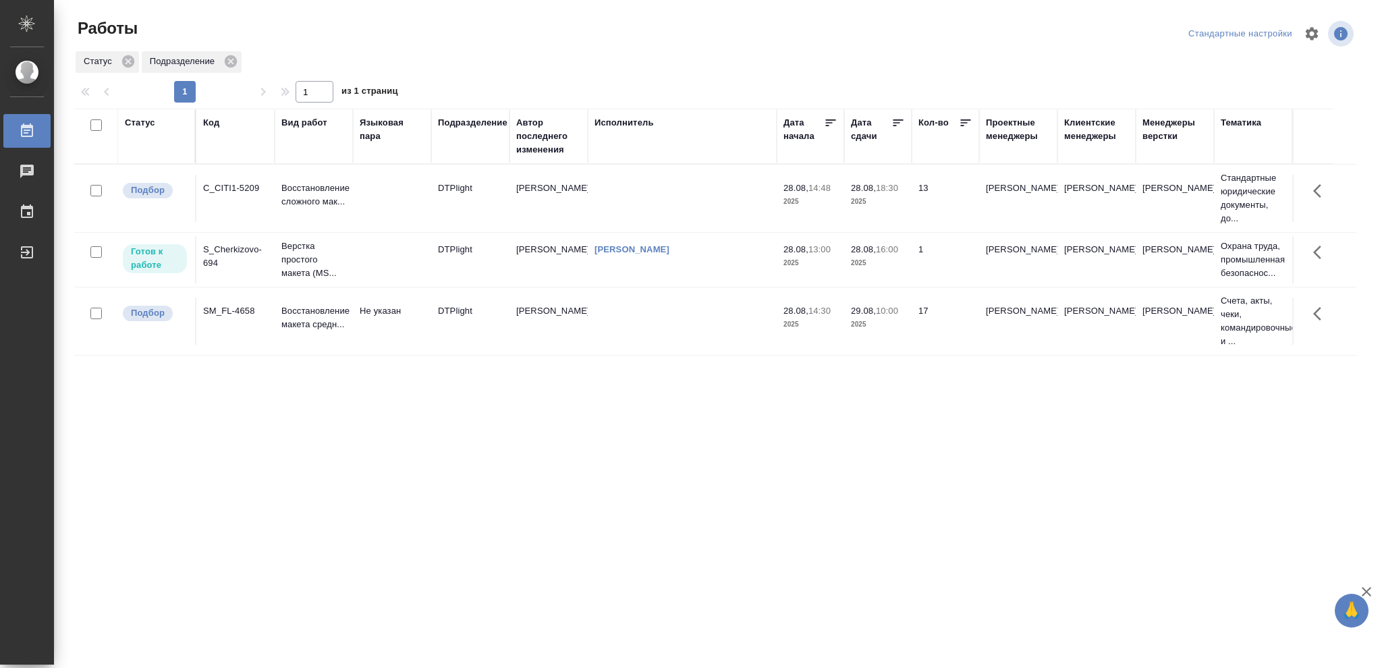
click at [901, 260] on p "2025" at bounding box center [878, 262] width 54 height 13
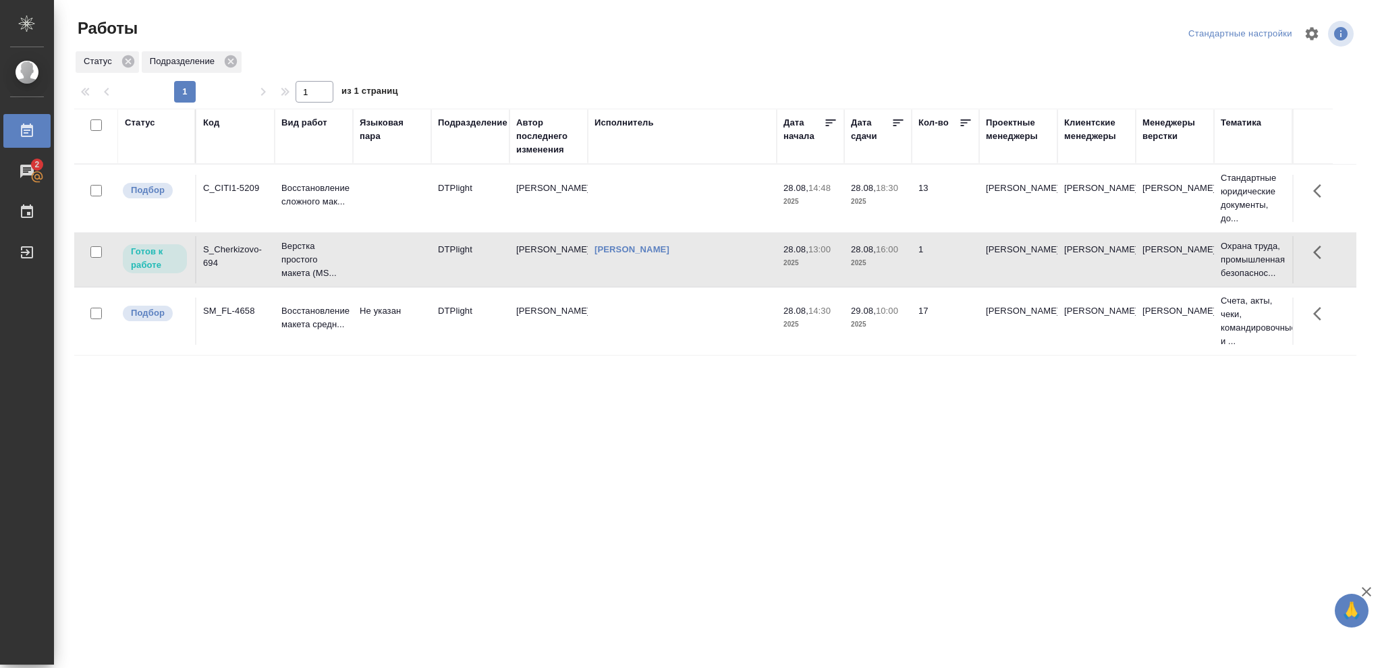
click at [901, 260] on p "2025" at bounding box center [878, 262] width 54 height 13
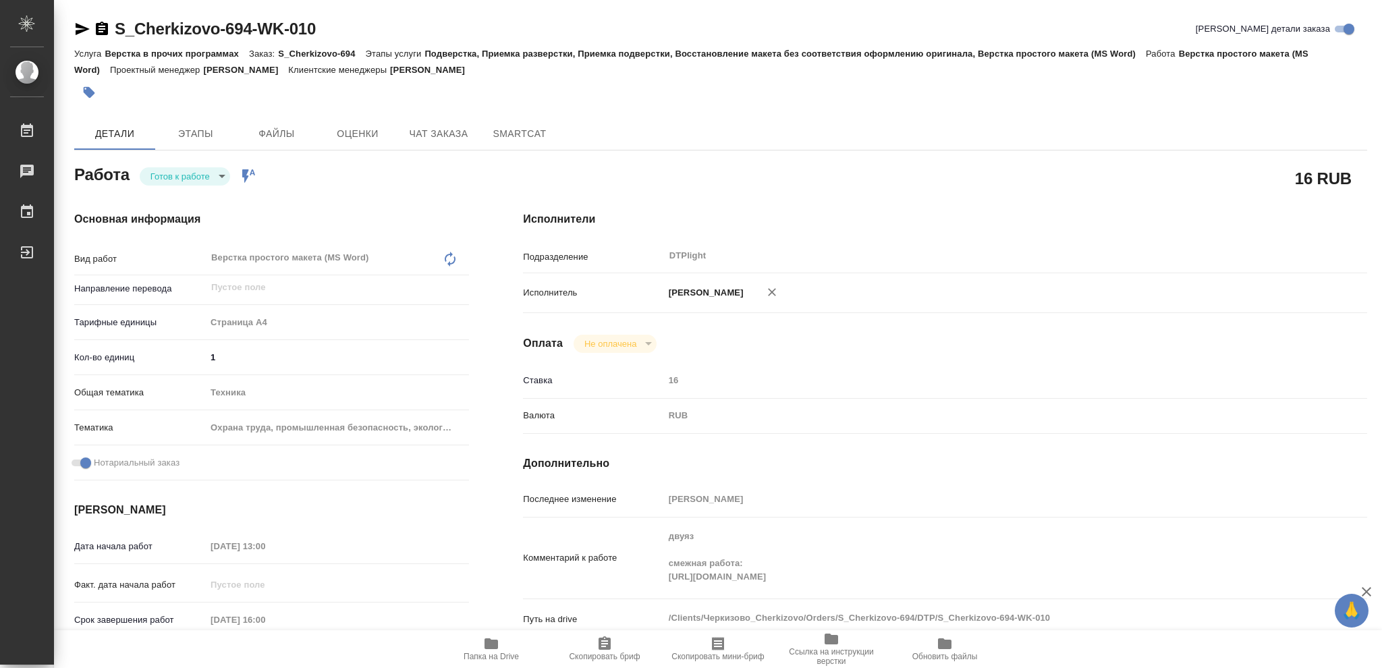
click at [490, 644] on icon "button" at bounding box center [490, 643] width 13 height 11
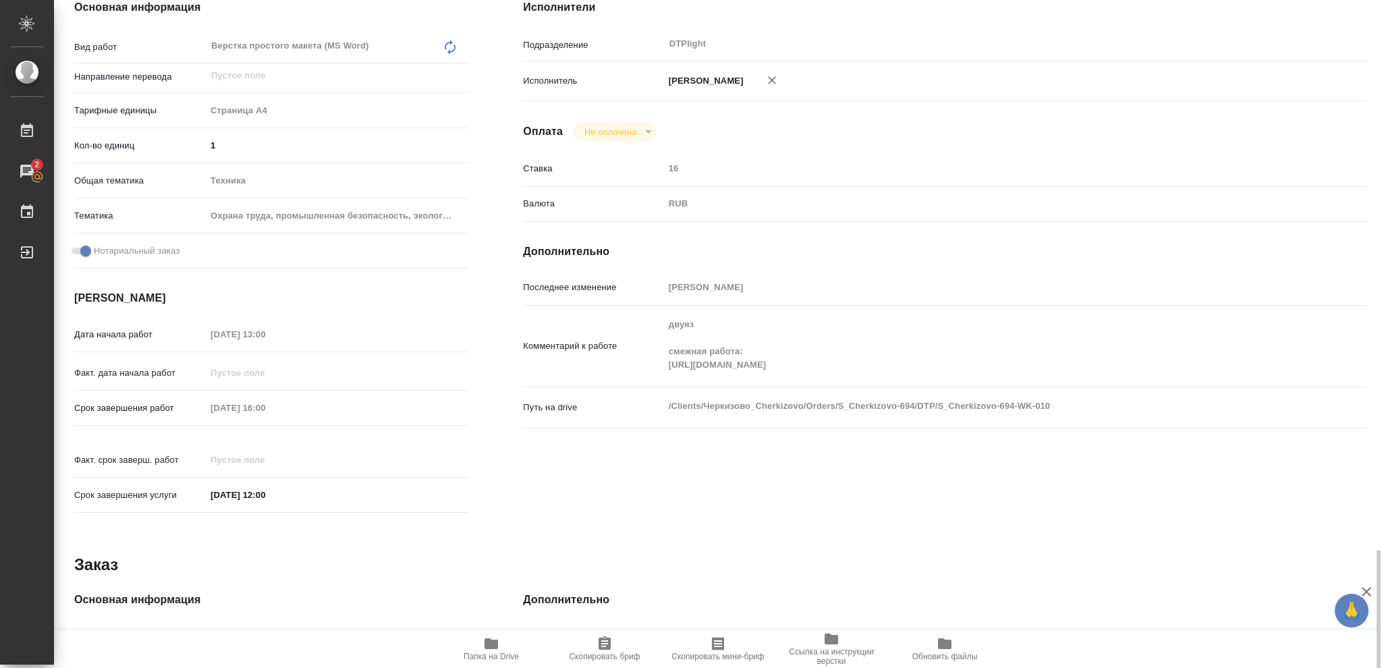
scroll to position [122, 0]
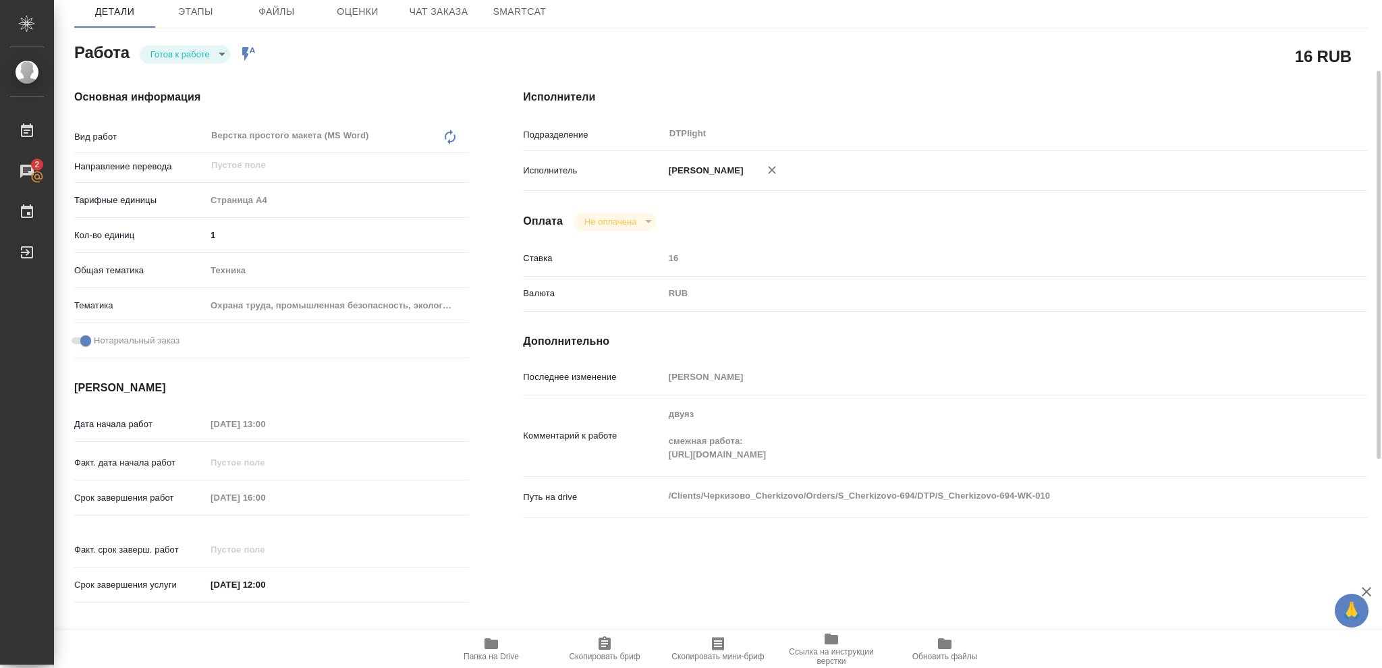
click at [222, 51] on body "🙏 .cls-1 fill:#fff; AWATERA Vasileva Olga Работы 2 Чаты График Выйти S_Cherkizo…" at bounding box center [691, 334] width 1382 height 668
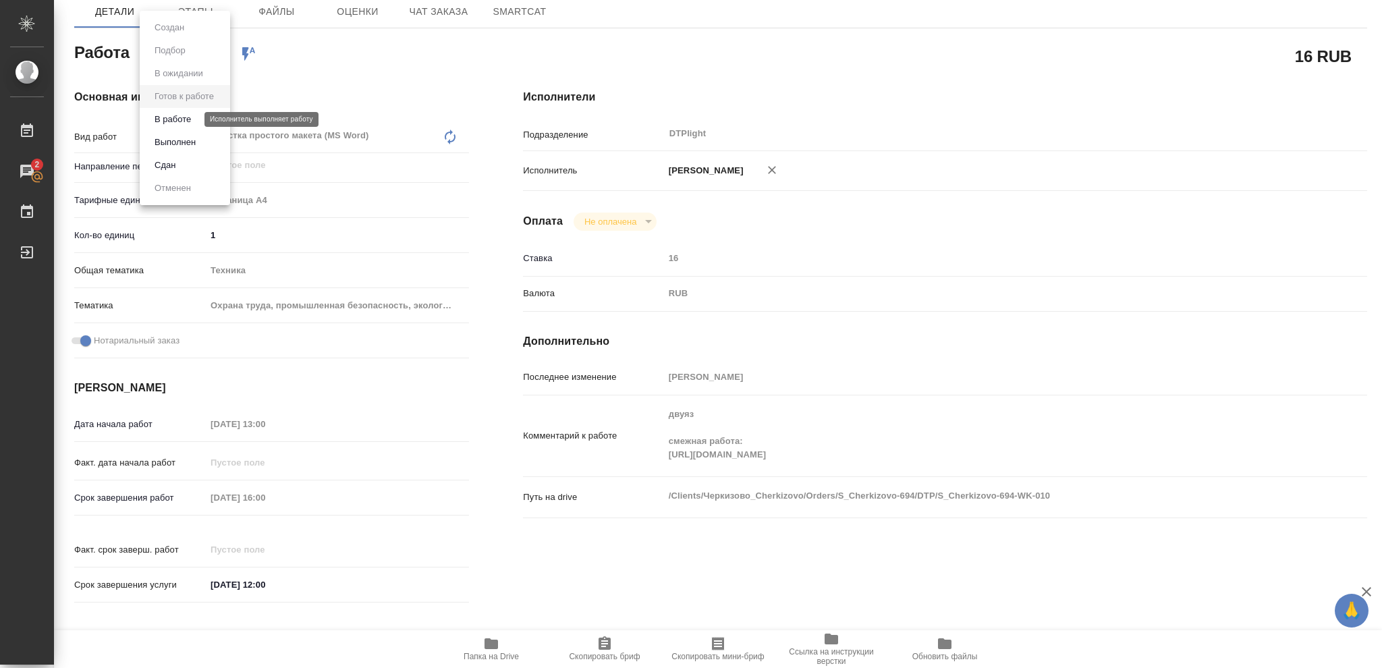
click at [187, 117] on button "В работе" at bounding box center [172, 119] width 45 height 15
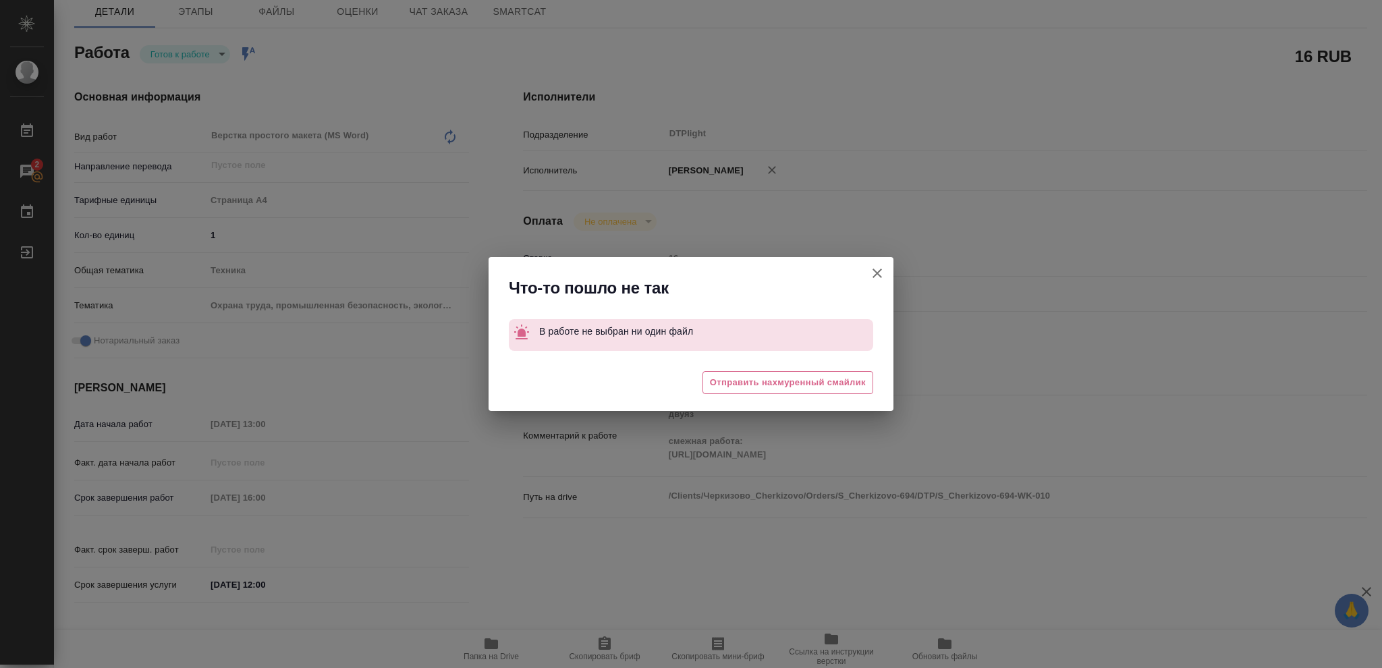
type textarea "x"
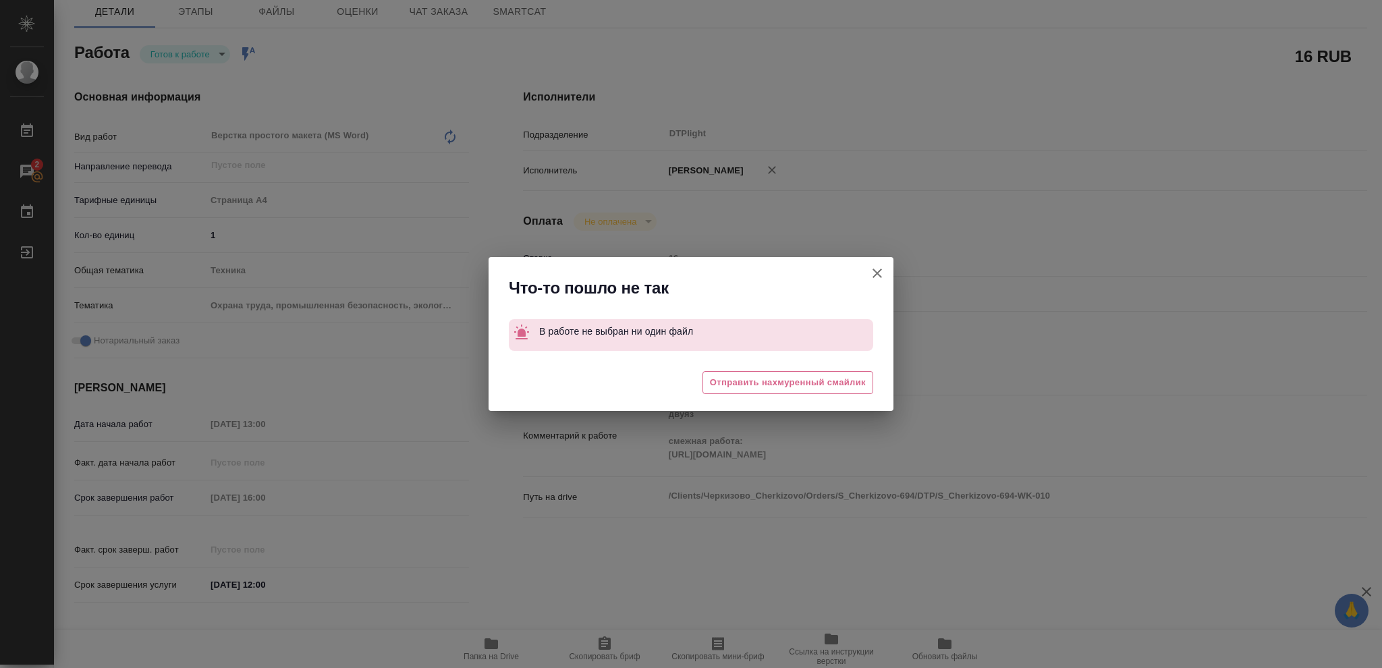
type textarea "x"
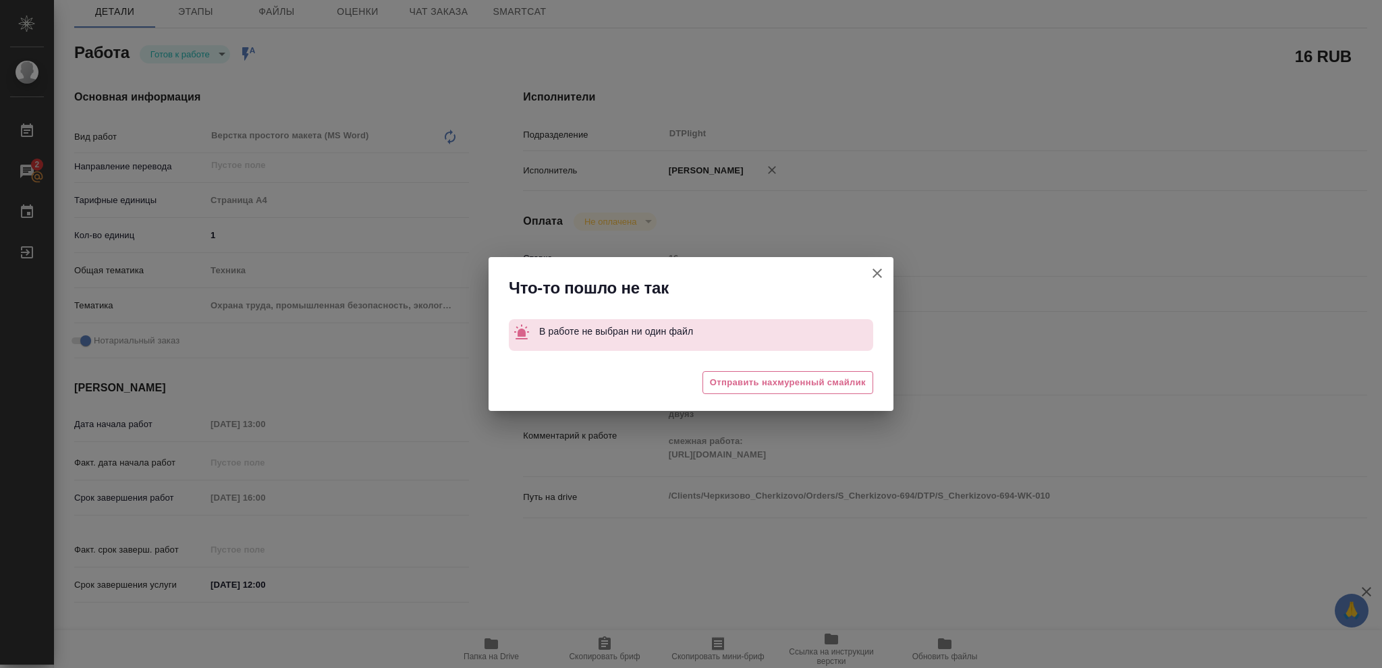
click at [876, 271] on icon "button" at bounding box center [877, 273] width 16 height 16
type textarea "x"
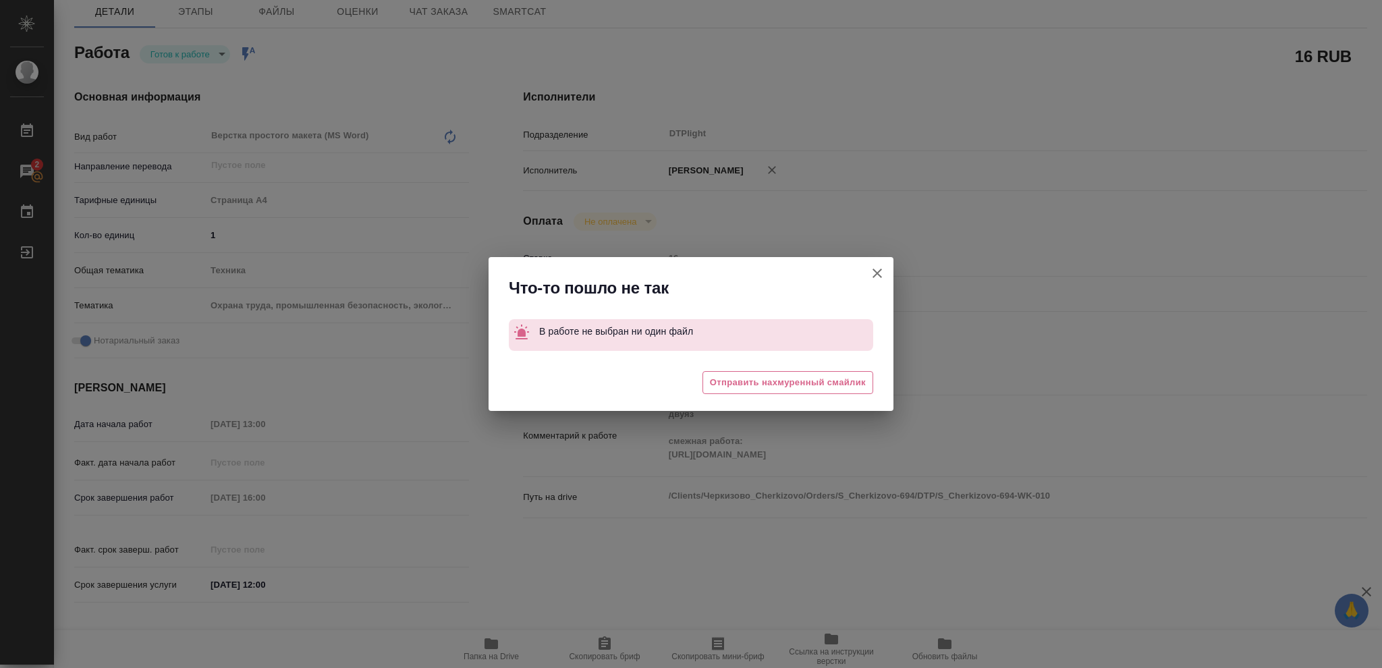
type textarea "x"
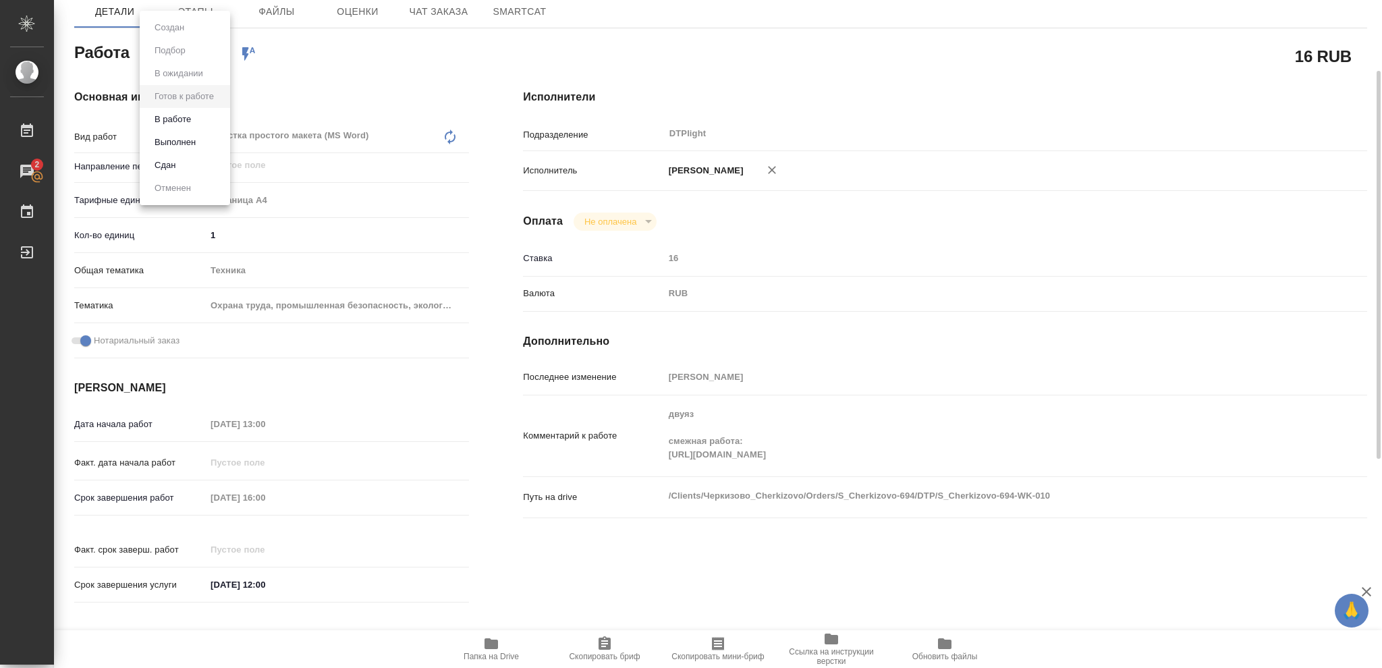
click at [223, 51] on body "🙏 .cls-1 fill:#fff; AWATERA Vasileva Olga Работы 2 Чаты График Выйти S_Cherkizo…" at bounding box center [691, 334] width 1382 height 668
click at [173, 117] on button "В работе" at bounding box center [172, 119] width 45 height 15
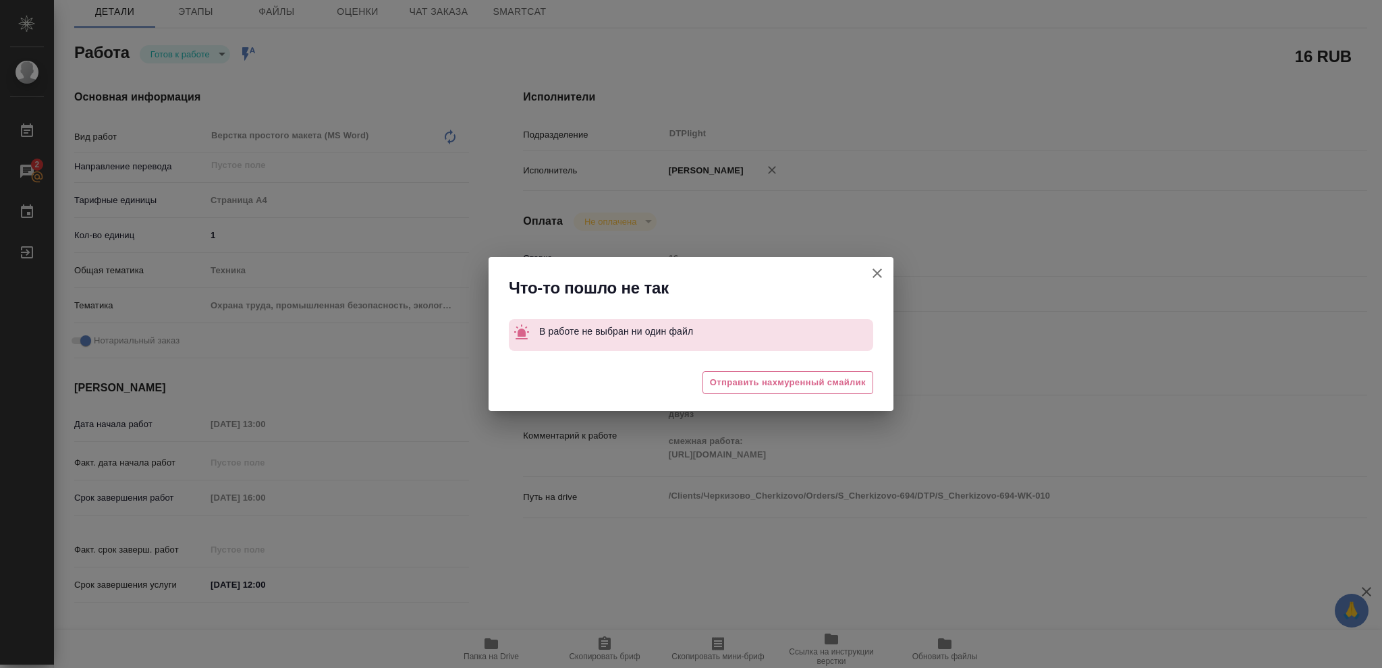
type textarea "x"
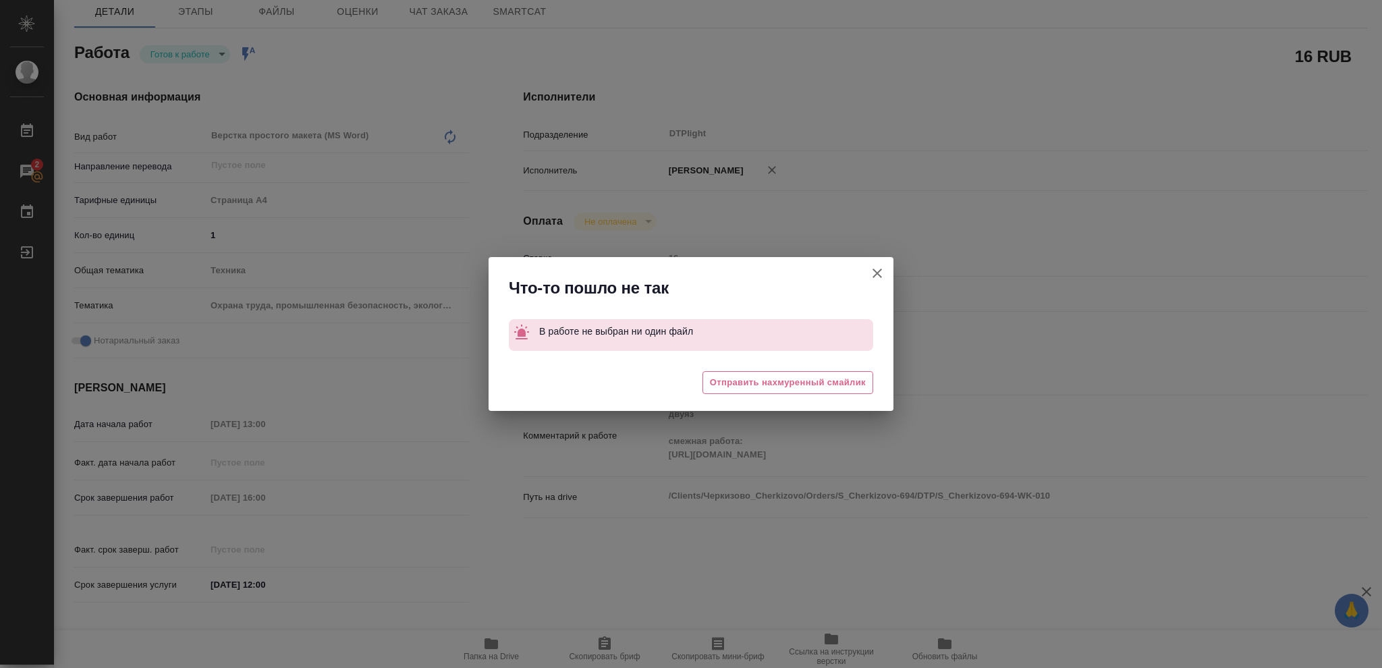
type textarea "x"
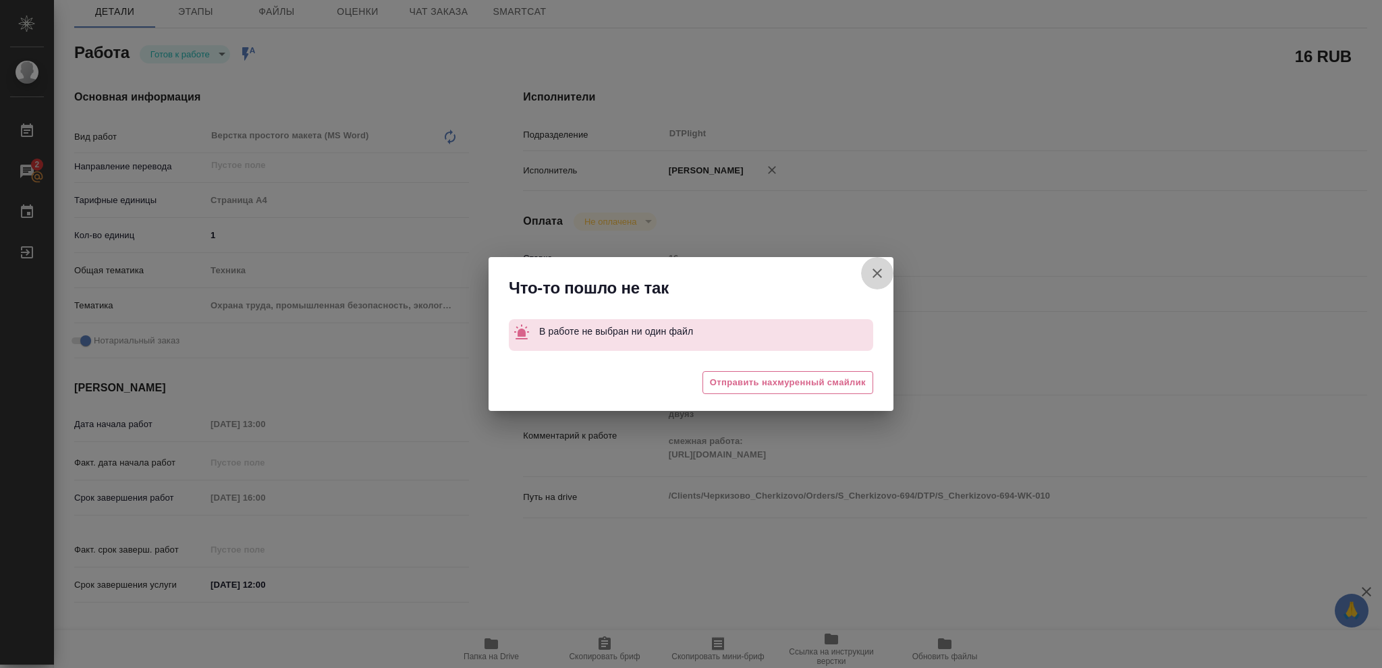
click at [880, 269] on icon "button" at bounding box center [876, 272] width 9 height 9
type textarea "x"
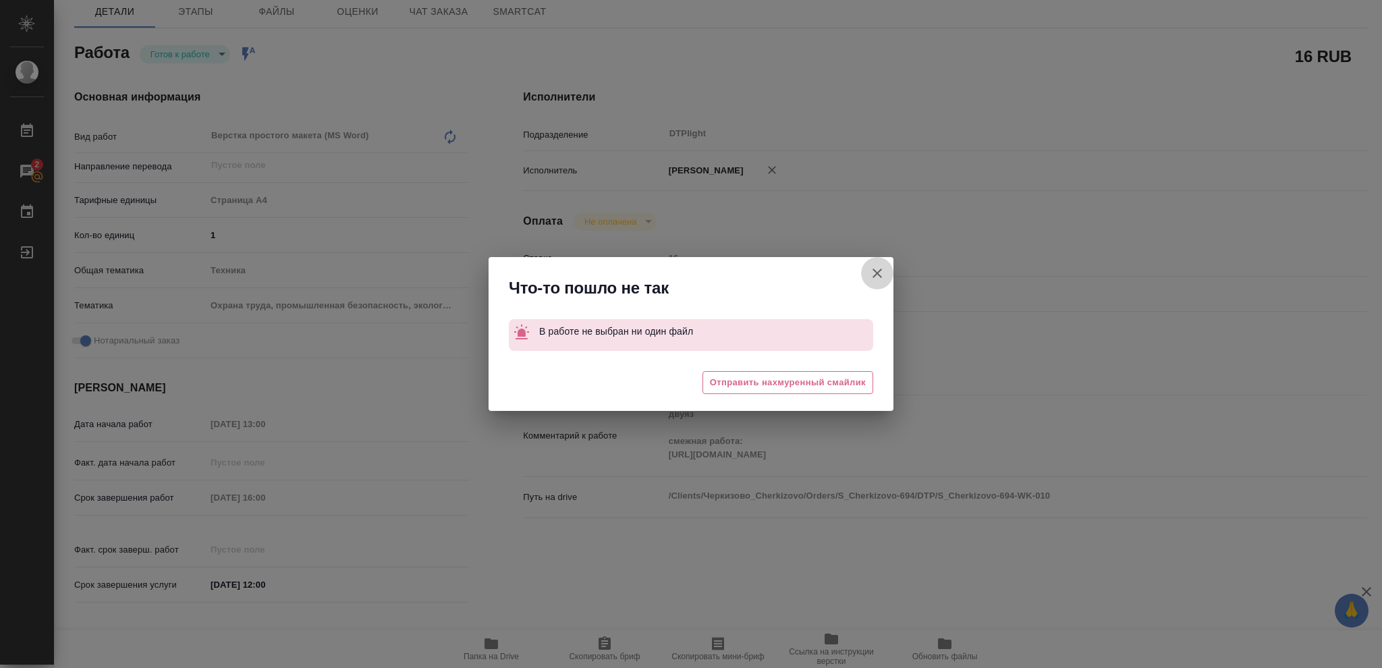
type textarea "x"
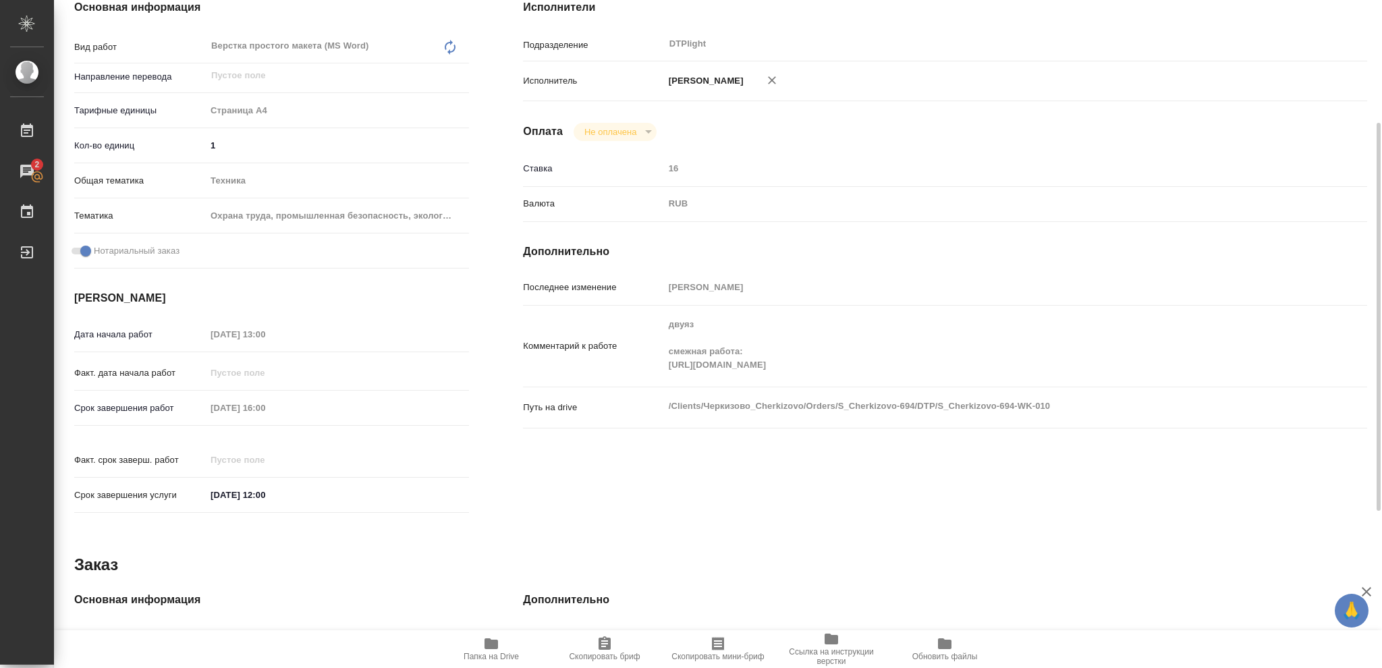
scroll to position [0, 0]
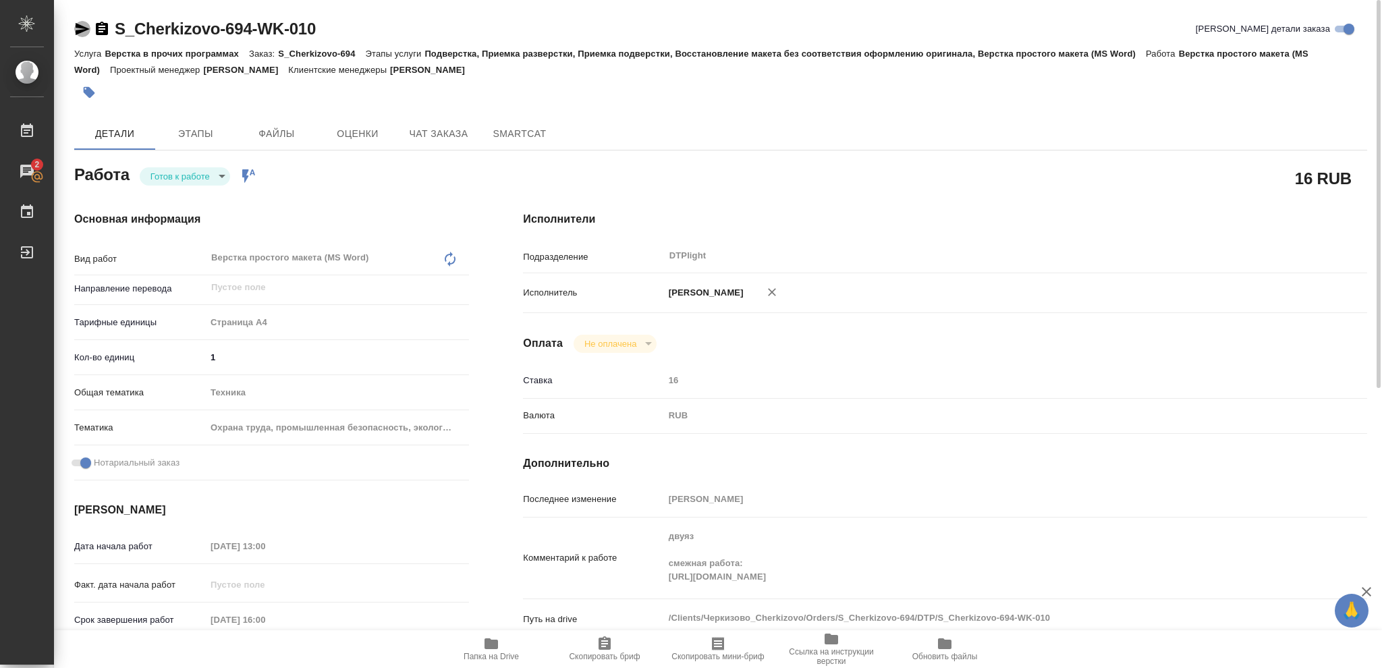
click at [78, 30] on icon "button" at bounding box center [83, 29] width 14 height 12
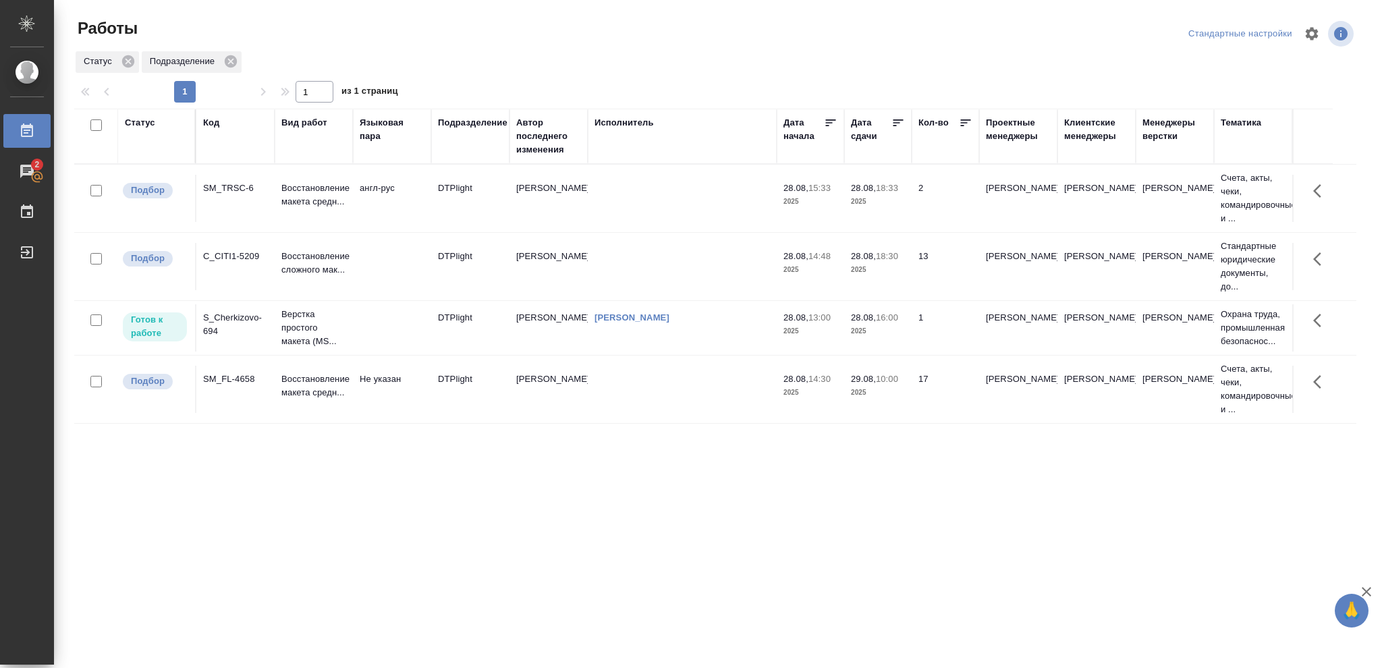
click at [875, 333] on p "2025" at bounding box center [878, 330] width 54 height 13
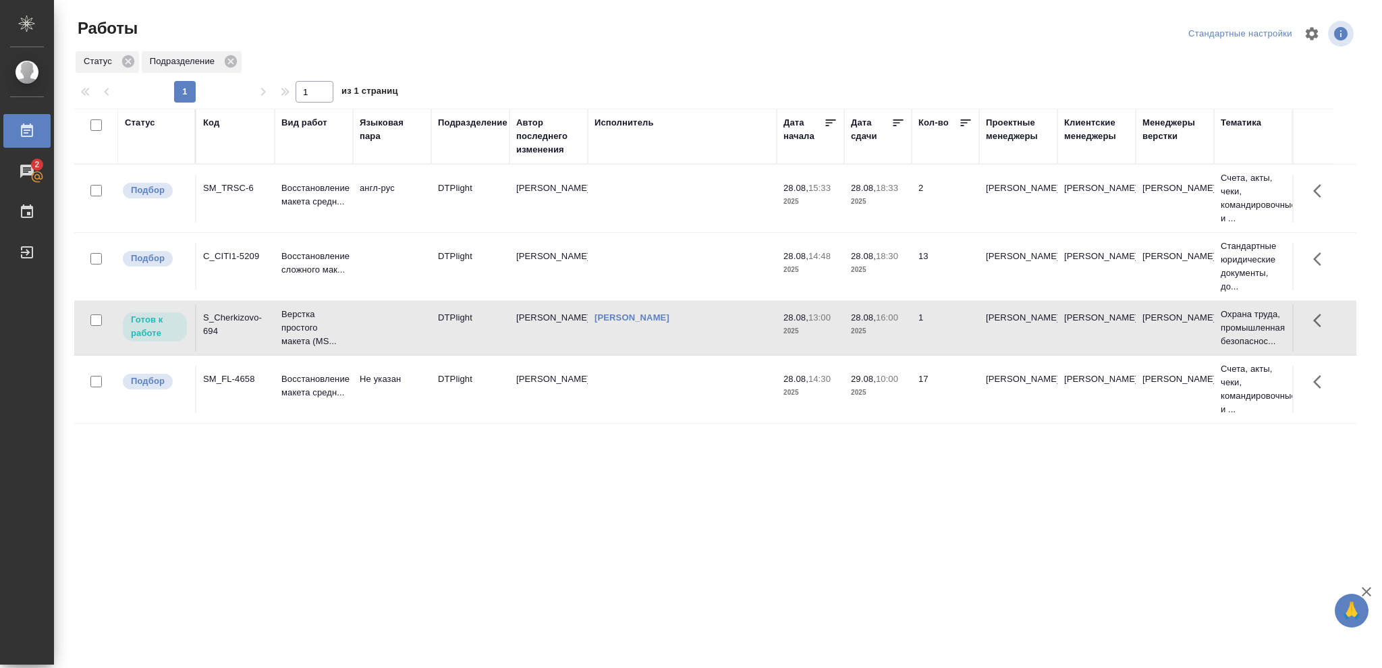
click at [875, 333] on p "2025" at bounding box center [878, 330] width 54 height 13
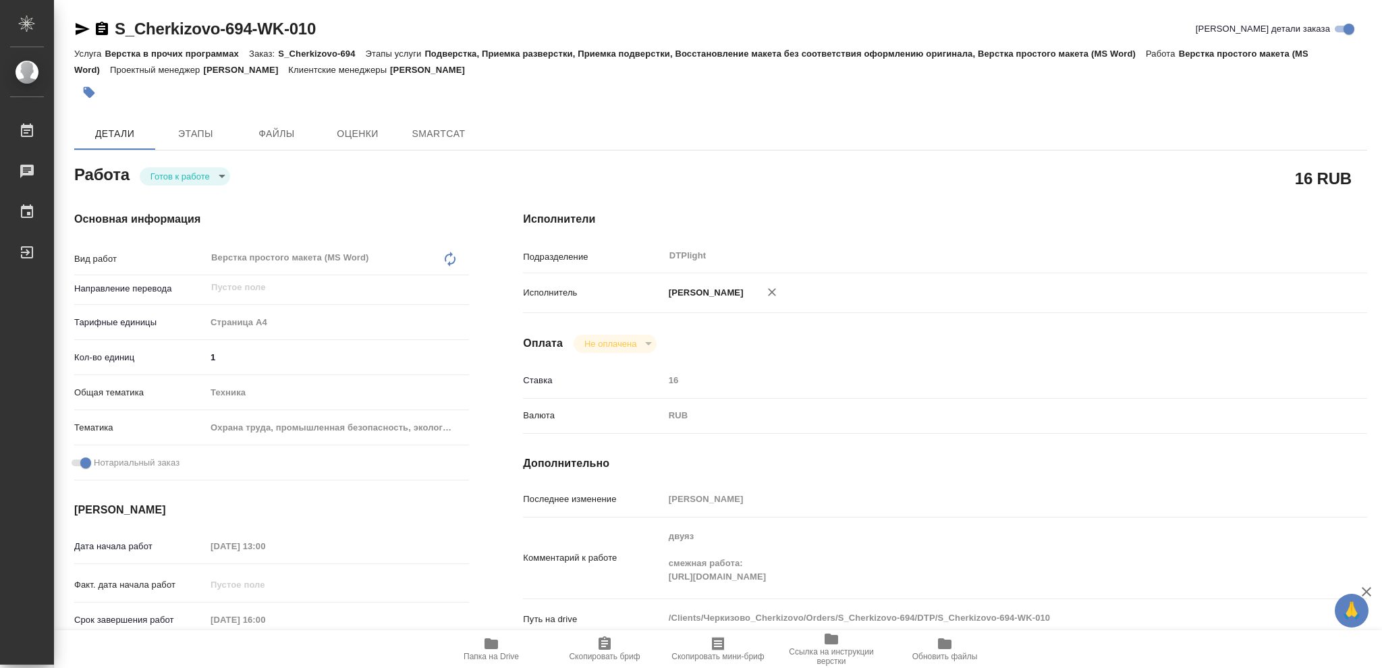
type textarea "x"
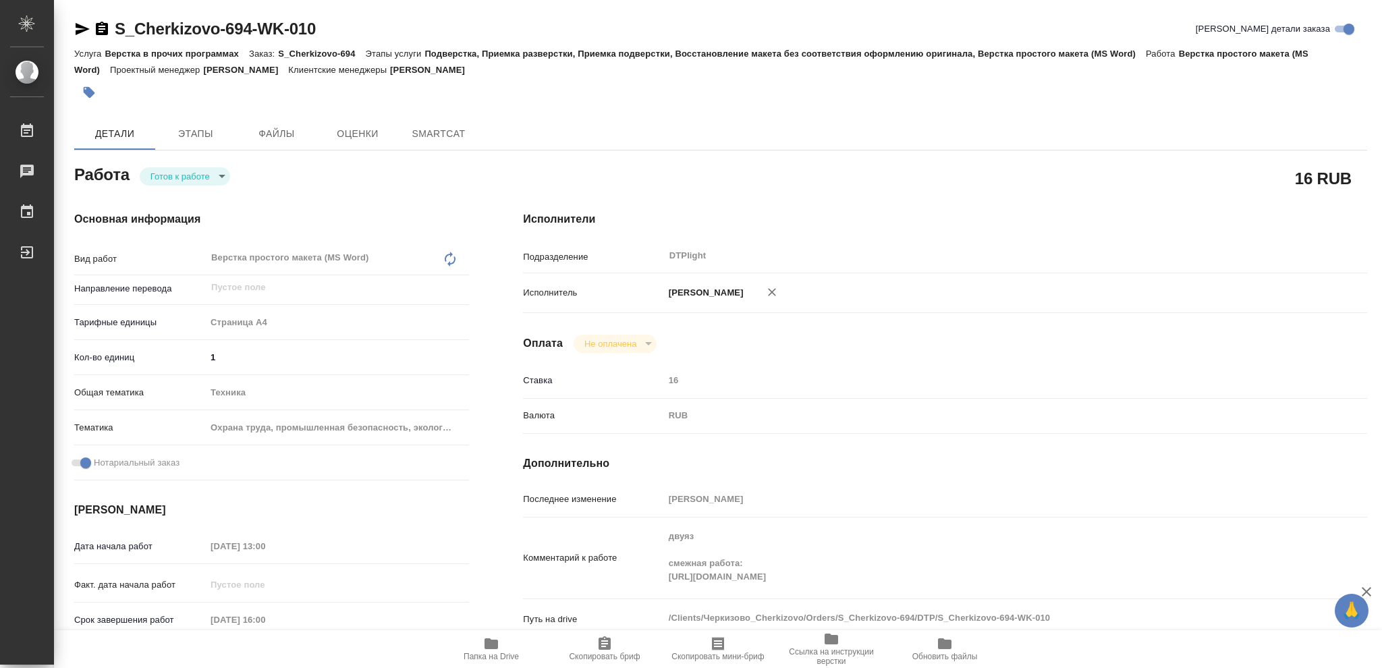
type textarea "x"
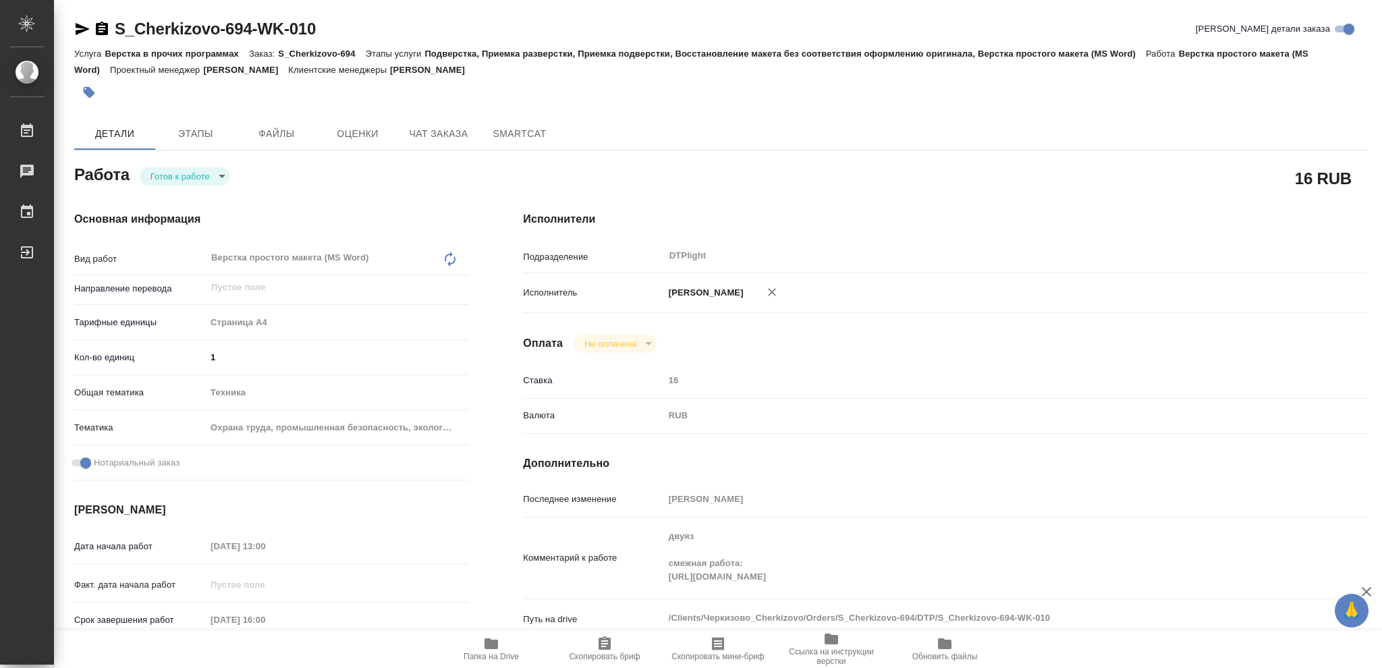
type textarea "x"
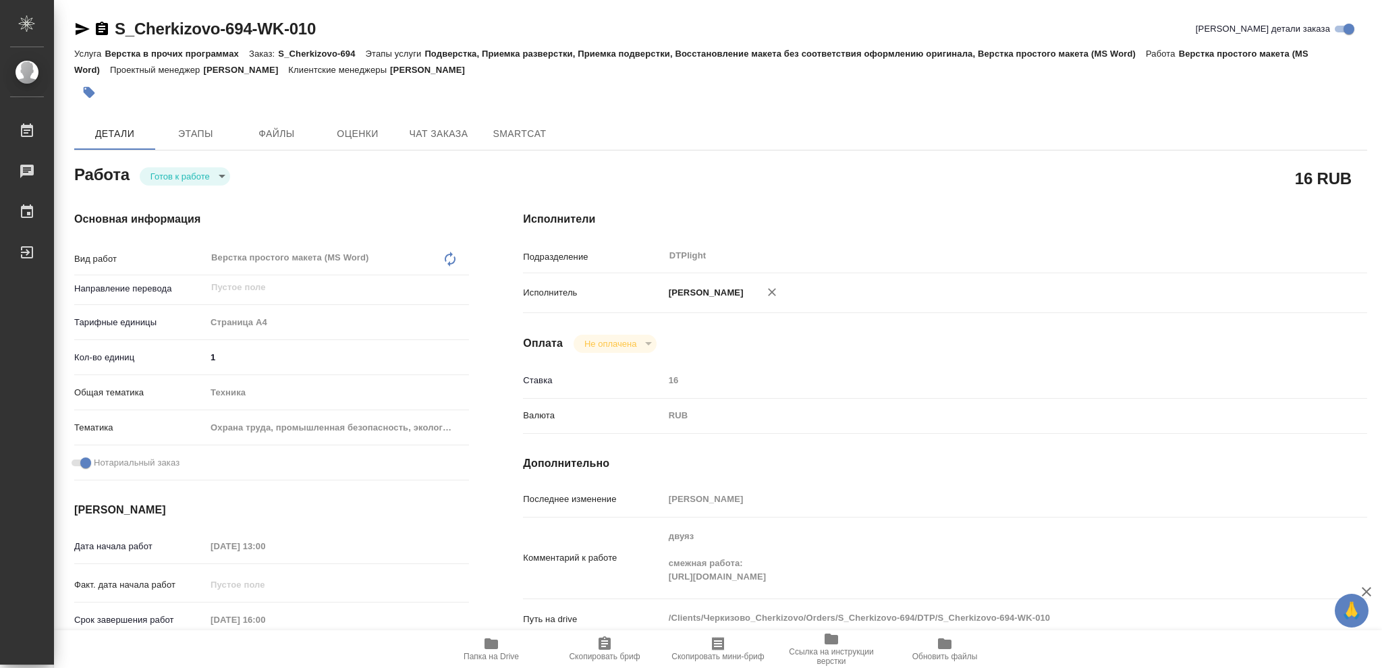
type textarea "x"
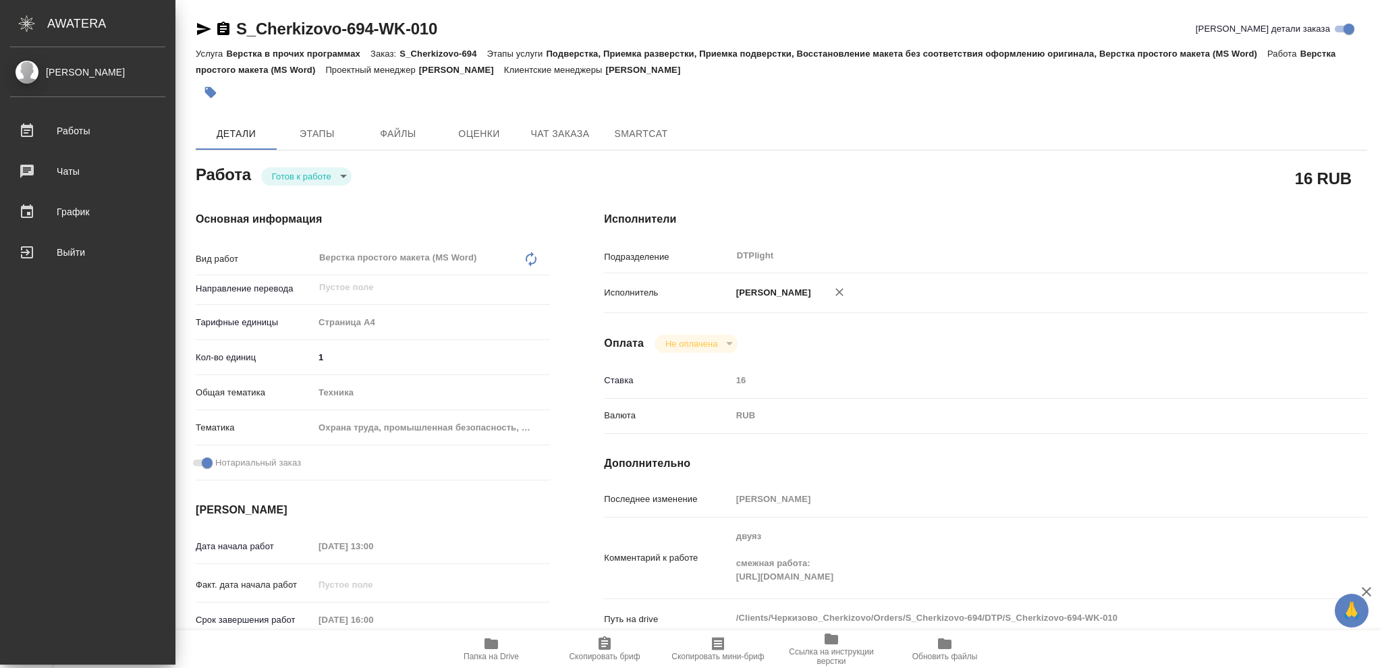
type textarea "x"
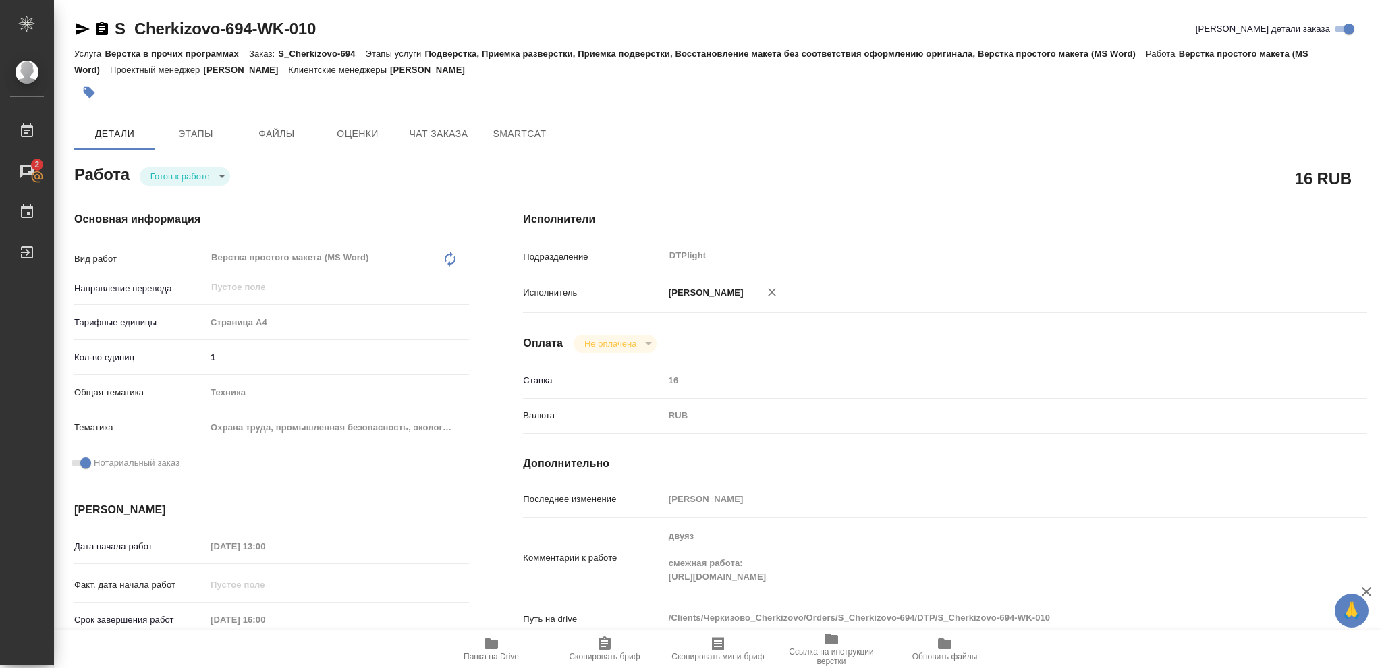
click at [219, 175] on body "🙏 .cls-1 fill:#fff; AWATERA Vasileva Olga Работы 2 Чаты График Выйти S_Cherkizo…" at bounding box center [691, 334] width 1382 height 668
click at [191, 178] on button "В работе" at bounding box center [172, 176] width 45 height 15
type textarea "x"
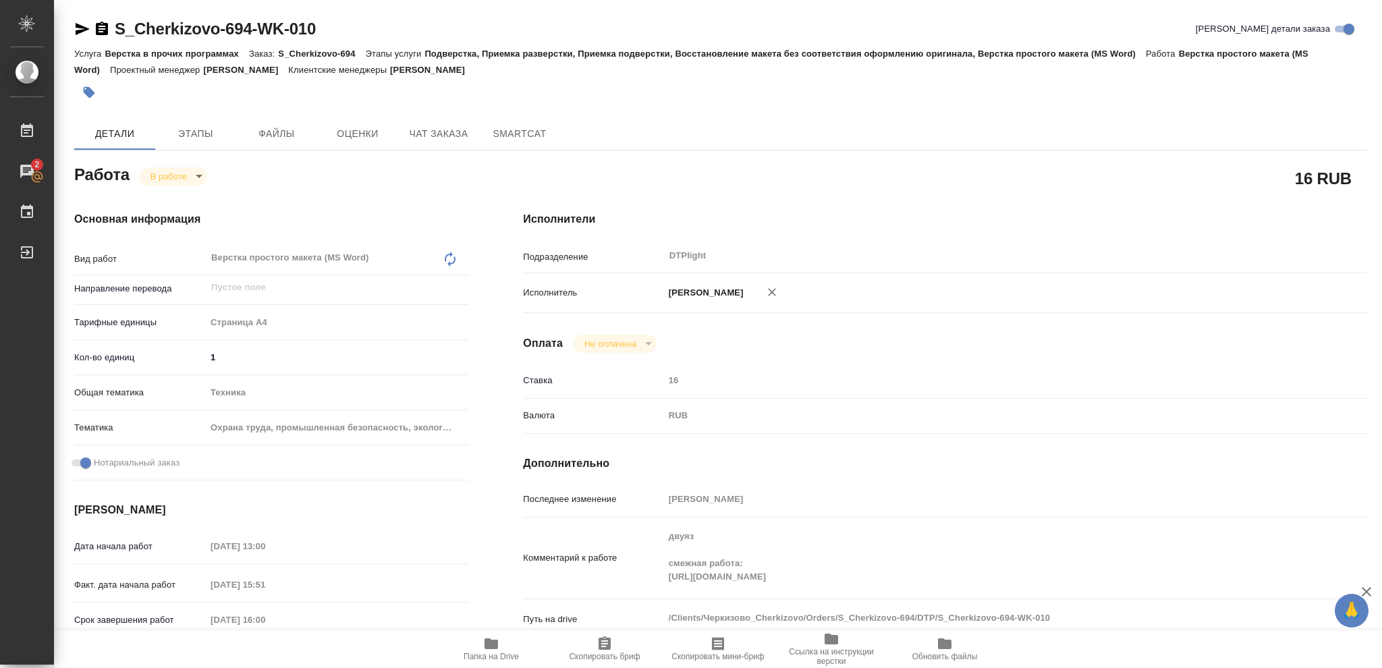
type textarea "x"
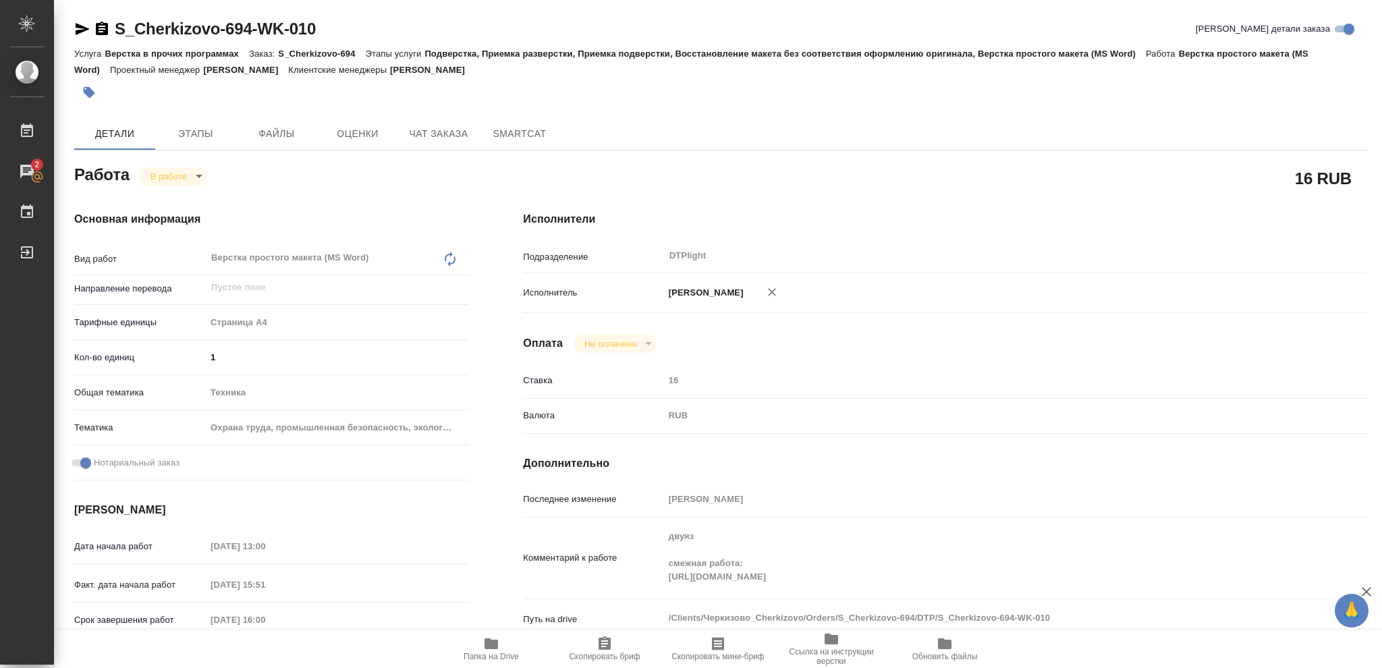
type textarea "x"
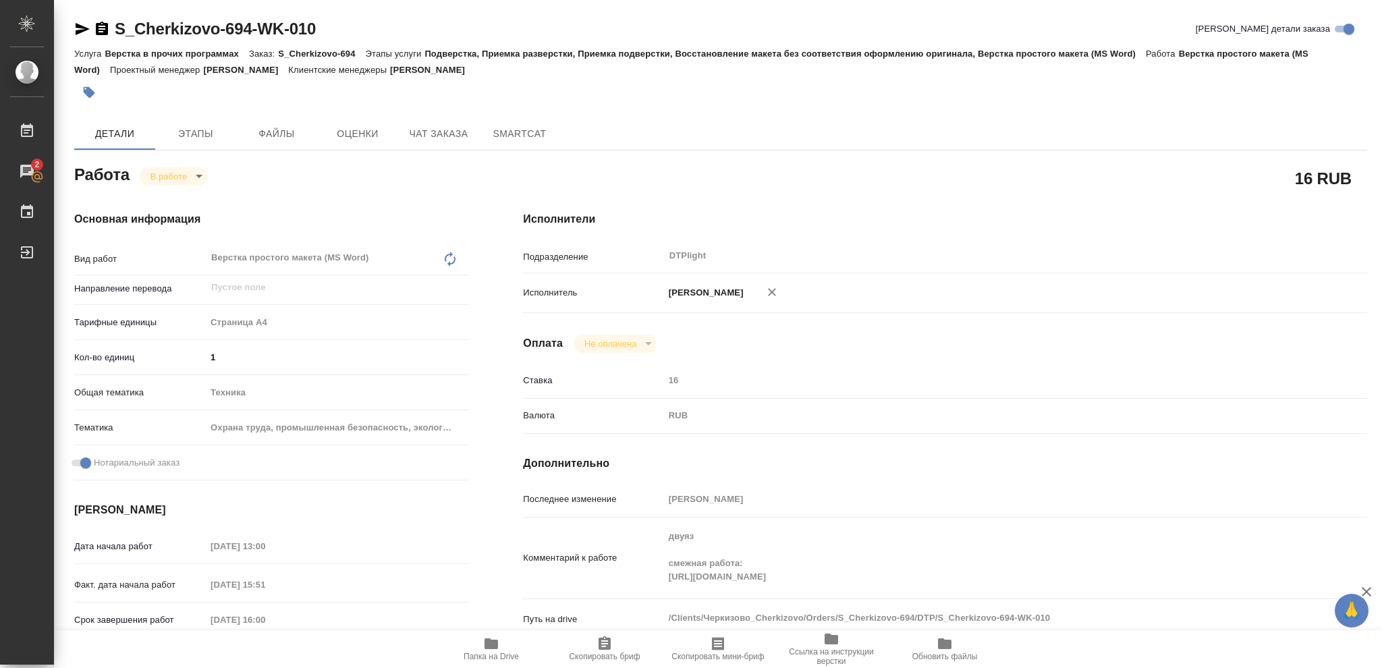
type textarea "x"
click at [198, 178] on body "🙏 .cls-1 fill:#fff; AWATERA Vasileva Olga Работы 2 Чаты График Выйти S_Cherkizo…" at bounding box center [691, 334] width 1382 height 668
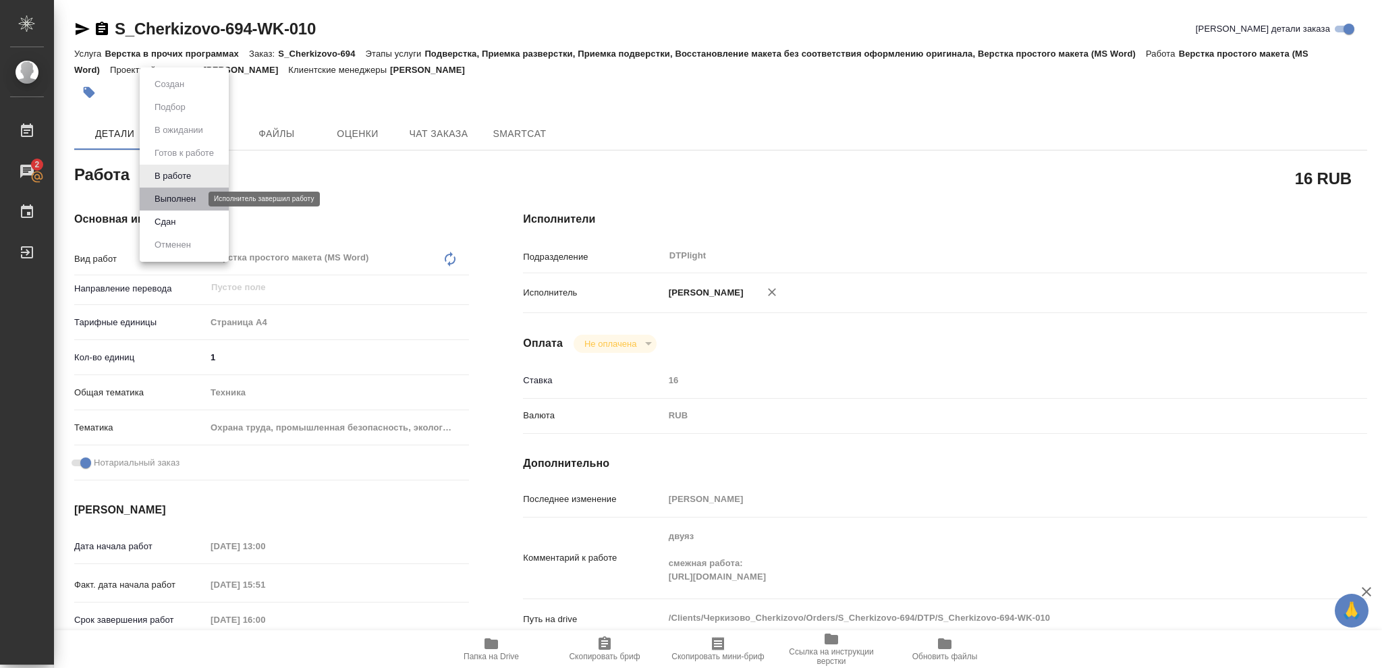
click at [181, 200] on button "Выполнен" at bounding box center [174, 199] width 49 height 15
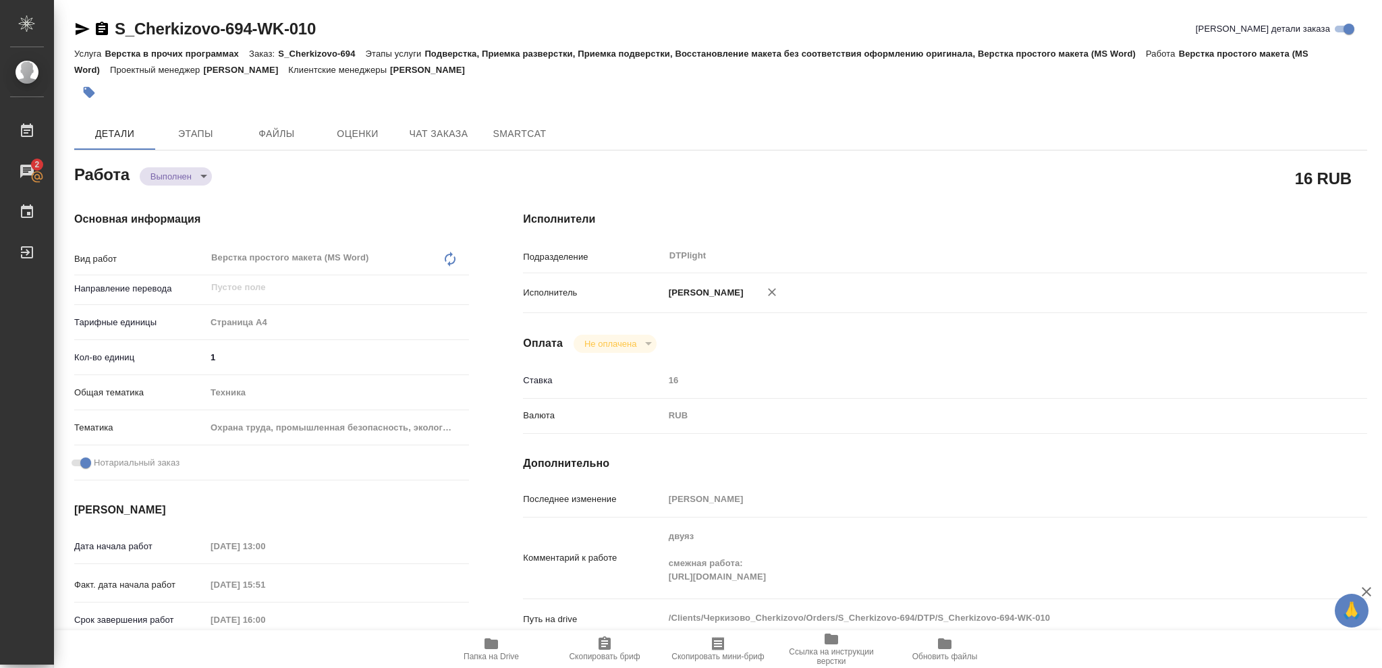
type textarea "x"
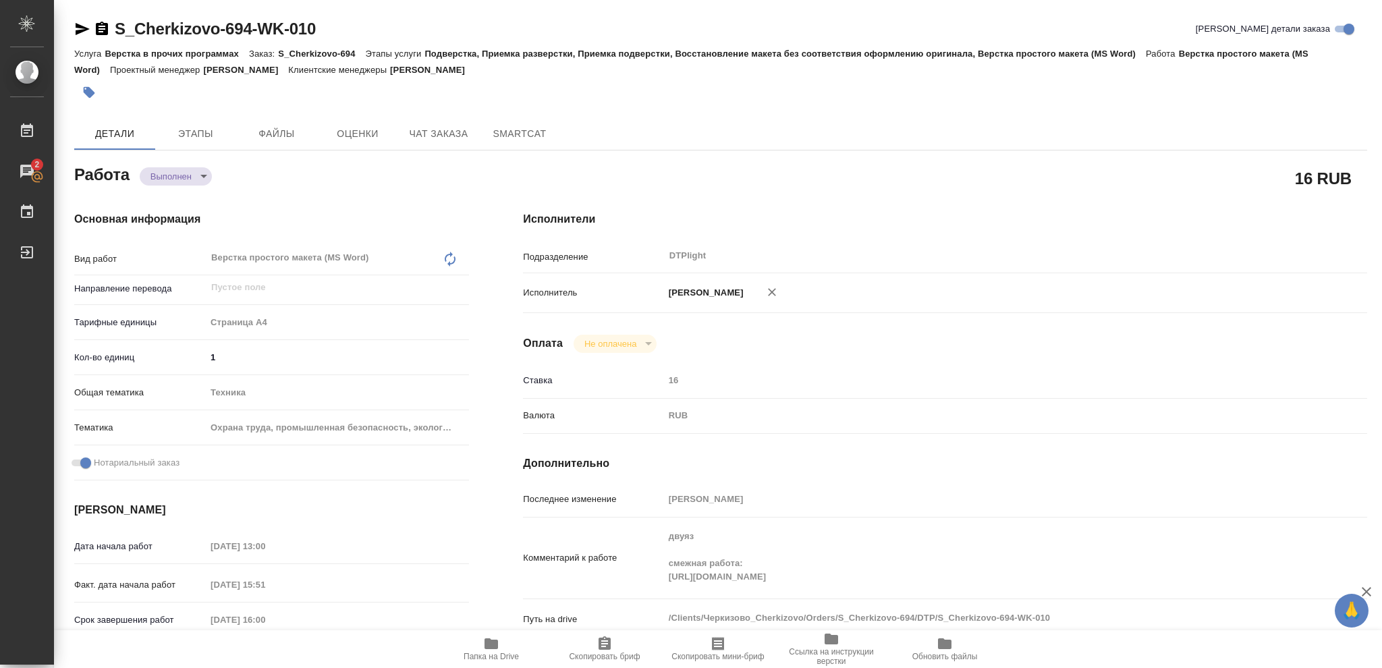
type textarea "x"
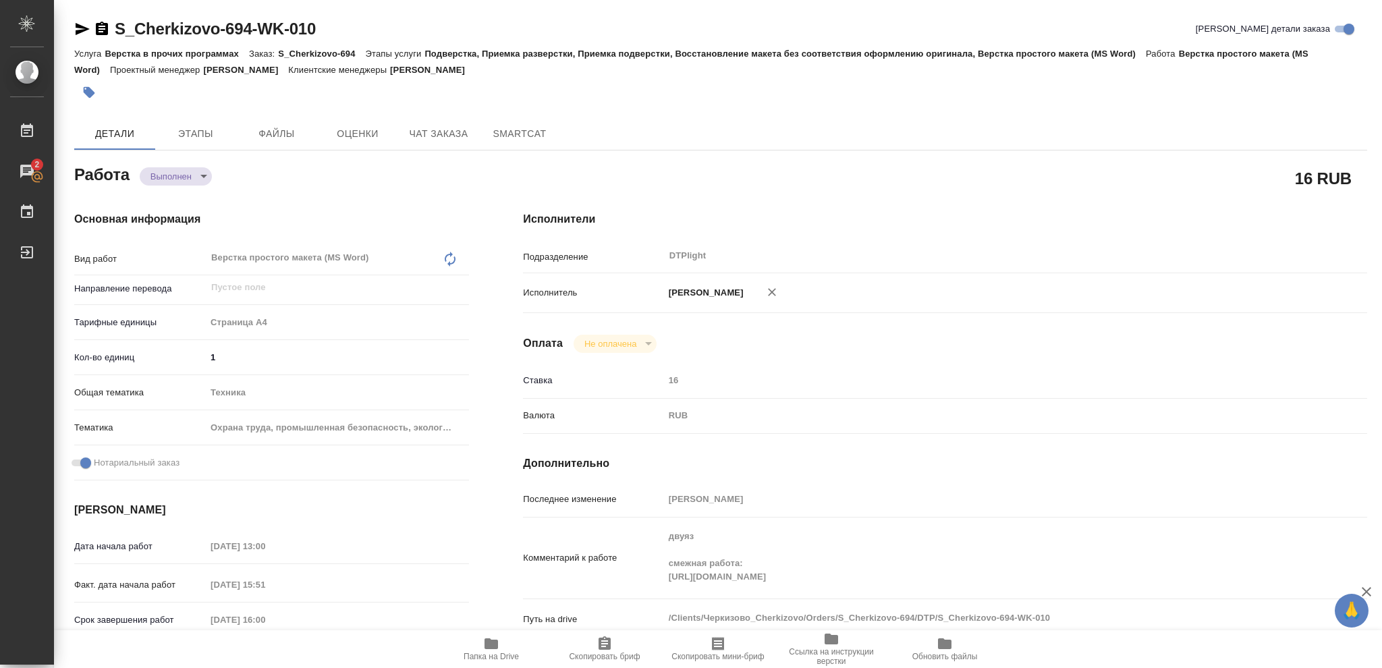
type textarea "x"
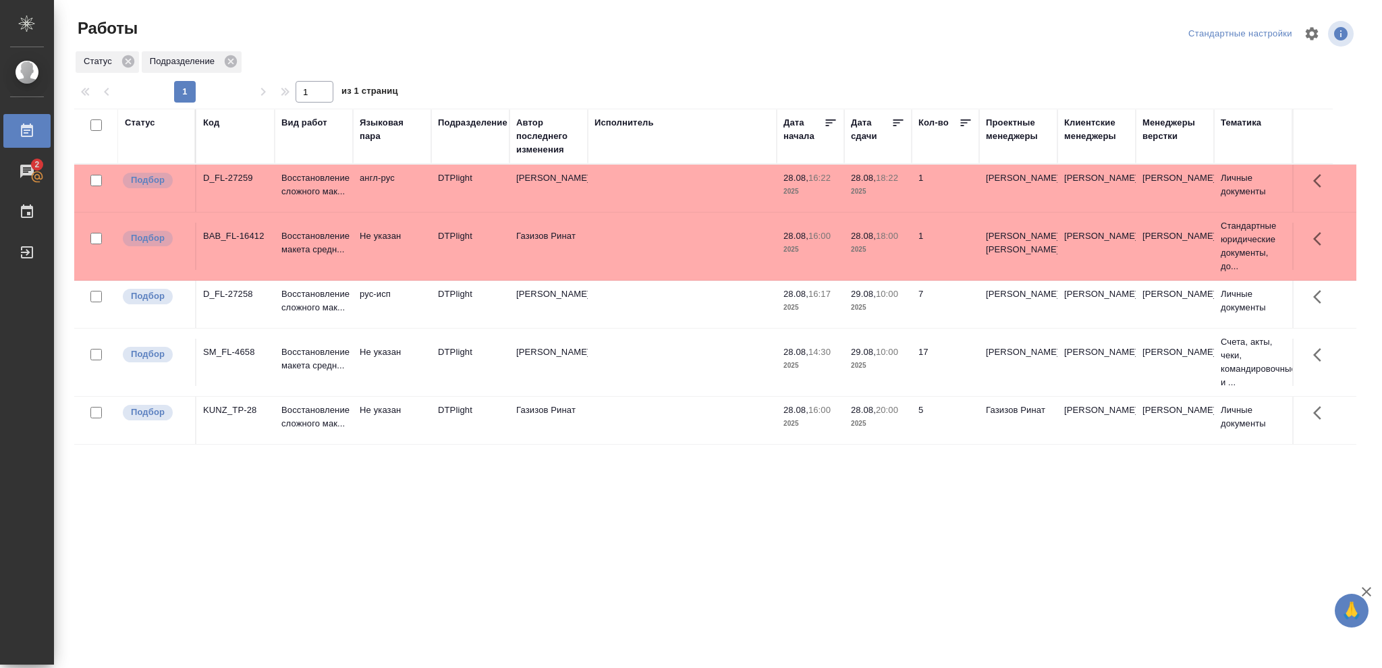
click at [889, 306] on p "2025" at bounding box center [878, 307] width 54 height 13
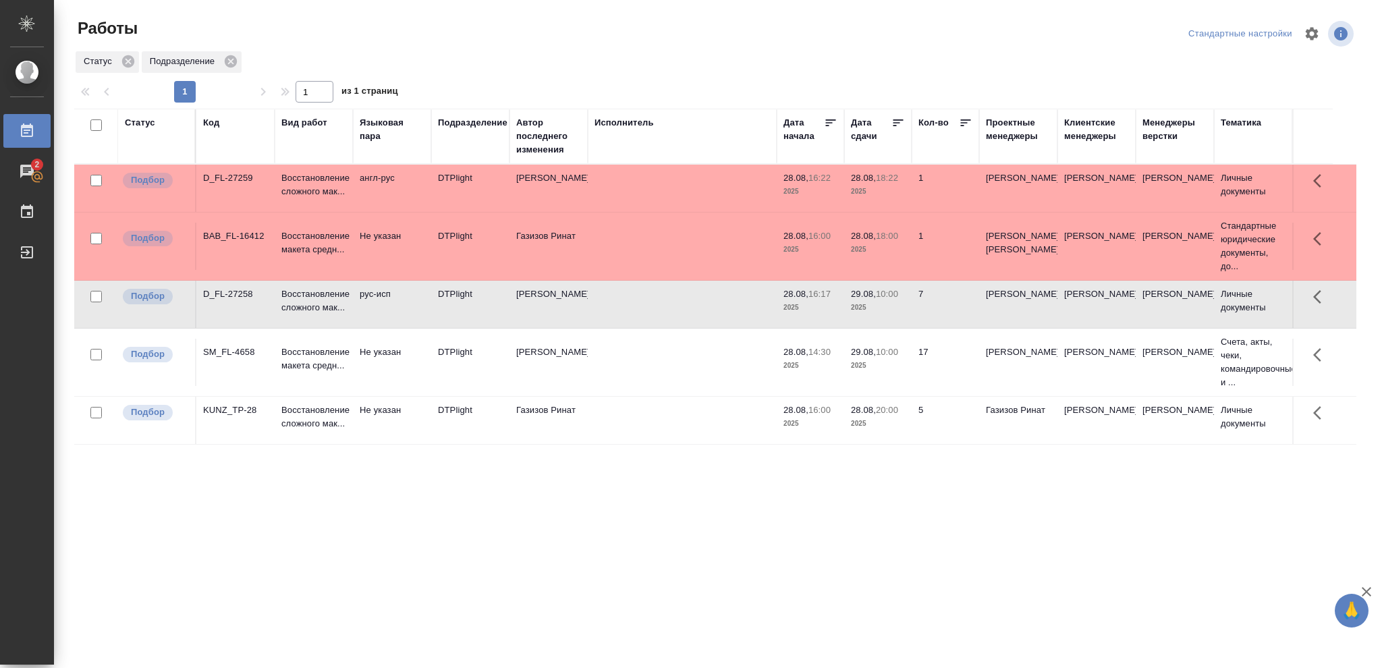
click at [889, 306] on p "2025" at bounding box center [878, 307] width 54 height 13
click at [892, 303] on p "2025" at bounding box center [878, 307] width 54 height 13
click at [880, 431] on td "28.08, 20:00 2025" at bounding box center [877, 420] width 67 height 47
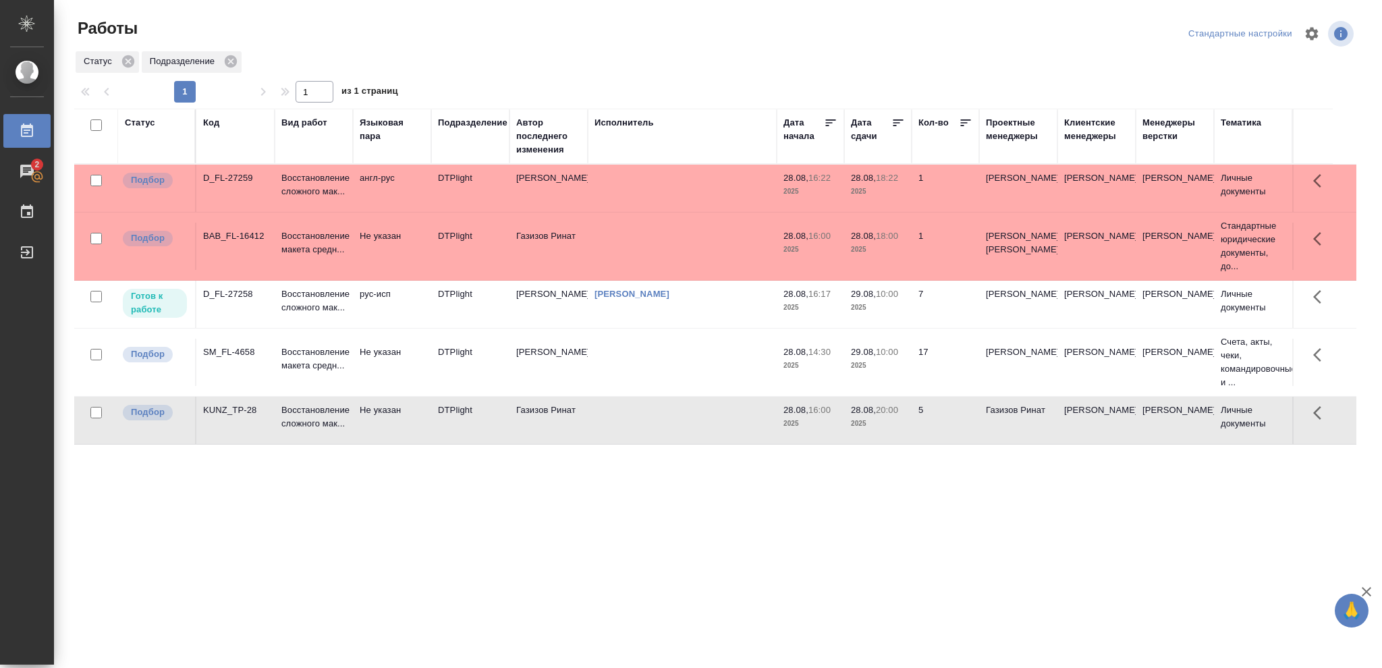
click at [880, 431] on td "28.08, 20:00 2025" at bounding box center [877, 420] width 67 height 47
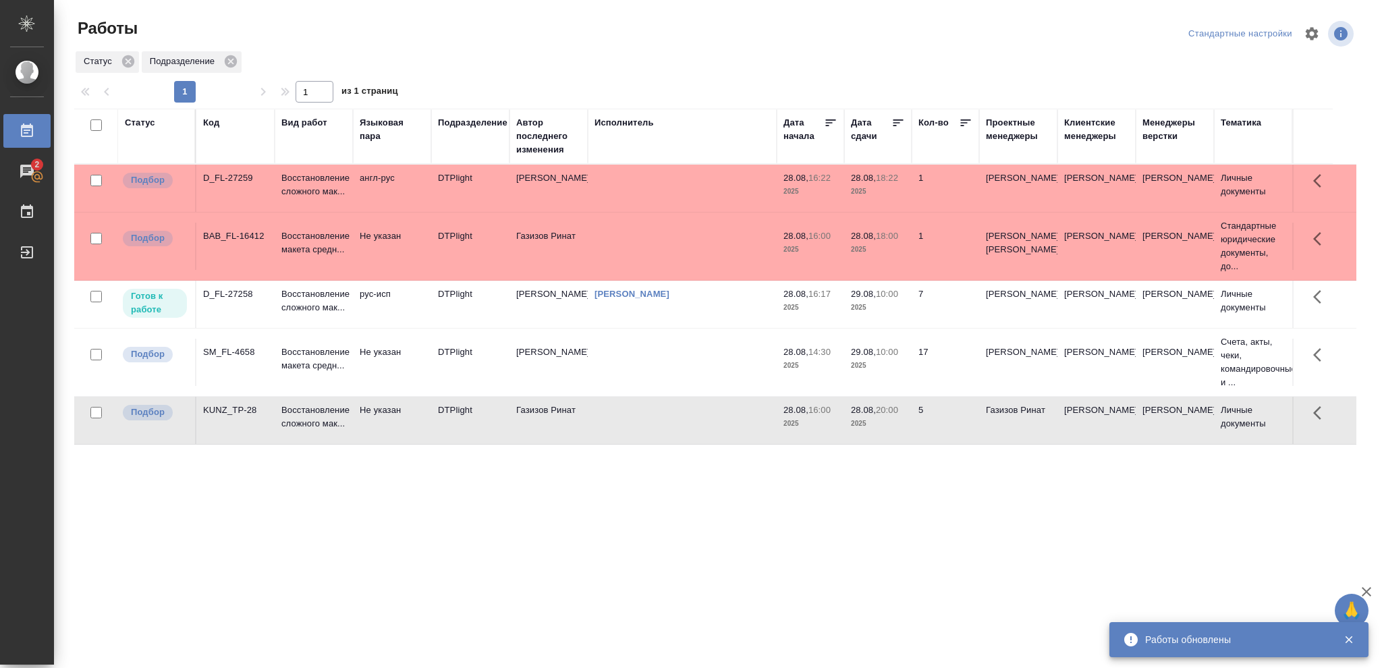
click at [880, 303] on p "2025" at bounding box center [878, 307] width 54 height 13
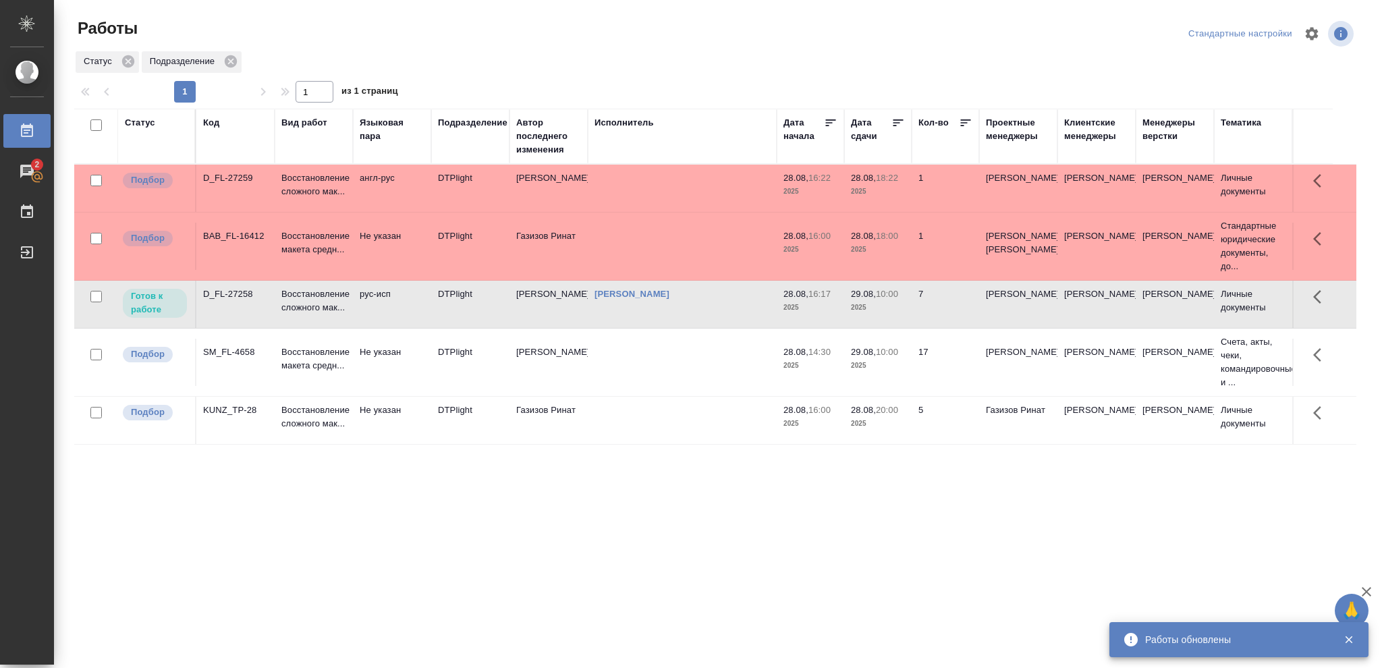
click at [880, 303] on p "2025" at bounding box center [878, 307] width 54 height 13
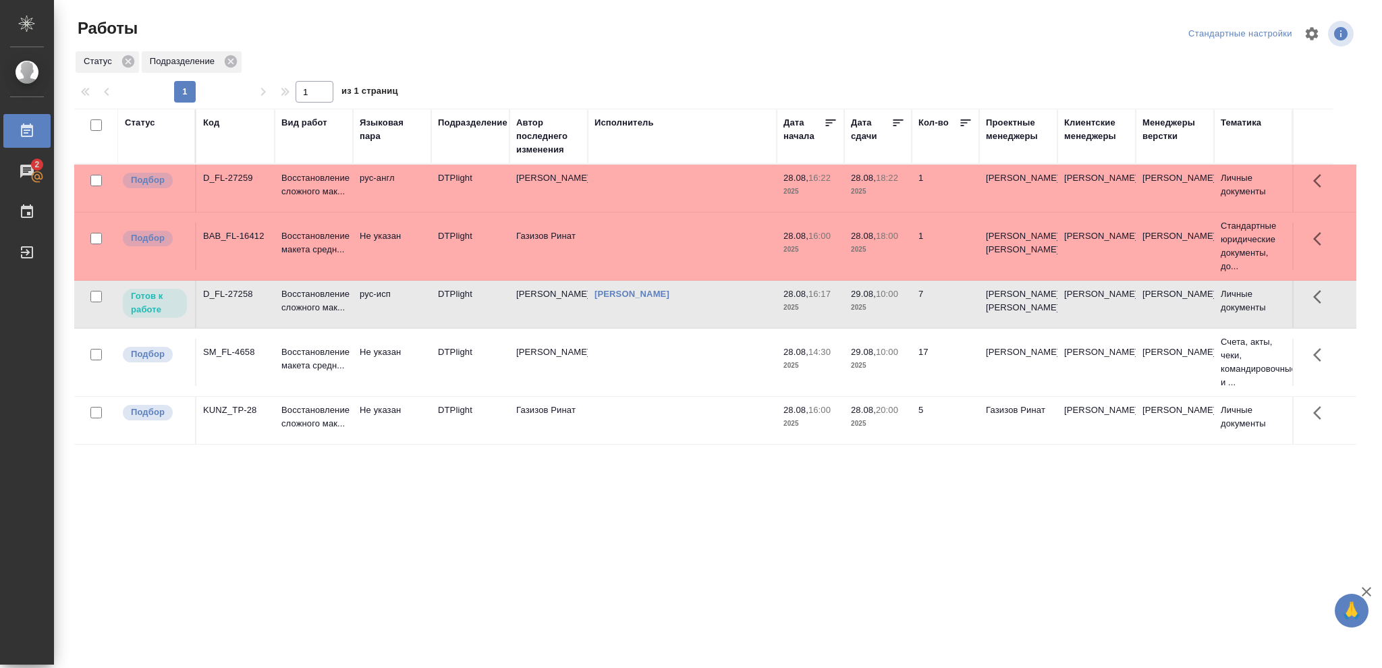
click at [864, 312] on p "2025" at bounding box center [878, 307] width 54 height 13
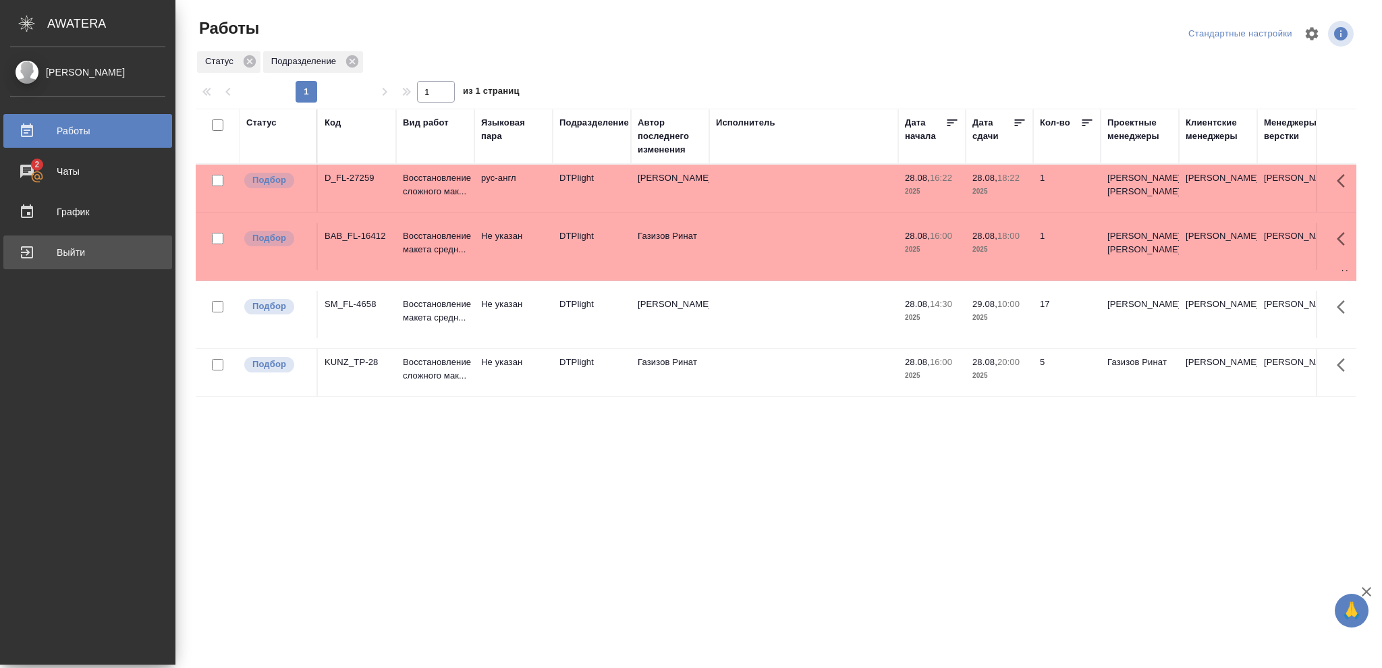
click at [72, 252] on div "Выйти" at bounding box center [87, 252] width 155 height 20
